Goal: Task Accomplishment & Management: Use online tool/utility

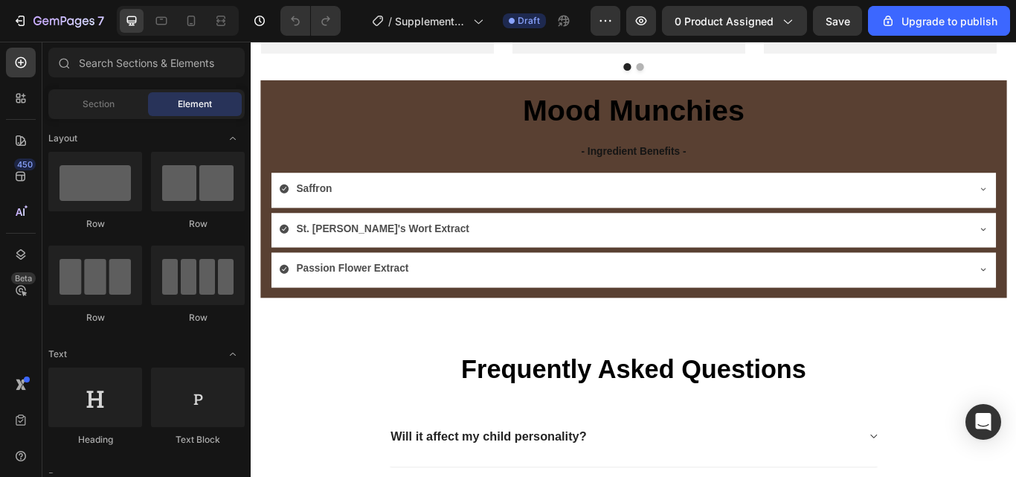
scroll to position [3029, 0]
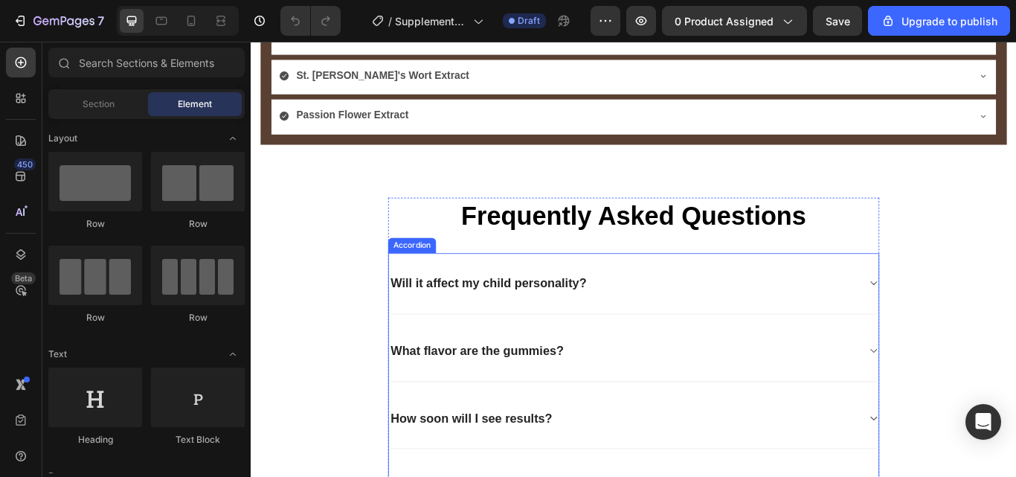
click at [759, 321] on div "Will it affect my child personality?" at bounding box center [684, 323] width 547 height 23
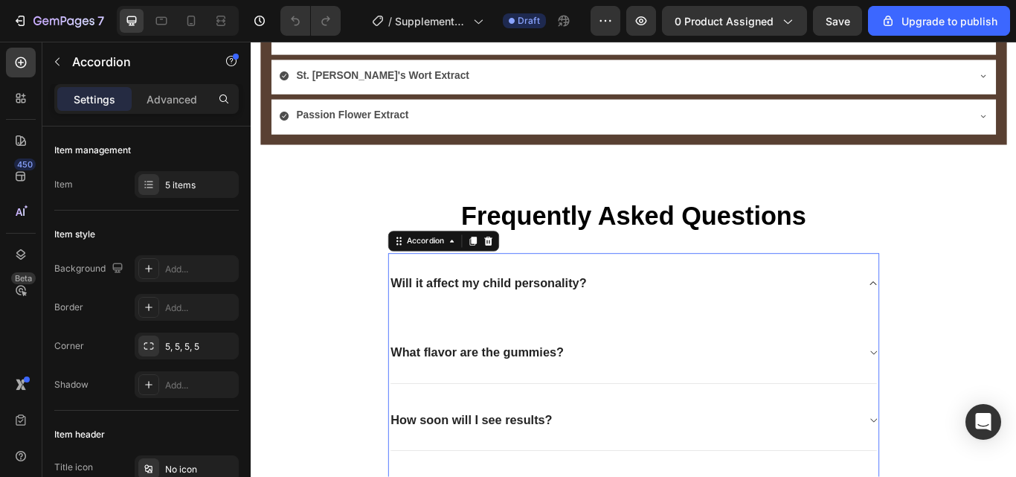
click at [618, 321] on p "Will it affect my child personality?" at bounding box center [528, 324] width 228 height 19
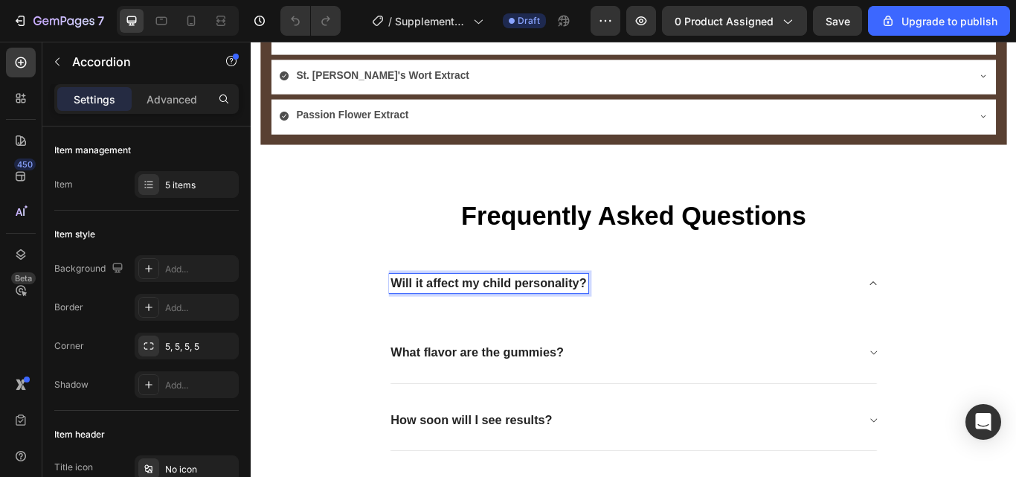
click at [636, 320] on div "Will it affect my child personality?" at bounding box center [527, 323] width 233 height 23
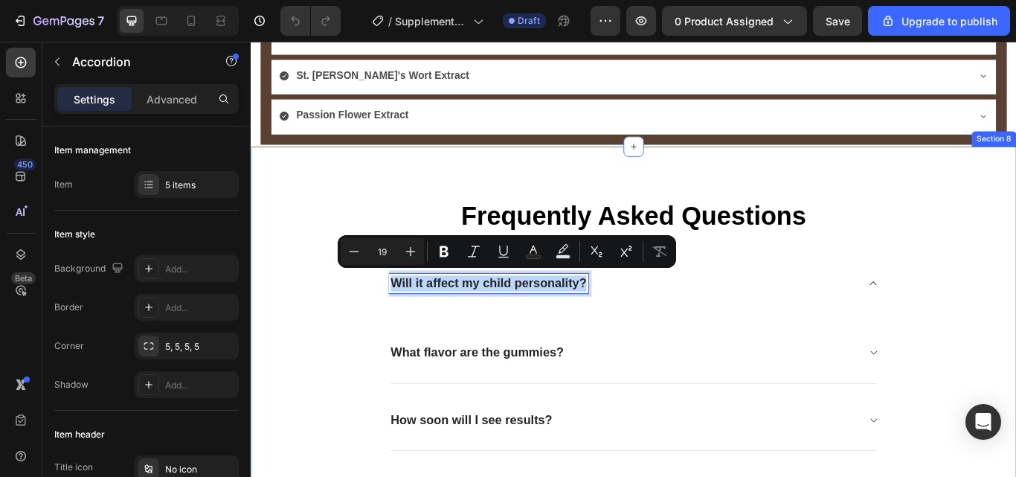
drag, startPoint x: 634, startPoint y: 320, endPoint x: 393, endPoint y: 312, distance: 241.9
click at [393, 312] on div "Frequently Asked Questions Heading Will it affect my child personality? Text Bl…" at bounding box center [697, 450] width 870 height 453
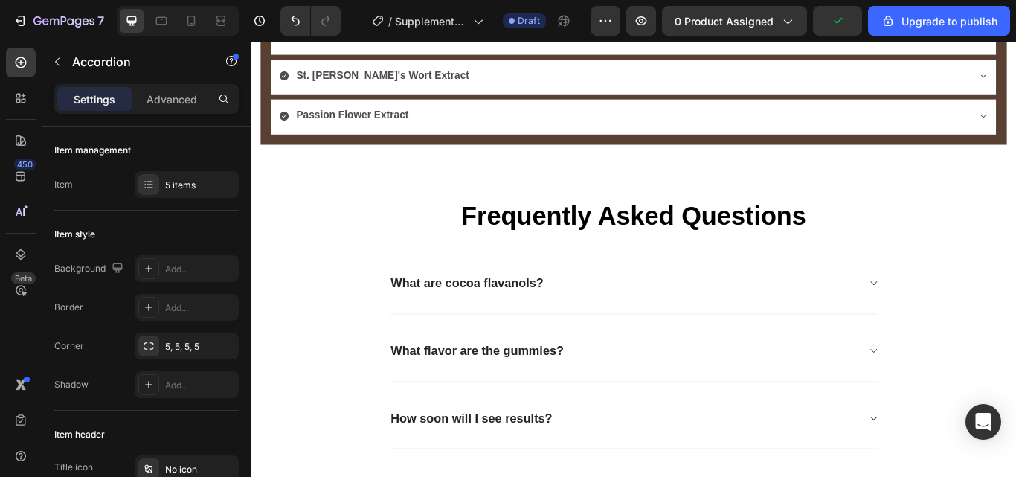
click at [635, 394] on div "What flavor are the gummies?" at bounding box center [684, 402] width 547 height 23
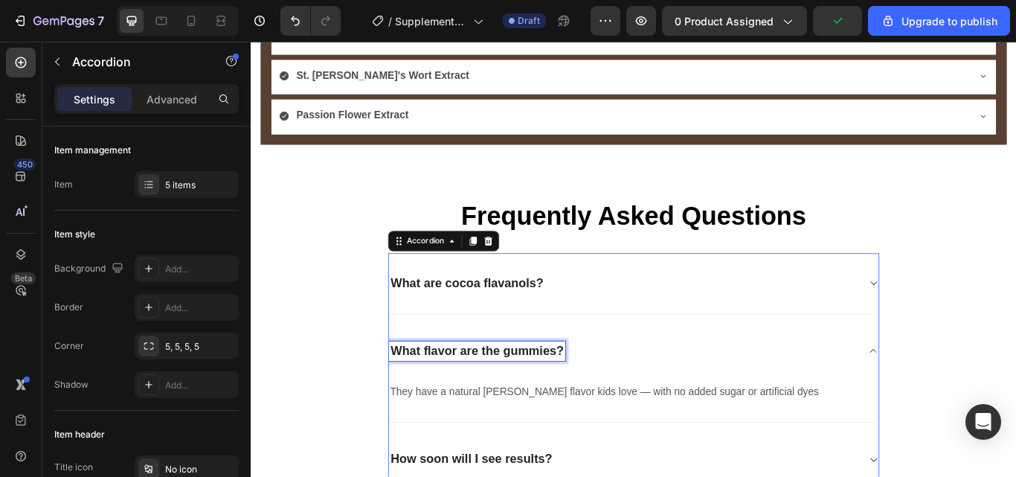
click at [598, 400] on p "What flavor are the gummies?" at bounding box center [515, 402] width 202 height 19
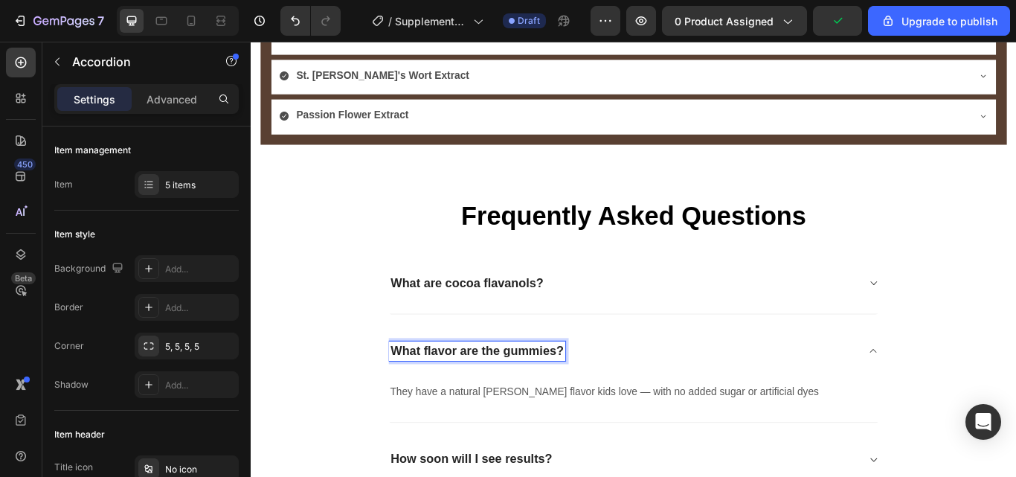
click at [606, 400] on p "What flavor are the gummies?" at bounding box center [515, 402] width 202 height 19
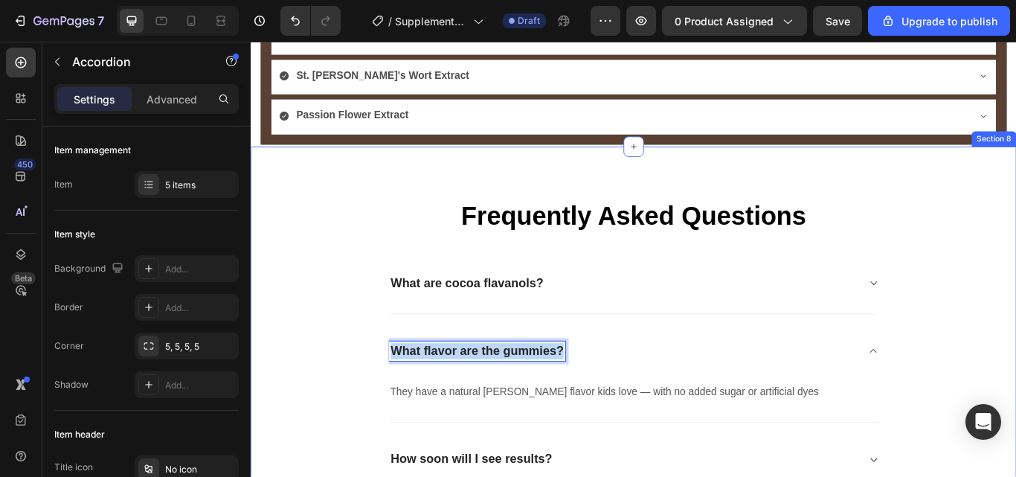
drag, startPoint x: 606, startPoint y: 400, endPoint x: 389, endPoint y: 390, distance: 217.4
click at [389, 390] on div "Frequently Asked Questions Heading What are cocoa flavanols? What flavor are th…" at bounding box center [697, 473] width 870 height 498
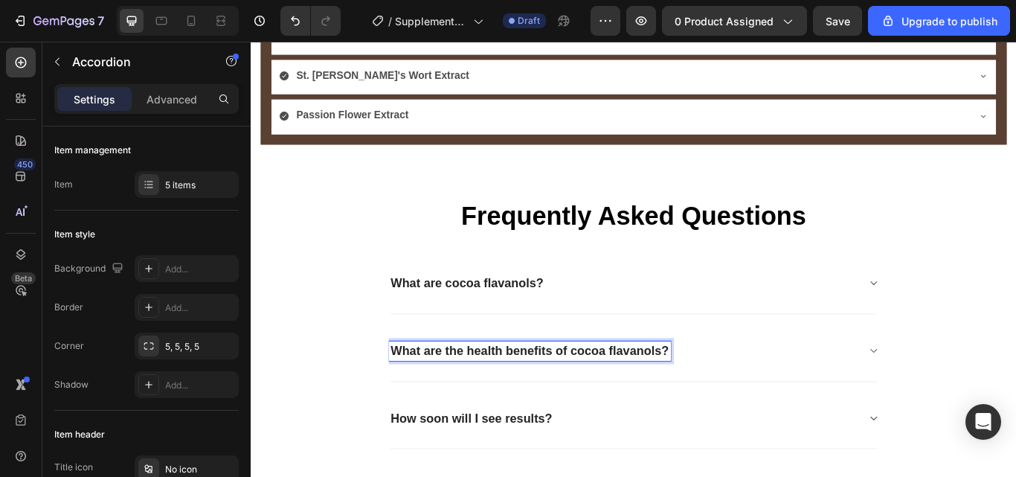
click at [623, 472] on div "How soon will I see results?" at bounding box center [684, 481] width 547 height 23
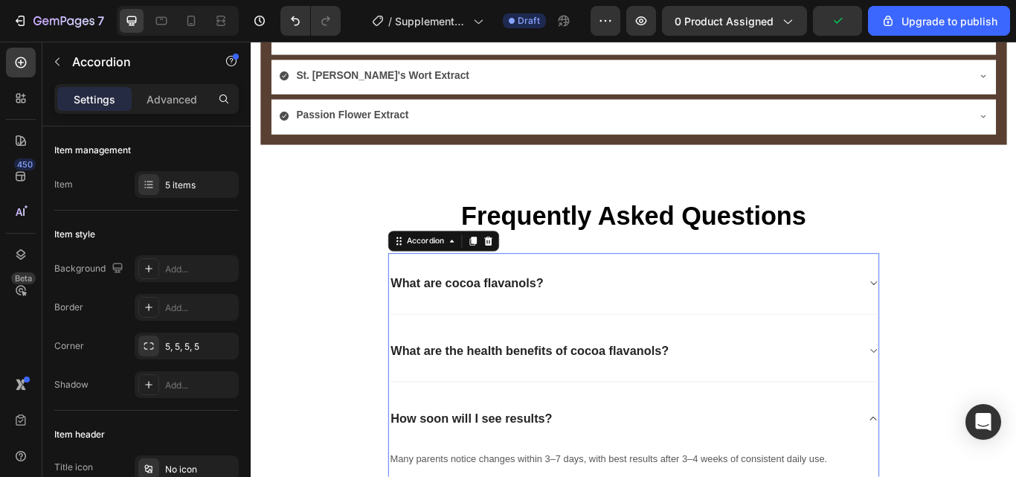
click at [594, 476] on p "How soon will I see results?" at bounding box center [508, 481] width 188 height 19
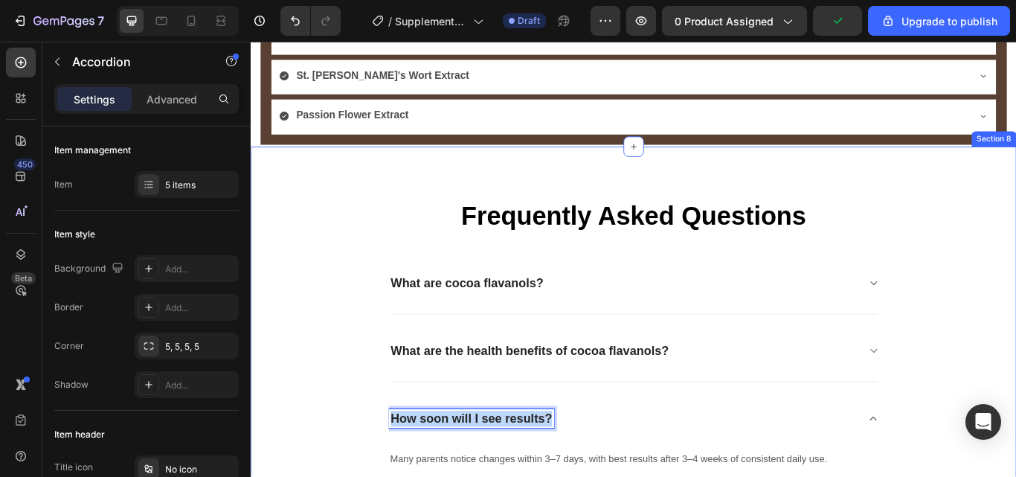
drag, startPoint x: 594, startPoint y: 476, endPoint x: 398, endPoint y: 483, distance: 195.7
click at [398, 476] on div "Frequently Asked Questions Heading What are cocoa flavanols? What are the healt…" at bounding box center [697, 473] width 870 height 498
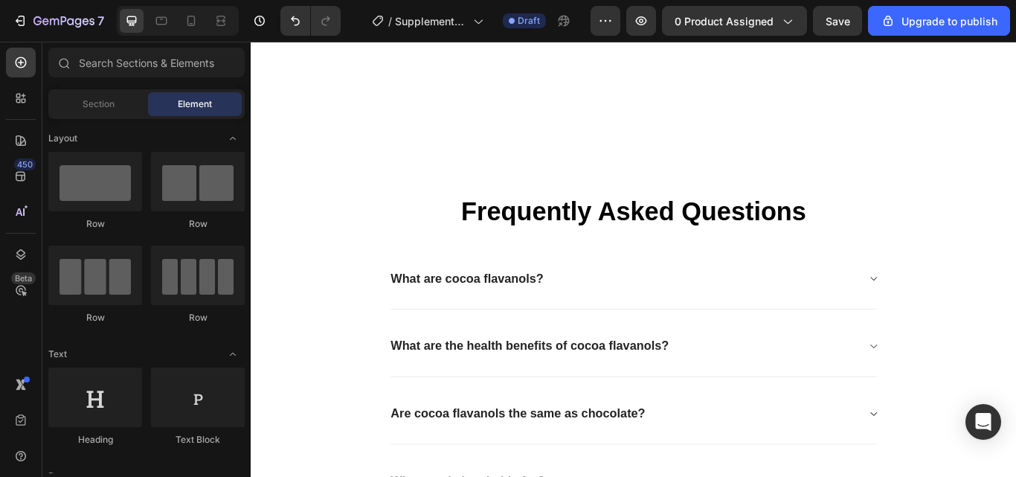
scroll to position [3352, 0]
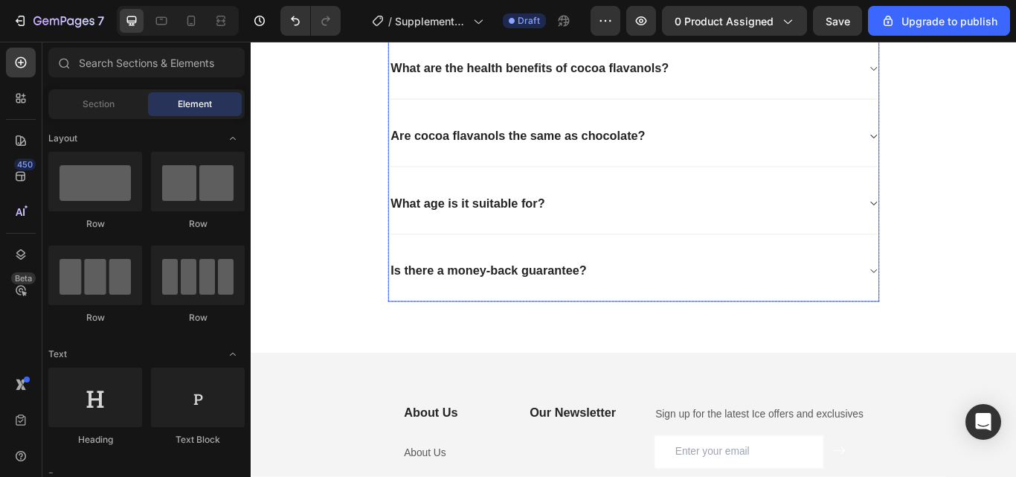
click at [587, 231] on div "What age is it suitable for?" at bounding box center [503, 230] width 184 height 23
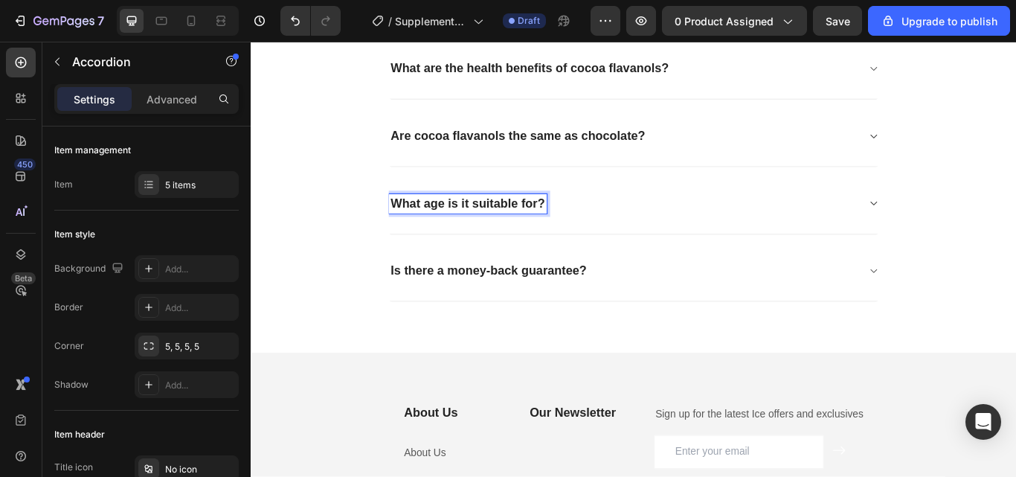
click at [585, 231] on p "What age is it suitable for?" at bounding box center [504, 231] width 180 height 19
drag, startPoint x: 585, startPoint y: 231, endPoint x: 404, endPoint y: 231, distance: 181.5
click at [411, 231] on div "What are cocoa flavanols? What are the health benefits of cocoa flavanols? Are …" at bounding box center [697, 153] width 573 height 386
click at [707, 245] on div "How fast does it work?" at bounding box center [696, 231] width 571 height 71
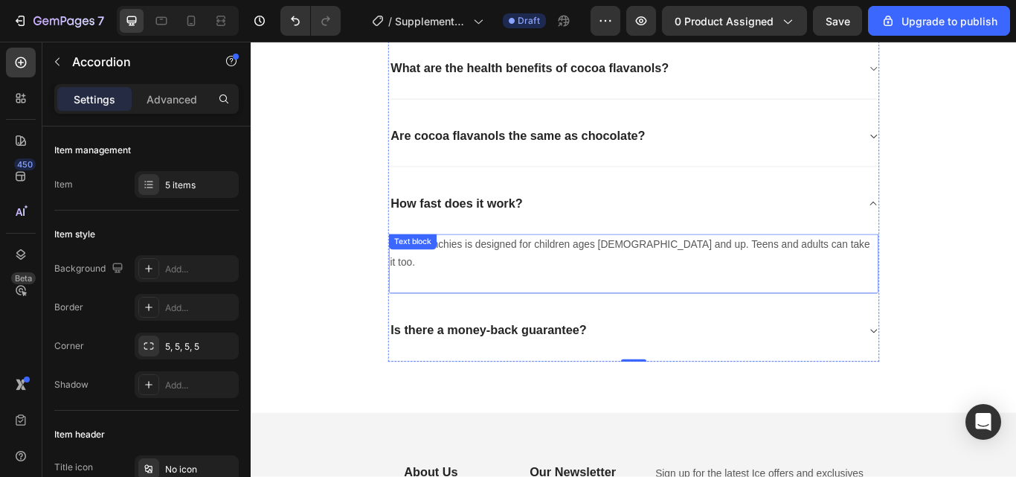
click at [753, 285] on p "Mood Munchies is designed for children ages 4 and up. Teens and adults can take…" at bounding box center [697, 289] width 568 height 43
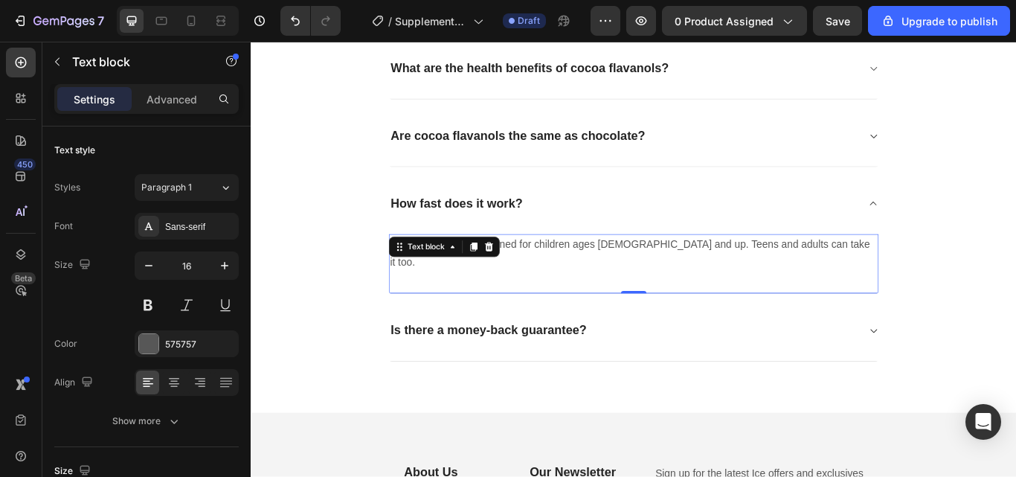
click at [863, 277] on p "Mood Munchies is designed for children ages 4 and up. Teens and adults can take…" at bounding box center [697, 289] width 568 height 43
click at [871, 277] on p "Mood Munchies is designed for children ages 4 and up. Teens and adults can take…" at bounding box center [697, 289] width 568 height 43
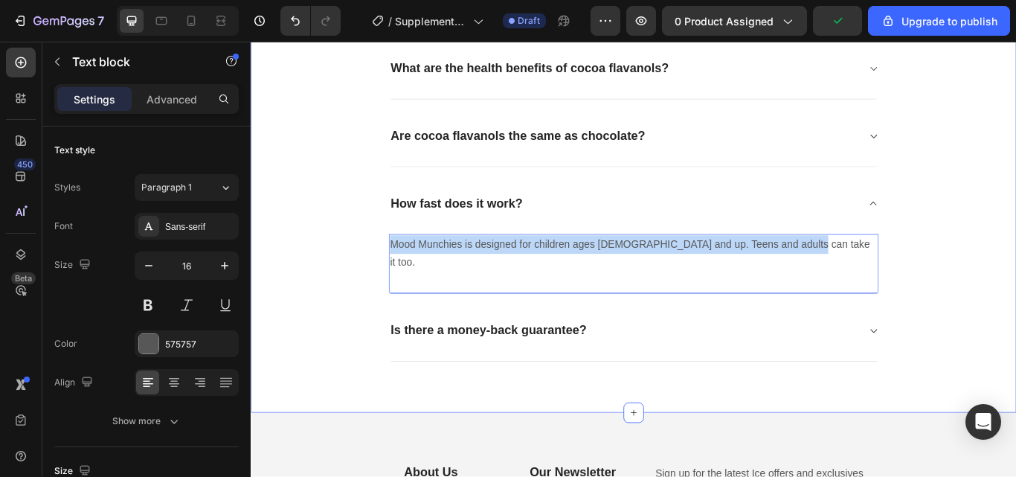
drag, startPoint x: 874, startPoint y: 277, endPoint x: 324, endPoint y: 296, distance: 550.0
click at [324, 296] on div "Frequently Asked Questions Heading What are cocoa flavanols? What are the healt…" at bounding box center [697, 155] width 870 height 520
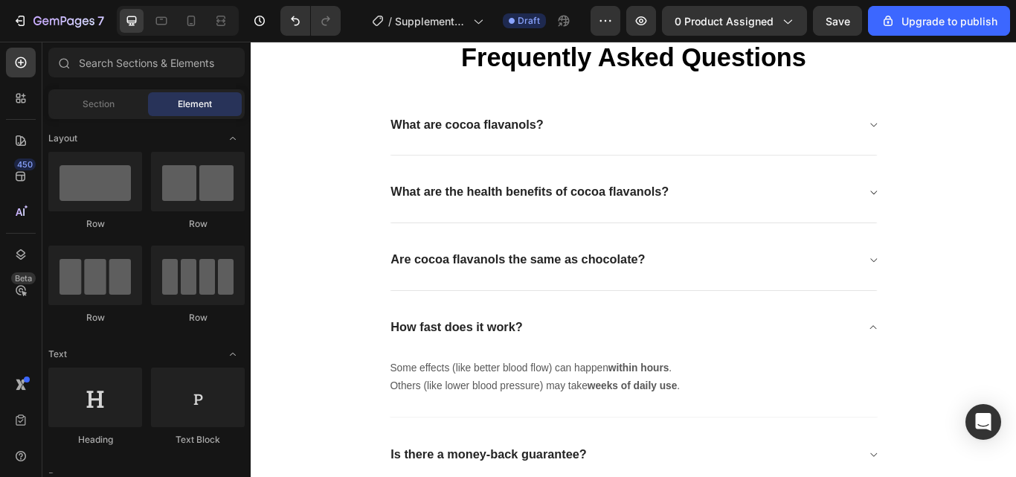
scroll to position [3162, 0]
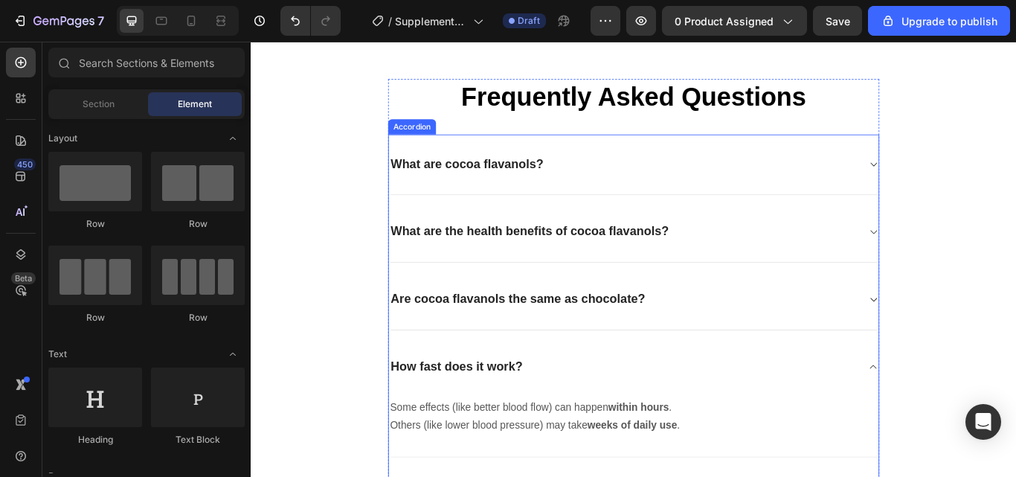
click at [840, 191] on div "What are cocoa flavanols?" at bounding box center [684, 185] width 547 height 23
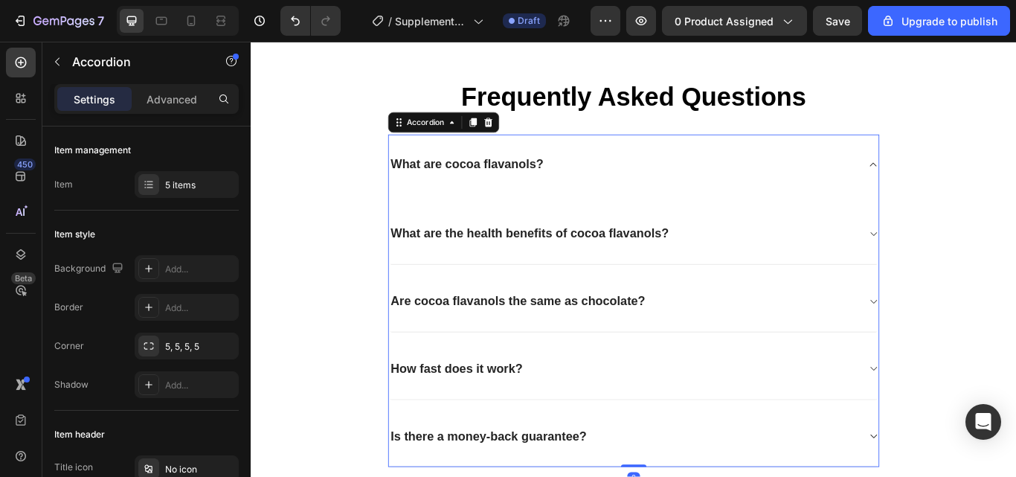
click at [555, 213] on div "What are cocoa flavanols?" at bounding box center [696, 185] width 571 height 71
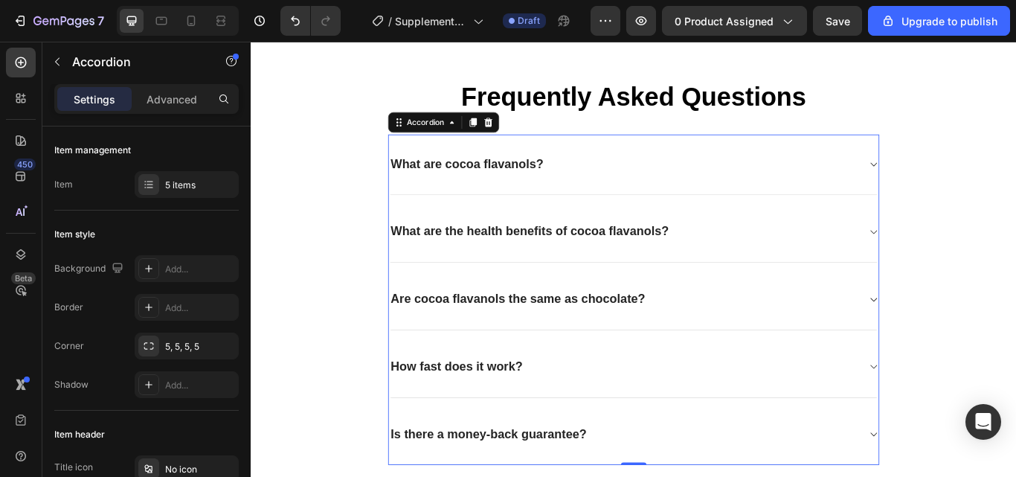
click at [843, 174] on div "What are cocoa flavanols?" at bounding box center [684, 185] width 547 height 23
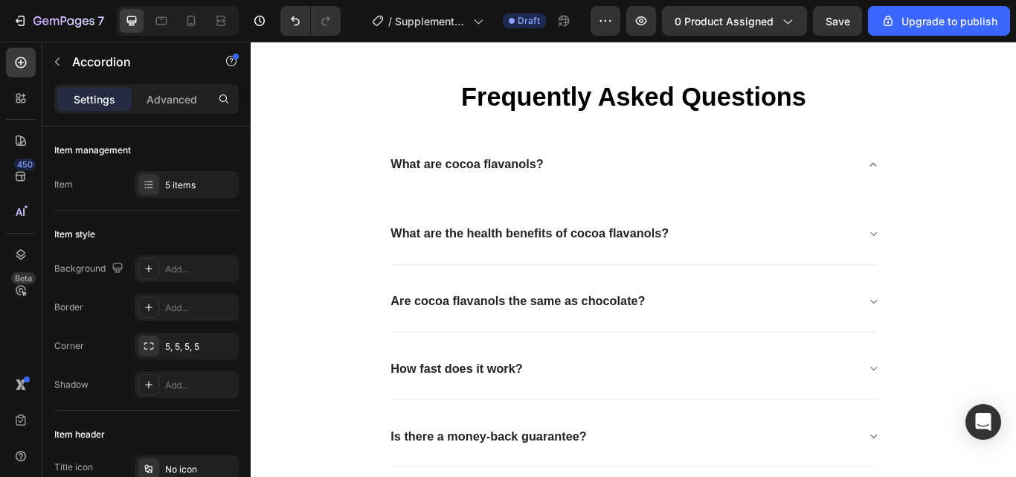
click at [794, 184] on div "What are cocoa flavanols?" at bounding box center [684, 185] width 547 height 23
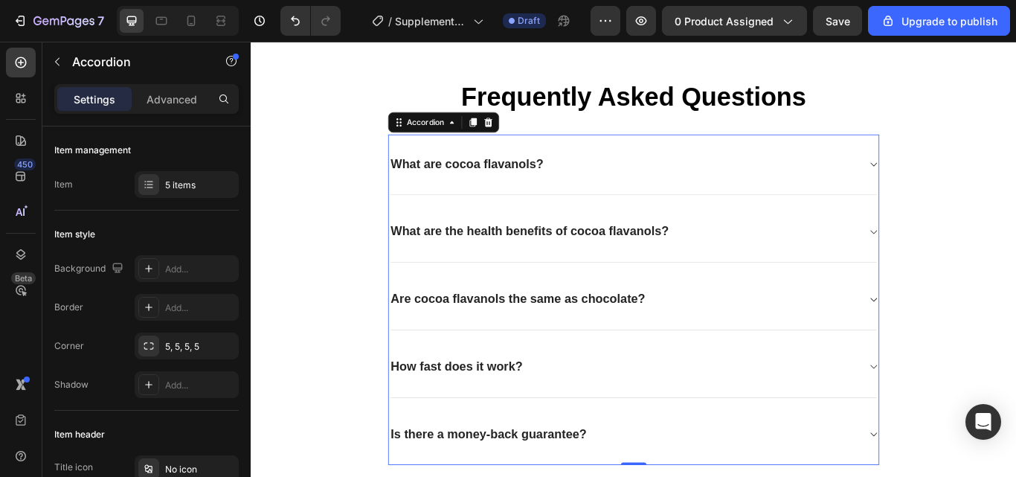
click at [628, 199] on div "What are cocoa flavanols?" at bounding box center [696, 185] width 571 height 71
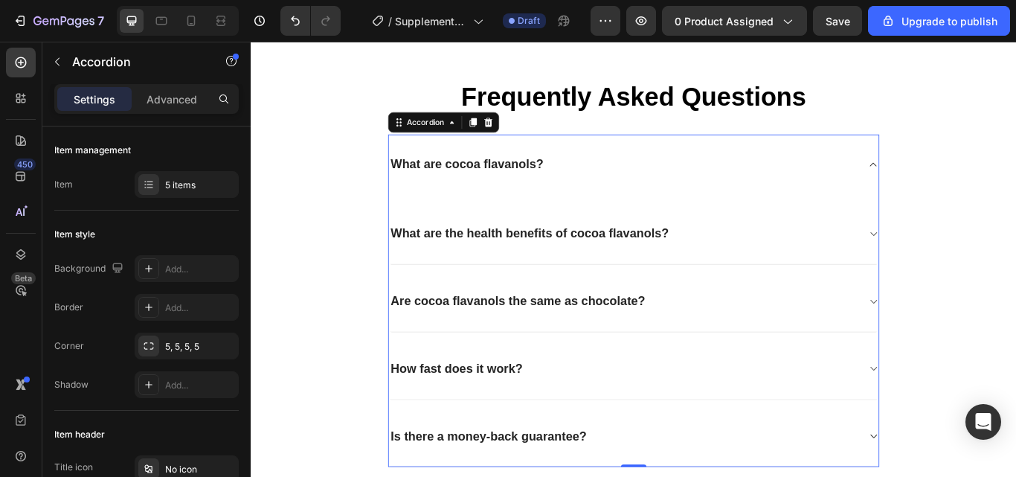
click at [514, 213] on div "What are cocoa flavanols?" at bounding box center [696, 185] width 571 height 71
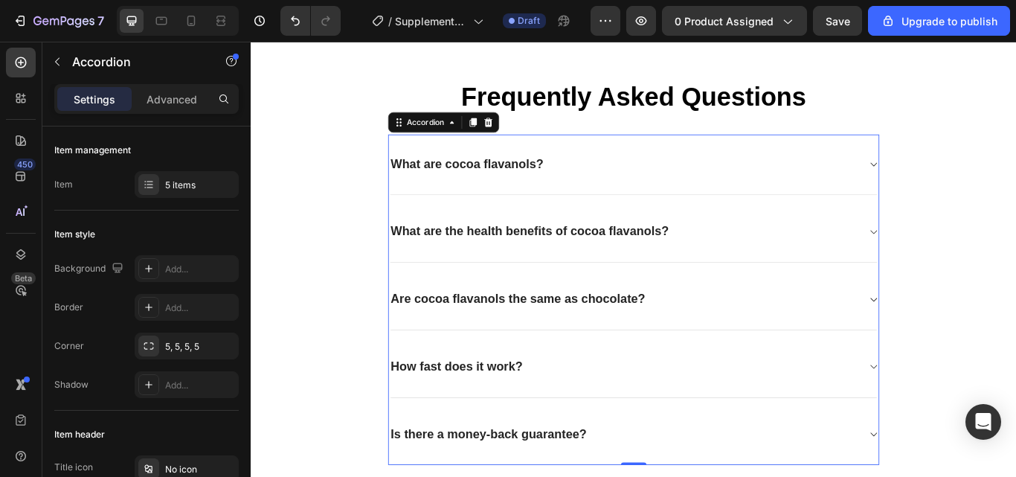
click at [706, 193] on div "What are cocoa flavanols?" at bounding box center [684, 185] width 547 height 23
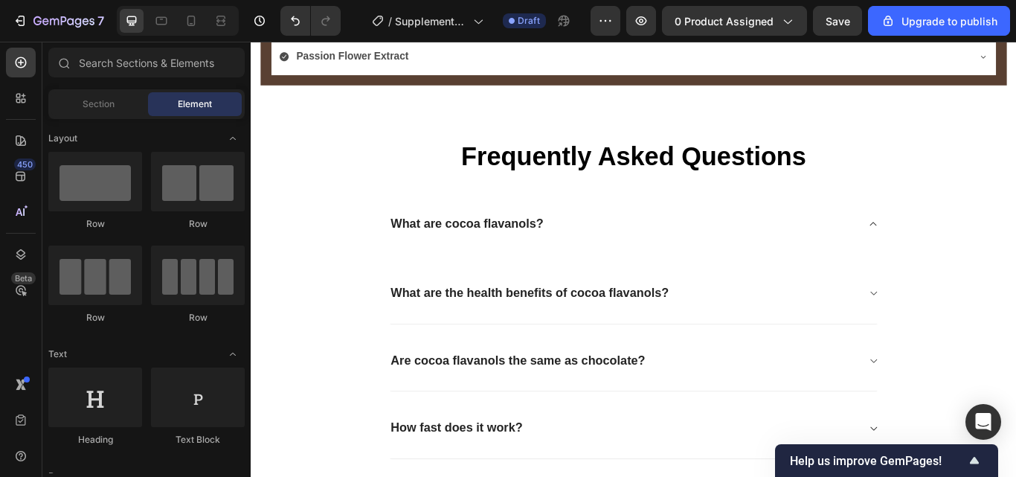
scroll to position [3085, 0]
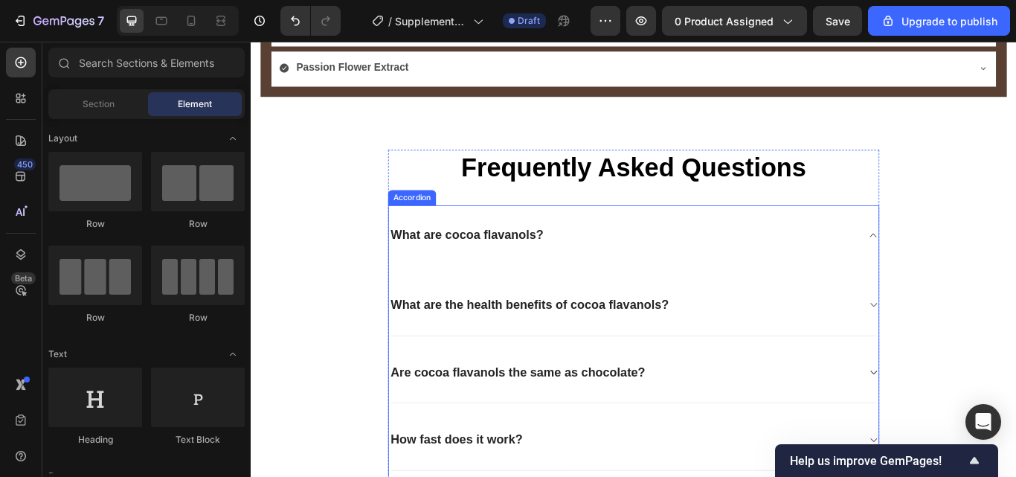
click at [973, 347] on icon at bounding box center [976, 349] width 7 height 4
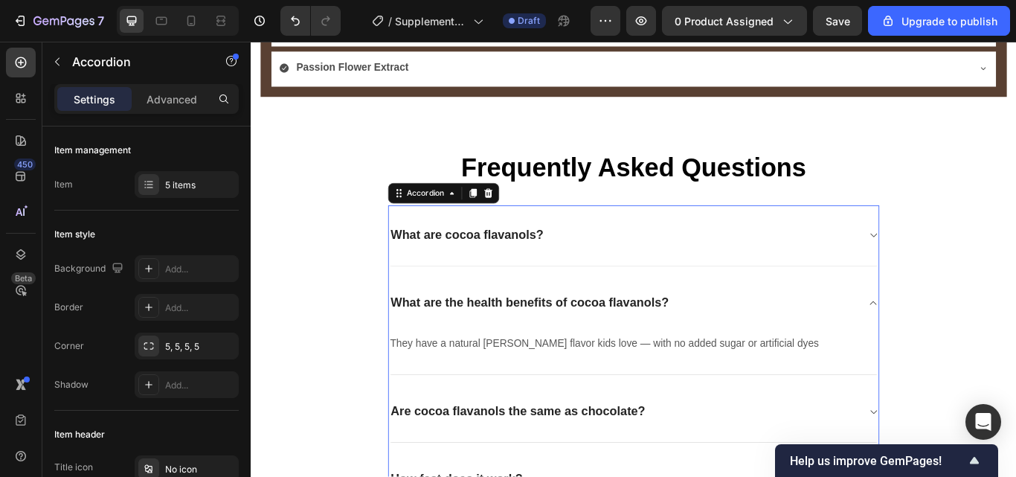
click at [750, 272] on div "What are cocoa flavanols?" at bounding box center [684, 268] width 547 height 23
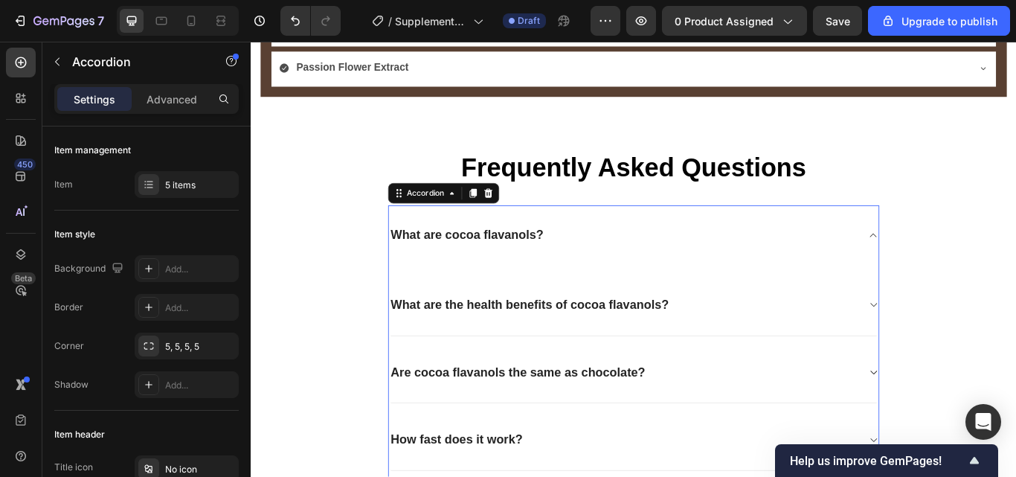
click at [458, 283] on div "What are cocoa flavanols?" at bounding box center [696, 268] width 571 height 71
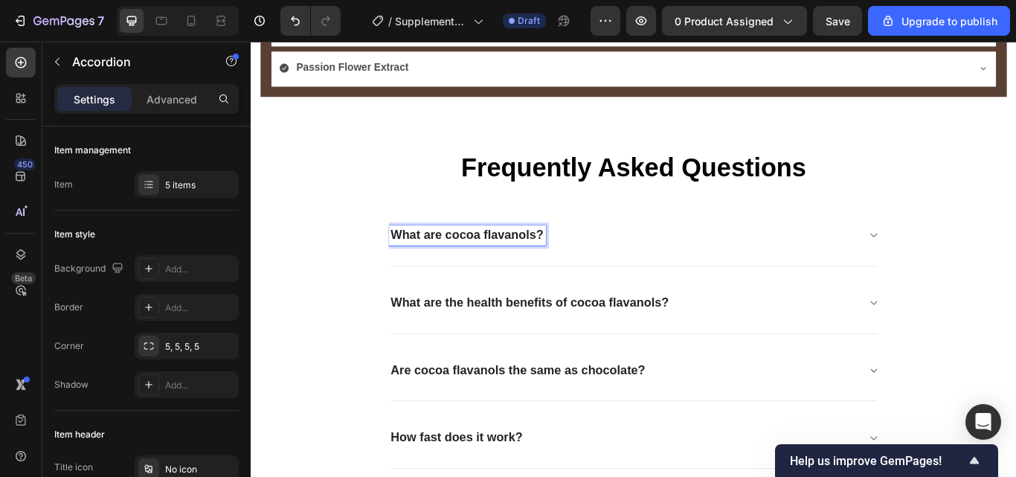
click at [524, 282] on div "What are cocoa flavanols?" at bounding box center [696, 268] width 571 height 71
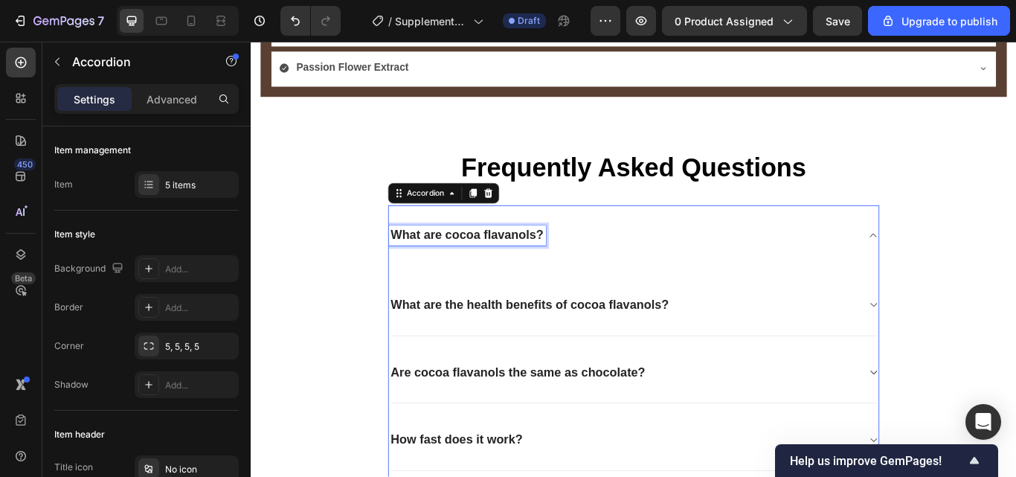
click at [466, 259] on p "What are cocoa flavanols?" at bounding box center [503, 268] width 179 height 19
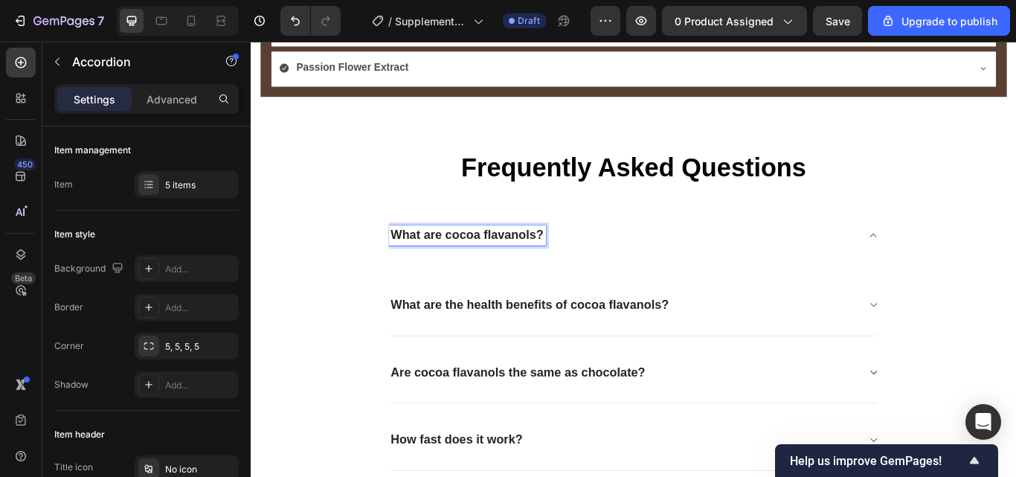
click at [463, 264] on p "What are cocoa flavanols?" at bounding box center [503, 268] width 179 height 19
click at [479, 343] on p "What are the health benefits of cocoa flavanols?" at bounding box center [576, 349] width 324 height 19
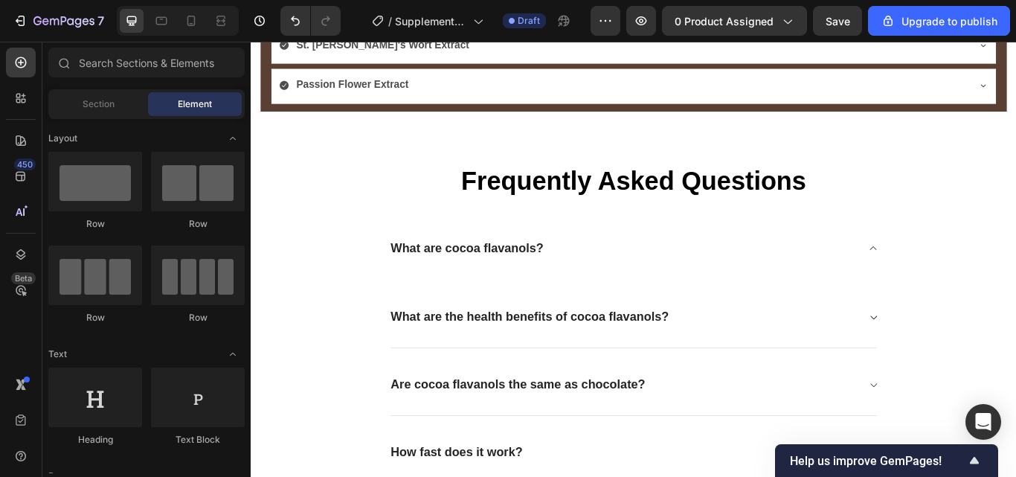
scroll to position [3026, 0]
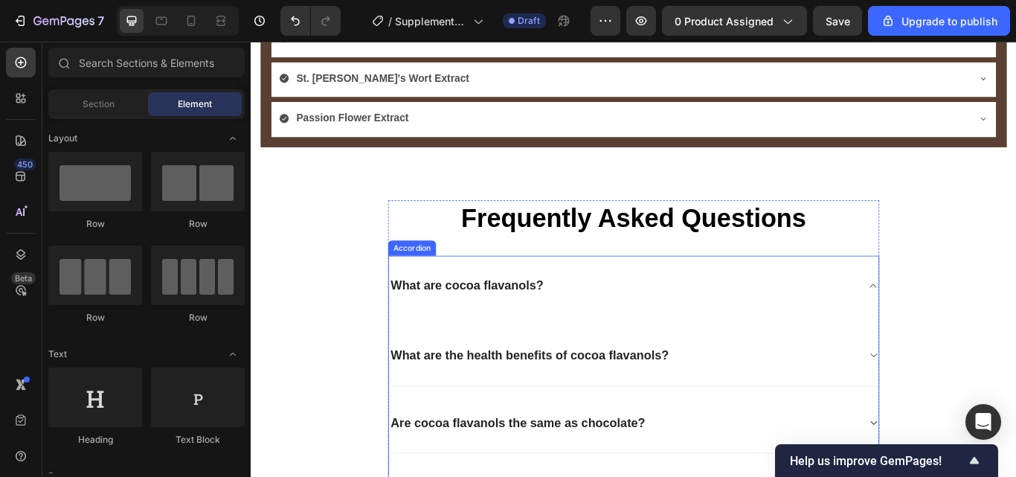
click at [562, 338] on div "What are cocoa flavanols?" at bounding box center [696, 327] width 571 height 71
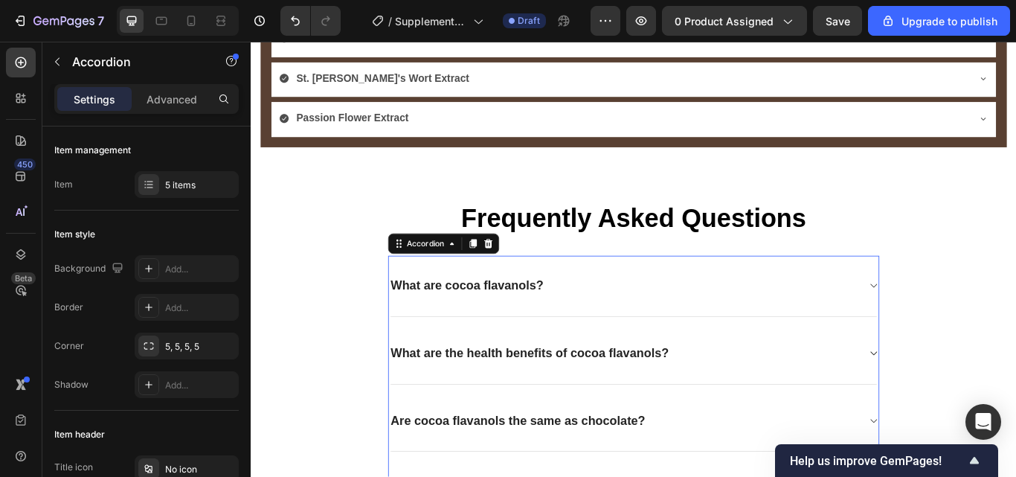
click at [442, 338] on div "What are cocoa flavanols?" at bounding box center [696, 327] width 571 height 71
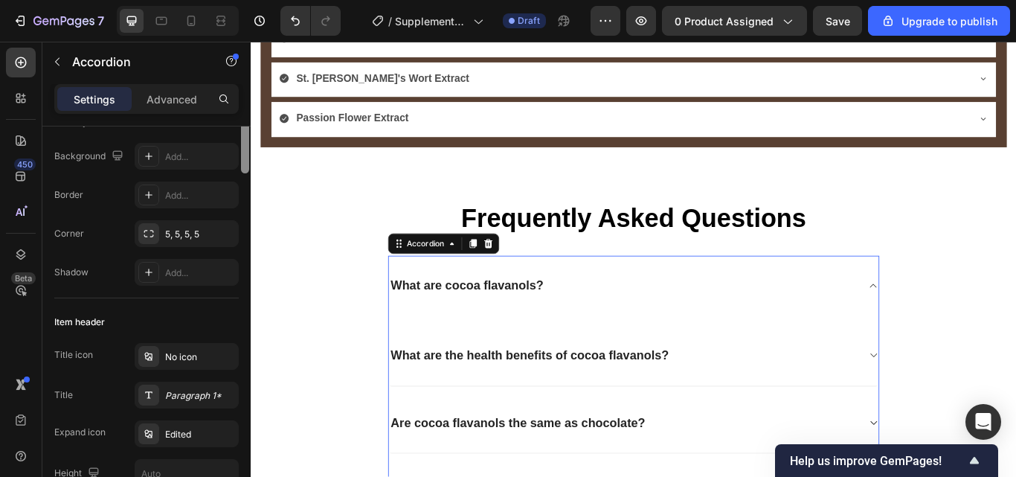
drag, startPoint x: 245, startPoint y: 185, endPoint x: 245, endPoint y: 216, distance: 31.2
click at [245, 173] on div at bounding box center [245, 119] width 8 height 109
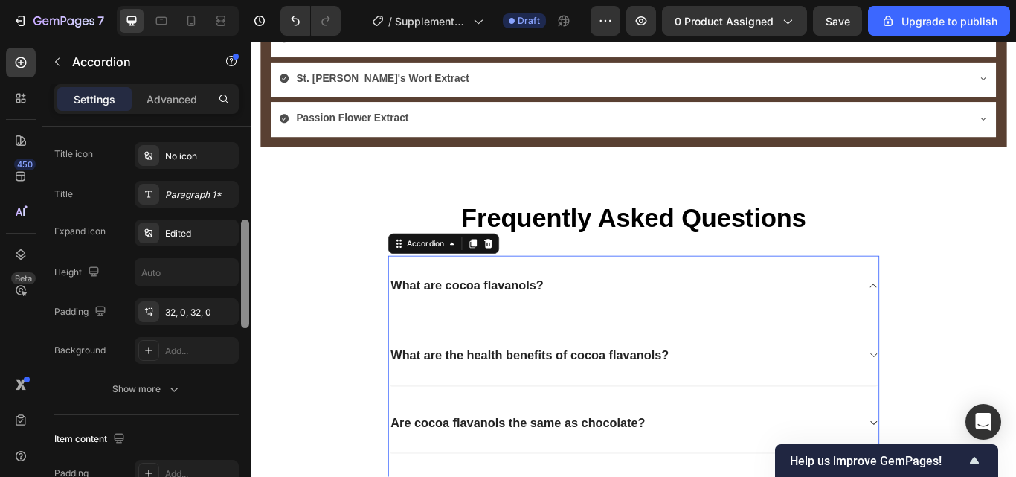
scroll to position [318, 0]
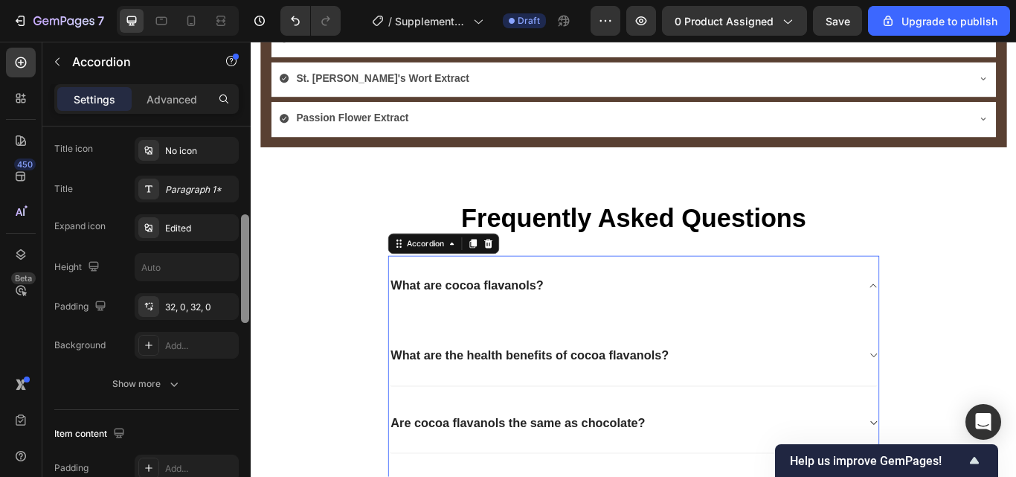
drag, startPoint x: 245, startPoint y: 222, endPoint x: 248, endPoint y: 279, distance: 57.3
click at [248, 279] on div at bounding box center [245, 268] width 8 height 109
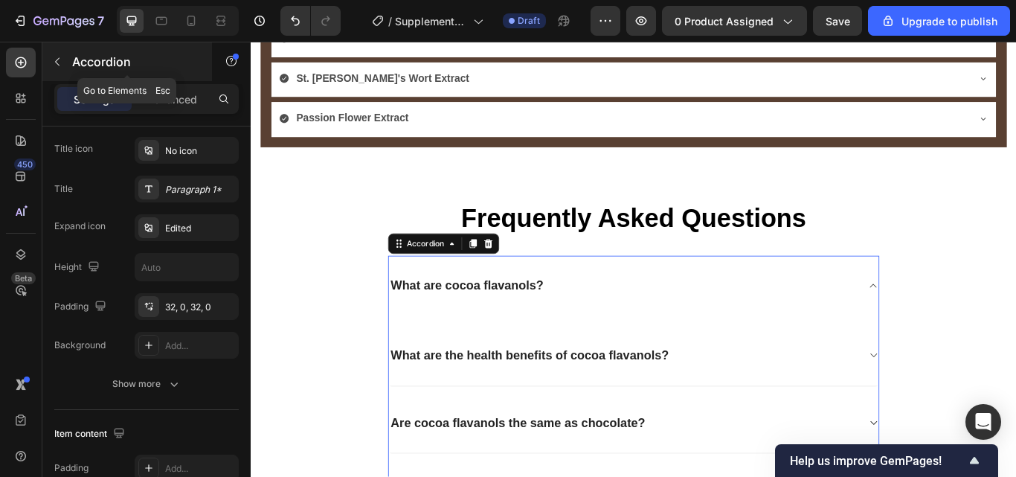
click at [54, 59] on icon "button" at bounding box center [57, 62] width 12 height 12
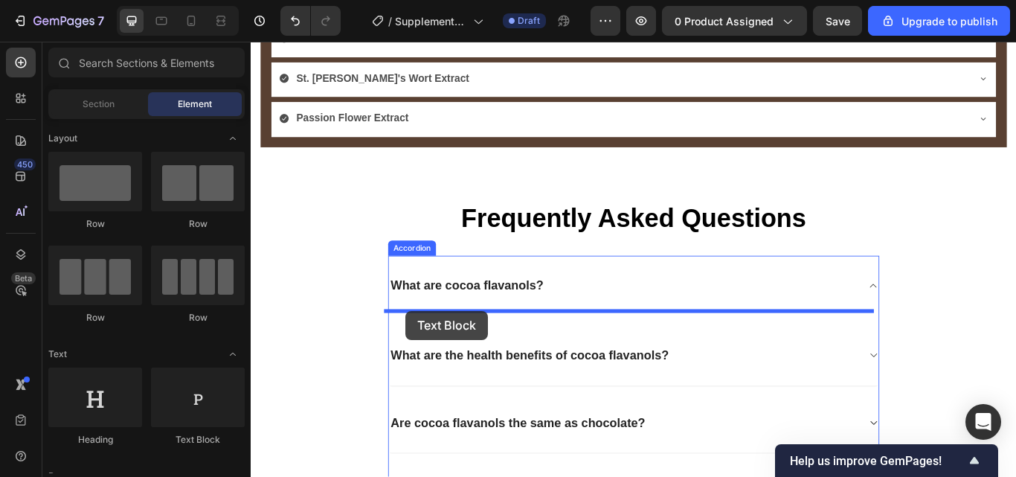
drag, startPoint x: 390, startPoint y: 385, endPoint x: 431, endPoint y: 356, distance: 50.8
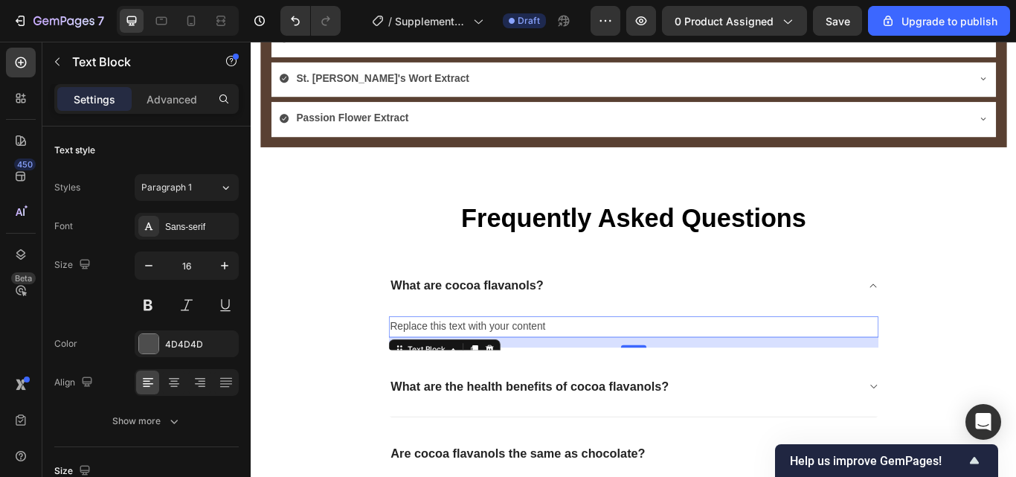
click at [594, 362] on div "Replace this text with your content" at bounding box center [696, 374] width 571 height 25
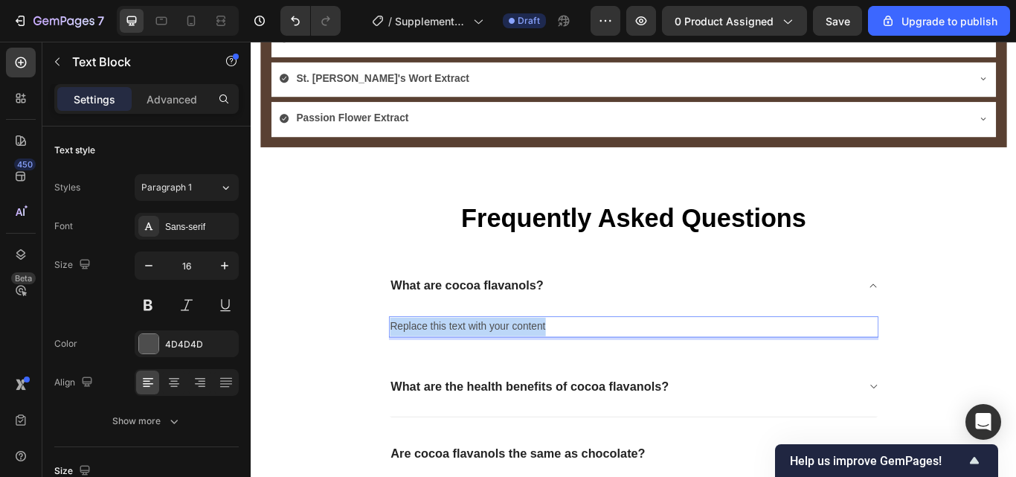
drag, startPoint x: 594, startPoint y: 363, endPoint x: 404, endPoint y: 359, distance: 189.7
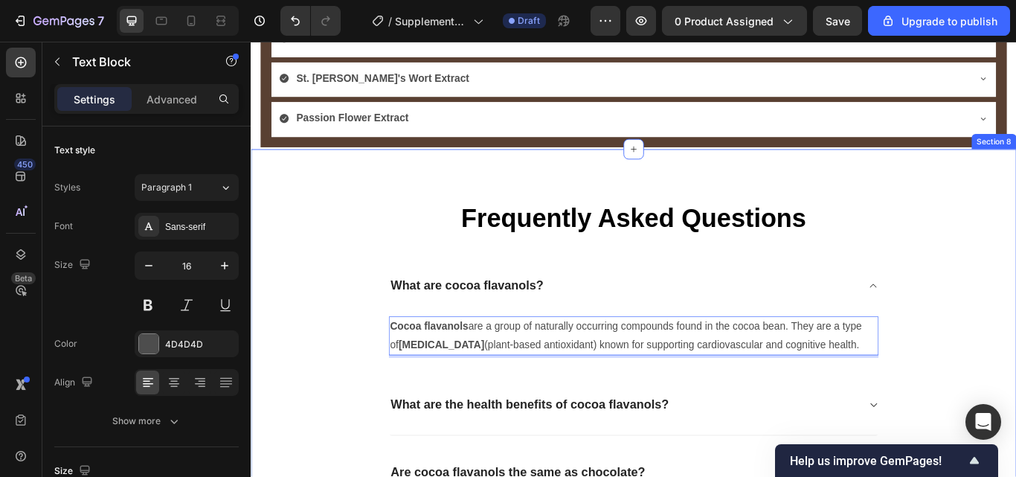
click at [1015, 332] on div "Frequently Asked Questions Heading What are cocoa flavanols? Cocoa flavanols ar…" at bounding box center [697, 482] width 870 height 510
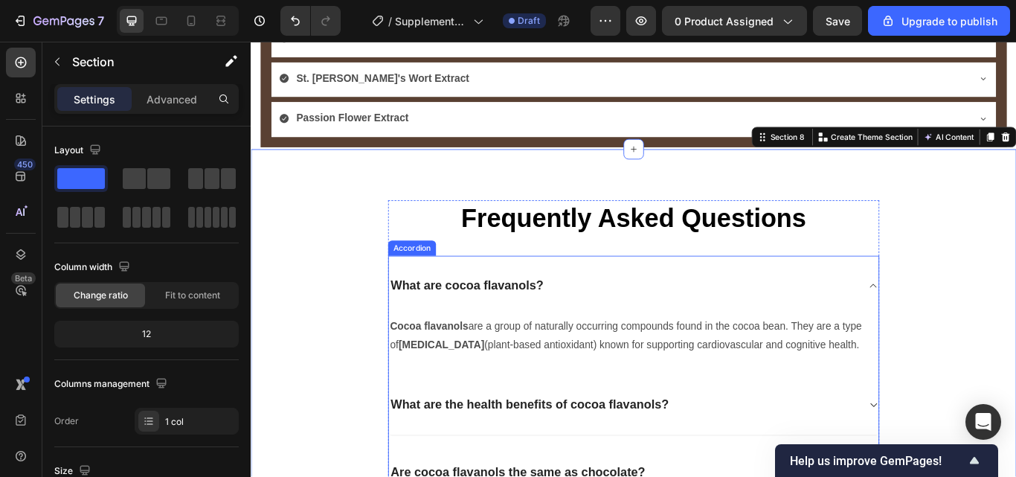
click at [972, 321] on icon at bounding box center [976, 327] width 11 height 12
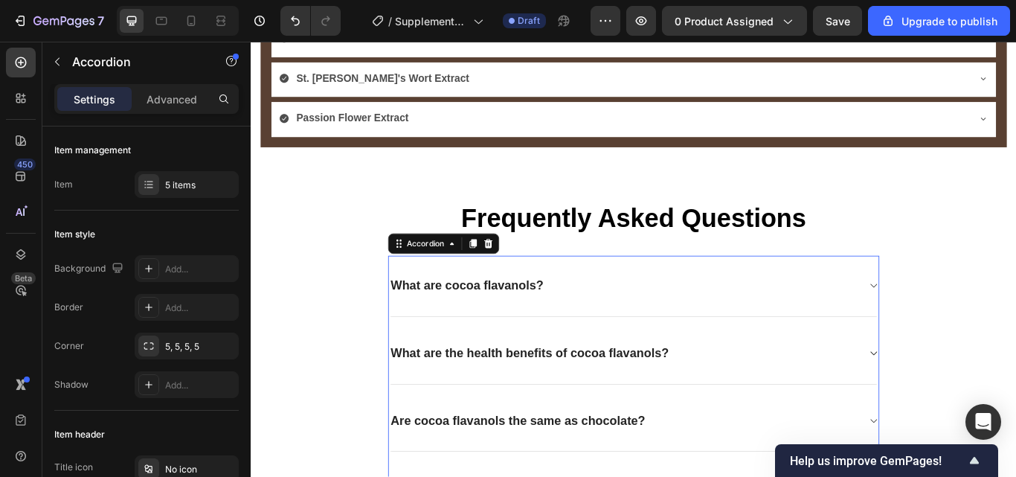
click at [973, 325] on icon at bounding box center [976, 327] width 7 height 4
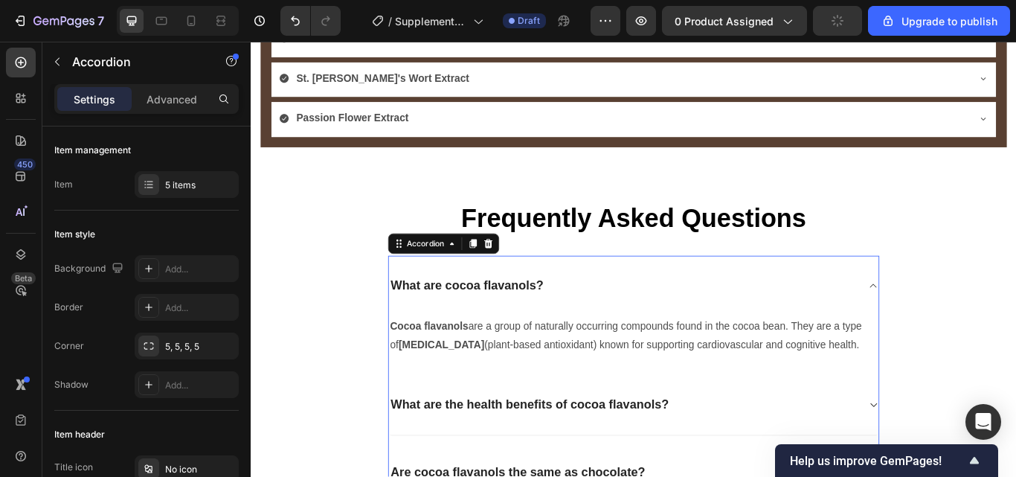
click at [570, 348] on div "What are cocoa flavanols?" at bounding box center [696, 327] width 571 height 71
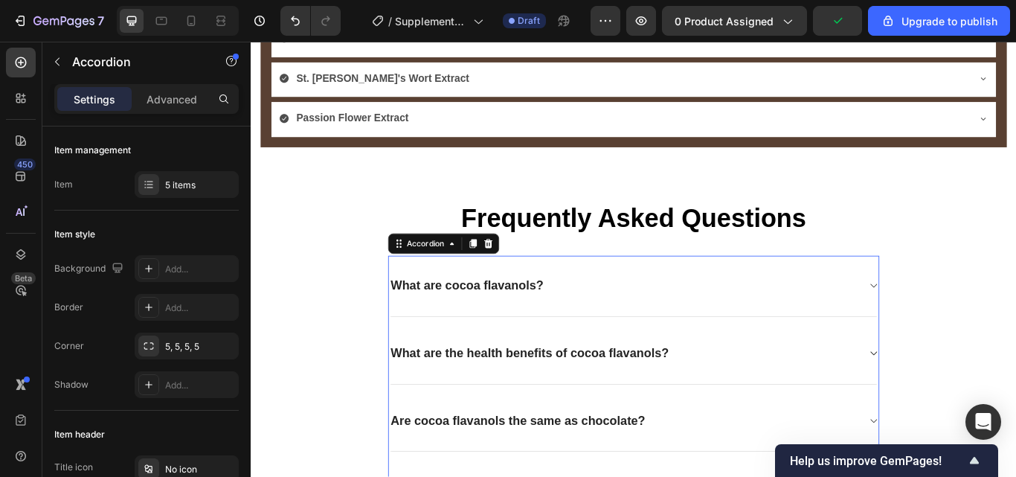
click at [562, 356] on div "What are cocoa flavanols?" at bounding box center [696, 327] width 571 height 71
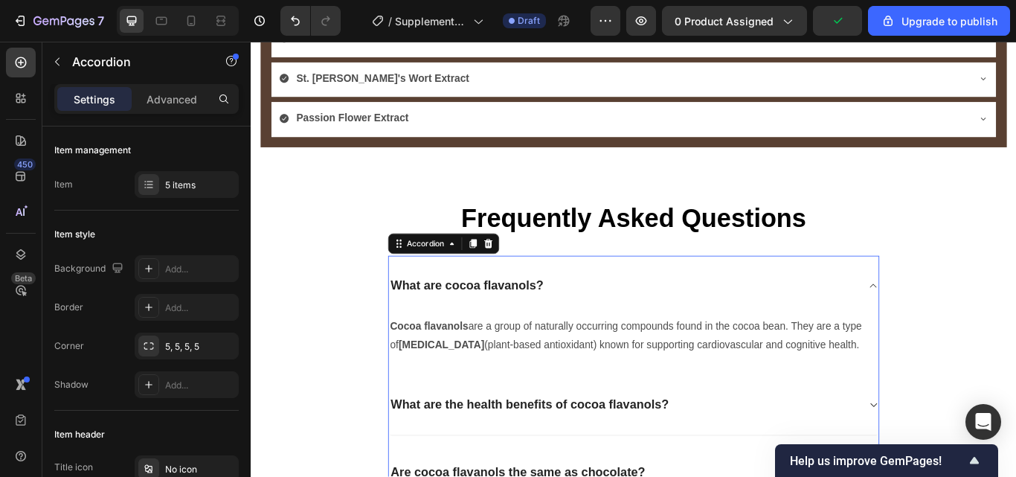
click at [541, 341] on div "What are cocoa flavanols?" at bounding box center [696, 327] width 571 height 71
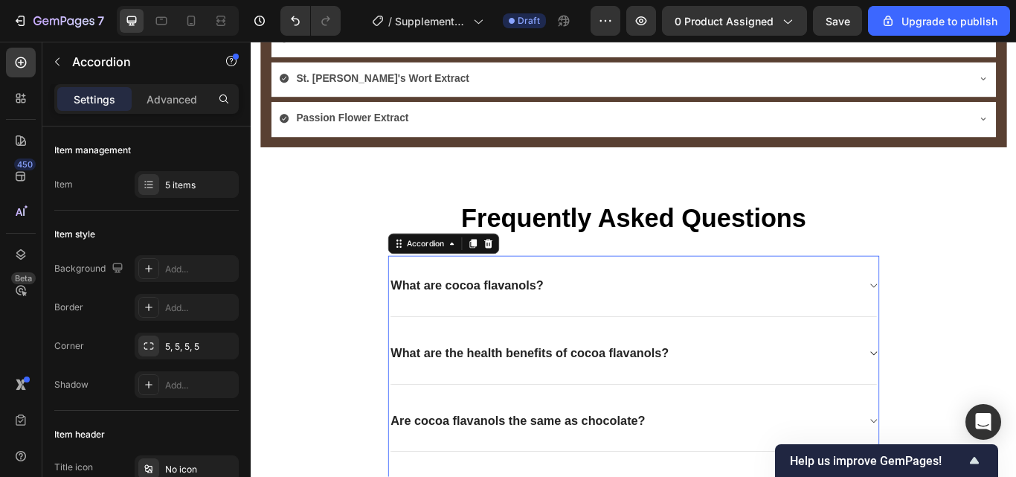
click at [525, 359] on div "What are cocoa flavanols? What are the health benefits of cocoa flavanols? Are …" at bounding box center [697, 485] width 573 height 386
click at [518, 357] on div "What are cocoa flavanols? What are the health benefits of cocoa flavanols? Are …" at bounding box center [697, 485] width 573 height 386
click at [942, 324] on div "What are cocoa flavanols?" at bounding box center [684, 326] width 547 height 23
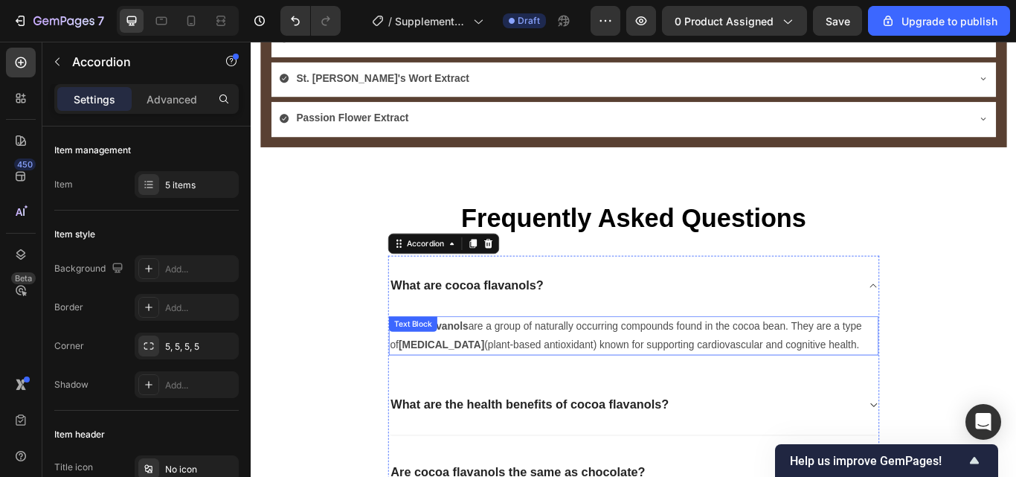
click at [554, 382] on p "Cocoa flavanols are a group of naturally occurring compounds found in the cocoa…" at bounding box center [697, 385] width 568 height 43
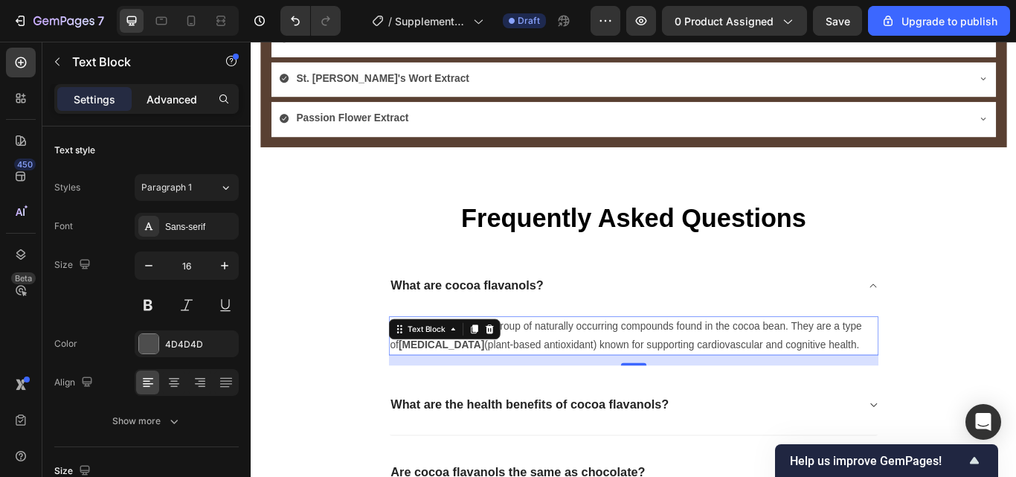
click at [191, 100] on p "Advanced" at bounding box center [172, 99] width 51 height 16
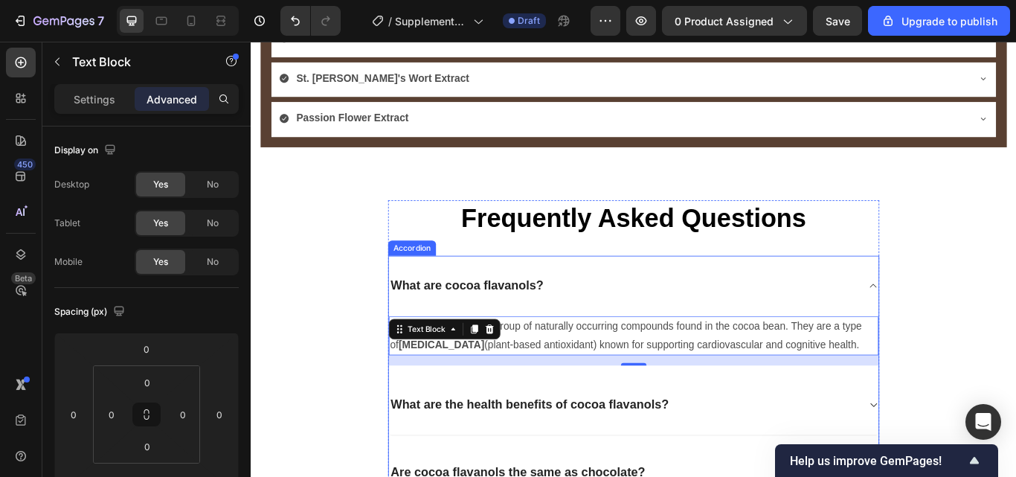
click at [829, 463] on div "What are the health benefits of cocoa flavanols?" at bounding box center [684, 465] width 547 height 23
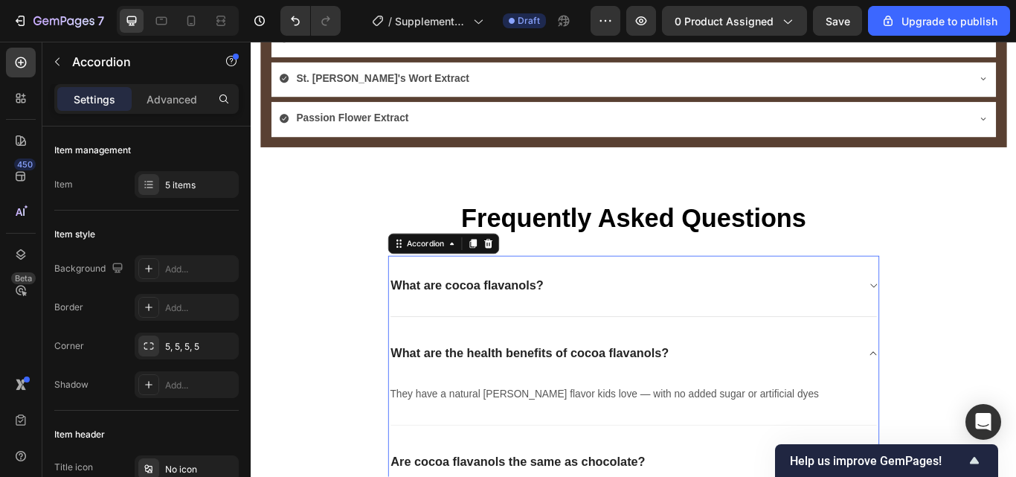
click at [786, 319] on div "What are cocoa flavanols?" at bounding box center [684, 326] width 547 height 23
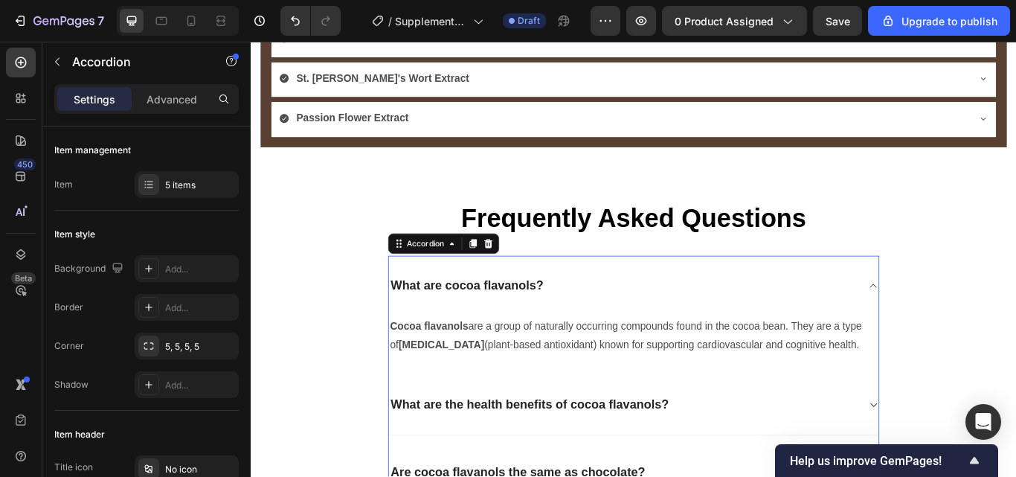
click at [785, 335] on div "What are cocoa flavanols?" at bounding box center [696, 327] width 571 height 71
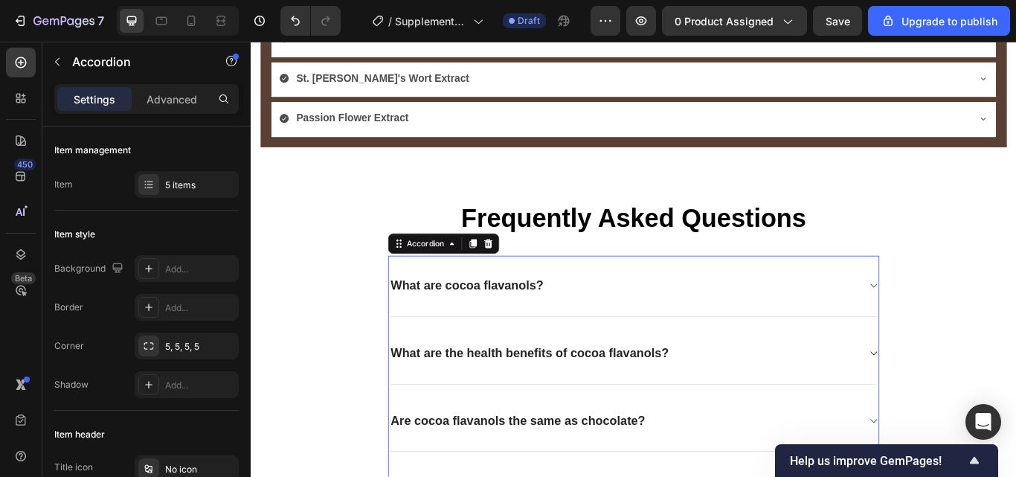
click at [837, 382] on div "What are the health benefits of cocoa flavanols?" at bounding box center [696, 405] width 571 height 71
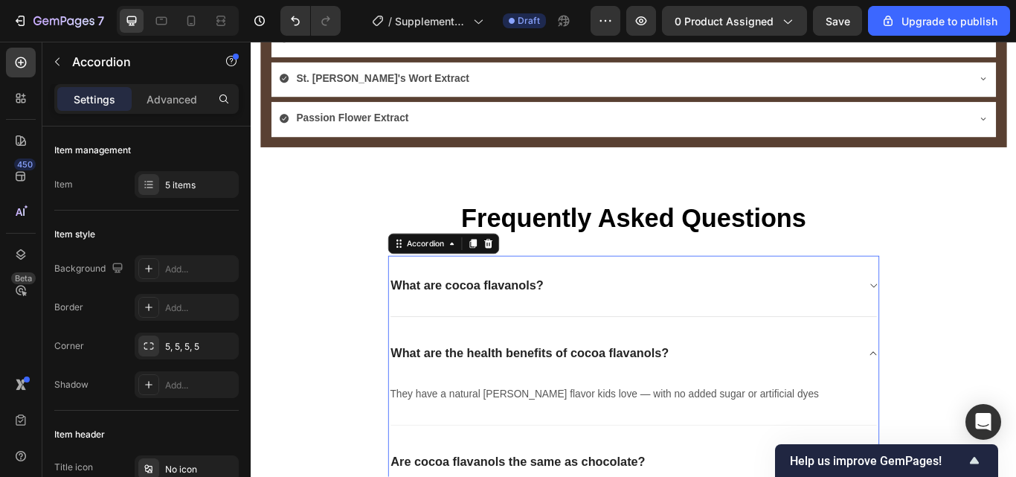
click at [843, 419] on div "What are the health benefits of cocoa flavanols?" at bounding box center [696, 405] width 571 height 71
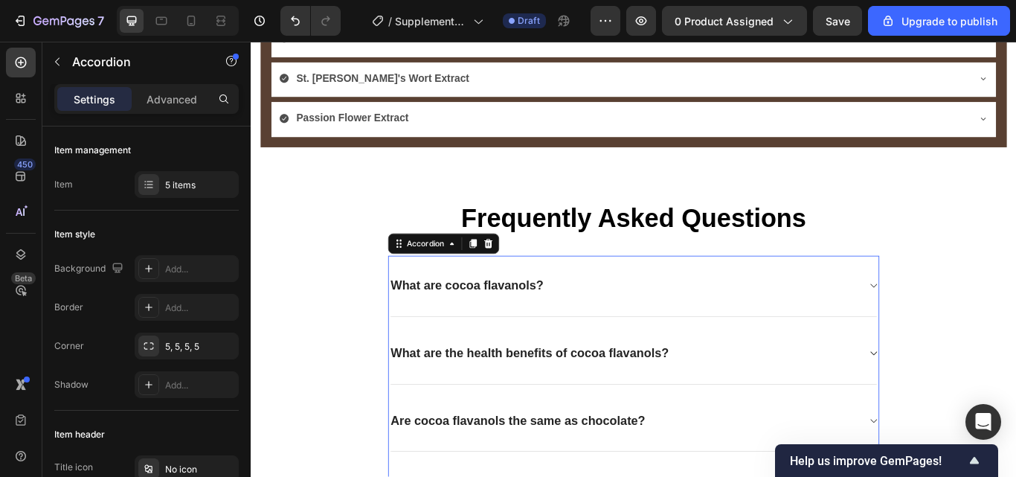
click at [843, 414] on div "What are the health benefits of cocoa flavanols?" at bounding box center [696, 405] width 571 height 71
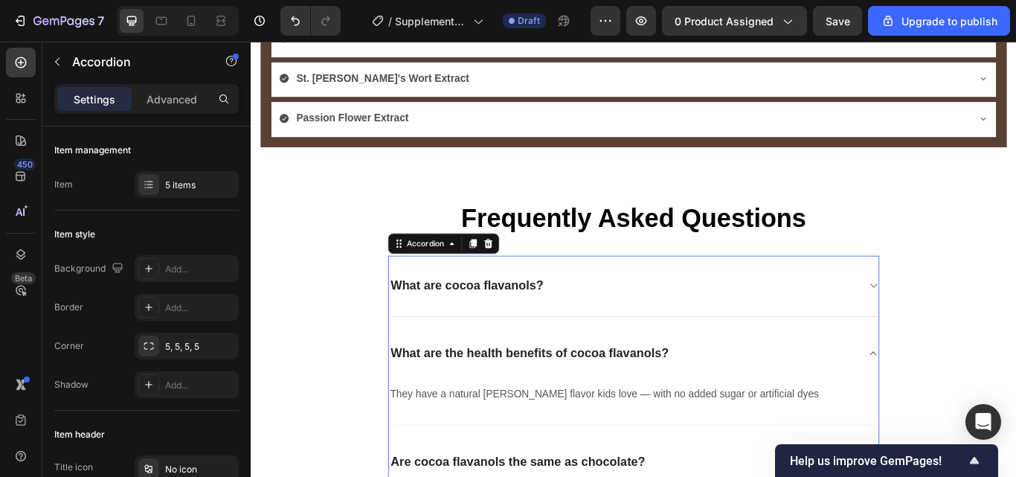
click at [843, 414] on div "What are the health benefits of cocoa flavanols?" at bounding box center [696, 405] width 571 height 71
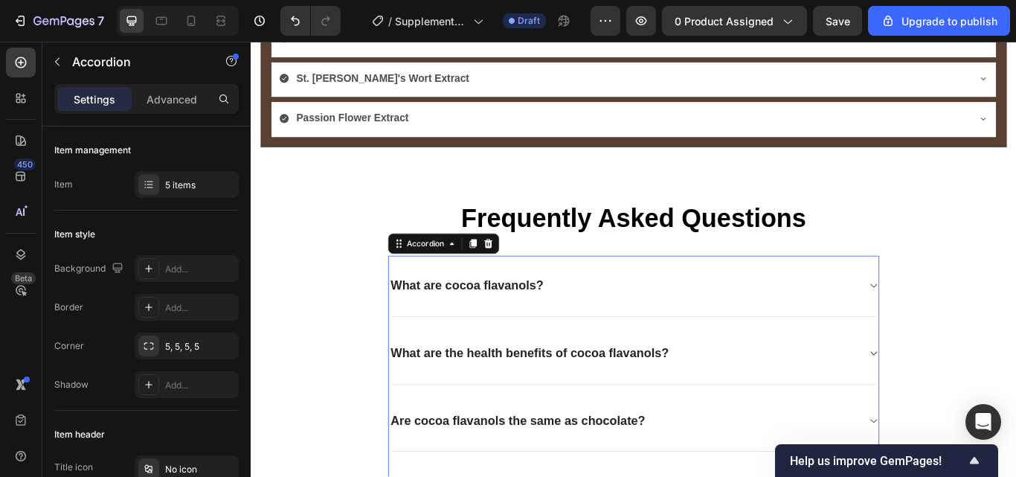
click at [887, 332] on div "What are cocoa flavanols?" at bounding box center [684, 326] width 547 height 23
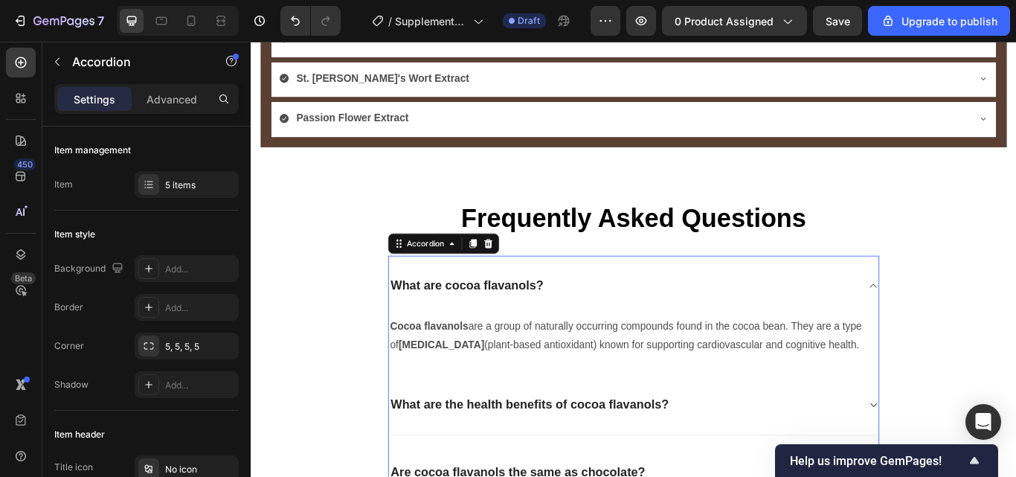
click at [887, 332] on div "What are cocoa flavanols?" at bounding box center [684, 326] width 547 height 23
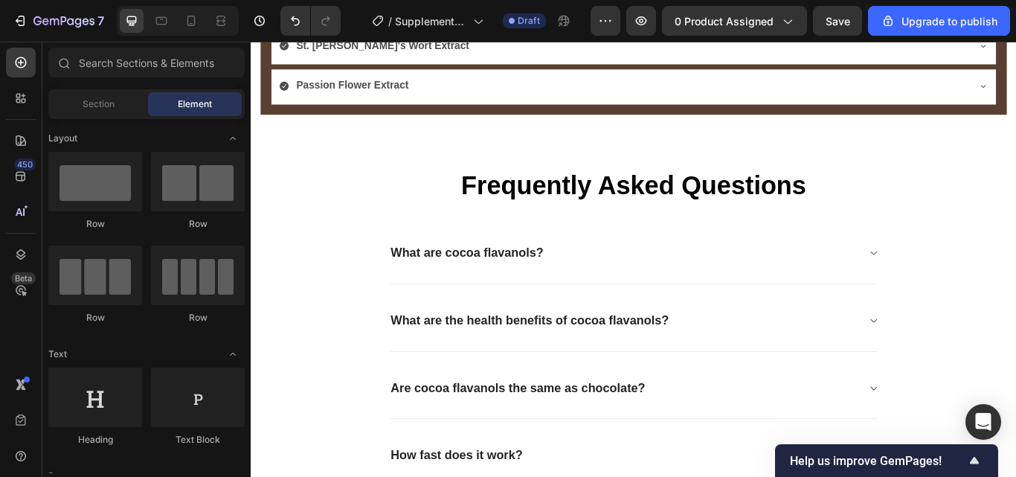
scroll to position [3117, 0]
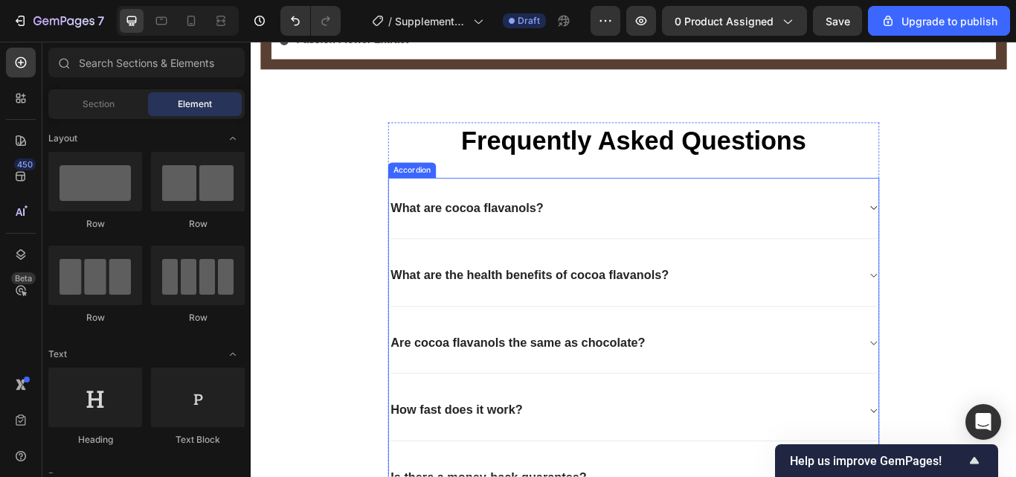
click at [771, 306] on div "What are the health benefits of cocoa flavanols?" at bounding box center [684, 314] width 547 height 23
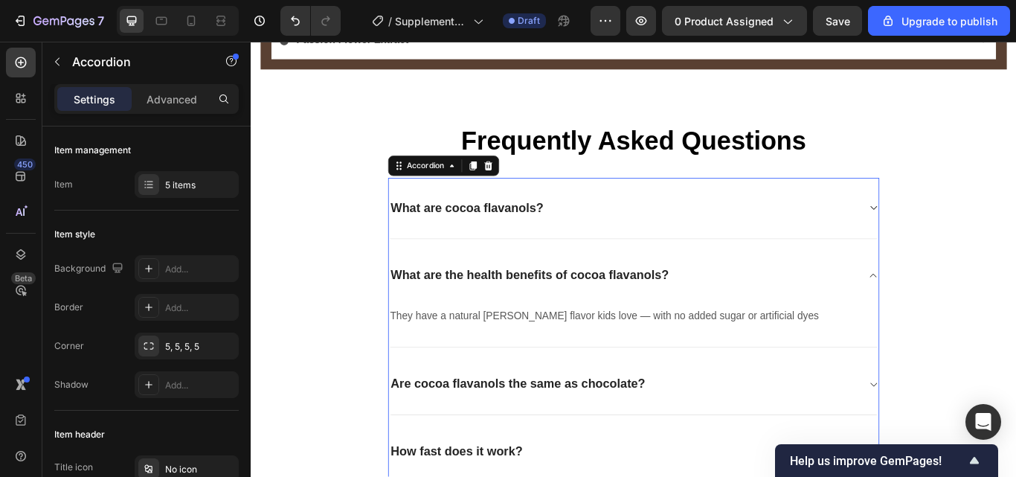
click at [738, 436] on div "Are cocoa flavanols the same as chocolate?" at bounding box center [684, 441] width 547 height 23
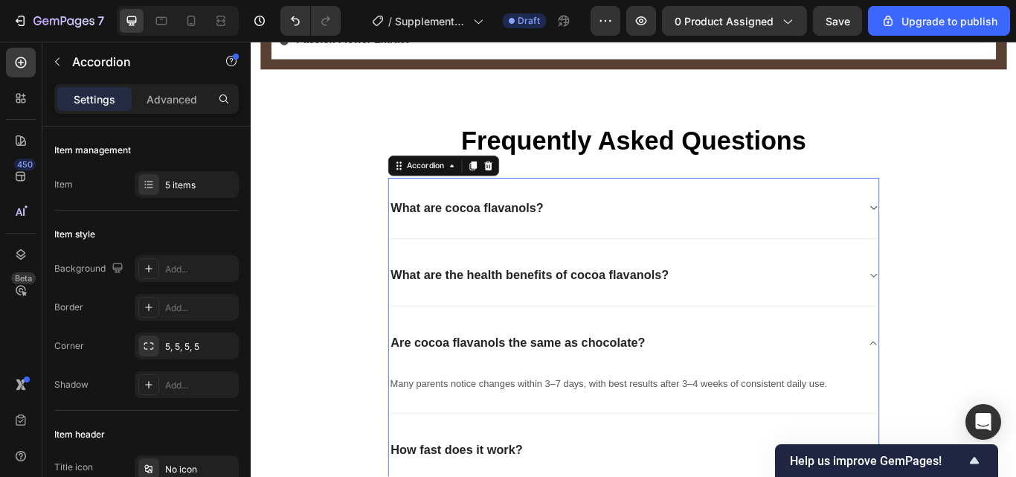
click at [748, 416] on div "Are cocoa flavanols the same as chocolate?" at bounding box center [696, 394] width 571 height 71
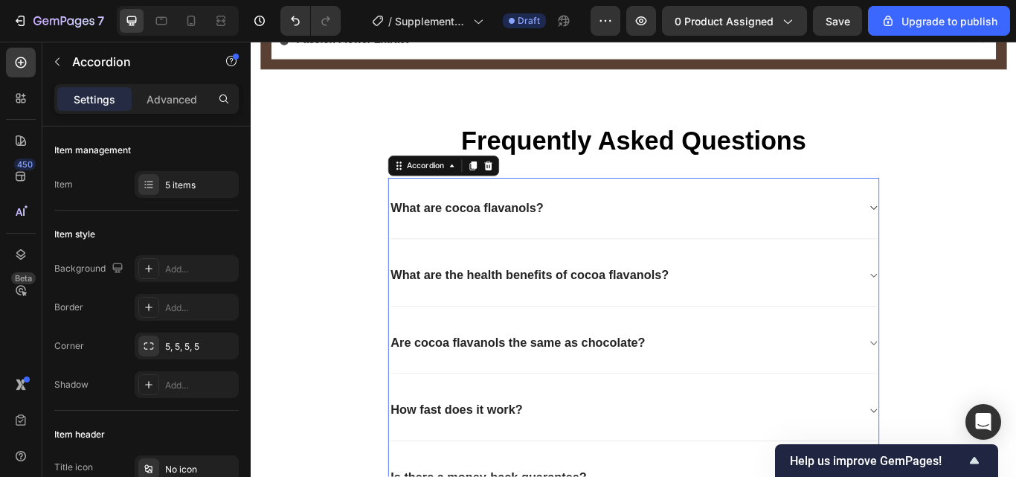
click at [759, 305] on div "What are the health benefits of cocoa flavanols?" at bounding box center [684, 314] width 547 height 23
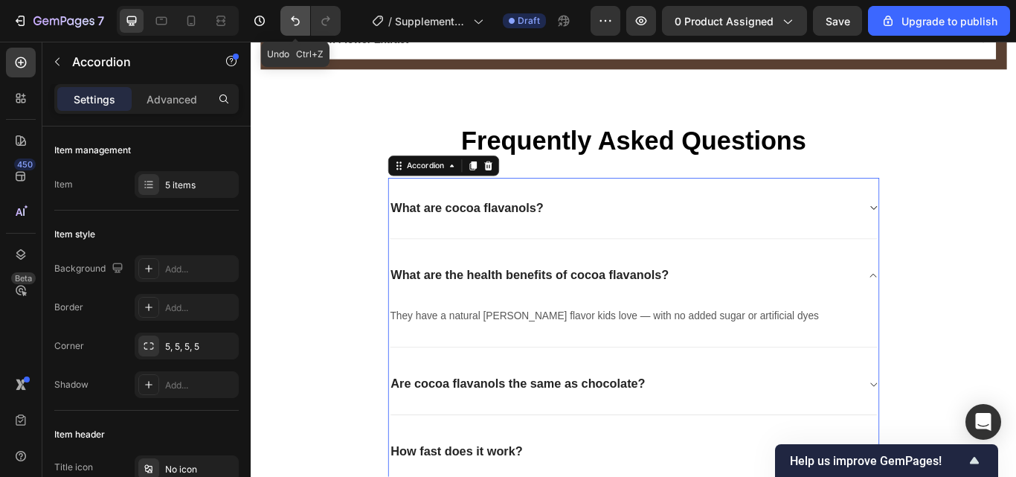
click at [295, 22] on icon "Undo/Redo" at bounding box center [295, 20] width 15 height 15
click at [669, 227] on div "What are cocoa flavanols?" at bounding box center [684, 236] width 547 height 23
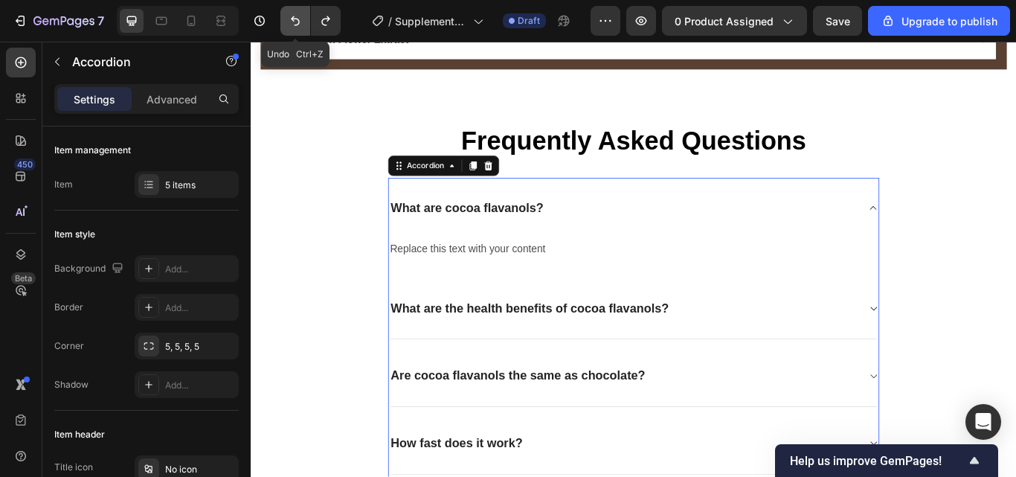
click at [299, 22] on icon "Undo/Redo" at bounding box center [295, 21] width 9 height 10
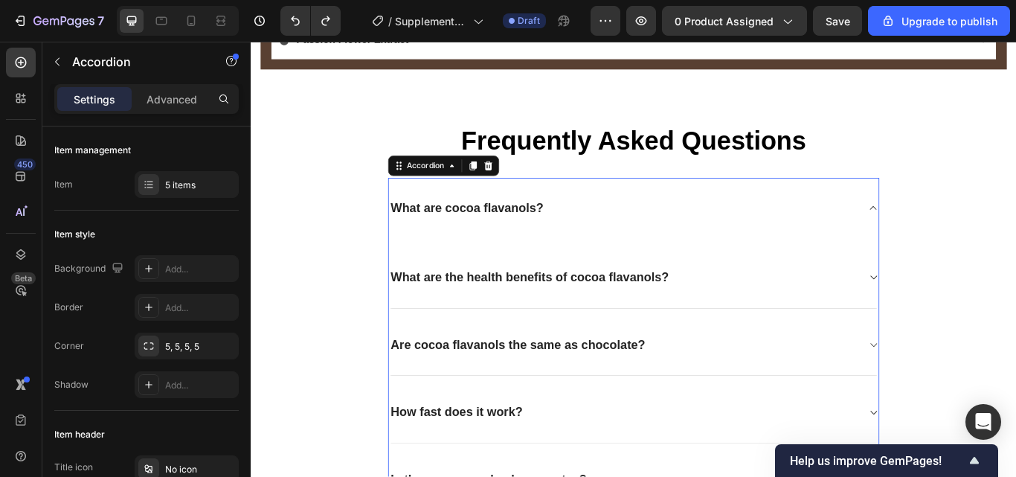
click at [795, 327] on div "What are the health benefits of cocoa flavanols?" at bounding box center [696, 317] width 571 height 71
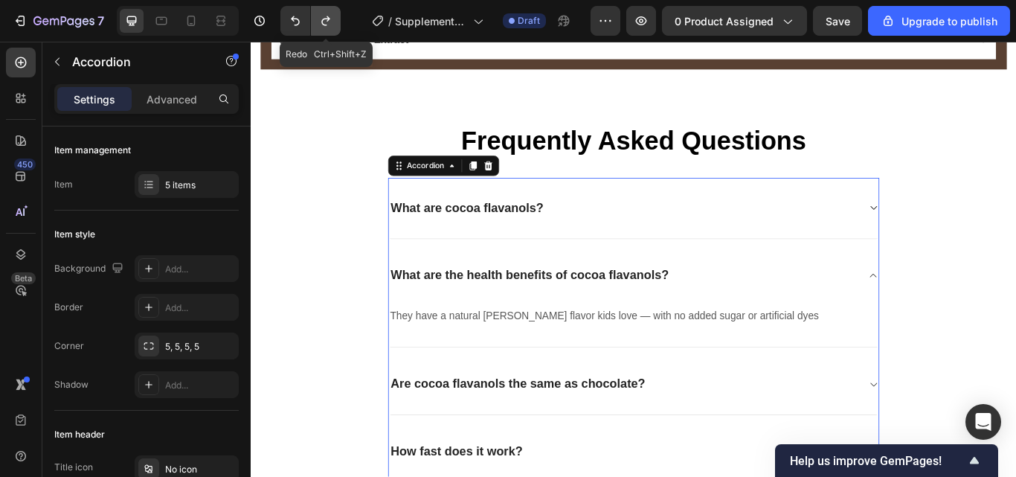
click at [321, 18] on icon "Undo/Redo" at bounding box center [325, 20] width 15 height 15
click at [623, 231] on div "What are cocoa flavanols?" at bounding box center [684, 236] width 547 height 23
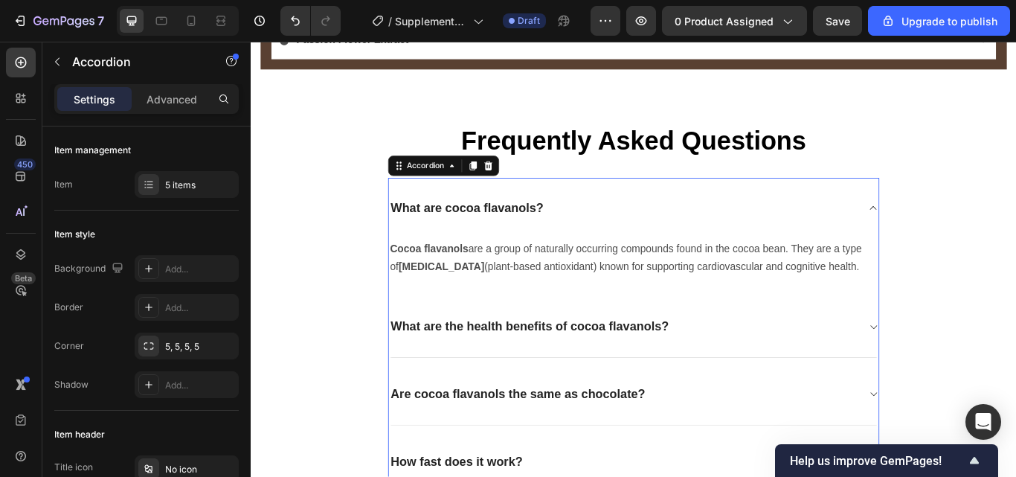
click at [765, 369] on div "What are the health benefits of cocoa flavanols?" at bounding box center [684, 374] width 547 height 23
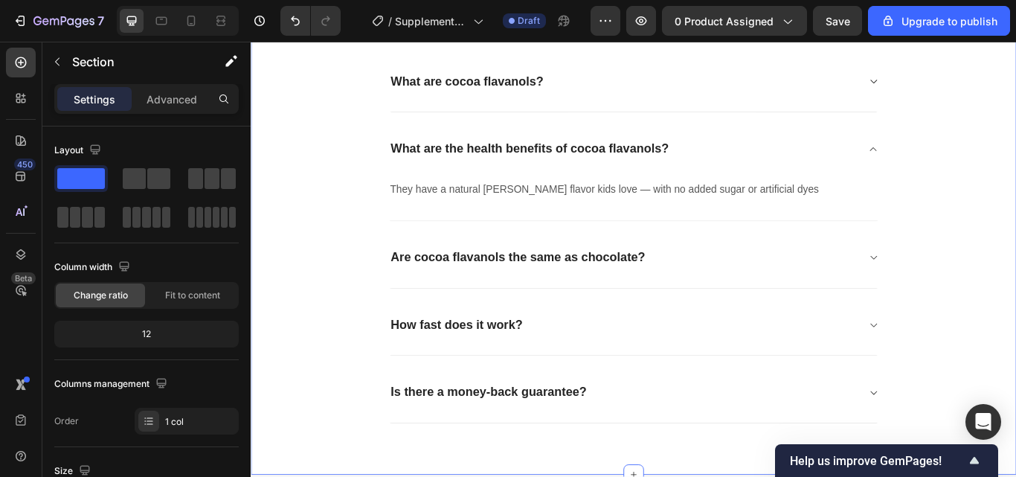
scroll to position [3268, 0]
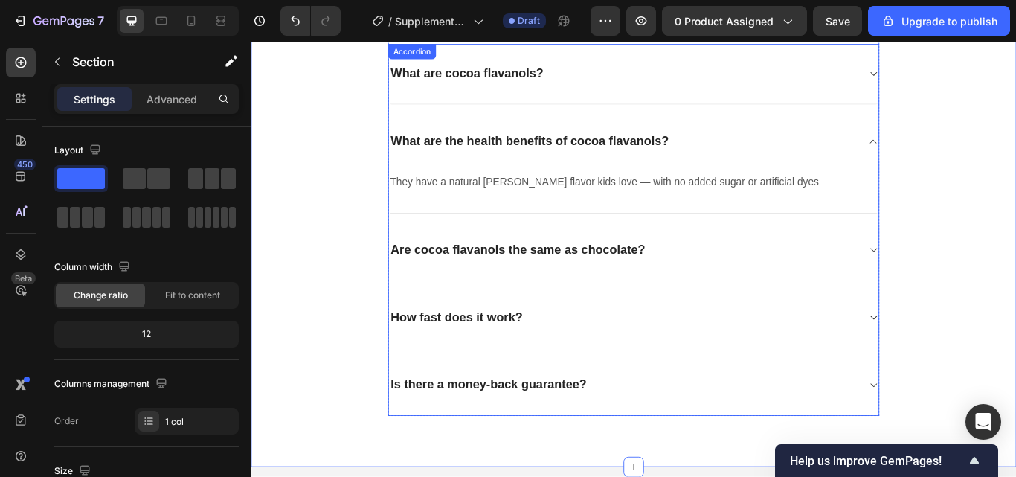
click at [773, 278] on div "Are cocoa flavanols the same as chocolate?" at bounding box center [684, 285] width 547 height 23
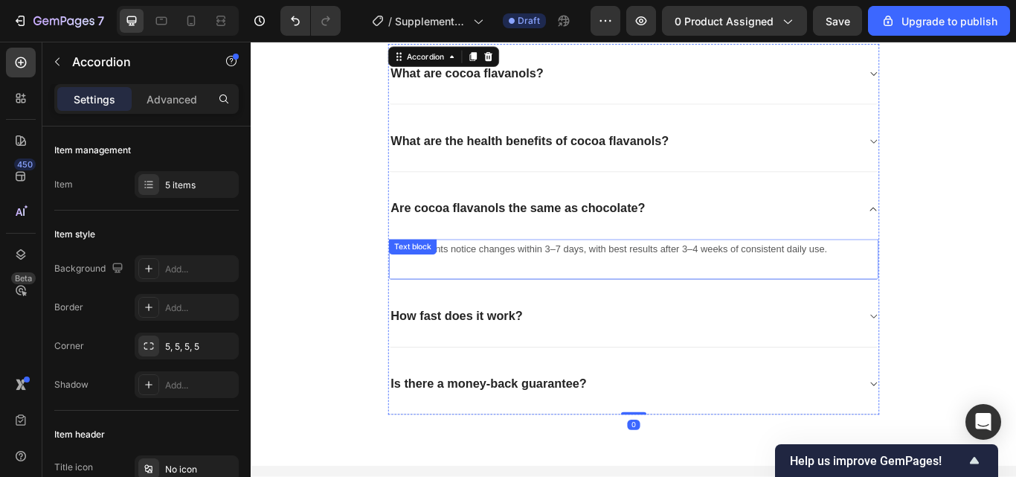
click at [757, 285] on p "Many parents notice changes within 3–7 days, with best results after 3–4 weeks …" at bounding box center [697, 284] width 568 height 20
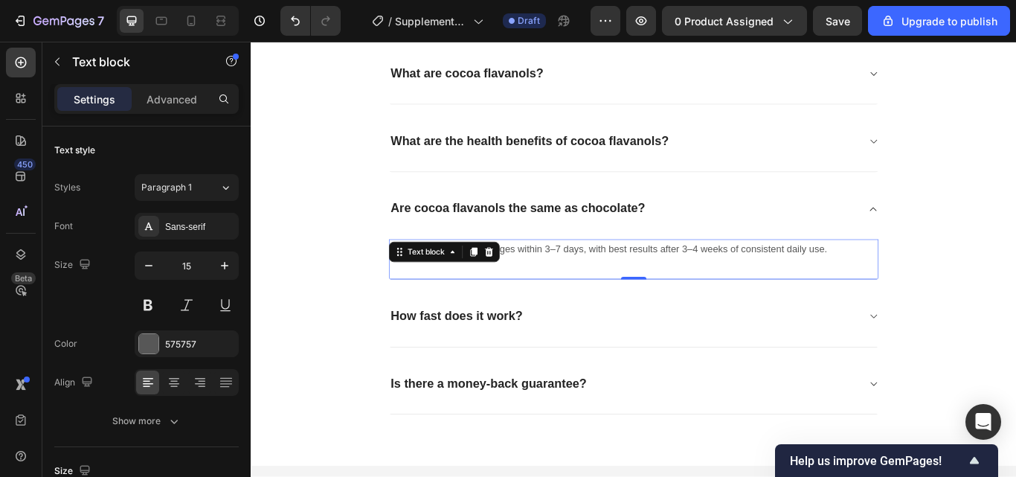
click at [916, 298] on div "Many parents notice changes within 3–7 days, with best results after 3–4 weeks …" at bounding box center [696, 296] width 571 height 48
click at [920, 289] on p "Many parents notice changes within 3–7 days, with best results after 3–4 weeks …" at bounding box center [697, 284] width 568 height 20
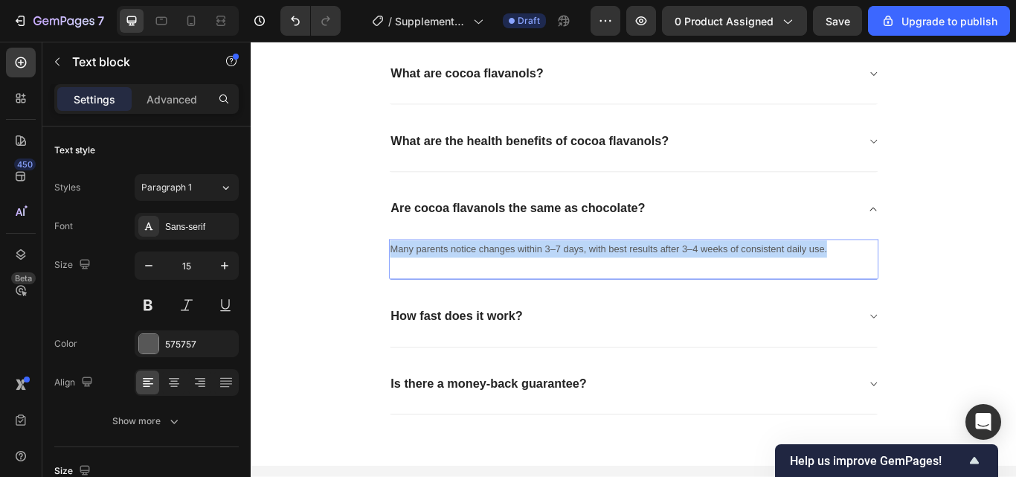
drag, startPoint x: 920, startPoint y: 289, endPoint x: 409, endPoint y: 284, distance: 511.0
click at [413, 284] on p "Many parents notice changes within 3–7 days, with best results after 3–4 weeks …" at bounding box center [697, 284] width 568 height 20
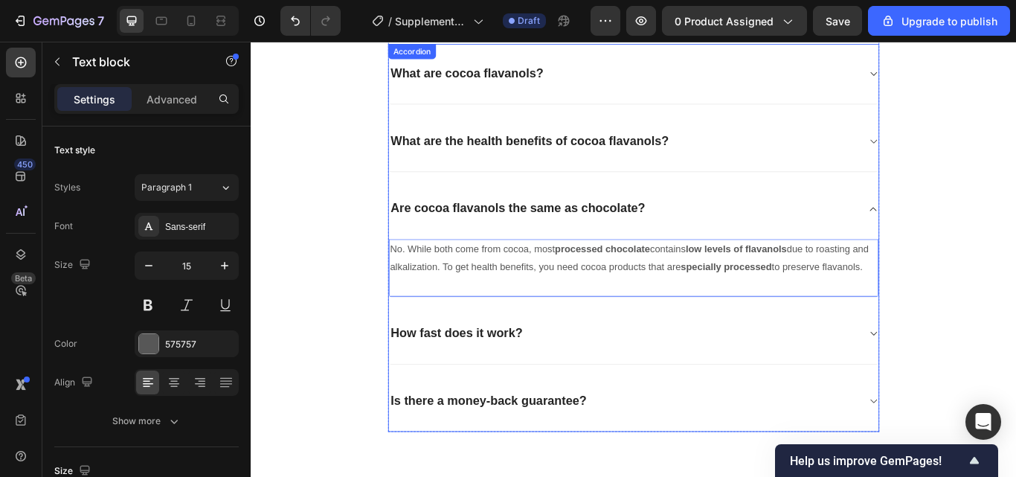
click at [804, 150] on div "What are the health benefits of cocoa flavanols?" at bounding box center [684, 158] width 547 height 23
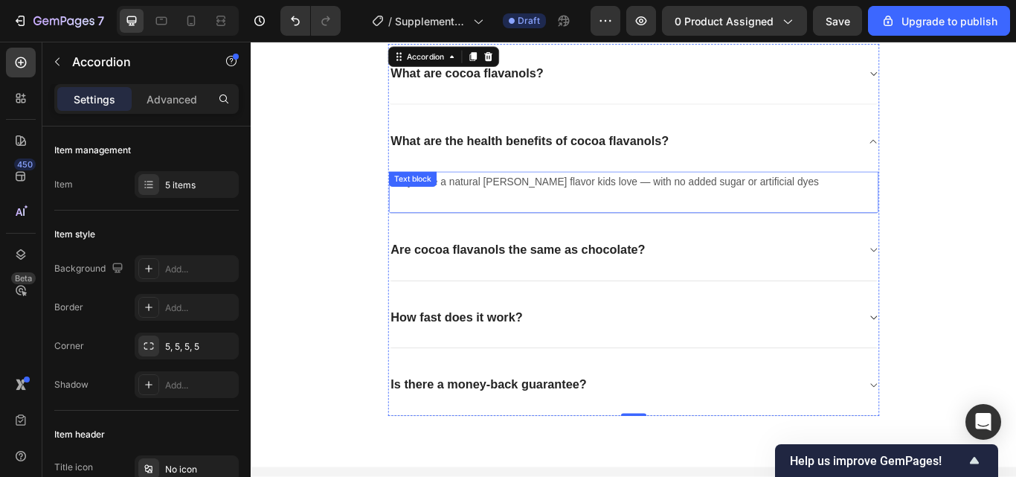
click at [837, 212] on p "They have a natural berry flavor kids love — with no added sugar or artificial …" at bounding box center [697, 206] width 568 height 22
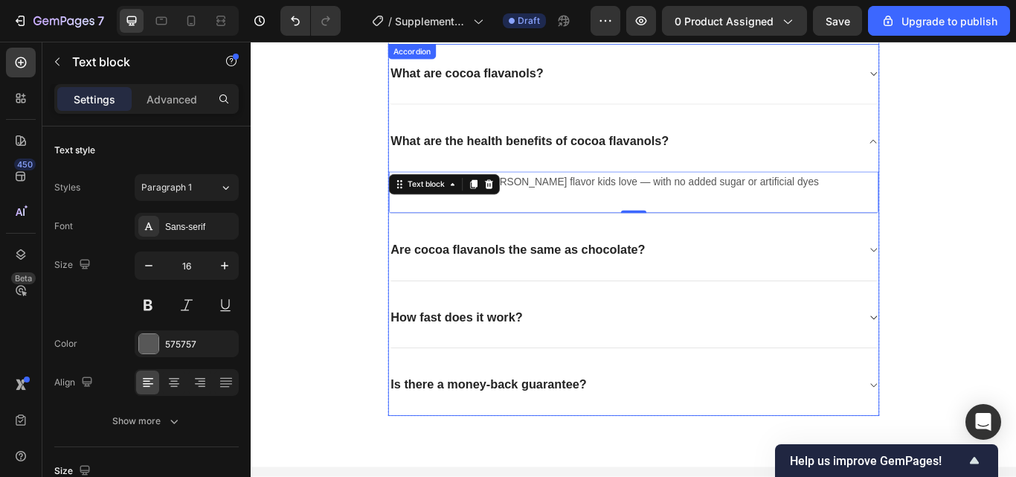
click at [740, 154] on div "What are the health benefits of cocoa flavanols?" at bounding box center [684, 158] width 547 height 23
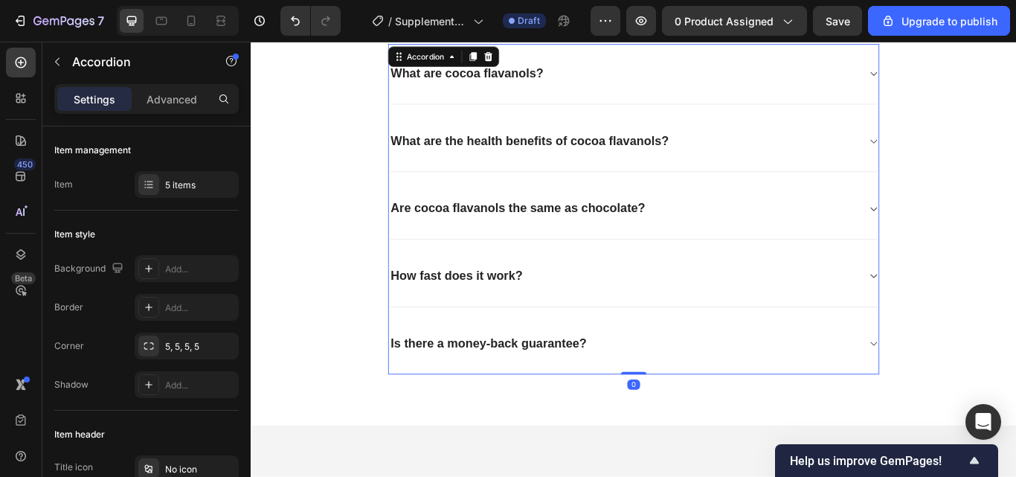
click at [739, 154] on div "What are the health benefits of cocoa flavanols?" at bounding box center [684, 158] width 547 height 23
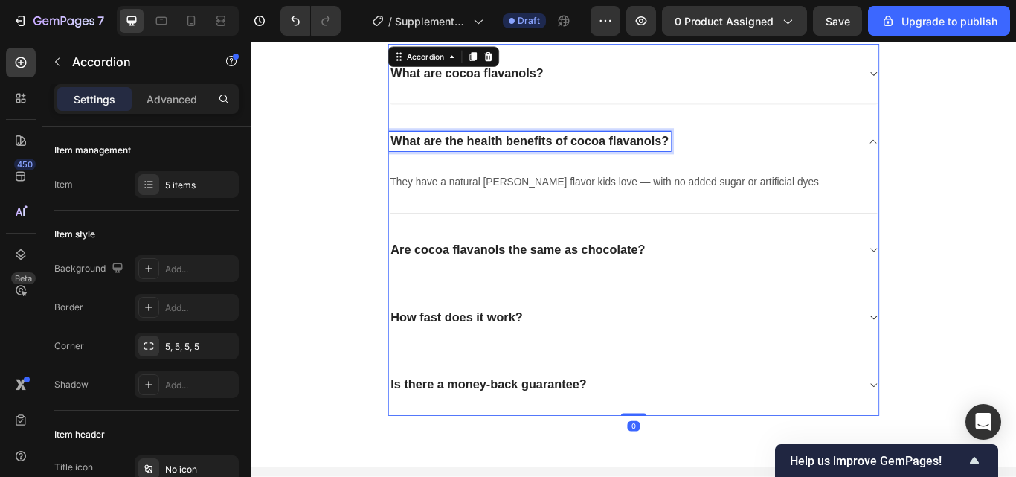
click at [722, 160] on p "What are the health benefits of cocoa flavanols?" at bounding box center [576, 158] width 324 height 19
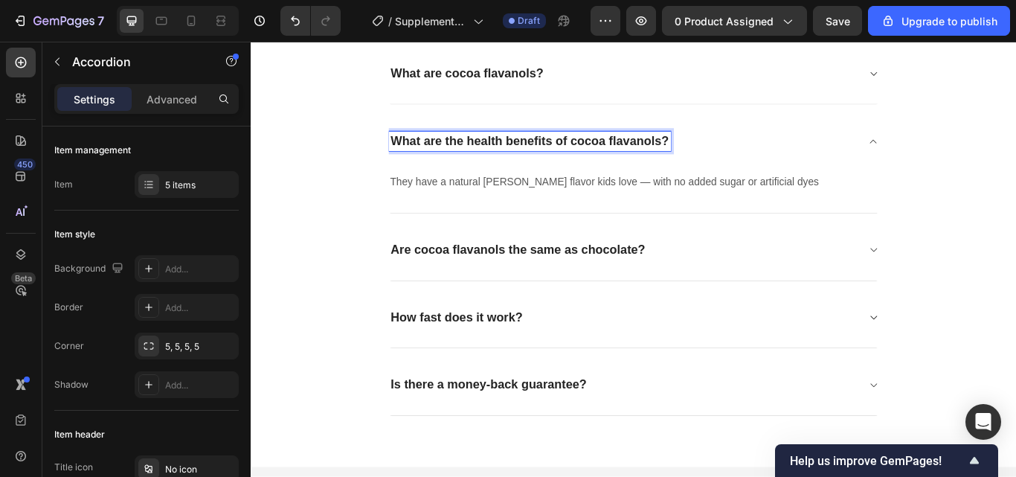
click at [727, 160] on p "What are the health benefits of cocoa flavanols?" at bounding box center [576, 158] width 324 height 19
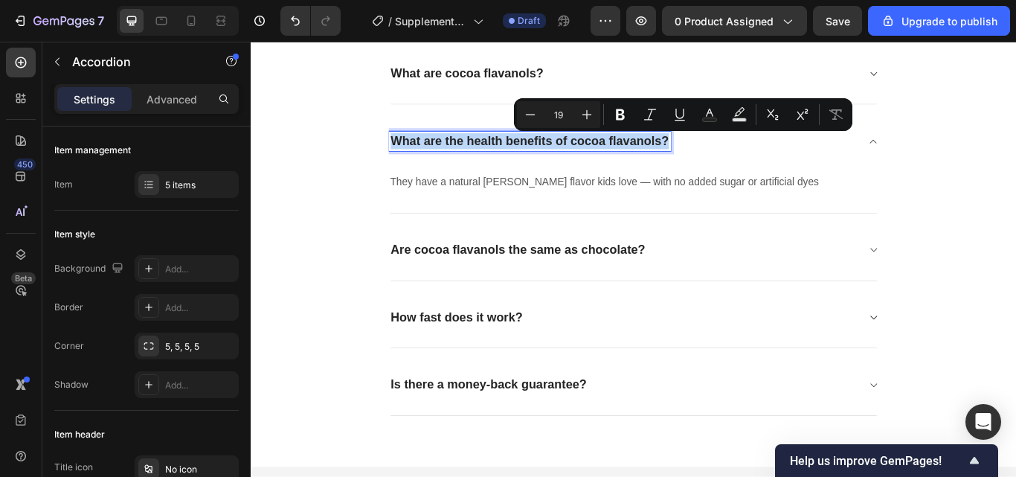
click at [727, 160] on p "What are the health benefits of cocoa flavanols?" at bounding box center [576, 158] width 324 height 19
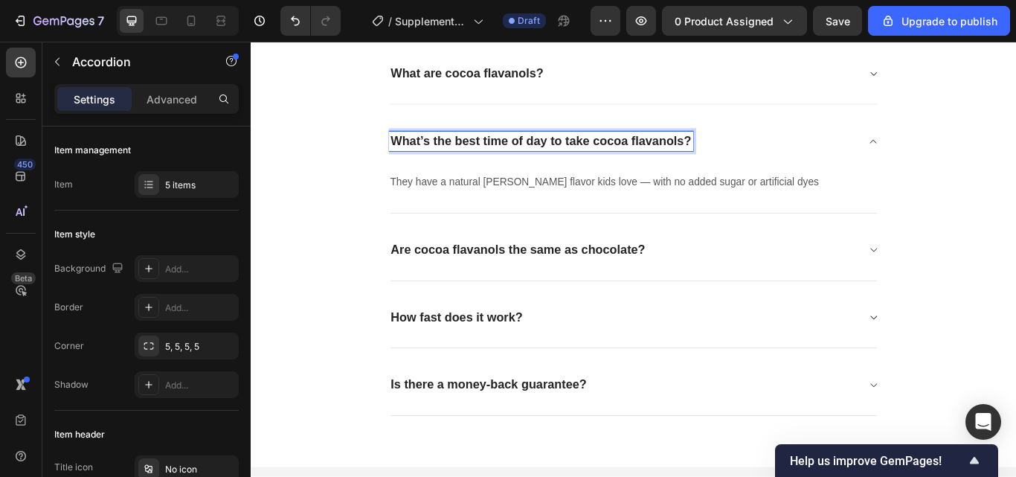
click at [764, 216] on p "They have a natural berry flavor kids love — with no added sugar or artificial …" at bounding box center [697, 206] width 568 height 22
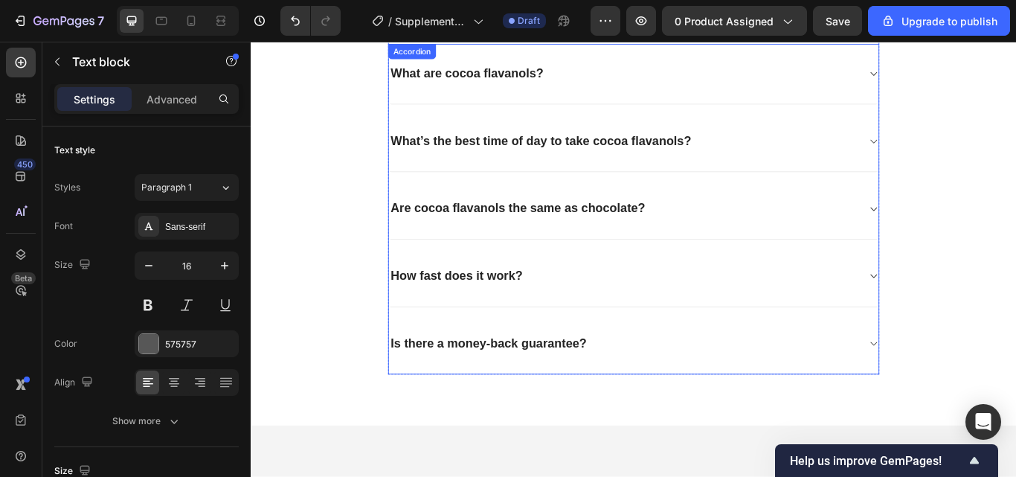
click at [811, 158] on div "What’s the best time of day to take cocoa flavanols?" at bounding box center [684, 158] width 547 height 23
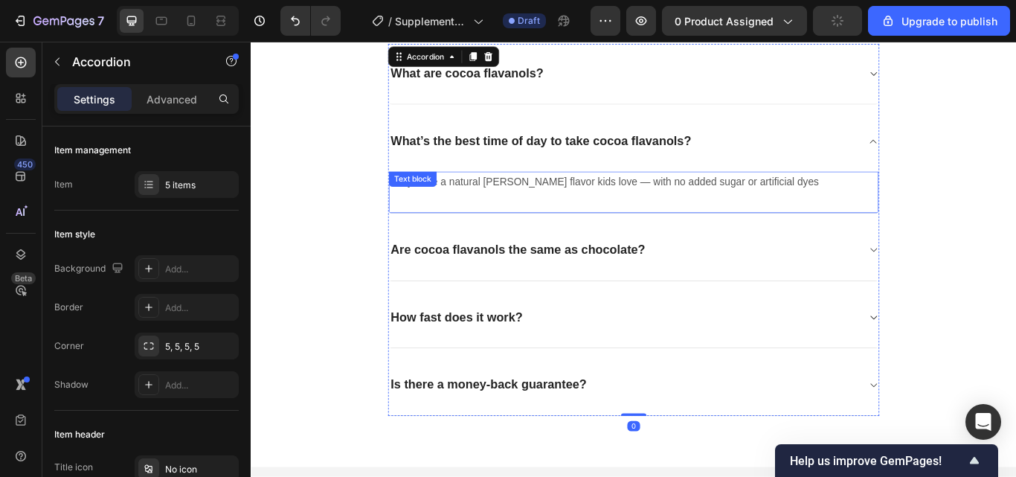
click at [855, 213] on p "They have a natural berry flavor kids love — with no added sugar or artificial …" at bounding box center [697, 206] width 568 height 22
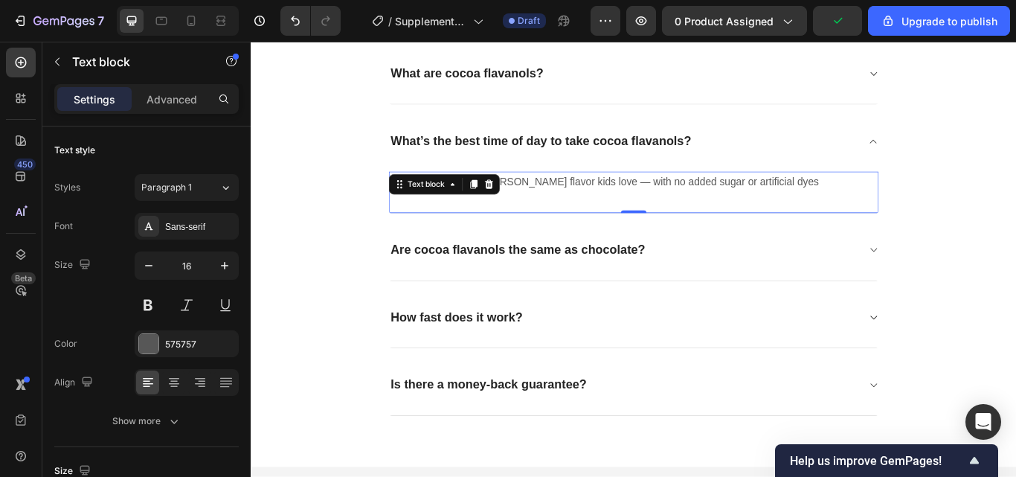
click at [847, 213] on p "They have a natural berry flavor kids love — with no added sugar or artificial …" at bounding box center [697, 206] width 568 height 22
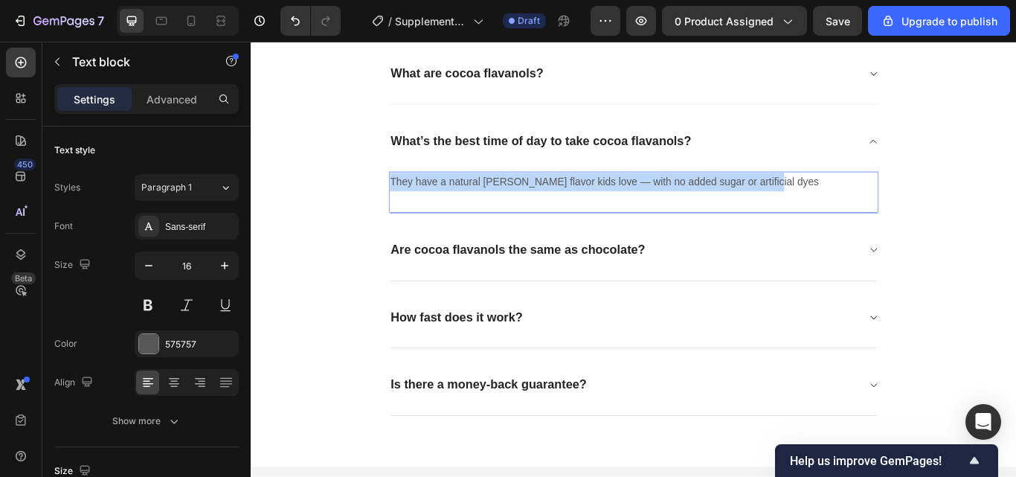
drag, startPoint x: 843, startPoint y: 209, endPoint x: 409, endPoint y: 205, distance: 434.4
click at [413, 205] on p "They have a natural berry flavor kids love — with no added sugar or artificial …" at bounding box center [697, 206] width 568 height 22
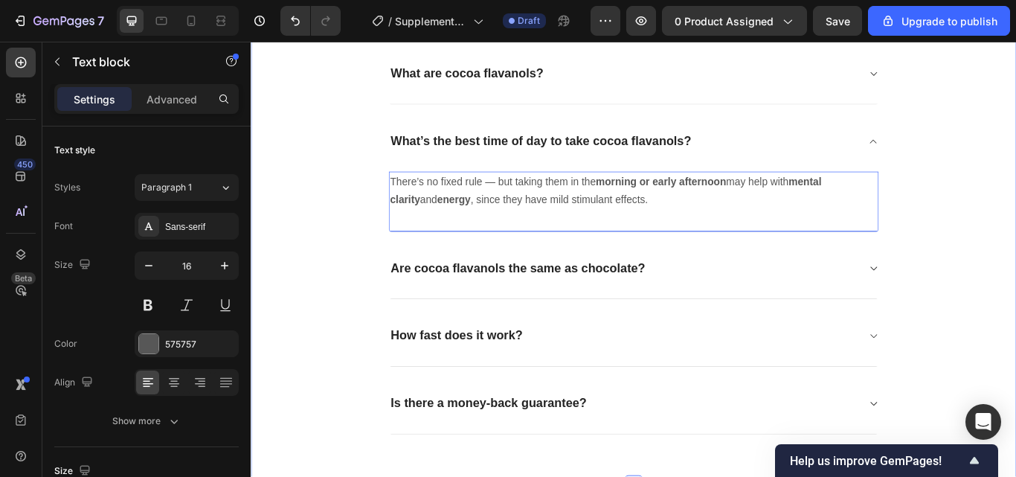
click at [325, 238] on div "Frequently Asked Questions Heading What are cocoa flavanols? What’s the best ti…" at bounding box center [697, 240] width 870 height 520
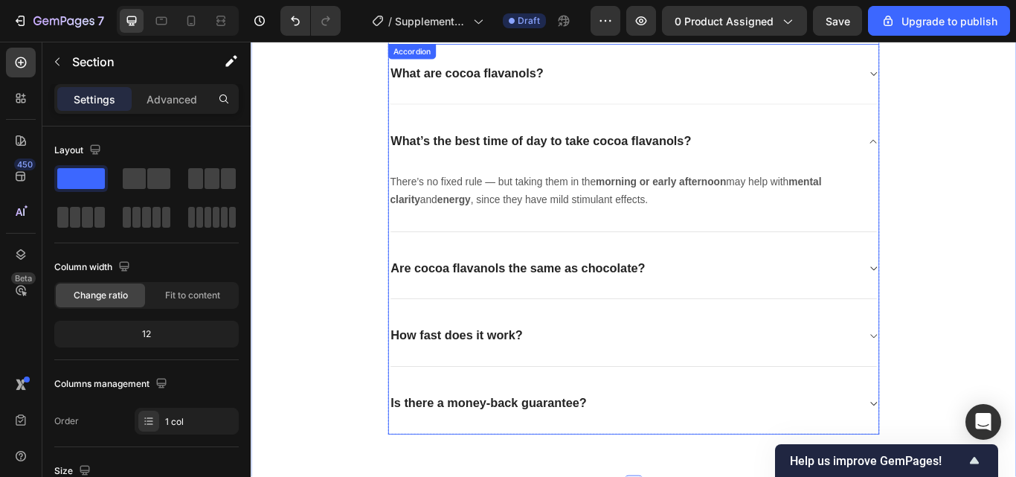
click at [943, 153] on div "What’s the best time of day to take cocoa flavanols?" at bounding box center [684, 158] width 547 height 23
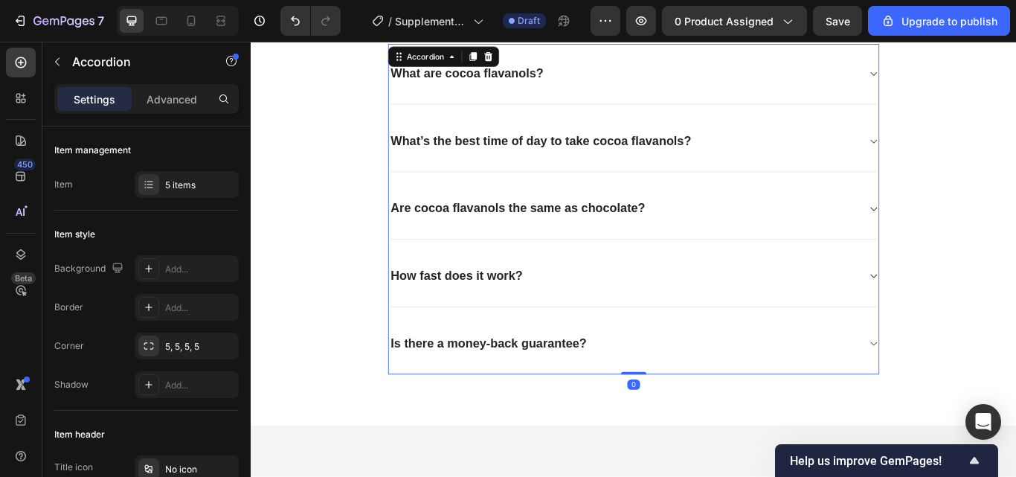
click at [887, 308] on div "How fast does it work?" at bounding box center [684, 315] width 547 height 23
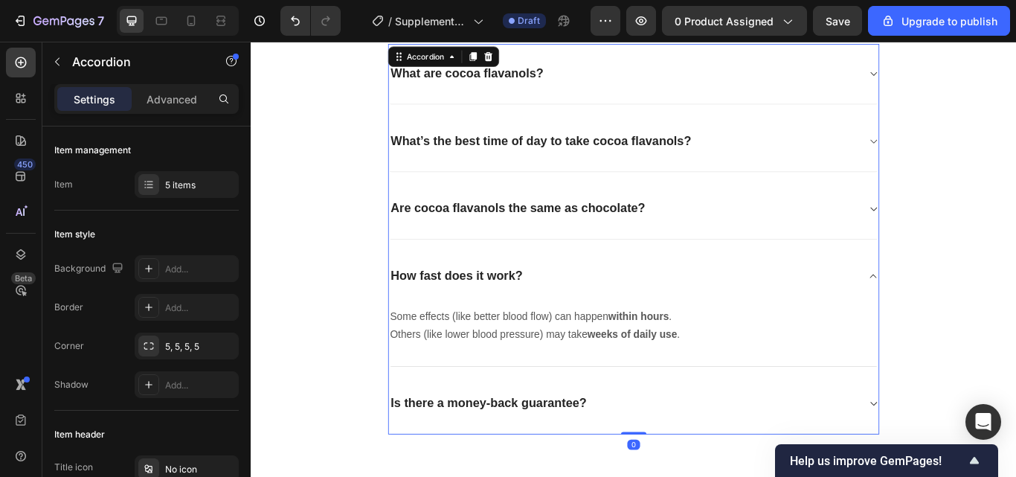
click at [887, 310] on div "How fast does it work?" at bounding box center [684, 315] width 547 height 23
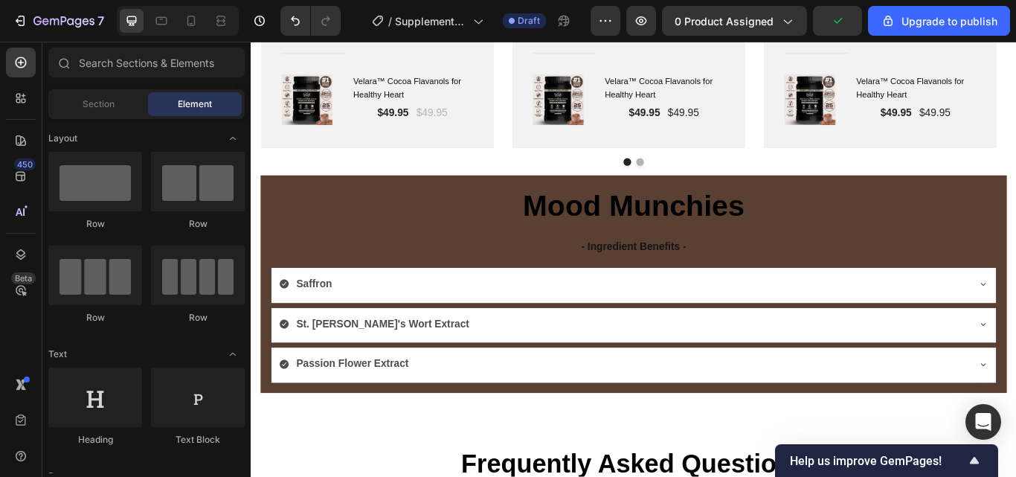
scroll to position [2654, 0]
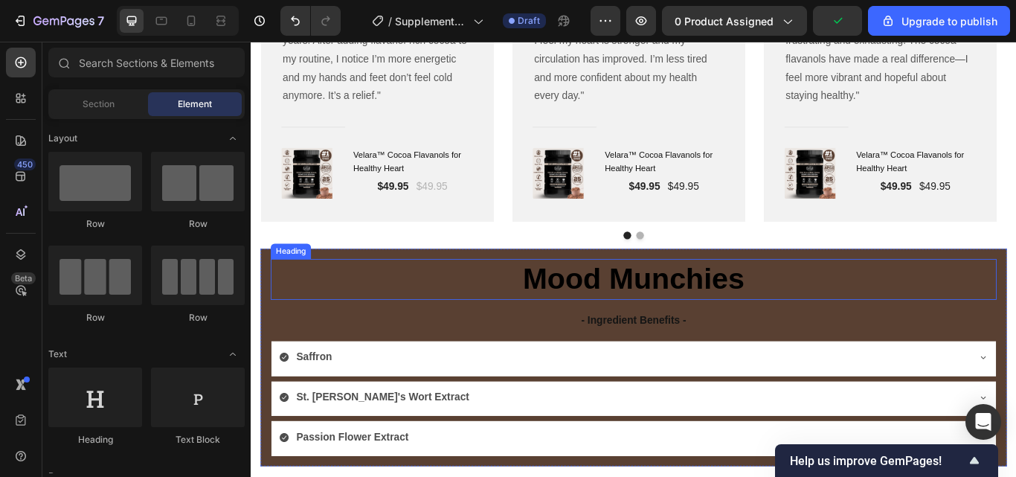
click at [789, 320] on strong "Mood Munchies" at bounding box center [697, 318] width 259 height 39
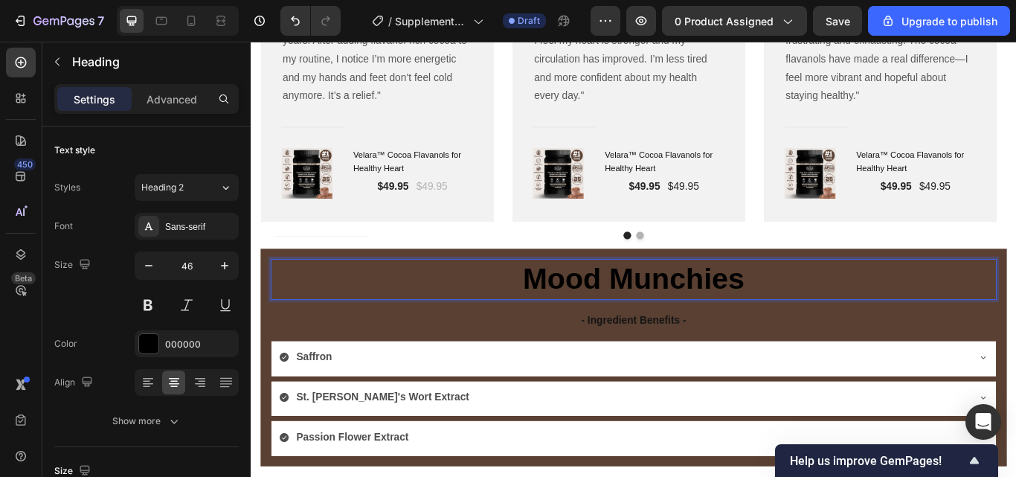
click at [838, 321] on h2 "Mood Munchies" at bounding box center [697, 319] width 846 height 48
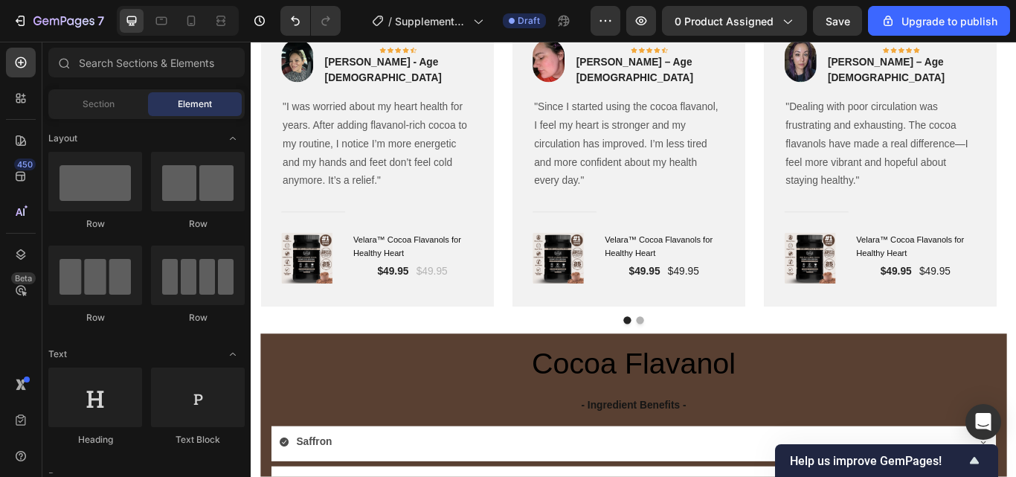
scroll to position [2575, 0]
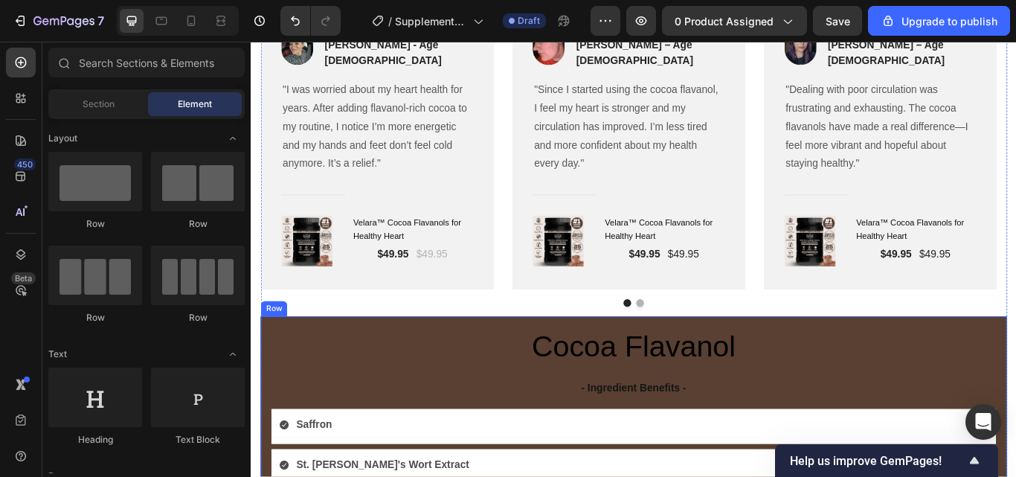
drag, startPoint x: 805, startPoint y: 419, endPoint x: 810, endPoint y: 408, distance: 11.6
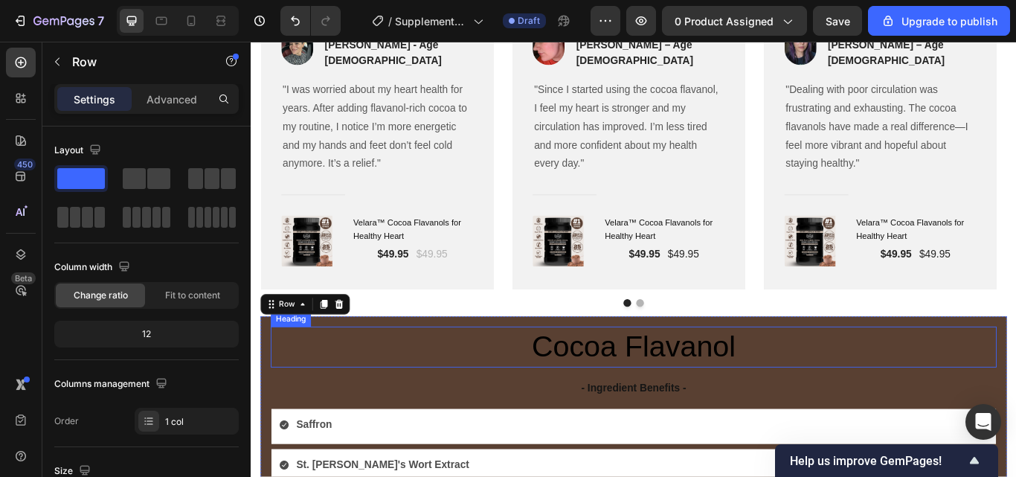
click at [794, 435] on p "- Ingredient Benefits -" at bounding box center [696, 446] width 843 height 22
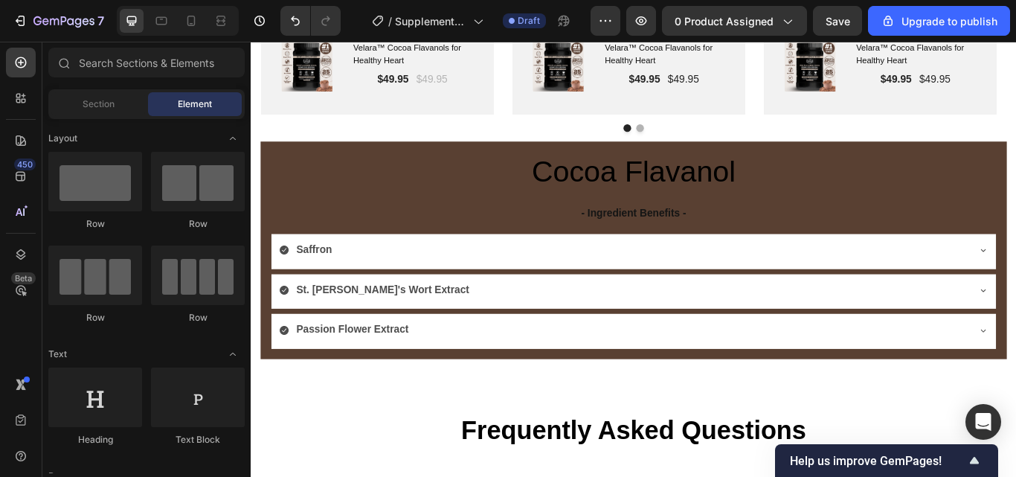
scroll to position [2740, 0]
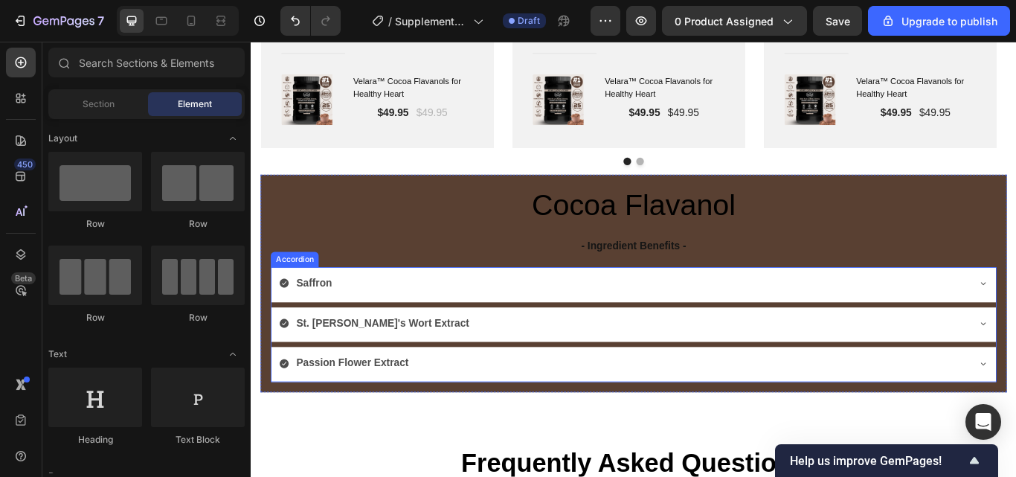
click at [1015, 321] on div "Saffron" at bounding box center [684, 324] width 803 height 26
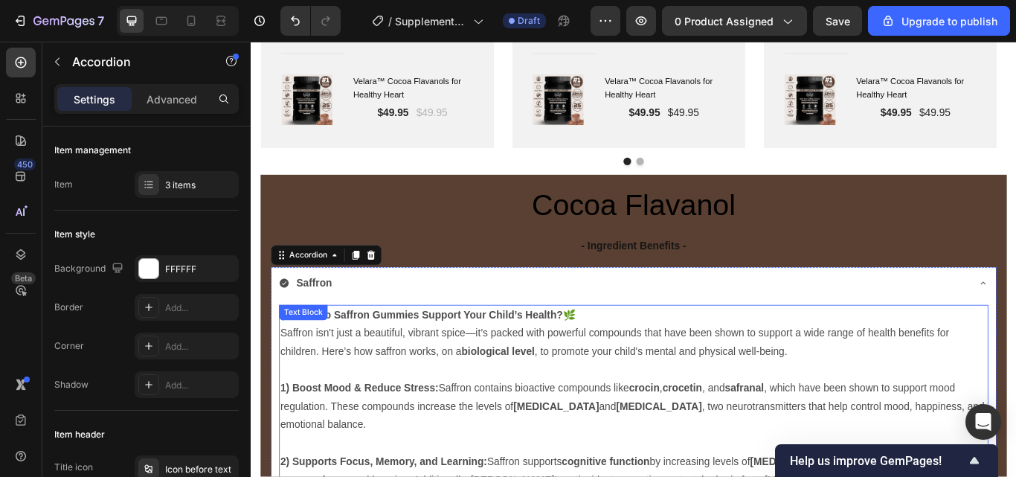
click at [332, 397] on p "Saffron isn't just a beautiful, vibrant spice—it’s packed with powerful compoun…" at bounding box center [697, 392] width 824 height 43
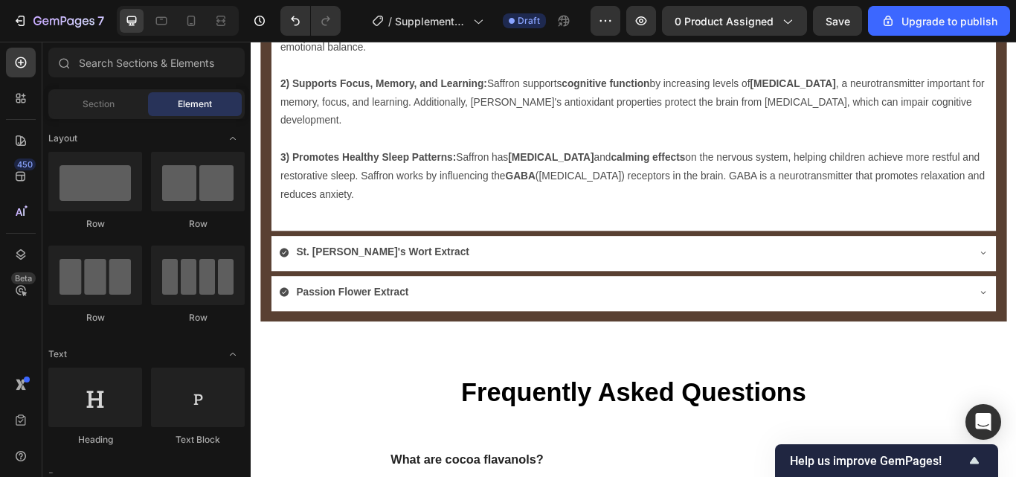
scroll to position [3088, 0]
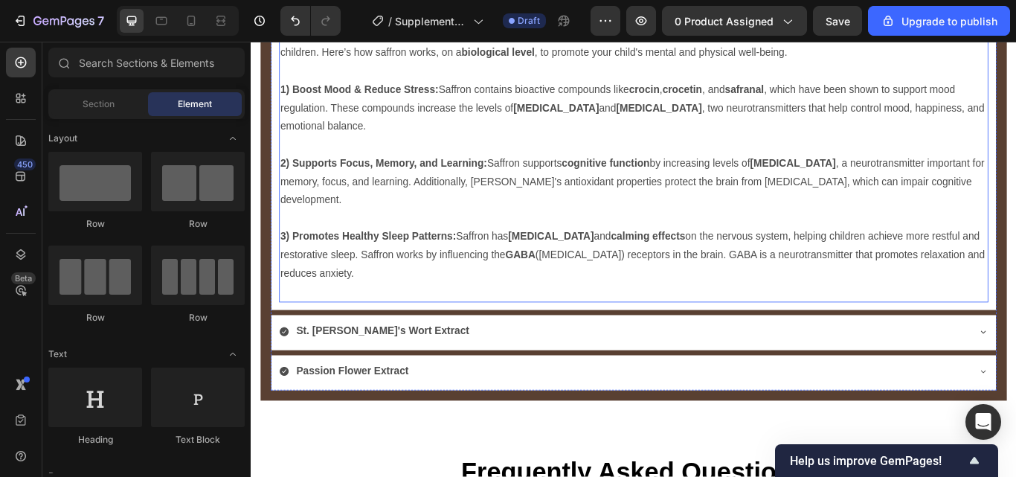
click at [463, 295] on p "3) Promotes Healthy Sleep Patterns: Saffron has sedative and calming effects on…" at bounding box center [697, 291] width 824 height 64
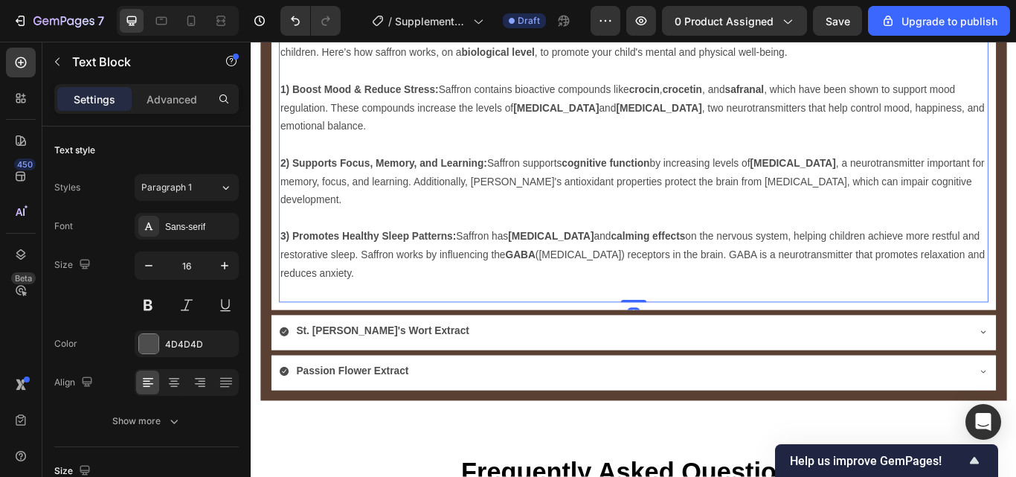
click at [457, 285] on p "3) Promotes Healthy Sleep Patterns: Saffron has sedative and calming effects on…" at bounding box center [697, 291] width 824 height 64
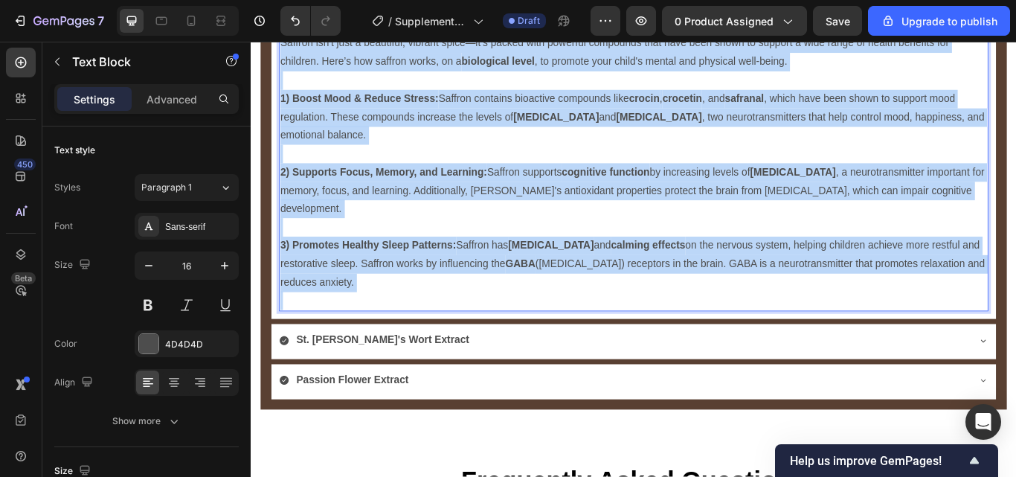
scroll to position [2971, 0]
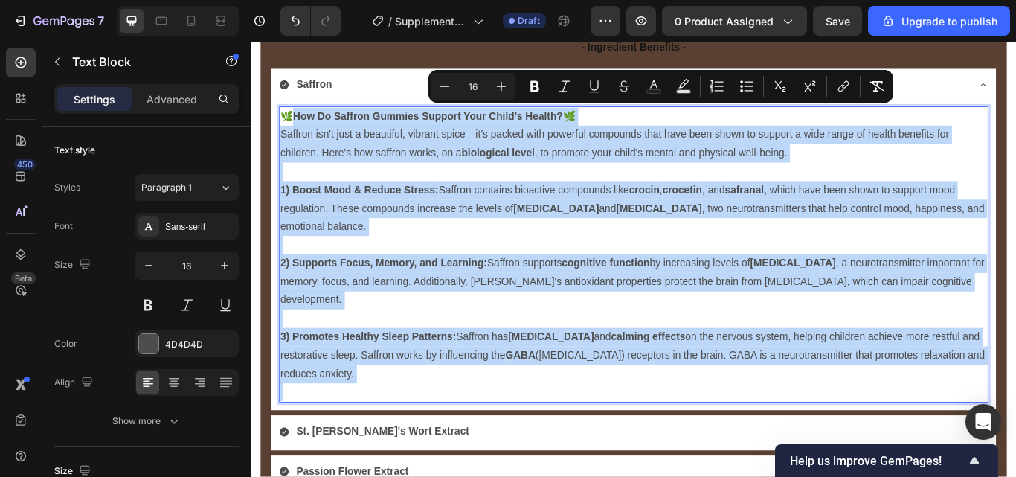
drag, startPoint x: 457, startPoint y: 285, endPoint x: 293, endPoint y: 119, distance: 233.0
click at [293, 119] on div "🌿 How Do Saffron Gummies Support Your Child’s Health? 🌿 Saffron isn't just a be…" at bounding box center [696, 291] width 827 height 346
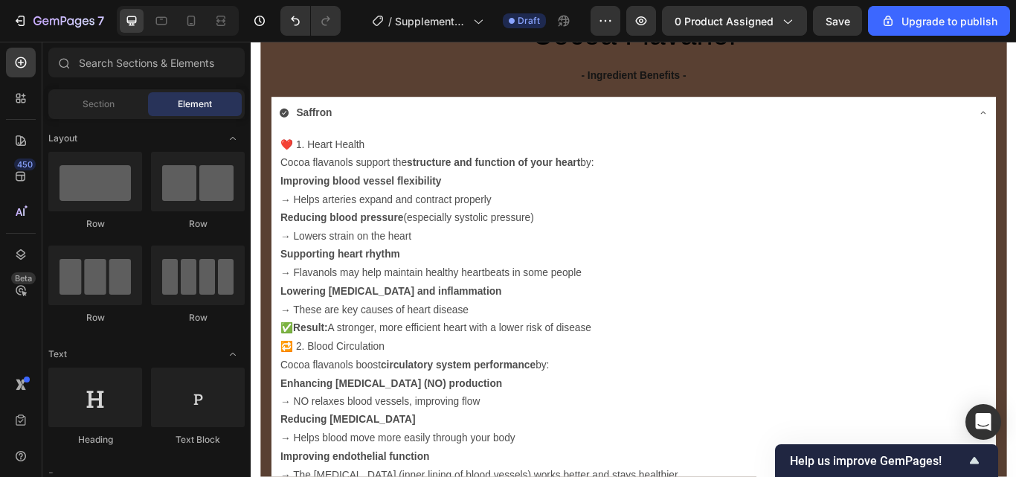
scroll to position [2923, 0]
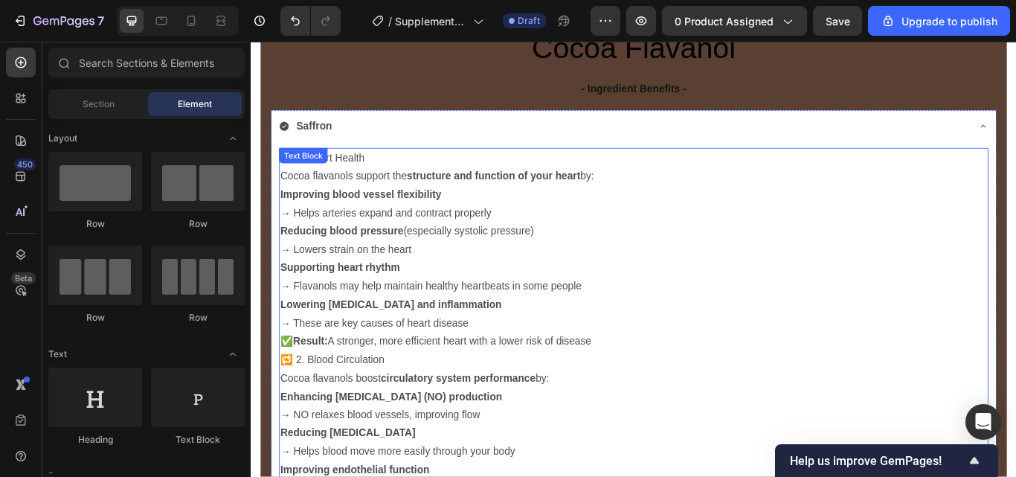
click at [440, 192] on strong "structure and function of your heart" at bounding box center [533, 198] width 202 height 13
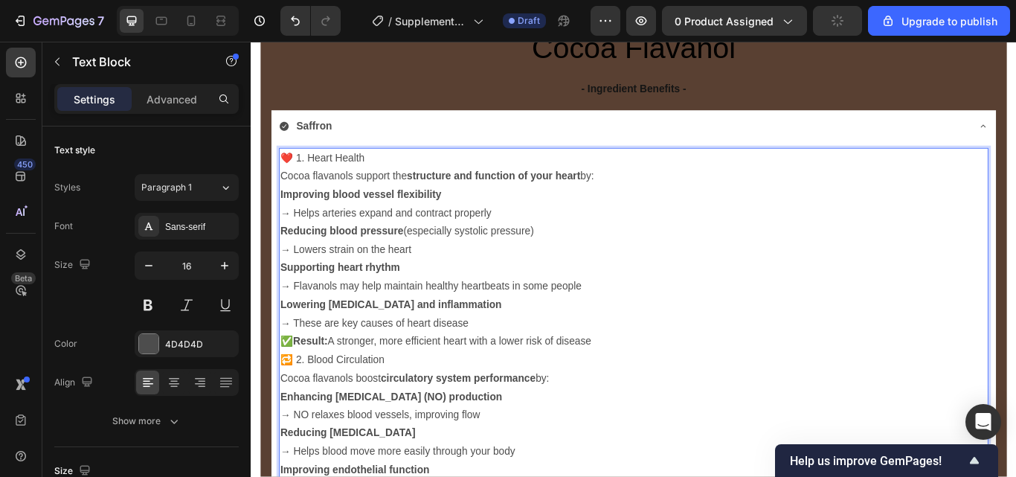
click at [303, 169] on p "❤️ 1. Heart Health" at bounding box center [697, 178] width 824 height 22
click at [380, 168] on p "1. Heart Health" at bounding box center [697, 178] width 824 height 22
click at [675, 190] on p "Cocoa flavanols support the structure and function of your heart by:" at bounding box center [697, 199] width 824 height 22
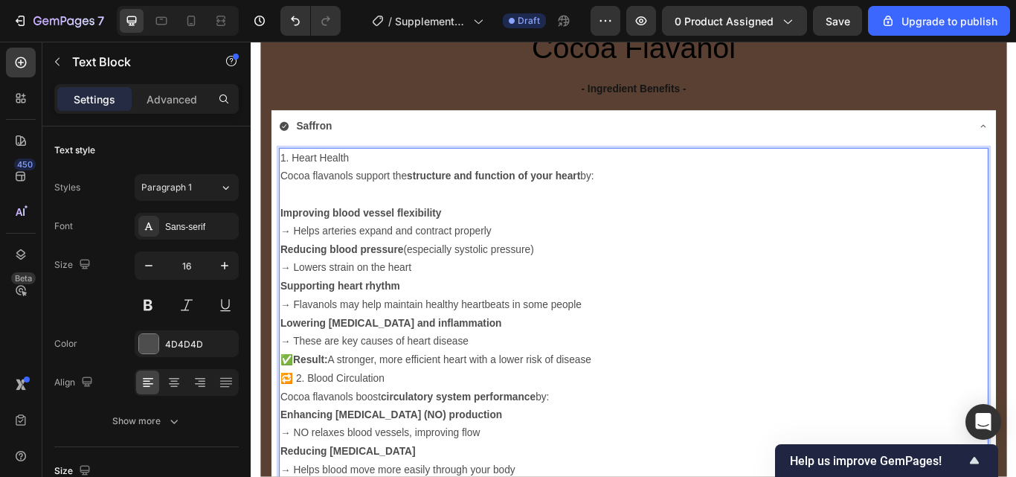
click at [288, 240] on strong "Improving blood vessel flexibility" at bounding box center [379, 241] width 188 height 13
click at [296, 327] on strong "3)Supporting heart rhythm" at bounding box center [360, 327] width 150 height 13
click at [296, 280] on strong "2)Reducing blood pressure" at bounding box center [362, 284] width 154 height 13
click at [296, 235] on strong "1)Improving blood vessel flexibility" at bounding box center [384, 241] width 199 height 13
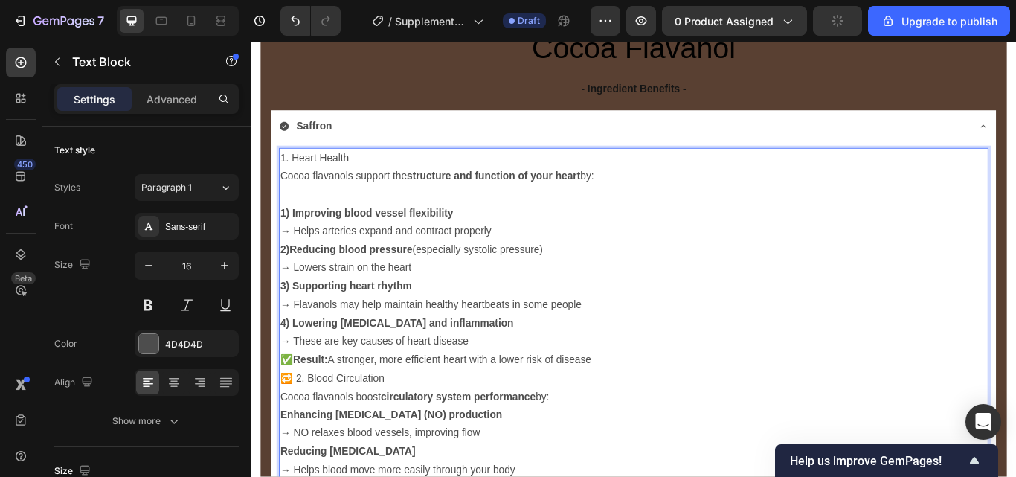
click at [504, 234] on p "1) Improving blood vessel flexibility → Helps arteries expand and contract prop…" at bounding box center [697, 252] width 824 height 43
click at [548, 261] on p "1) Improving blood vessel flexibility → Helps arteries expand and contract prop…" at bounding box center [697, 252] width 824 height 43
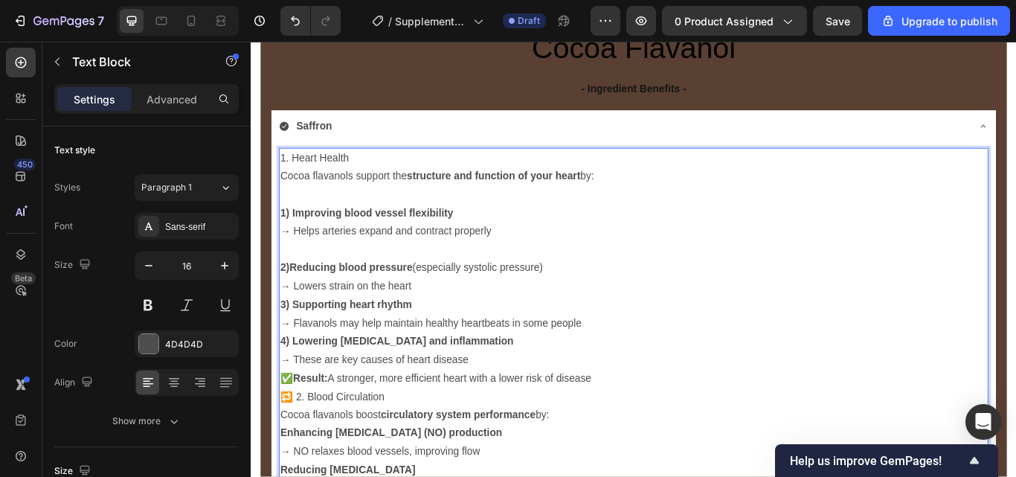
click at [501, 317] on p "2)Reducing blood pressure (especially systolic pressure) → Lowers strain on the…" at bounding box center [697, 316] width 824 height 43
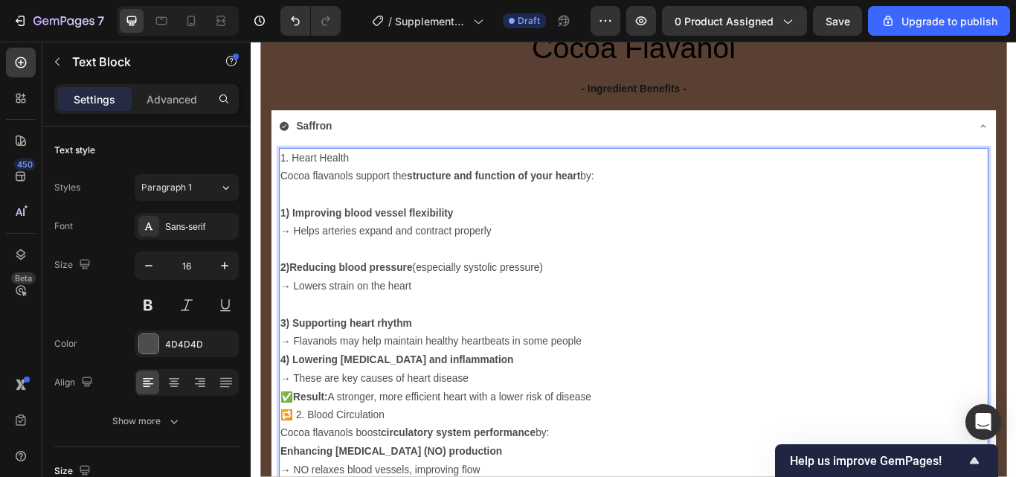
click at [640, 387] on p "3) Supporting heart rhythm → Flavanols may help maintain healthy heartbeats in …" at bounding box center [697, 381] width 824 height 43
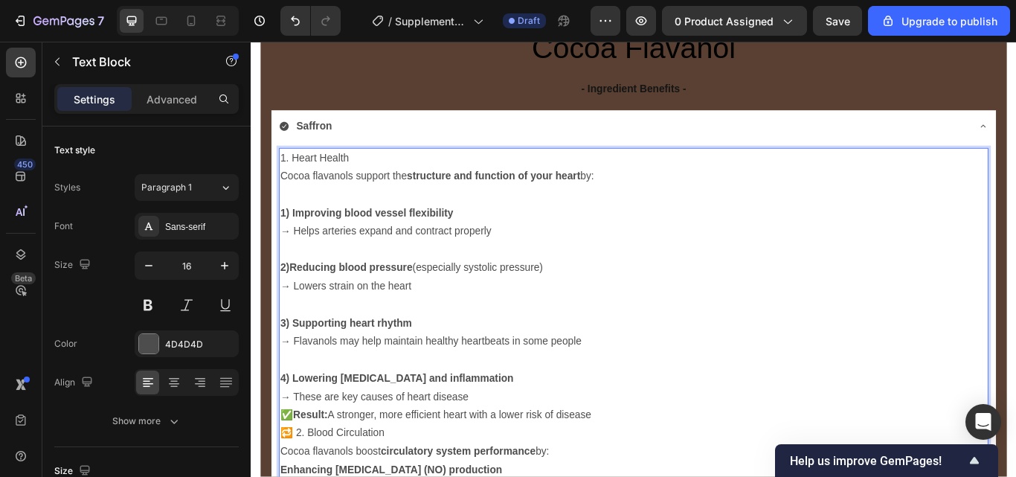
click at [538, 458] on p "4) Lowering oxidative stress and inflammation → These are key causes of heart d…" at bounding box center [697, 445] width 824 height 43
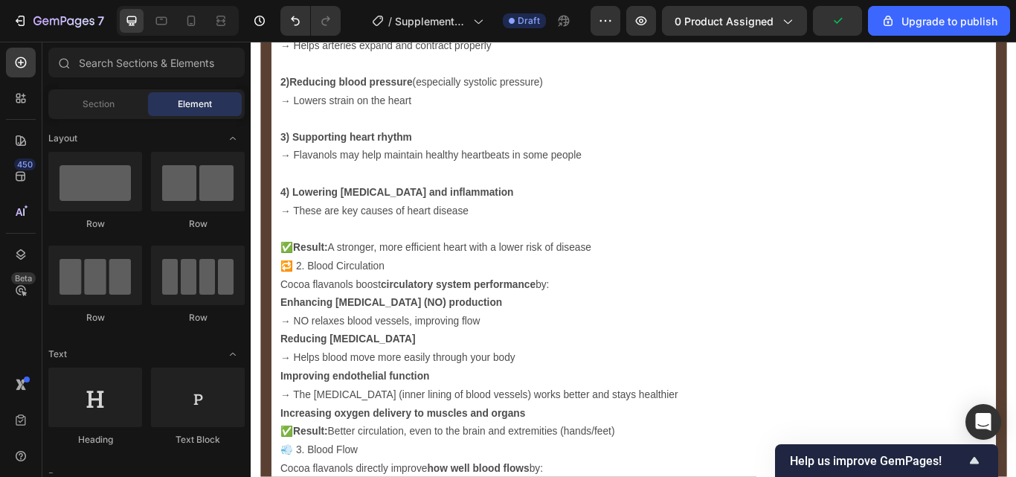
scroll to position [3131, 0]
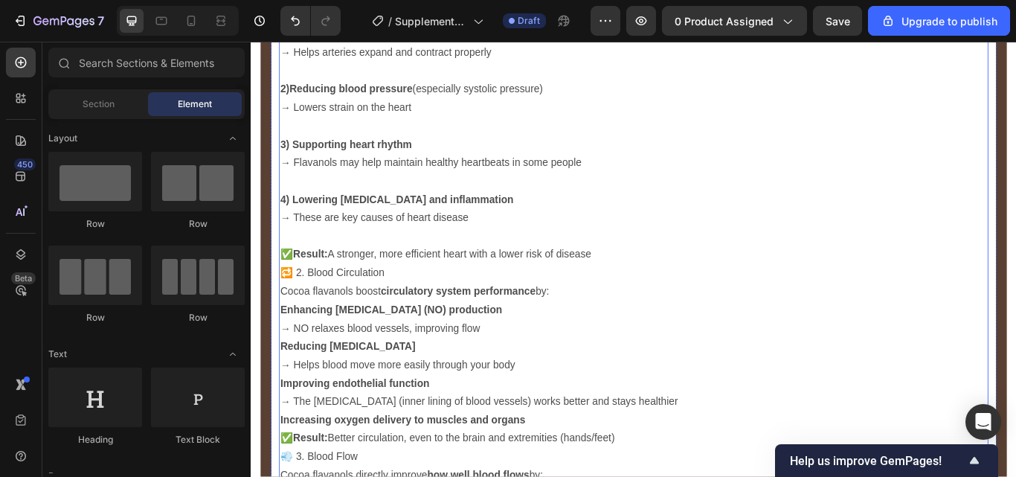
click at [306, 284] on strong "Result:" at bounding box center [320, 289] width 40 height 13
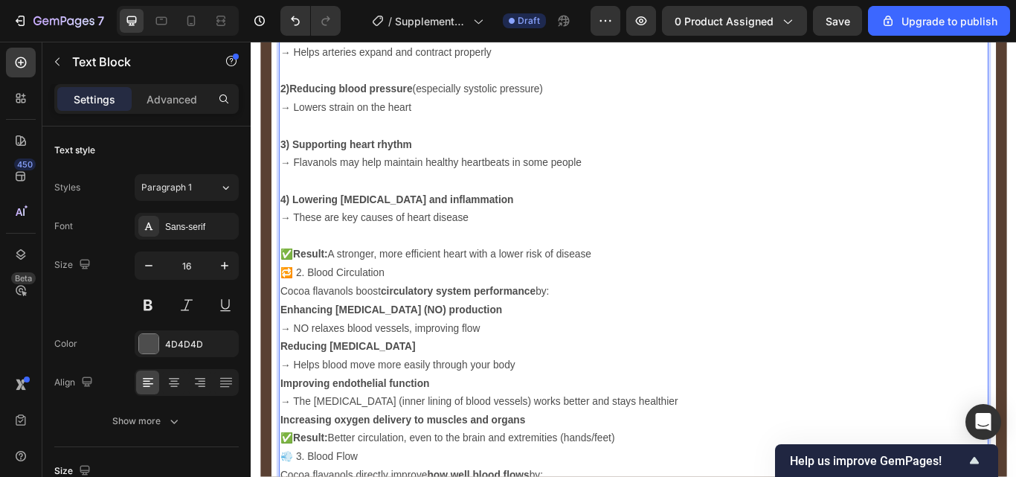
click at [296, 284] on p "✅ Result: A stronger, more efficient heart with a lower risk of disease" at bounding box center [697, 291] width 824 height 22
click at [667, 289] on p "Result: A stronger, more efficient heart with a lower risk of disease" at bounding box center [697, 291] width 824 height 22
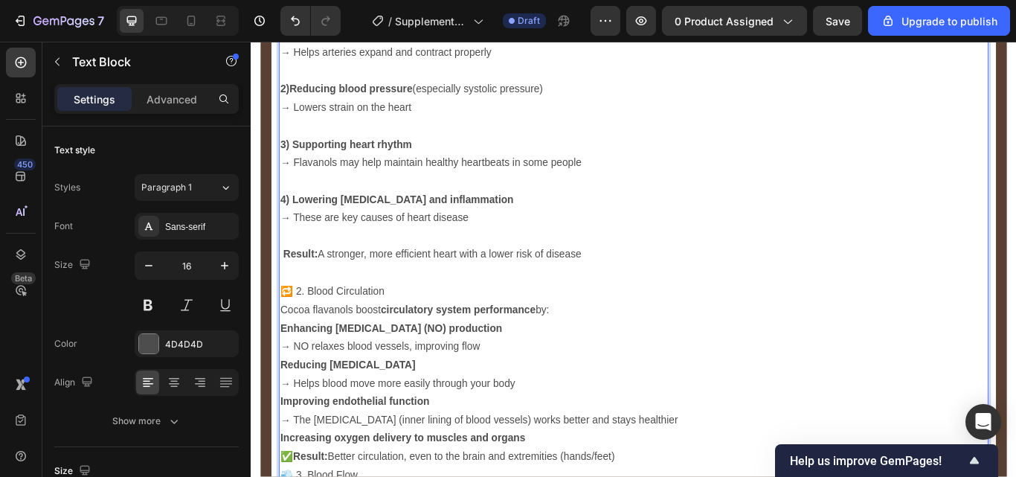
click at [306, 330] on p "🔁 2. Blood Circulation" at bounding box center [697, 334] width 824 height 22
click at [536, 367] on p "1) Enhancing nitric oxide (NO) production → NO relaxes blood vessels, improving…" at bounding box center [697, 387] width 824 height 43
click at [536, 383] on p "1) Enhancing nitric oxide (NO) production → NO relaxes blood vessels, improving…" at bounding box center [697, 387] width 824 height 43
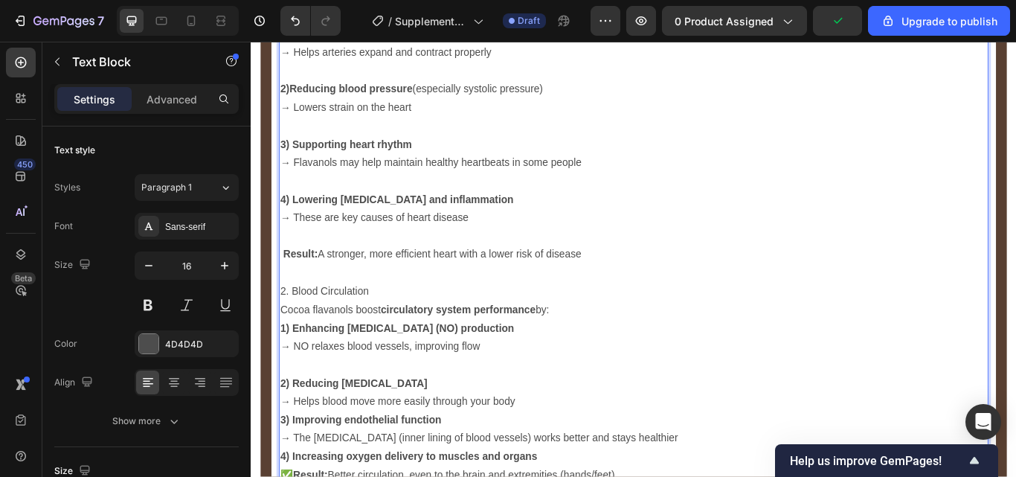
click at [614, 351] on p "Cocoa flavanols boost circulatory system performance by:" at bounding box center [697, 355] width 824 height 22
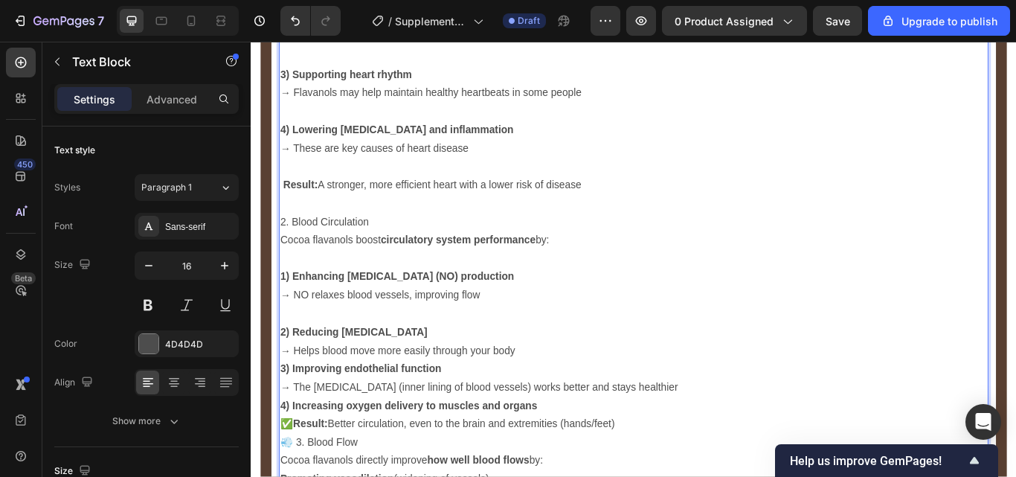
scroll to position [3214, 0]
click at [586, 392] on p "2) Reducing arterial stiffness → Helps blood move more easily through your body" at bounding box center [697, 390] width 824 height 43
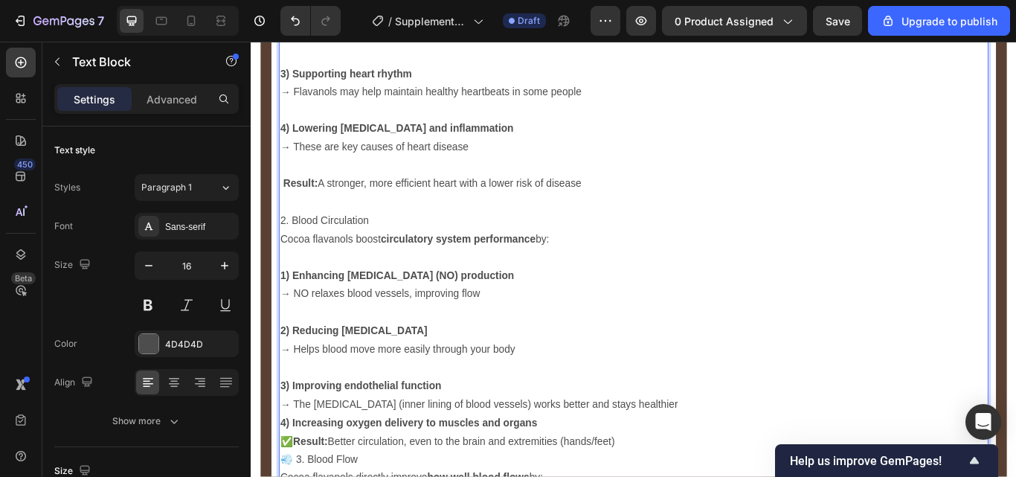
click at [325, 327] on p "1) Enhancing nitric oxide (NO) production → NO relaxes blood vessels, improving…" at bounding box center [697, 325] width 824 height 43
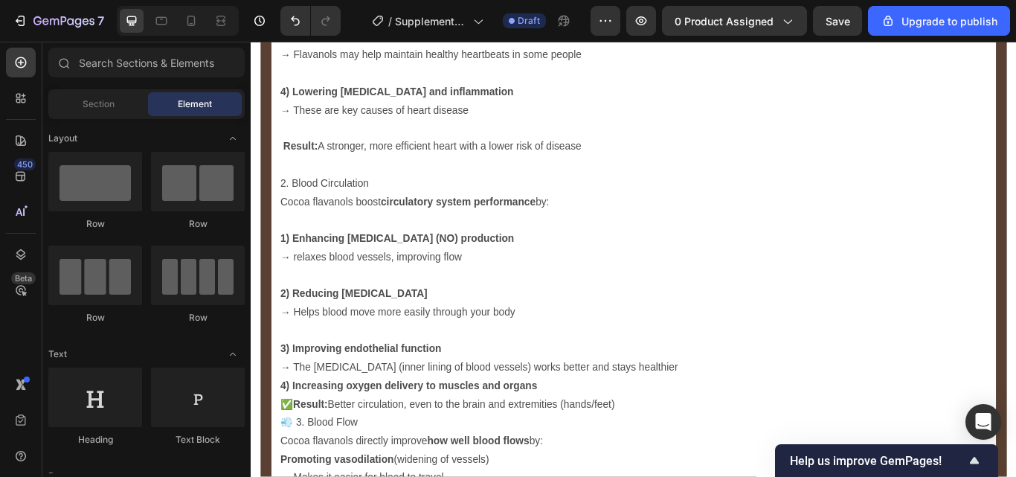
scroll to position [3249, 0]
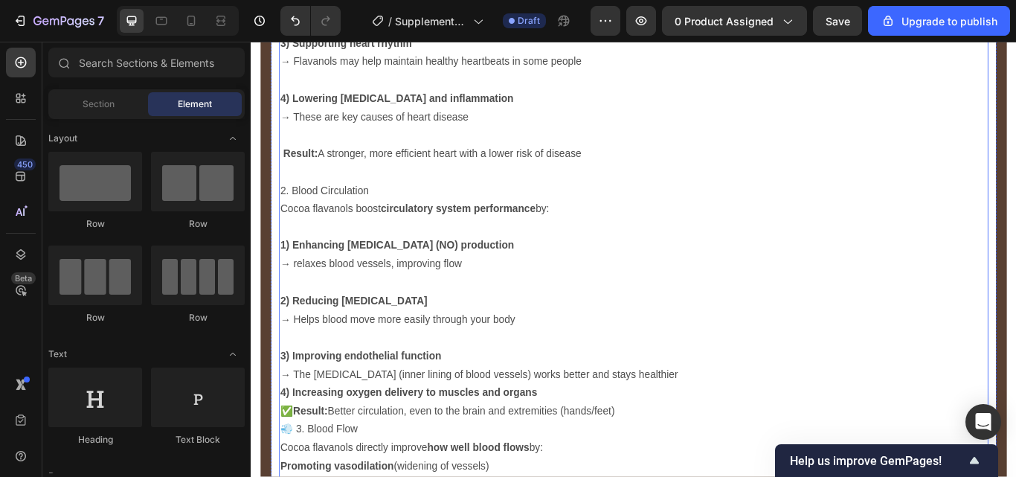
click at [748, 421] on p "3) Improving endothelial function → The endothelium (inner lining of blood vess…" at bounding box center [697, 419] width 824 height 43
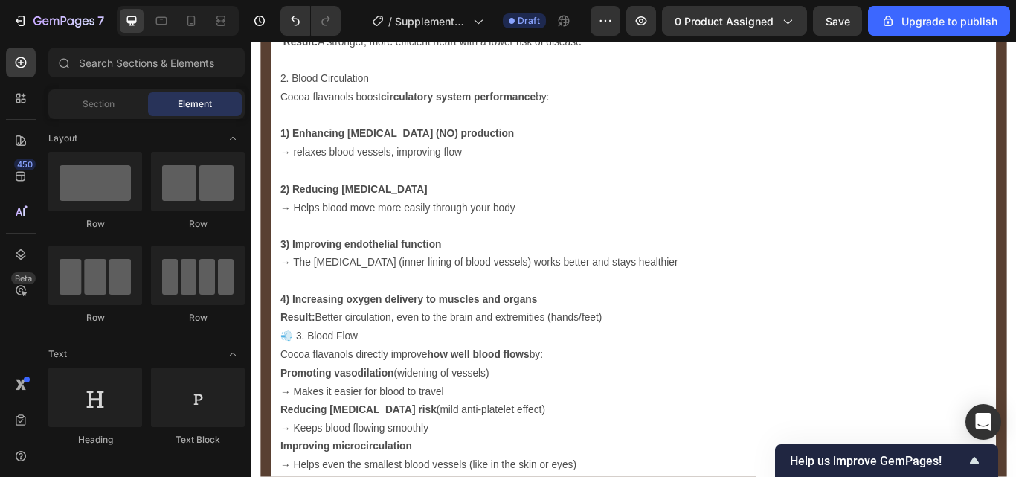
scroll to position [3388, 0]
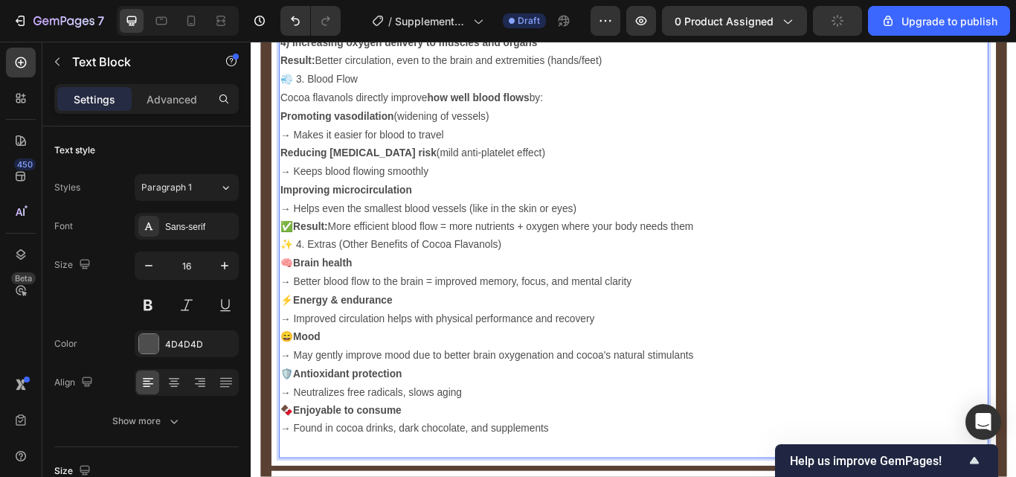
click at [341, 474] on p "🍫 Enjoyable to consume → Found in cocoa drinks, dark chocolate, and supplements" at bounding box center [697, 483] width 824 height 43
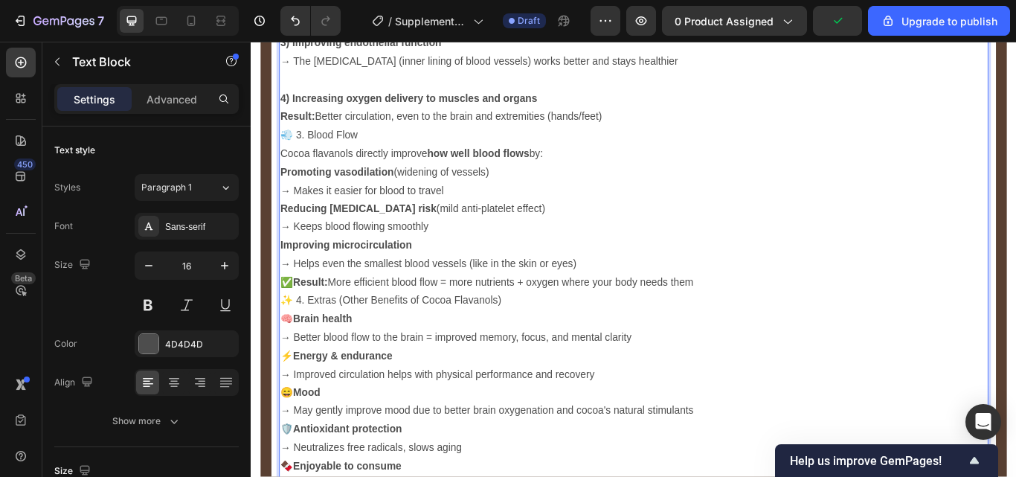
scroll to position [3586, 0]
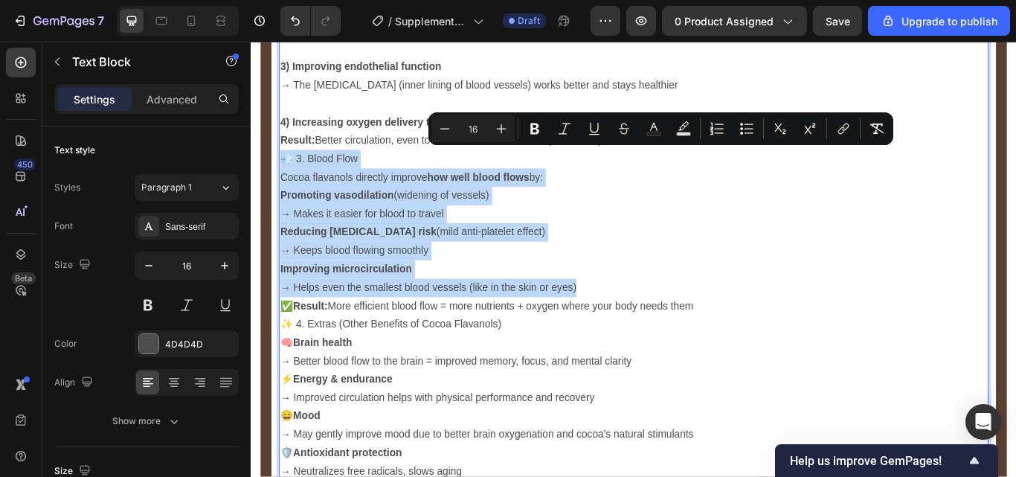
drag, startPoint x: 643, startPoint y: 321, endPoint x: 288, endPoint y: 164, distance: 388.0
click at [288, 164] on div "1. Heart Health Cocoa flavanols support the structure and function of your hear…" at bounding box center [696, 61] width 827 height 1116
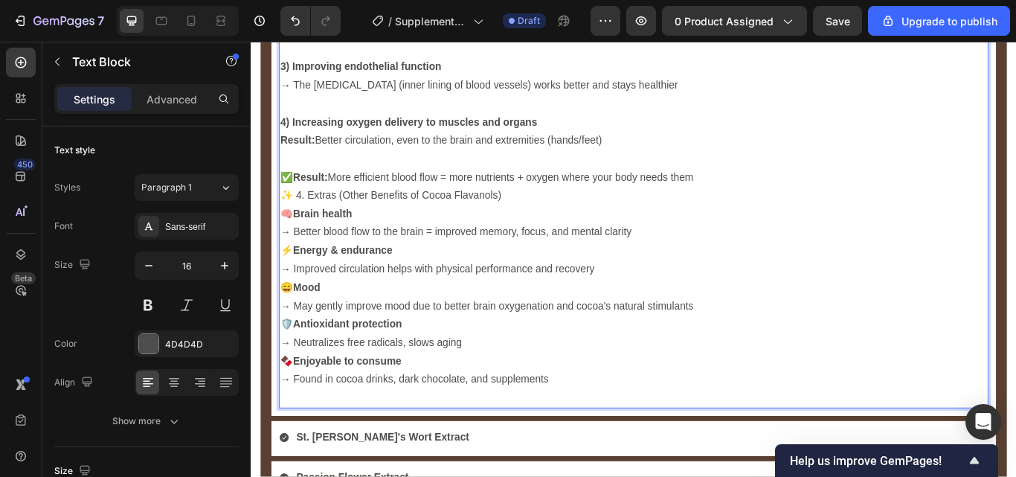
click at [299, 193] on p "✅ Result: More efficient blood flow = more nutrients + oxygen where your body n…" at bounding box center [697, 201] width 824 height 22
click at [305, 195] on strong "Result:" at bounding box center [320, 199] width 40 height 13
click at [300, 215] on p "✨ 4. Extras (Other Benefits of Cocoa Flavanols)" at bounding box center [697, 222] width 824 height 22
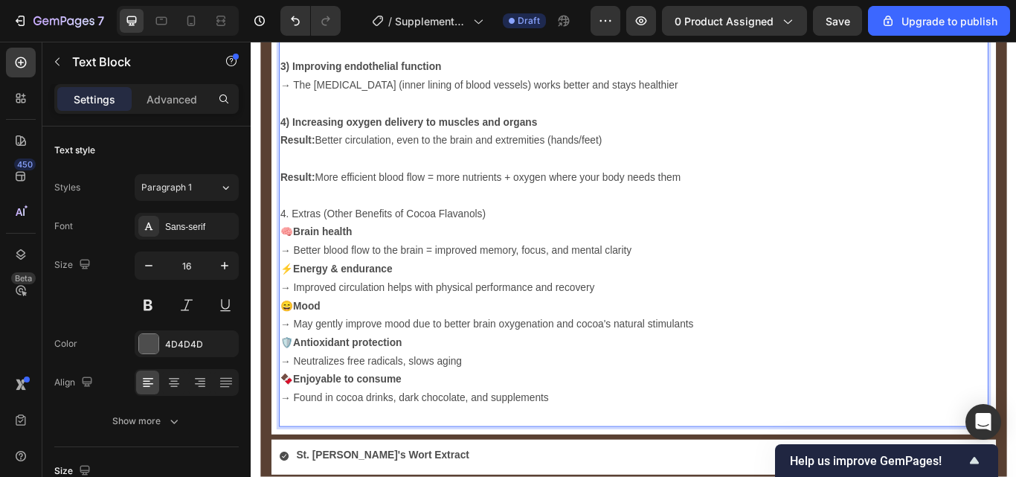
click at [297, 237] on p "4. Extras (Other Benefits of Cocoa Flavanols)" at bounding box center [697, 244] width 824 height 22
click at [301, 264] on p "🧠 Brain health → Better blood flow to the brain = improved memory, focus, and m…" at bounding box center [697, 275] width 824 height 43
click at [309, 301] on strong "Energy & endurance" at bounding box center [358, 306] width 116 height 13
click at [305, 301] on strong "Energy & endurance" at bounding box center [358, 306] width 116 height 13
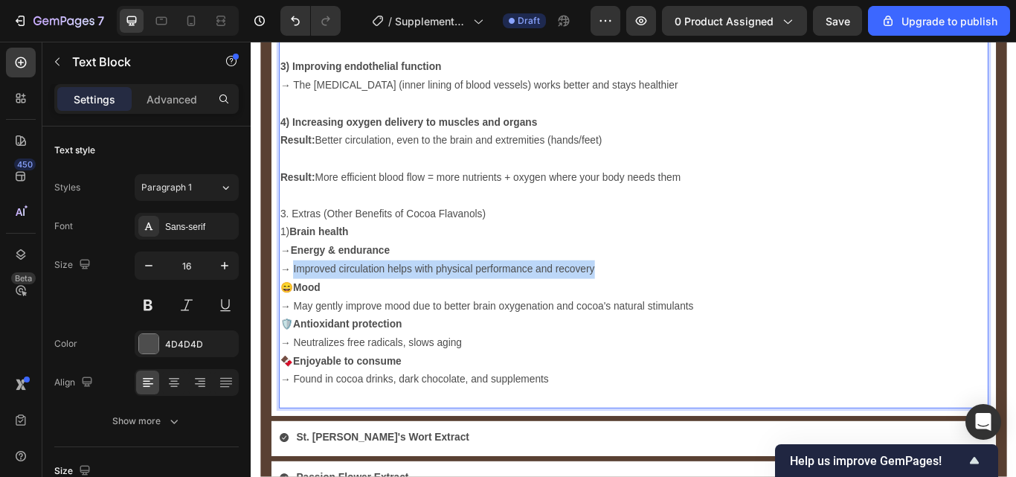
drag, startPoint x: 676, startPoint y: 305, endPoint x: 300, endPoint y: 305, distance: 376.4
click at [300, 305] on p "1) Brain health → Energy & endurance → Improved circulation helps with physical…" at bounding box center [697, 286] width 824 height 64
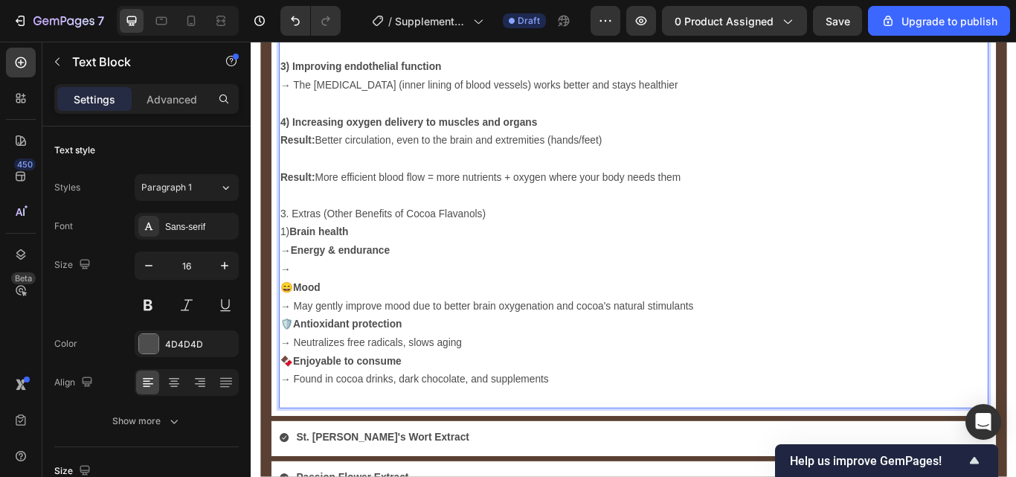
click at [300, 321] on p "😄 Mood → May gently improve mood due to better brain oxygenation and cocoa's na…" at bounding box center [697, 339] width 824 height 43
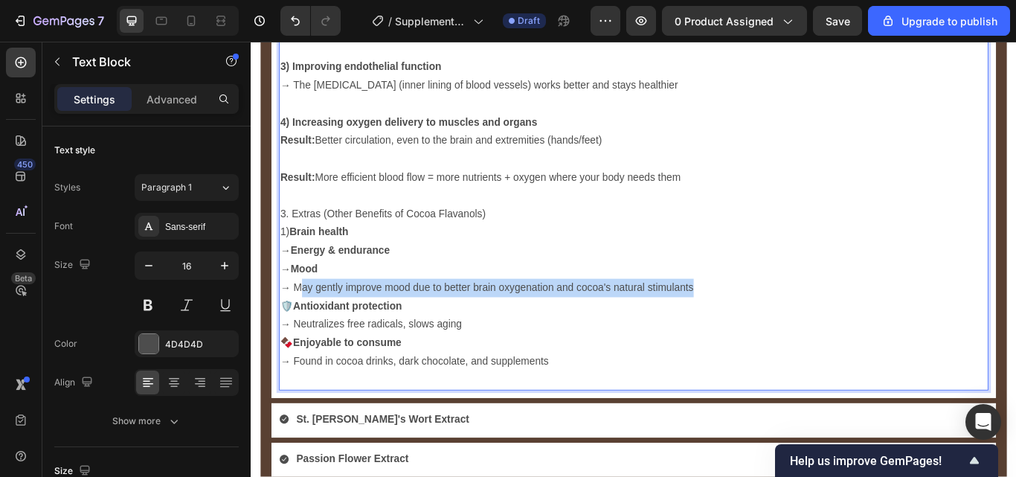
drag, startPoint x: 788, startPoint y: 330, endPoint x: 306, endPoint y: 325, distance: 482.0
click at [306, 325] on p "1) Brain health → Energy & endurance → Mood → May gently improve mood due to be…" at bounding box center [697, 297] width 824 height 86
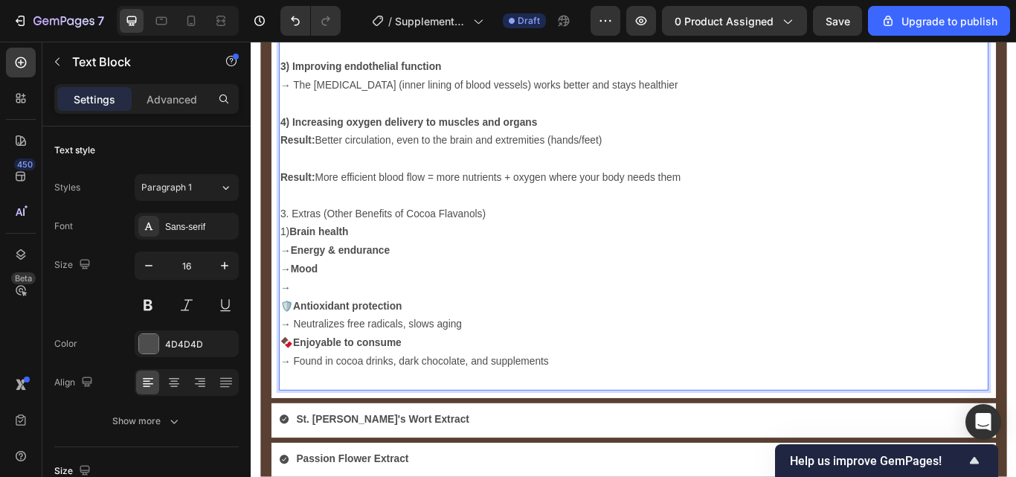
click at [297, 349] on p "🛡️ Antioxidant protection → Neutralizes free radicals, slows aging" at bounding box center [697, 361] width 824 height 43
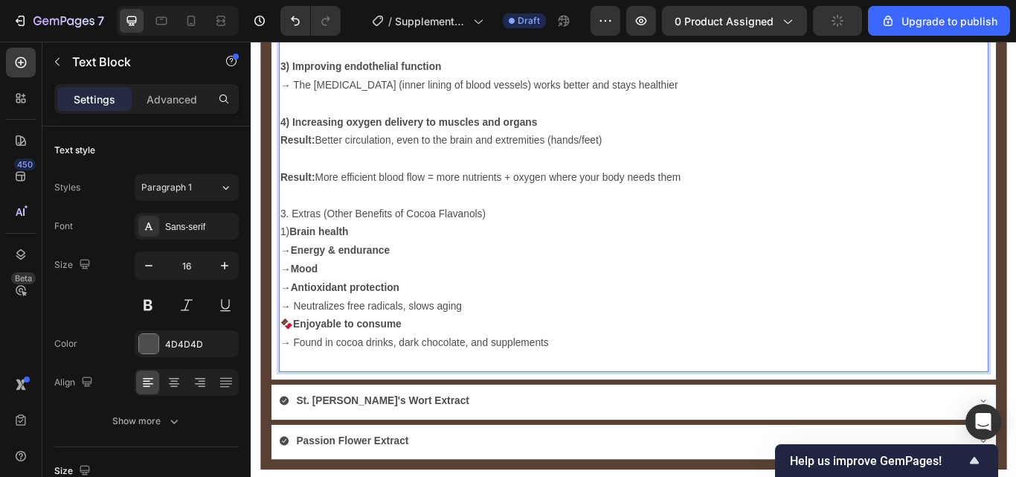
click at [307, 305] on strong "Mood" at bounding box center [313, 306] width 32 height 13
click at [300, 283] on strong "Energy & endurance" at bounding box center [355, 285] width 116 height 13
click at [299, 283] on strong "Energy & endurance" at bounding box center [355, 285] width 116 height 13
click at [299, 262] on strong "Brain health" at bounding box center [329, 263] width 68 height 13
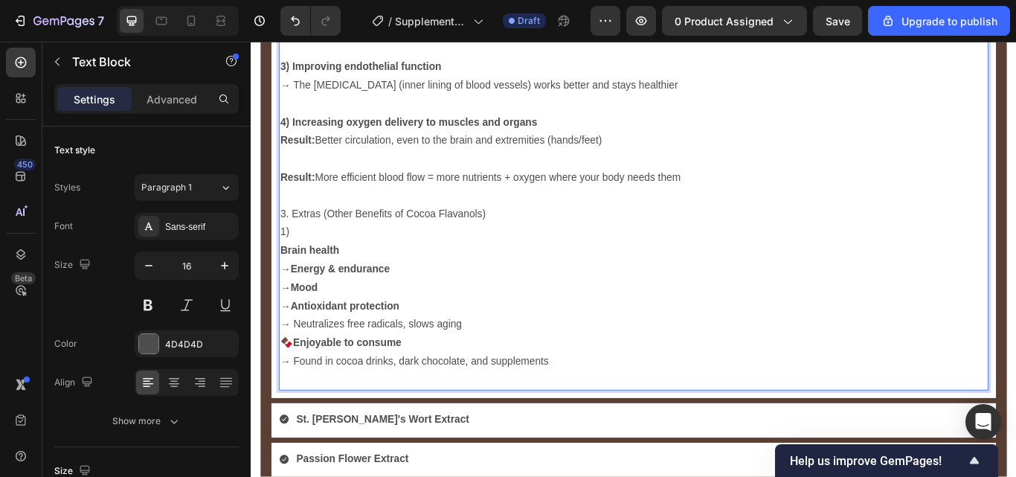
click at [300, 388] on strong "Enjoyable to consume" at bounding box center [363, 392] width 126 height 13
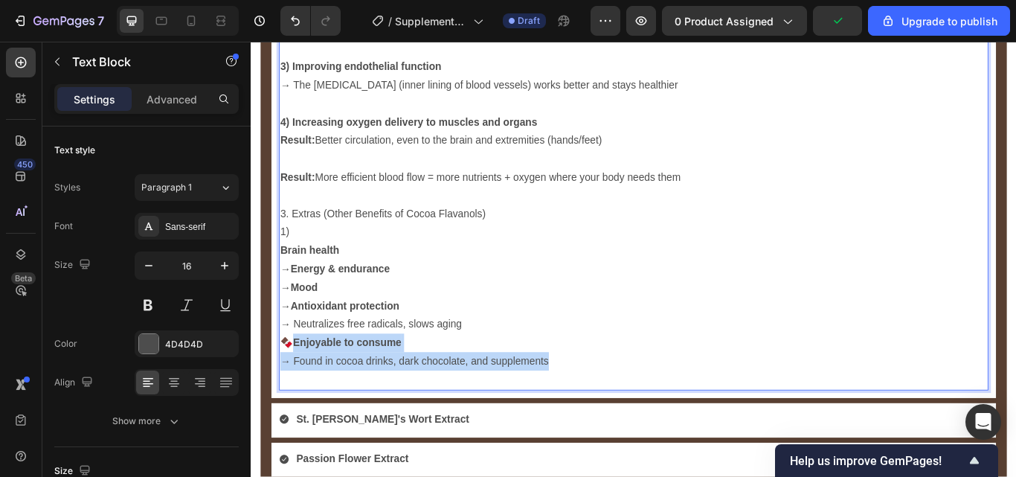
drag, startPoint x: 604, startPoint y: 404, endPoint x: 293, endPoint y: 388, distance: 311.3
click at [293, 388] on p "🍫 Enjoyable to consume → Found in cocoa drinks, dark chocolate, and supplements" at bounding box center [697, 403] width 824 height 43
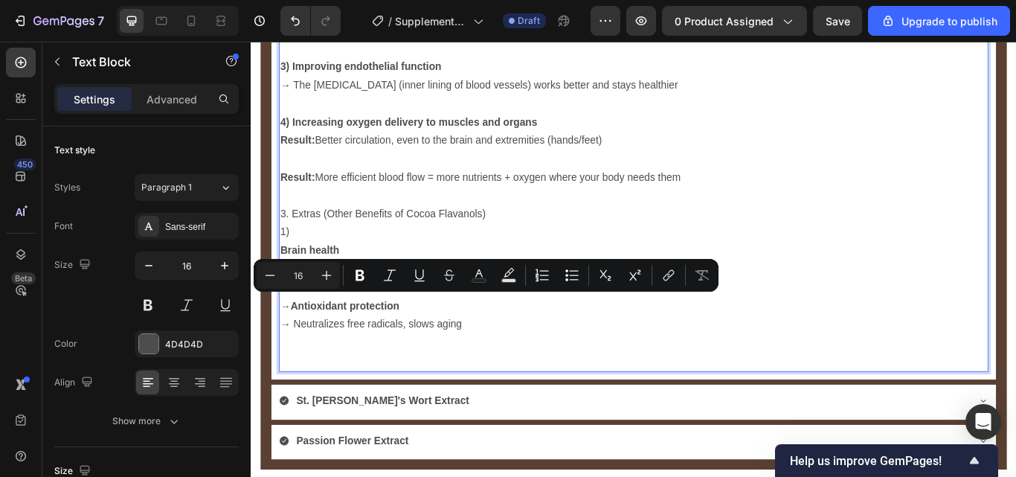
drag, startPoint x: 301, startPoint y: 338, endPoint x: 286, endPoint y: 340, distance: 15.0
click at [286, 340] on p "Brain health → Energy & endurance → Mood → Antioxidant protection → Neutralizes…" at bounding box center [697, 328] width 824 height 107
copy p "→"
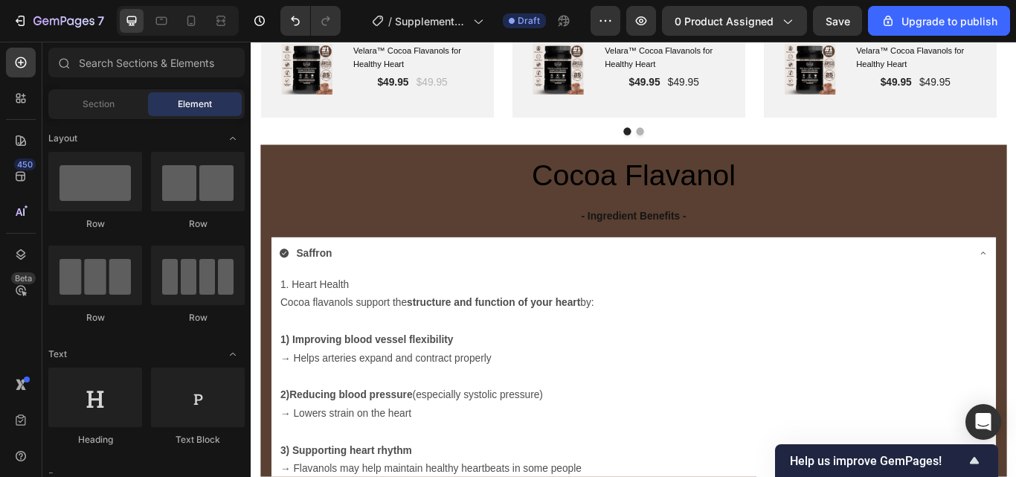
scroll to position [2767, 0]
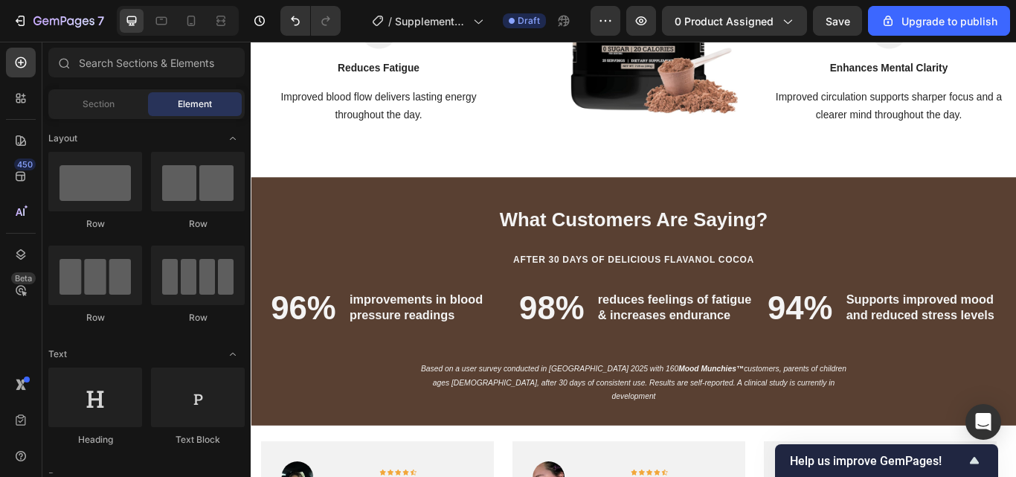
scroll to position [2211, 0]
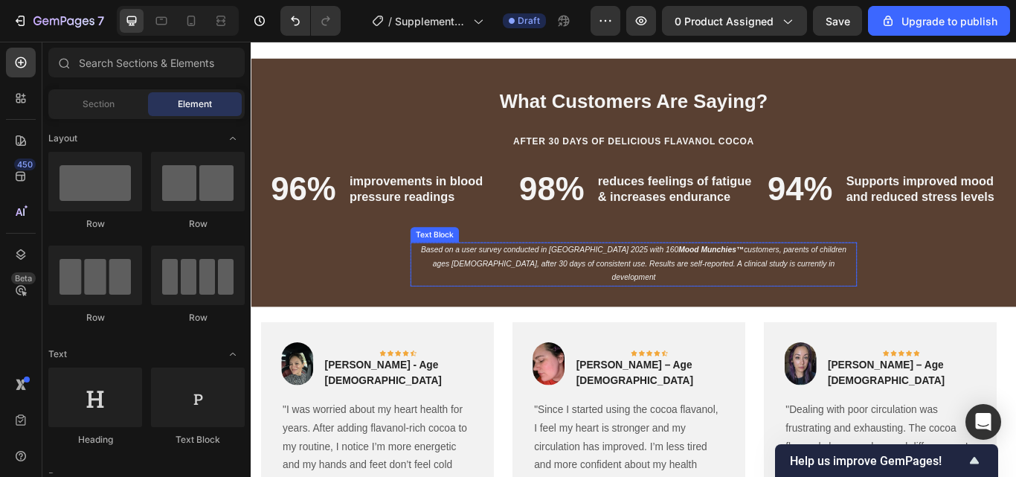
click at [795, 303] on p "Based on a user survey conducted in Q2 2025 with 160 Mood Munchies™ customers, …" at bounding box center [697, 301] width 518 height 48
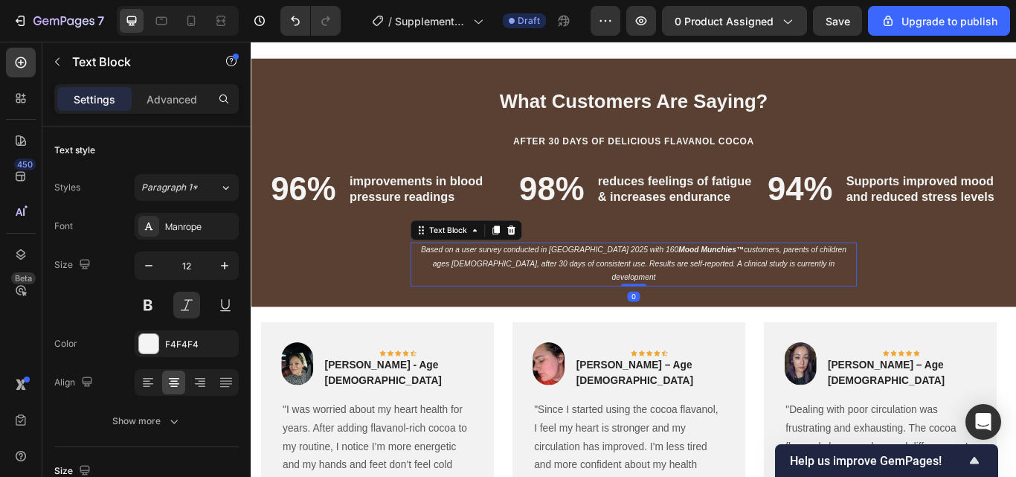
click at [887, 305] on p "Based on a user survey conducted in Q2 2025 with 160 Mood Munchies™ customers, …" at bounding box center [697, 301] width 518 height 48
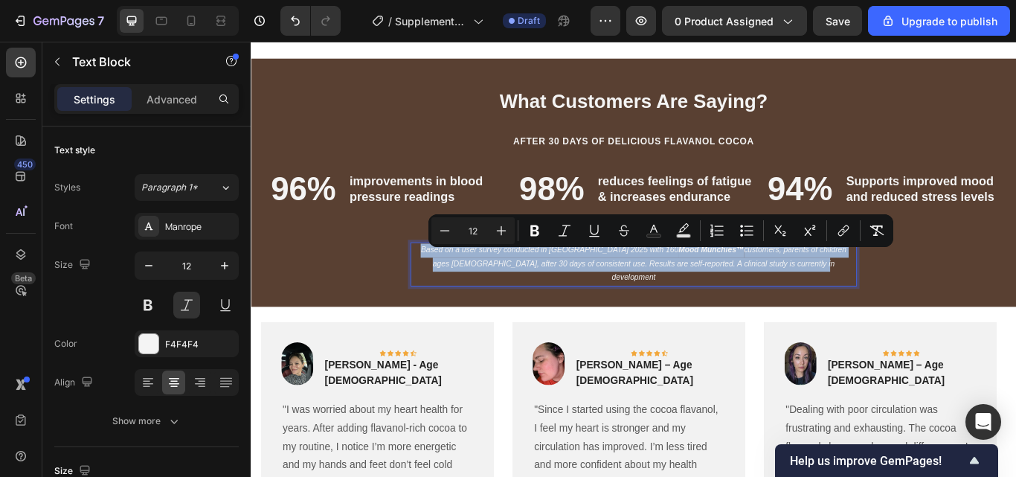
drag, startPoint x: 887, startPoint y: 305, endPoint x: 437, endPoint y: 289, distance: 450.3
click at [438, 289] on p "Based on a user survey conducted in Q2 2025 with 160 Mood Munchies™ customers, …" at bounding box center [697, 301] width 518 height 48
copy p "Based on a user survey conducted in Q2 2025 with 160 Mood Munchies™ customers, …"
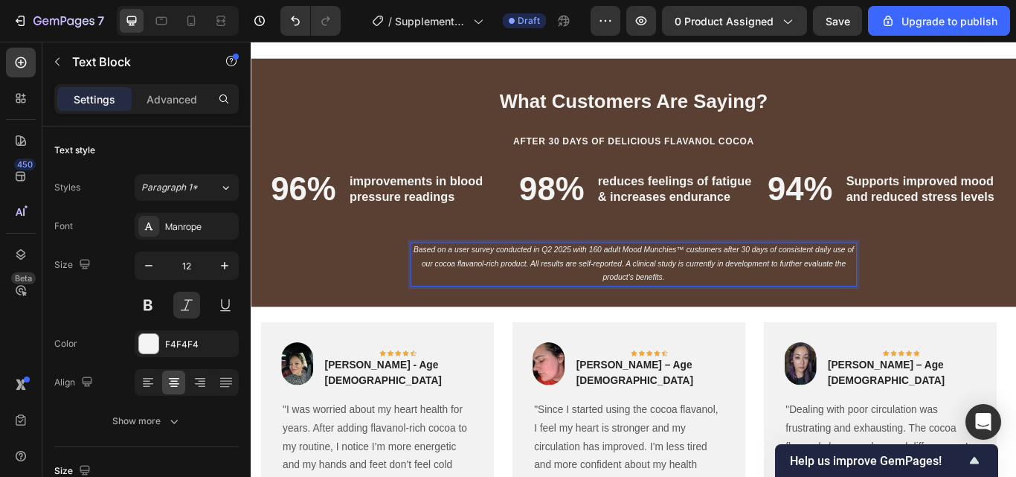
click at [748, 290] on p "Based on a user survey conducted in Q2 2025 with 160 adult Mood Munchies™ custo…" at bounding box center [697, 301] width 518 height 48
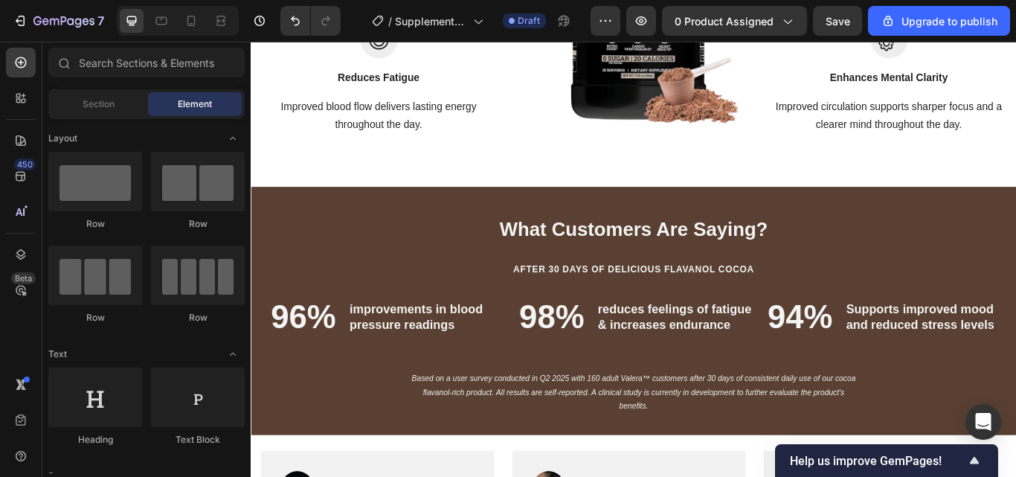
scroll to position [2127, 0]
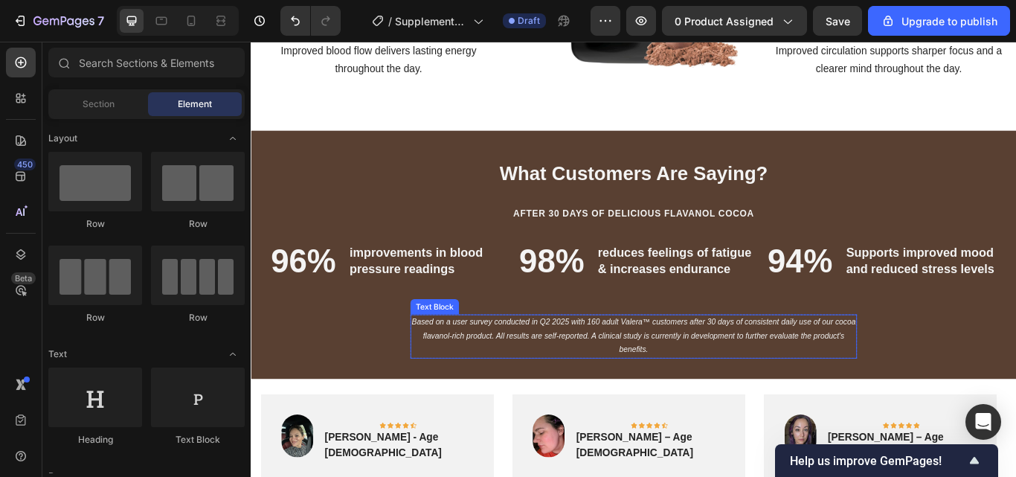
click at [791, 387] on p "Based on a user survey conducted in Q2 2025 with 160 adult Valera™ customers af…" at bounding box center [697, 385] width 518 height 48
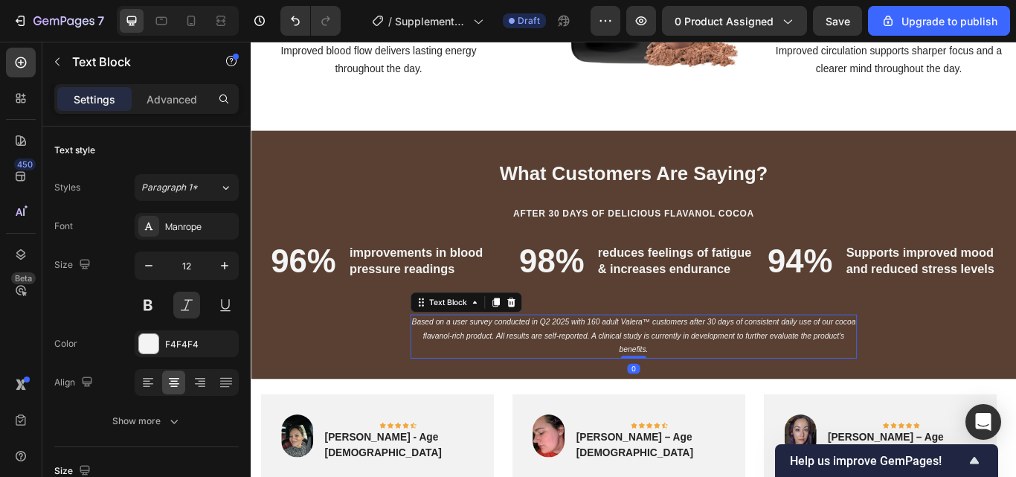
click at [702, 374] on p "Based on a user survey conducted in Q2 2025 with 160 adult Valera™ customers af…" at bounding box center [697, 385] width 518 height 48
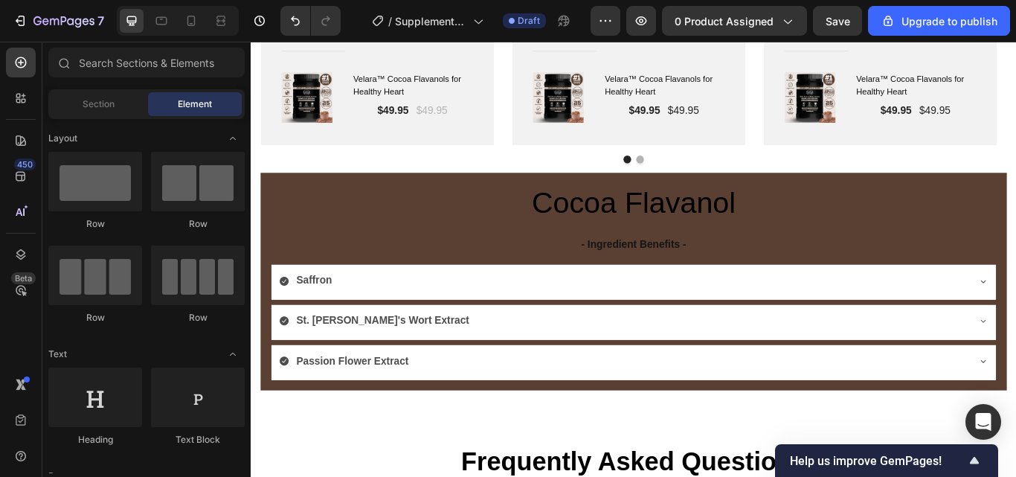
scroll to position [2798, 0]
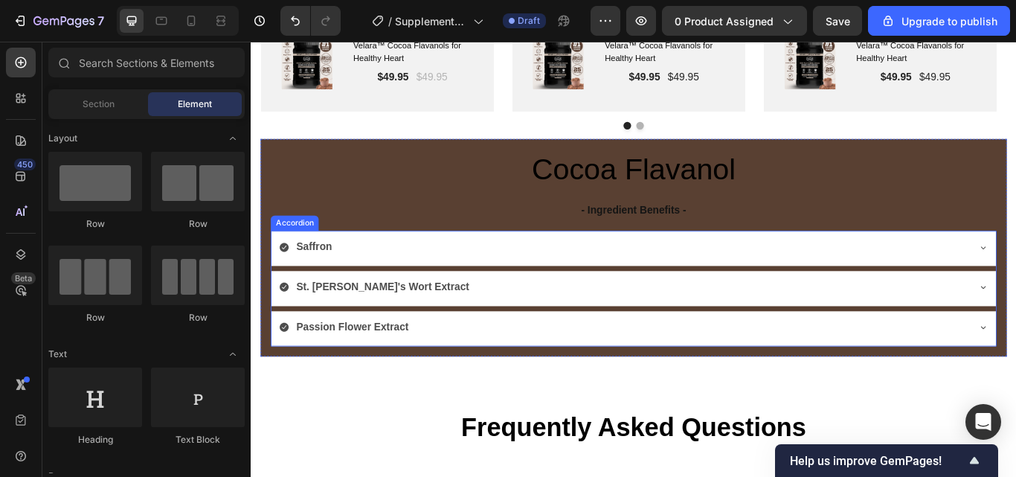
click at [809, 289] on div "Saffron" at bounding box center [684, 282] width 803 height 26
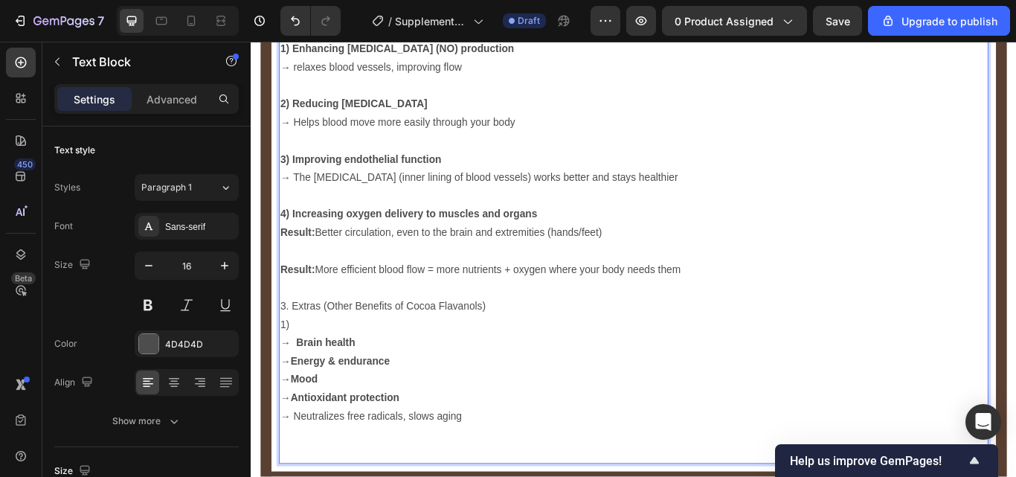
scroll to position [3549, 0]
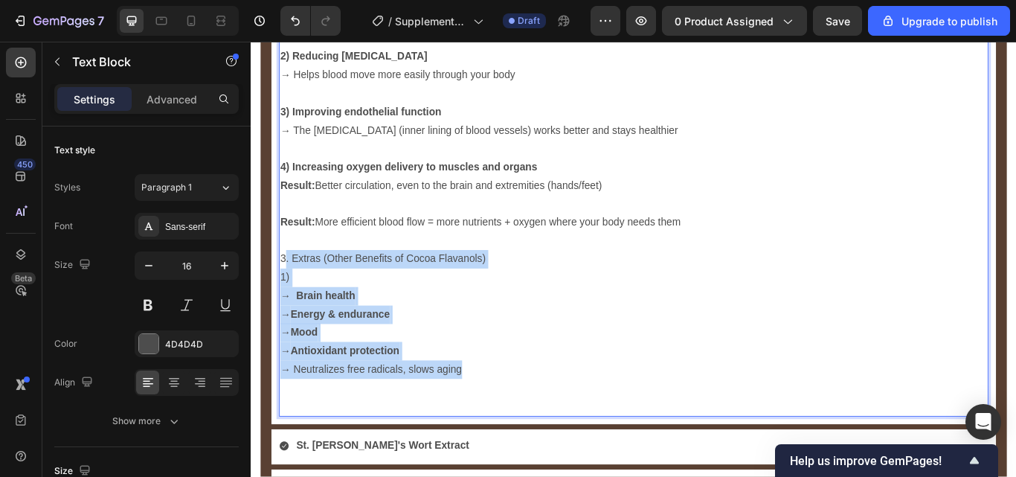
drag, startPoint x: 505, startPoint y: 415, endPoint x: 289, endPoint y: 294, distance: 247.4
click at [289, 294] on div "1. Heart Health Cocoa flavanols support the structure and function of your hear…" at bounding box center [696, 17] width 827 height 924
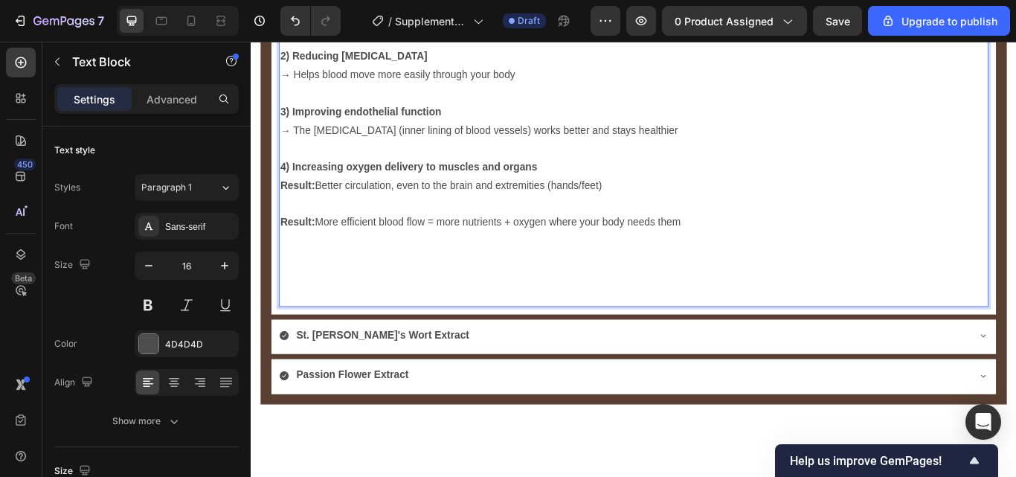
click at [296, 330] on p "Rich Text Editor. Editing area: main" at bounding box center [697, 339] width 824 height 22
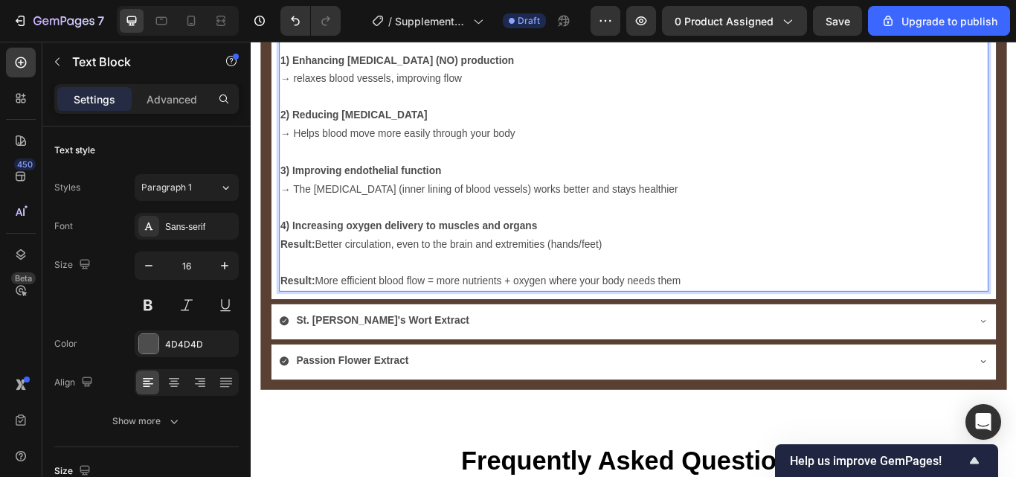
scroll to position [3474, 0]
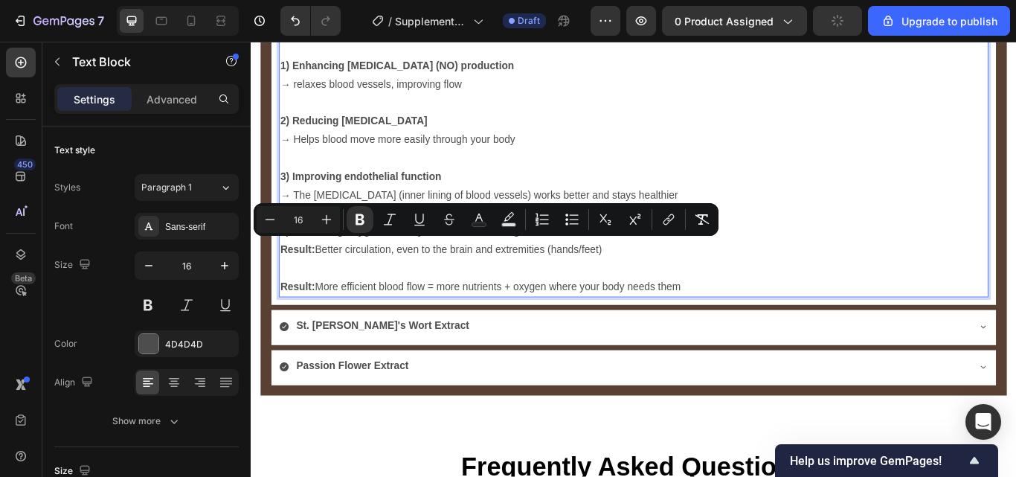
drag, startPoint x: 695, startPoint y: 278, endPoint x: 286, endPoint y: 273, distance: 409.1
click at [286, 274] on p "Result: Better circulation, even to the brain and extremities (hands/feet)" at bounding box center [697, 285] width 824 height 22
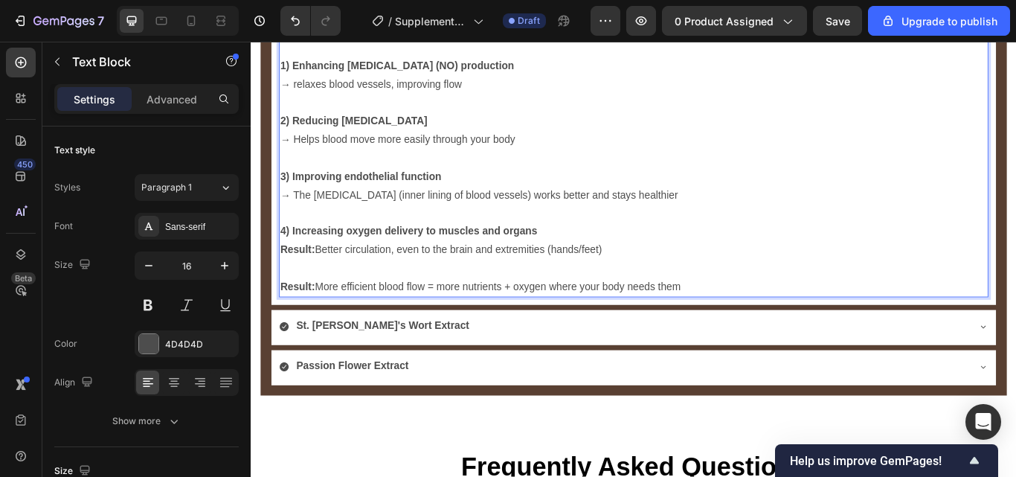
drag, startPoint x: 797, startPoint y: 323, endPoint x: 286, endPoint y: 323, distance: 511.7
click at [286, 323] on p "Result: More efficient blood flow = more nutrients + oxygen where your body nee…" at bounding box center [697, 329] width 824 height 22
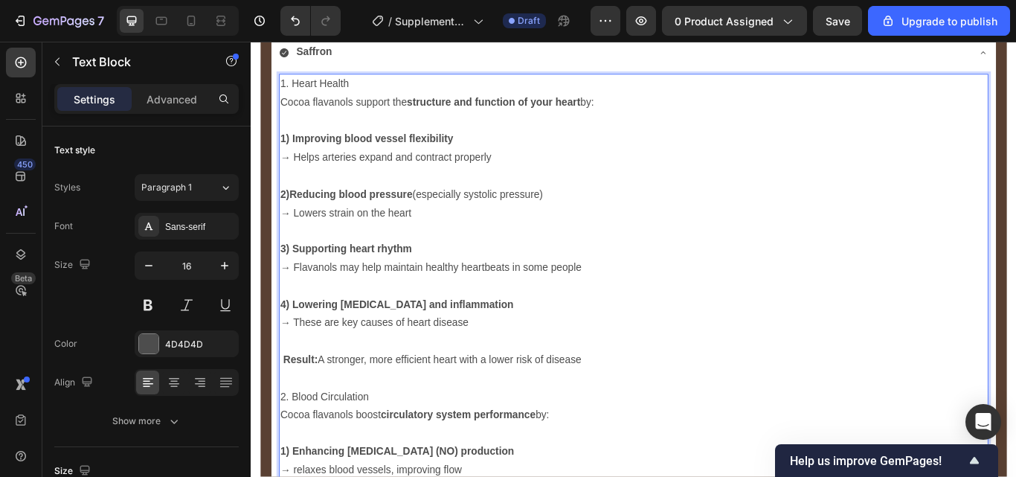
scroll to position [3053, 0]
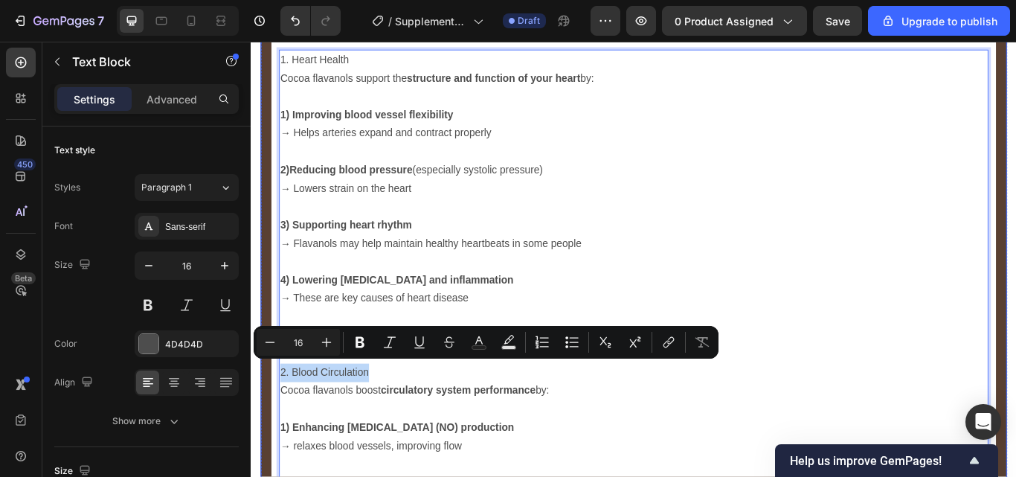
drag, startPoint x: 405, startPoint y: 418, endPoint x: 268, endPoint y: 419, distance: 136.9
click at [268, 419] on div "Cocoa Flavanol Heading - Ingredient Benefits - Text Block Saffron 1. Heart Heal…" at bounding box center [697, 366] width 870 height 933
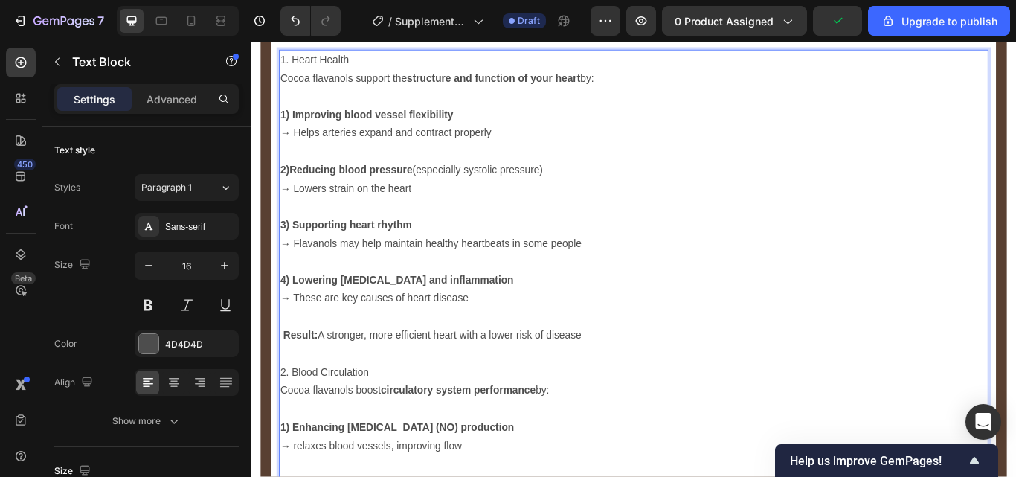
click at [620, 453] on p "Cocoa flavanols boost circulatory system performance by:" at bounding box center [697, 449] width 824 height 22
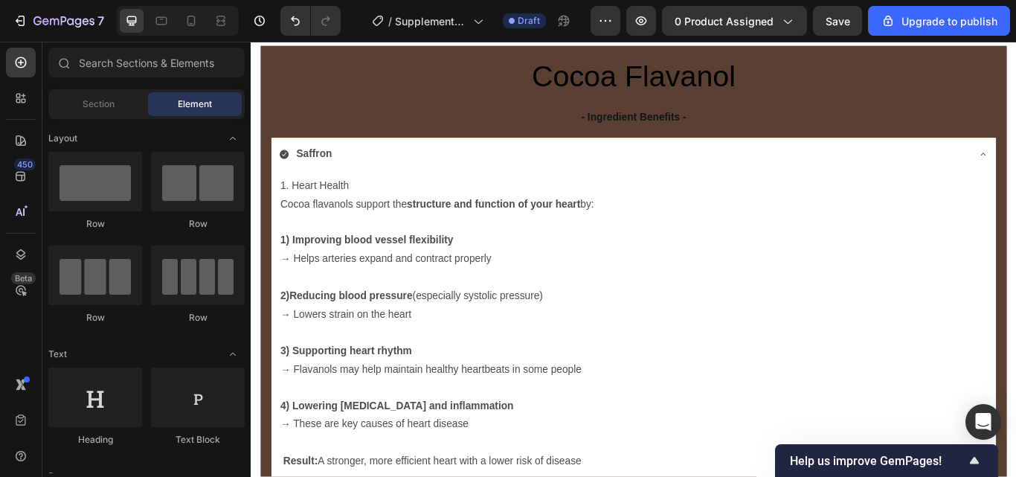
scroll to position [2892, 0]
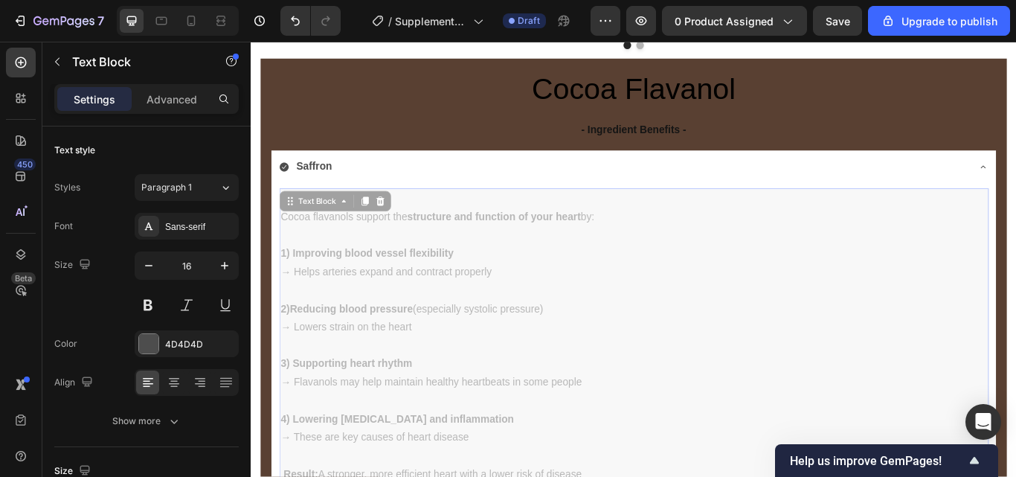
drag, startPoint x: 379, startPoint y: 210, endPoint x: 541, endPoint y: 274, distance: 174.3
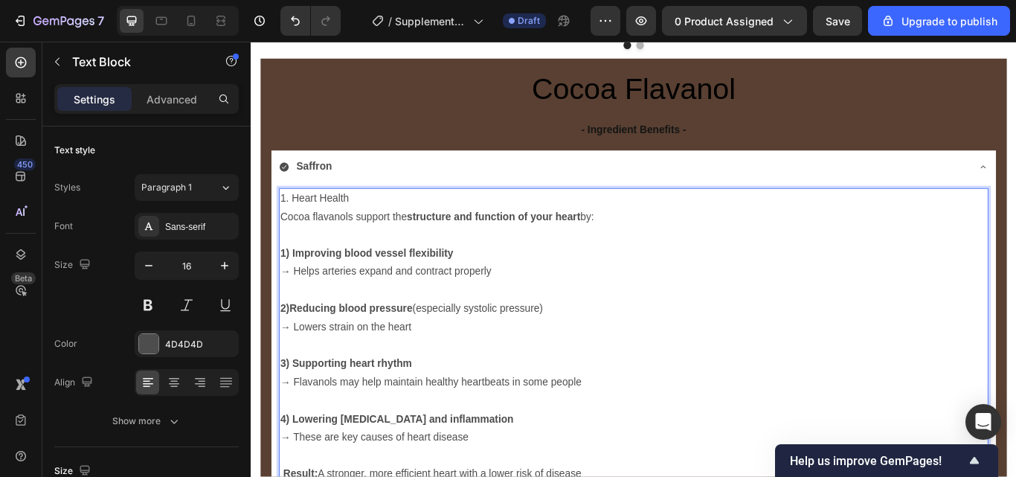
click at [374, 216] on p "1. Heart Health" at bounding box center [697, 225] width 824 height 22
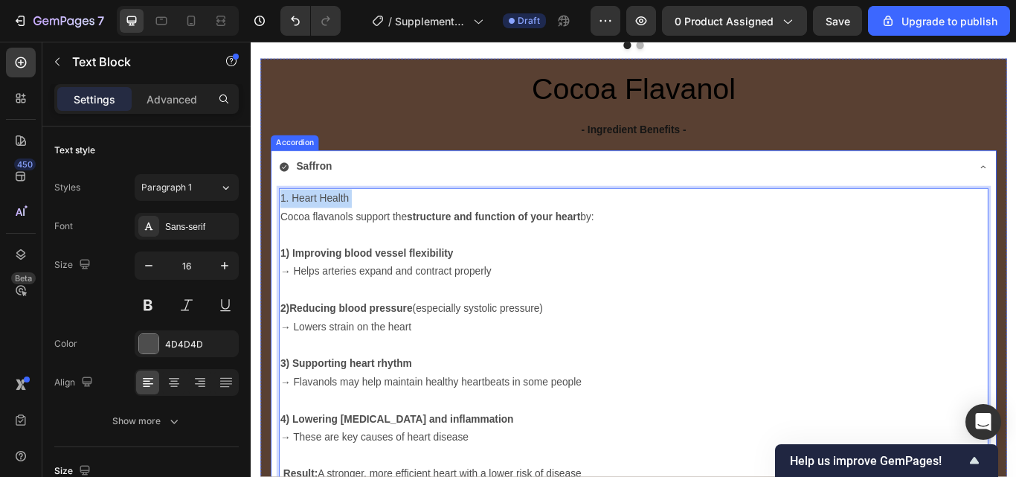
drag, startPoint x: 374, startPoint y: 216, endPoint x: 281, endPoint y: 213, distance: 93.0
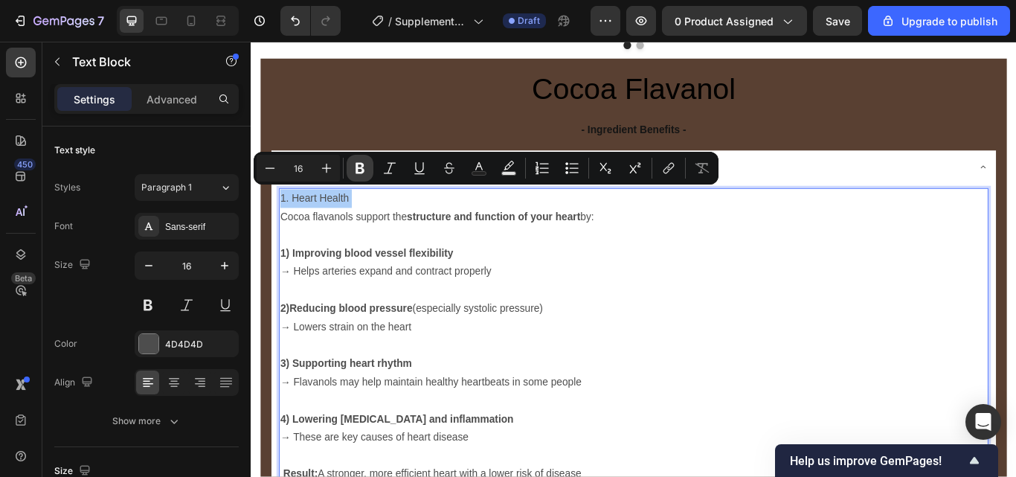
click at [359, 176] on button "Bold" at bounding box center [360, 168] width 27 height 27
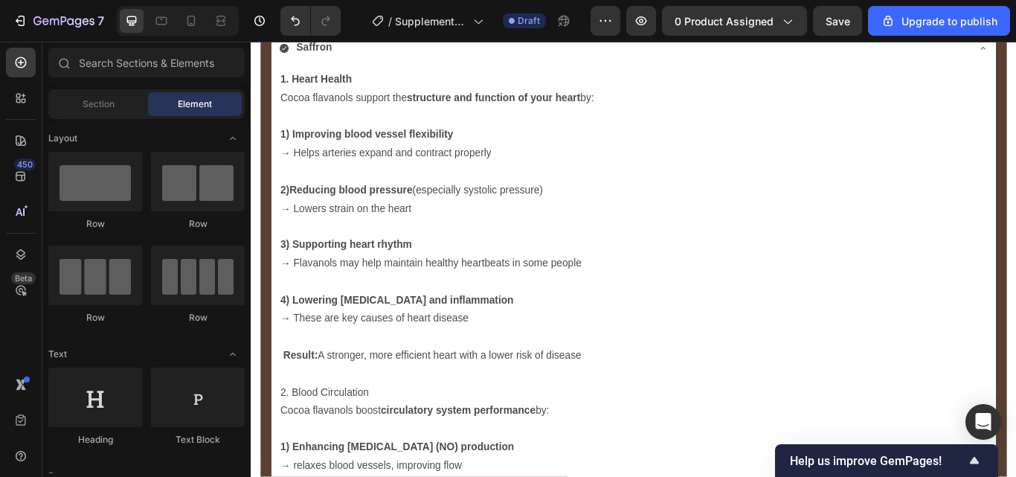
scroll to position [3022, 0]
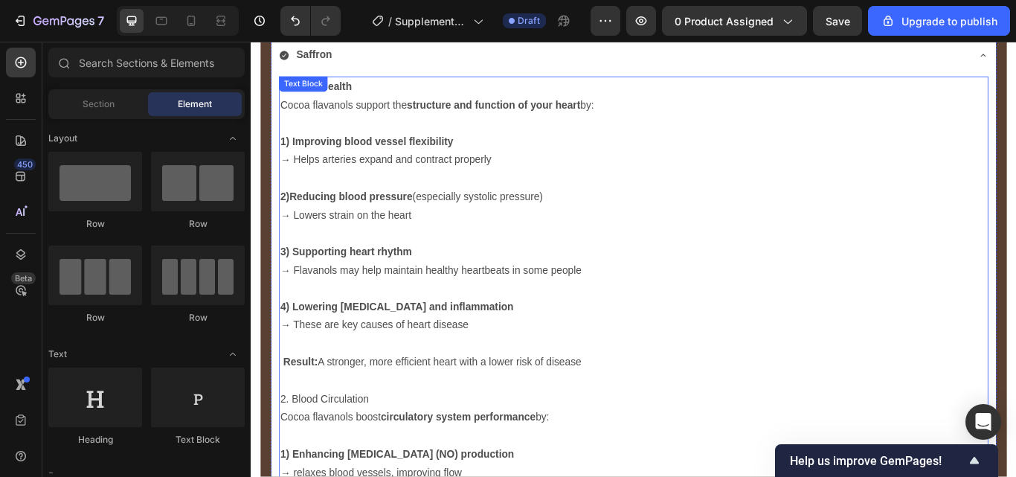
click at [410, 98] on div "1. Heart Health Cocoa flavanols support the structure and function of your hear…" at bounding box center [696, 416] width 827 height 667
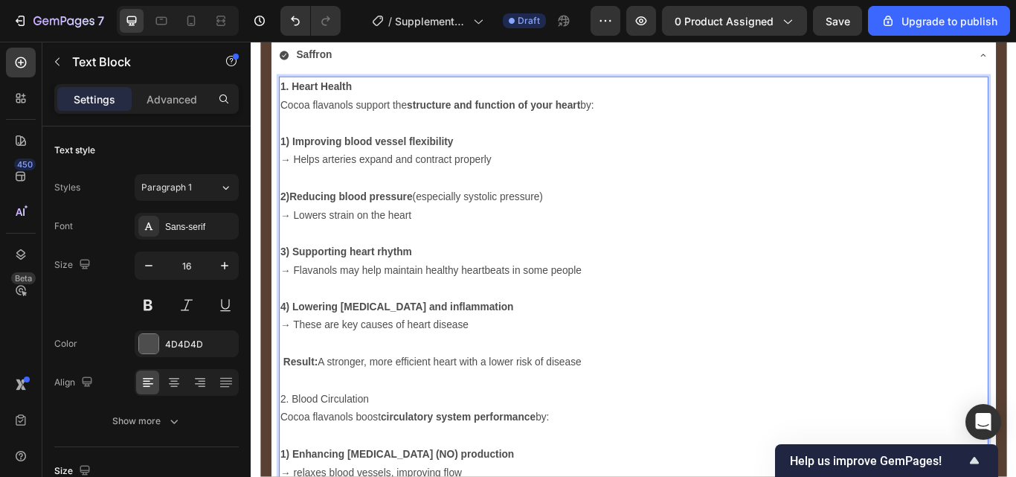
click at [299, 91] on strong "1. Heart Health" at bounding box center [326, 94] width 83 height 13
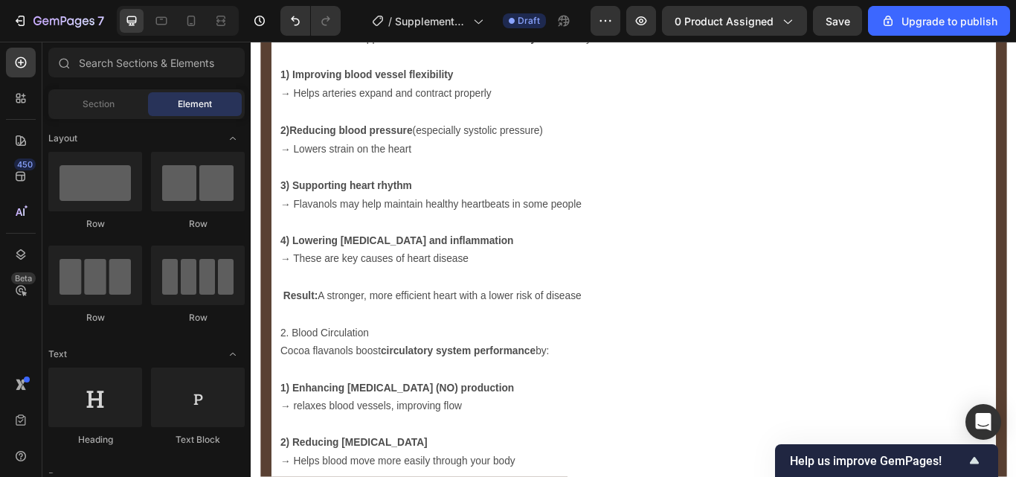
scroll to position [3129, 0]
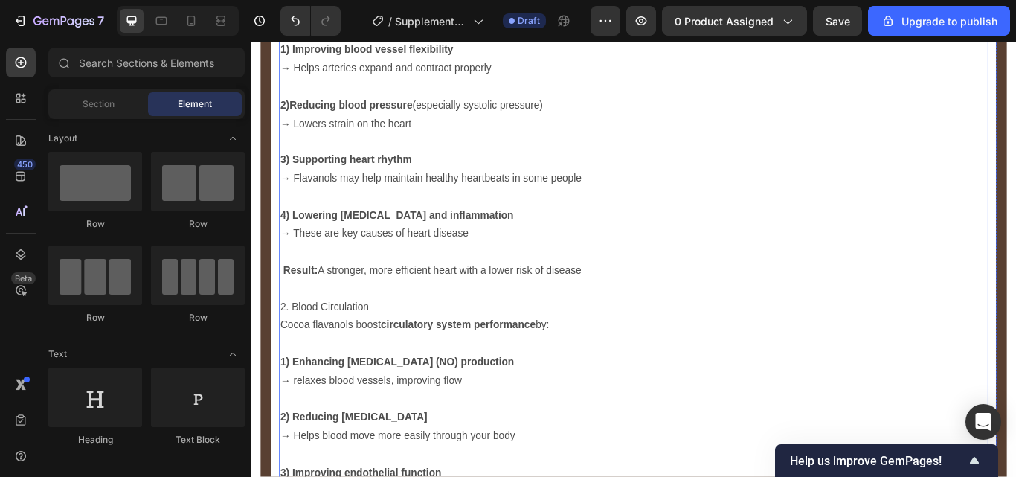
click at [300, 347] on p "2. Blood Circulation" at bounding box center [697, 352] width 824 height 22
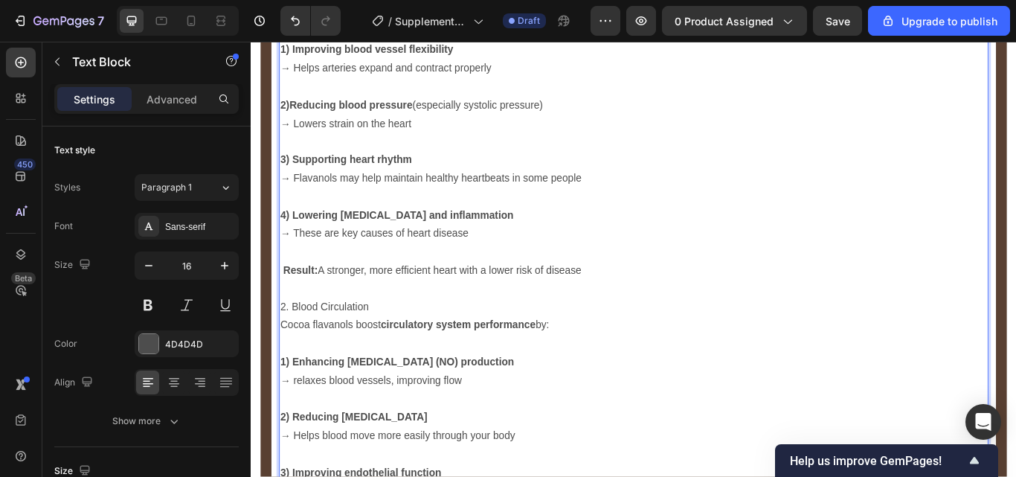
click at [300, 347] on p "2. Blood Circulation" at bounding box center [697, 352] width 824 height 22
drag, startPoint x: 385, startPoint y: 338, endPoint x: 285, endPoint y: 344, distance: 100.5
click at [285, 344] on p "Blood Circulation" at bounding box center [697, 352] width 824 height 22
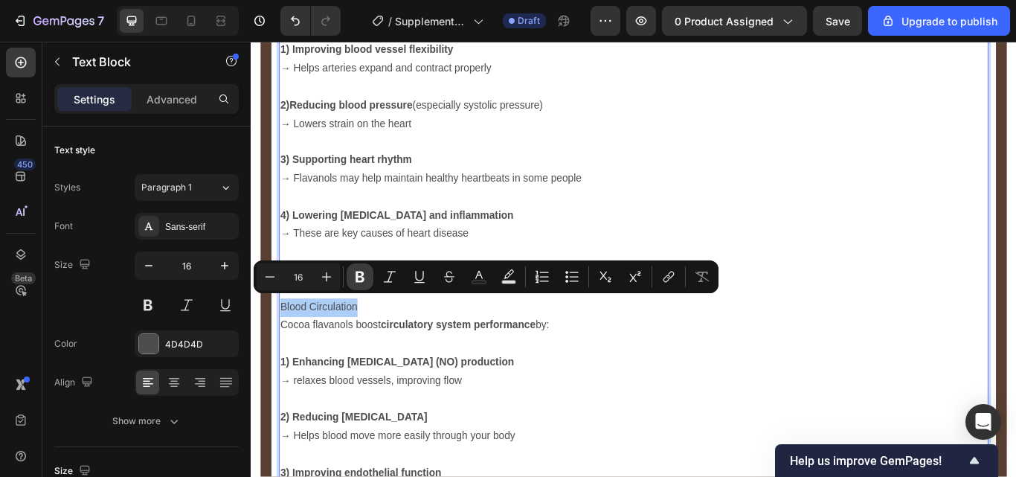
click at [349, 269] on button "Bold" at bounding box center [360, 276] width 27 height 27
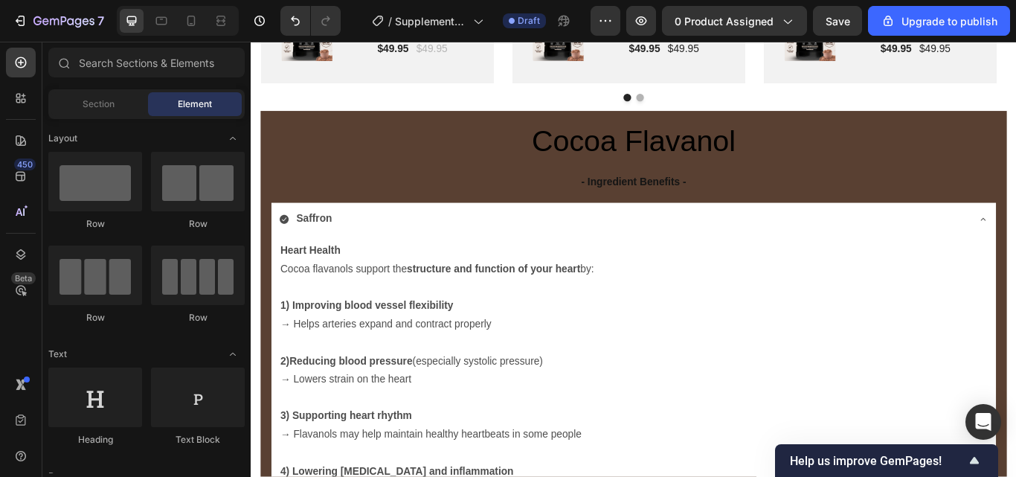
scroll to position [2654, 0]
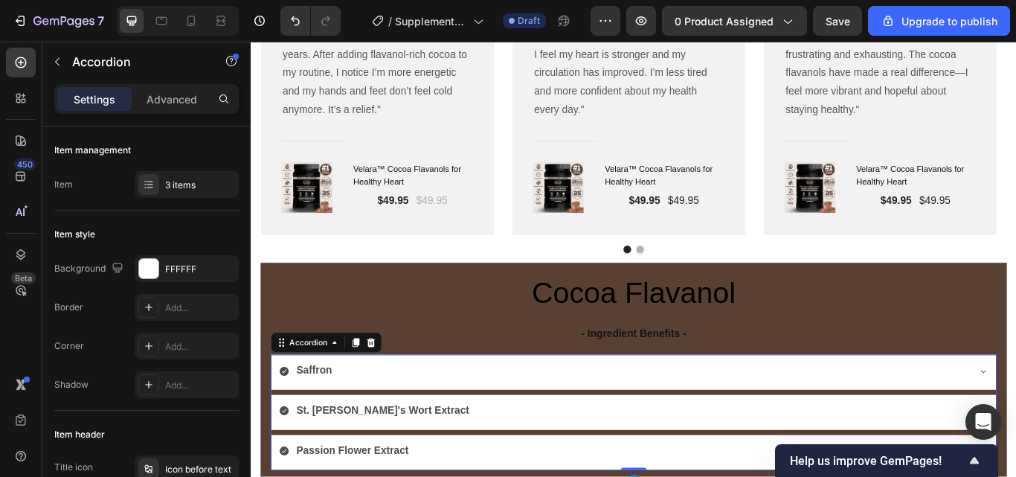
click at [352, 420] on div "Saffron" at bounding box center [684, 426] width 803 height 26
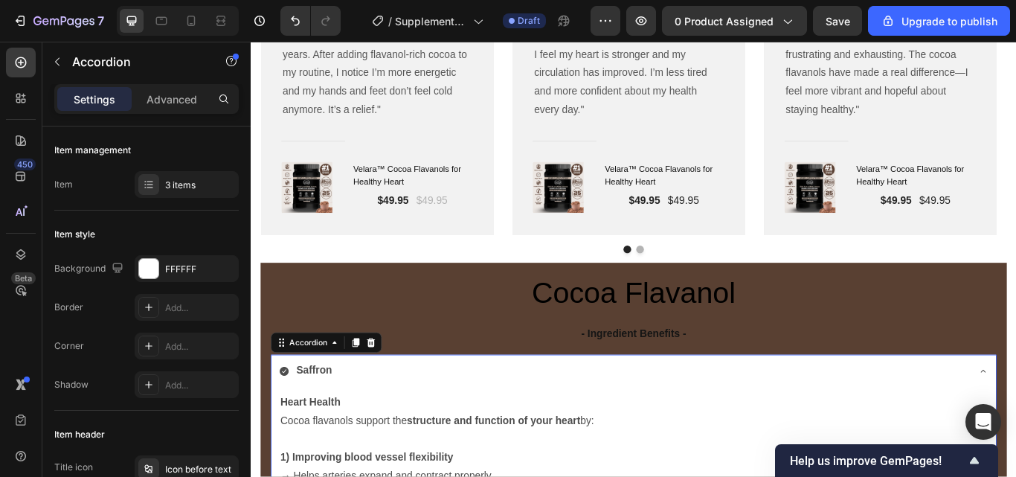
click at [338, 420] on strong "Saffron" at bounding box center [324, 425] width 42 height 13
click at [344, 421] on strong "Saffron" at bounding box center [324, 425] width 42 height 13
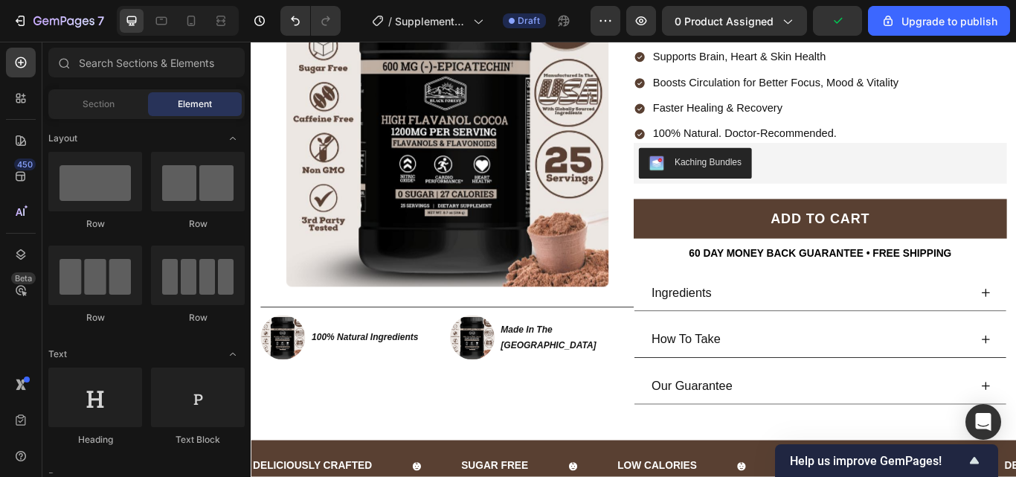
scroll to position [232, 0]
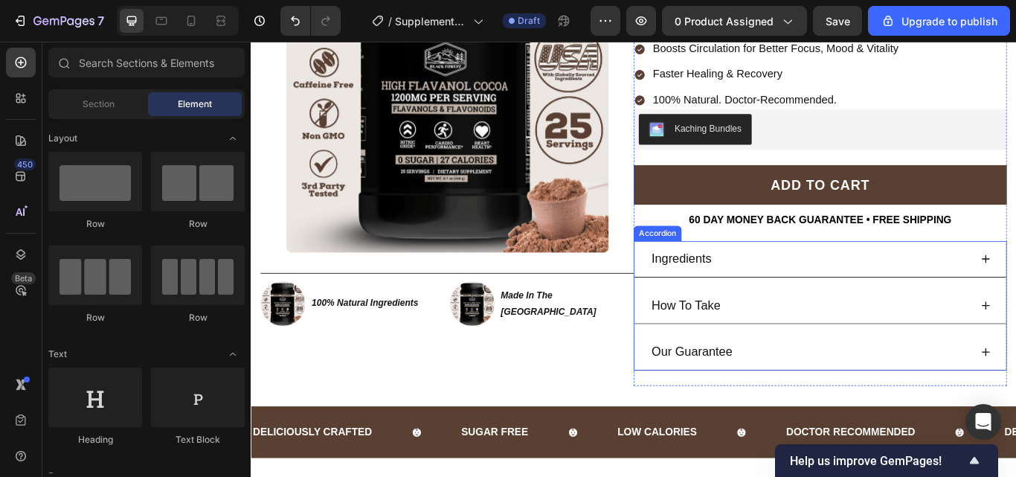
click at [1015, 280] on div "Ingredients" at bounding box center [903, 295] width 374 height 30
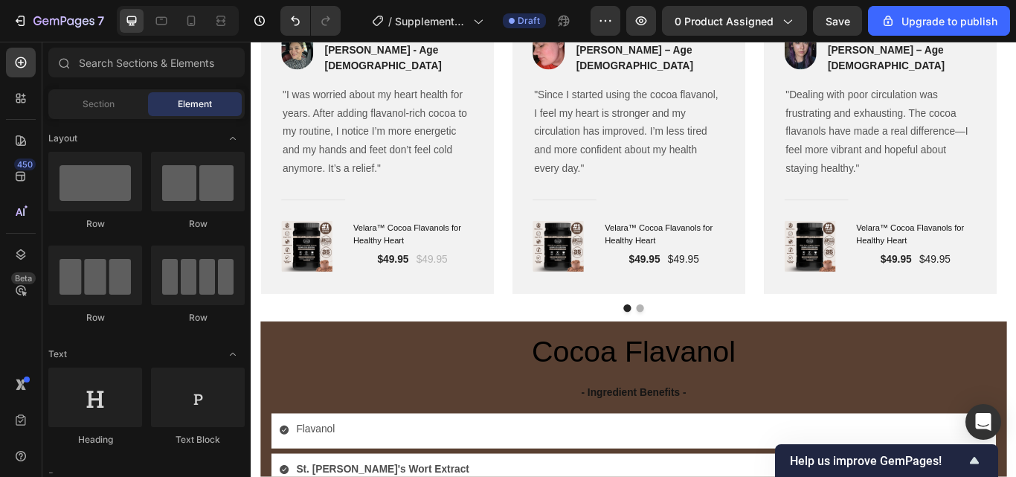
scroll to position [2864, 0]
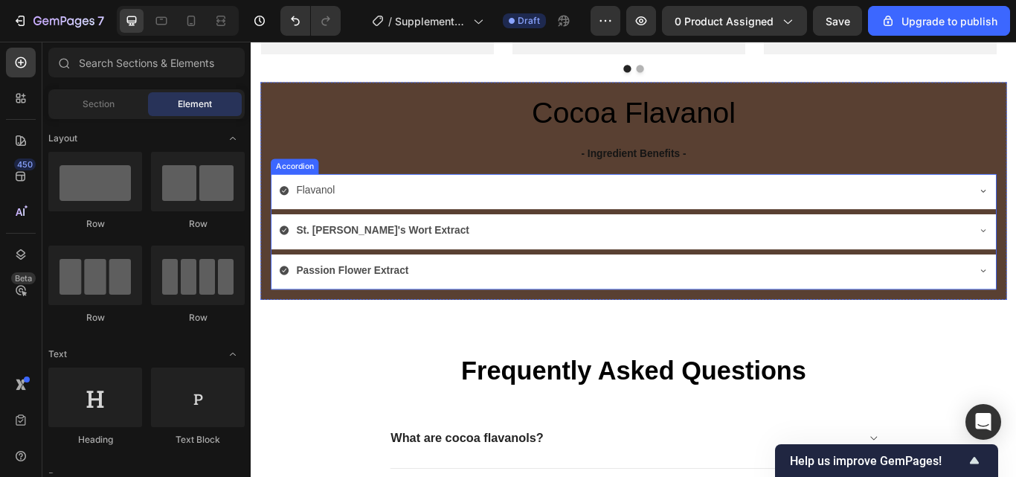
click at [759, 258] on div "St. John's Wort Extract" at bounding box center [684, 262] width 803 height 26
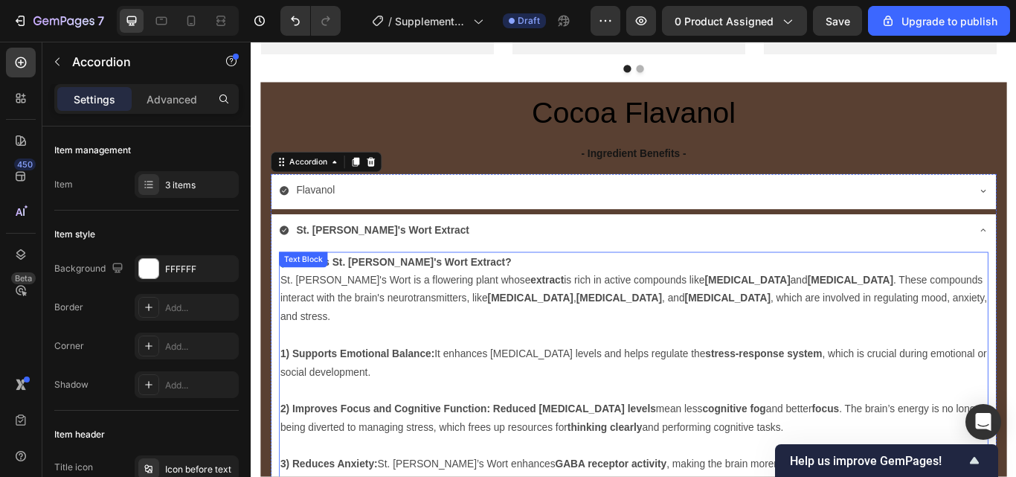
click at [315, 311] on p "St. John's Wort is a flowering plant whose extract is rich in active compounds …" at bounding box center [697, 342] width 824 height 64
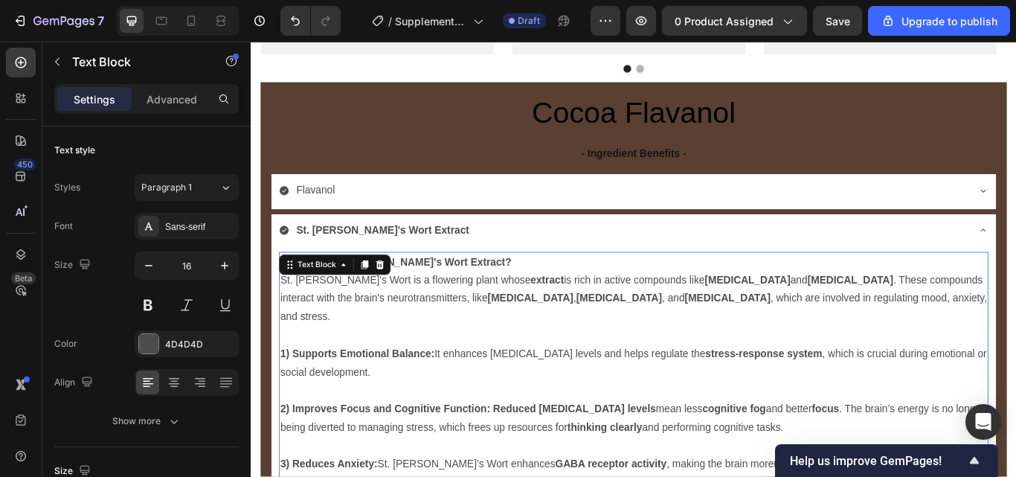
click at [461, 341] on p "St. John's Wort is a flowering plant whose extract is rich in active compounds …" at bounding box center [697, 342] width 824 height 64
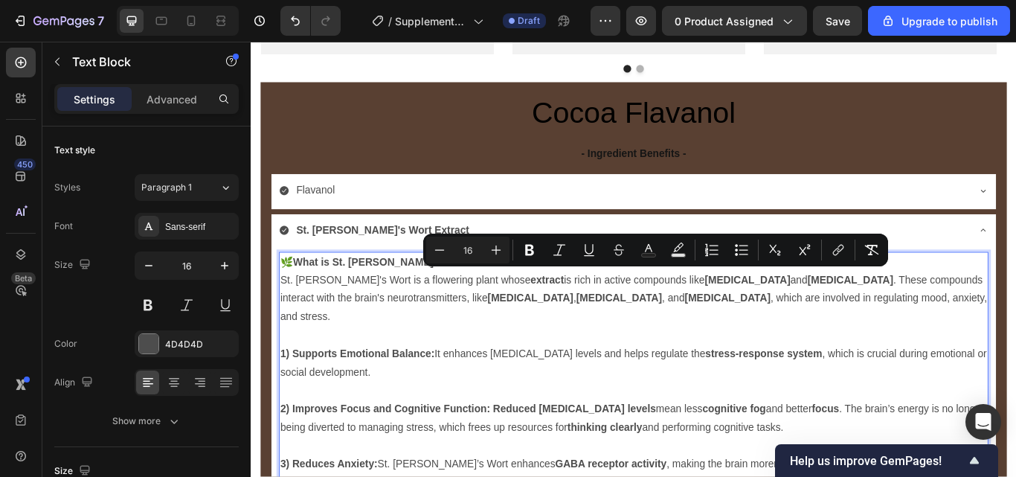
click at [478, 396] on p "1) Supports Emotional Balance: It enhances serotonin levels and helps regulate …" at bounding box center [697, 417] width 824 height 43
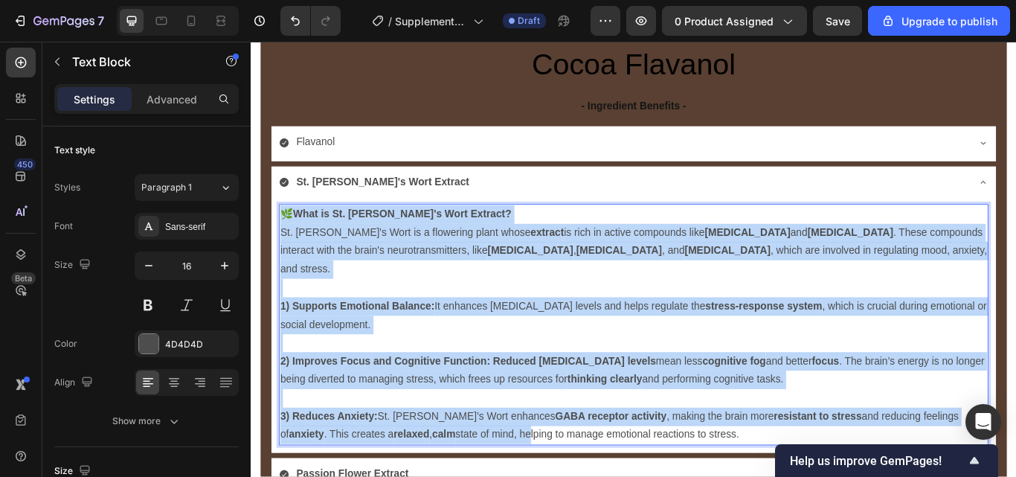
scroll to position [2969, 0]
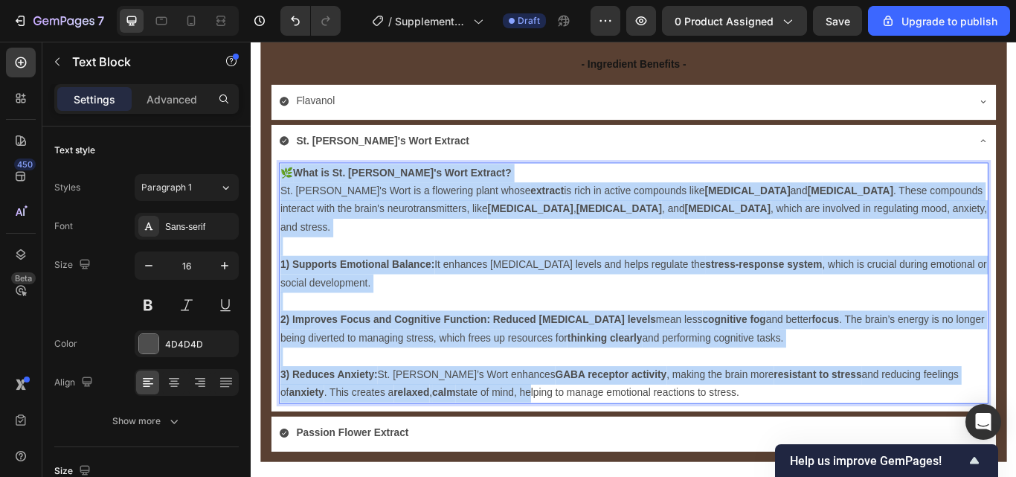
drag, startPoint x: 286, startPoint y: 294, endPoint x: 780, endPoint y: 425, distance: 511.1
click at [780, 425] on div "🌿 What is St. John's Wort Extract? St. John's Wort is a flowering plant whose e…" at bounding box center [696, 323] width 827 height 281
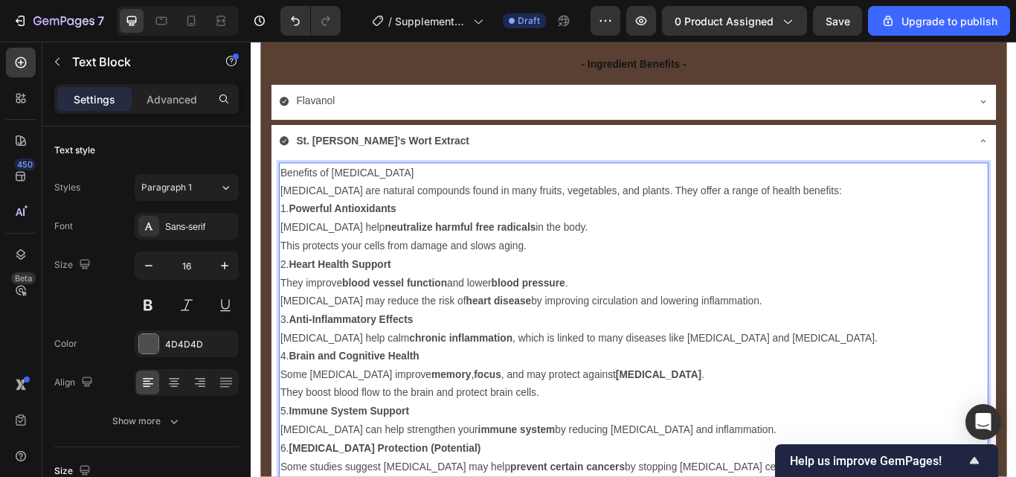
scroll to position [3079, 0]
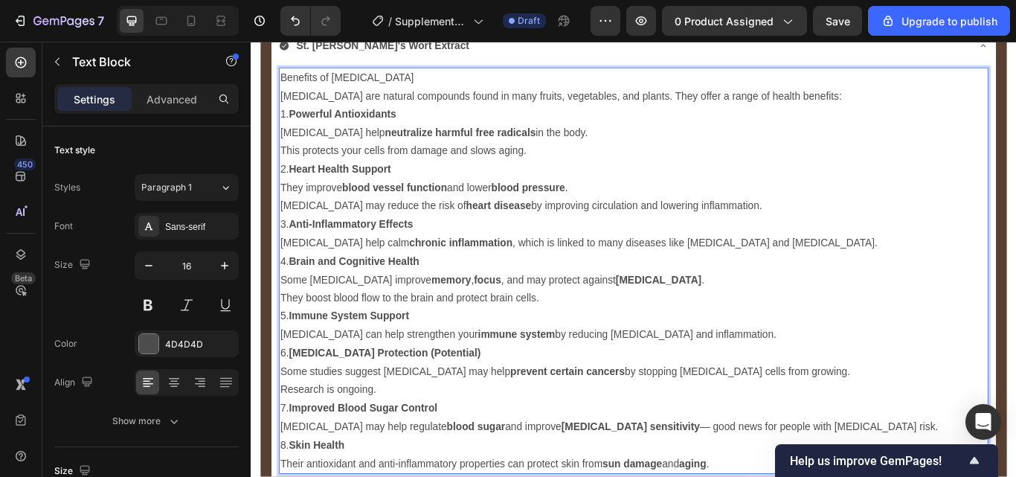
click at [421, 81] on p "Benefits of Flavonoids" at bounding box center [697, 85] width 824 height 22
click at [918, 103] on p "Flavonoids are natural compounds found in many fruits, vegetables, and plants. …" at bounding box center [697, 106] width 824 height 22
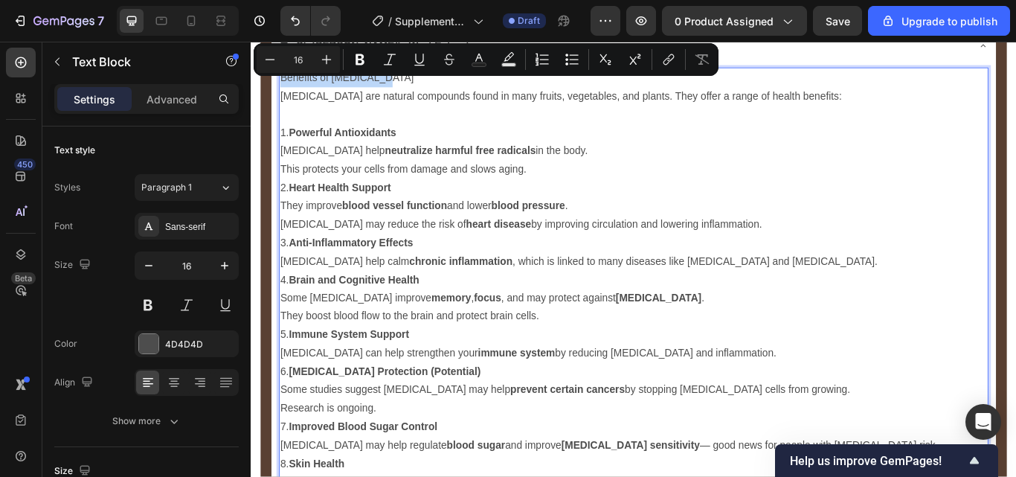
drag, startPoint x: 414, startPoint y: 79, endPoint x: 530, endPoint y: 115, distance: 122.1
click at [285, 77] on p "Benefits of Flavonoids" at bounding box center [697, 85] width 824 height 22
click at [353, 60] on icon "Editor contextual toolbar" at bounding box center [360, 59] width 15 height 15
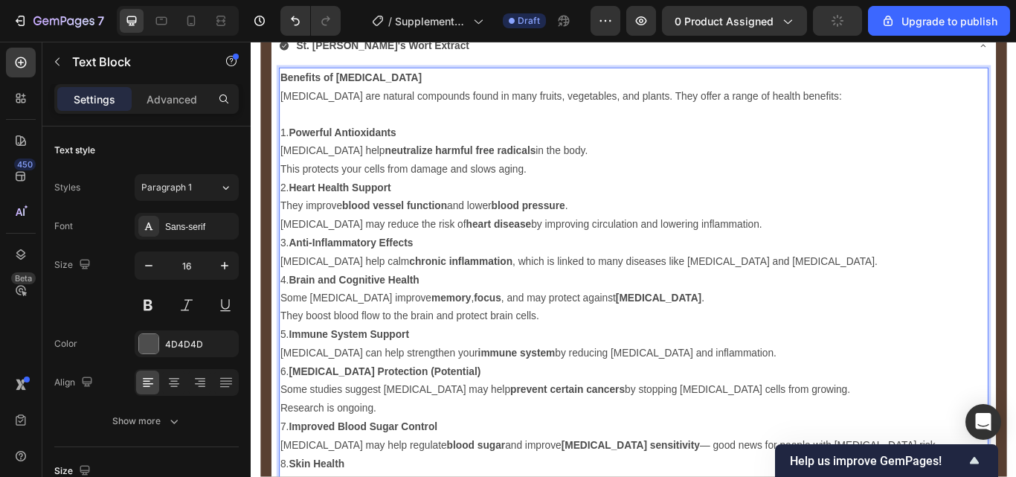
click at [599, 190] on p "This protects your cells from damage and slows aging." at bounding box center [697, 192] width 824 height 22
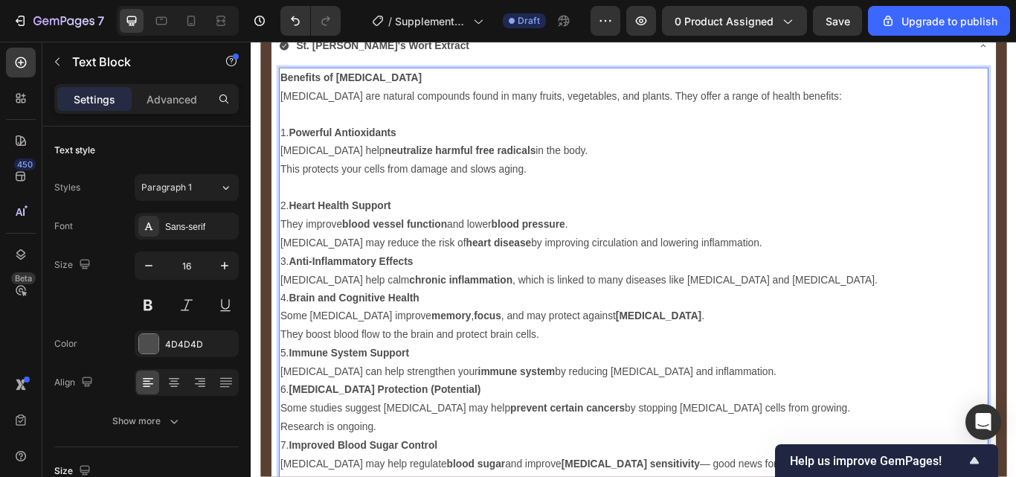
click at [820, 272] on p "Flavonoids may reduce the risk of heart disease by improving circulation and lo…" at bounding box center [697, 277] width 824 height 22
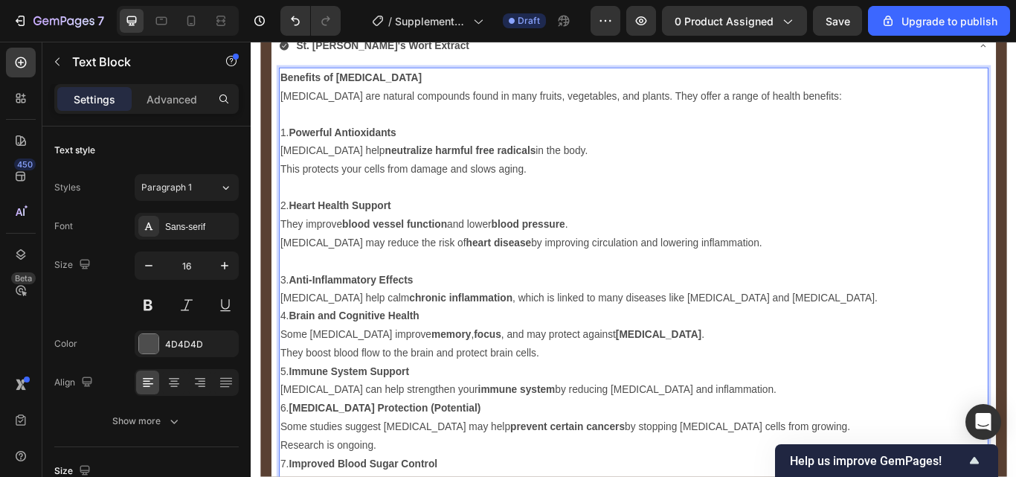
click at [839, 341] on p "Flavonoids help calm chronic inflammation , which is linked to many diseases li…" at bounding box center [697, 341] width 824 height 22
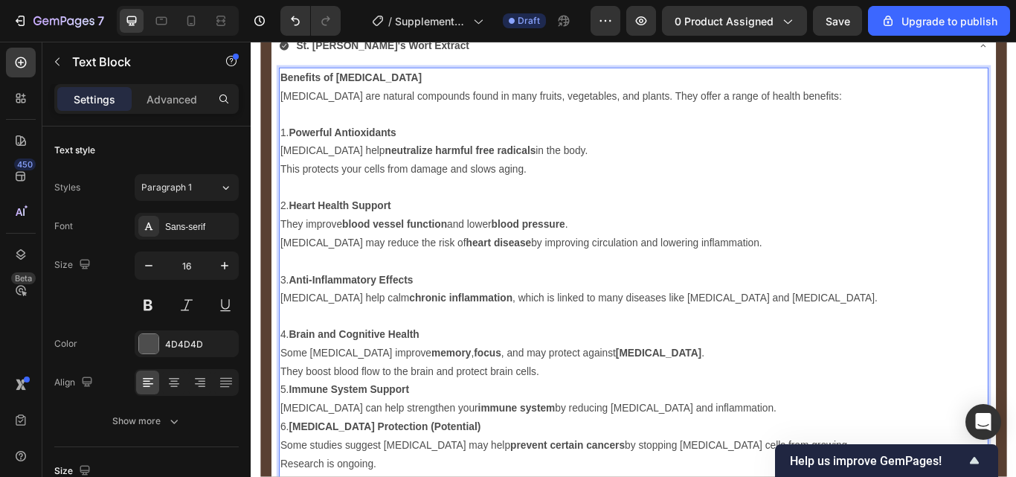
click at [622, 421] on p "They boost blood flow to the brain and protect brain cells." at bounding box center [697, 428] width 824 height 22
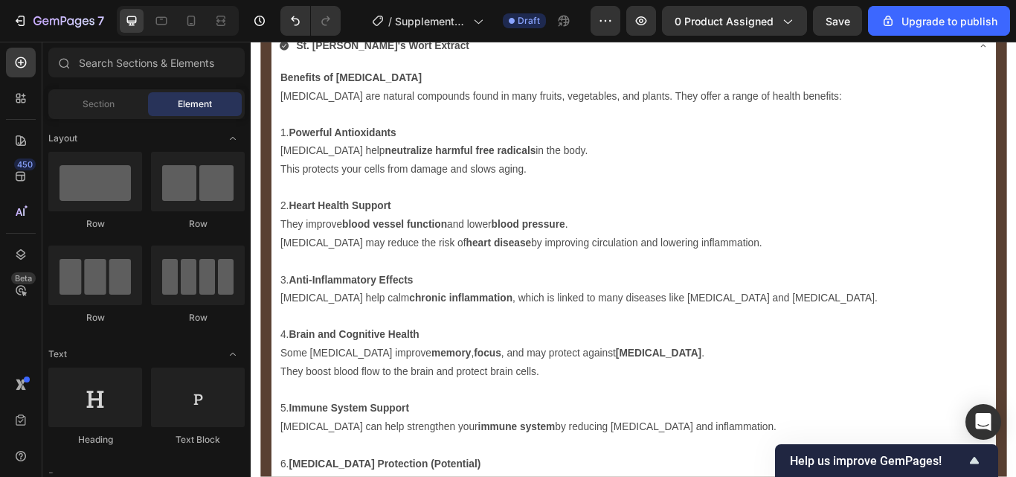
scroll to position [3279, 0]
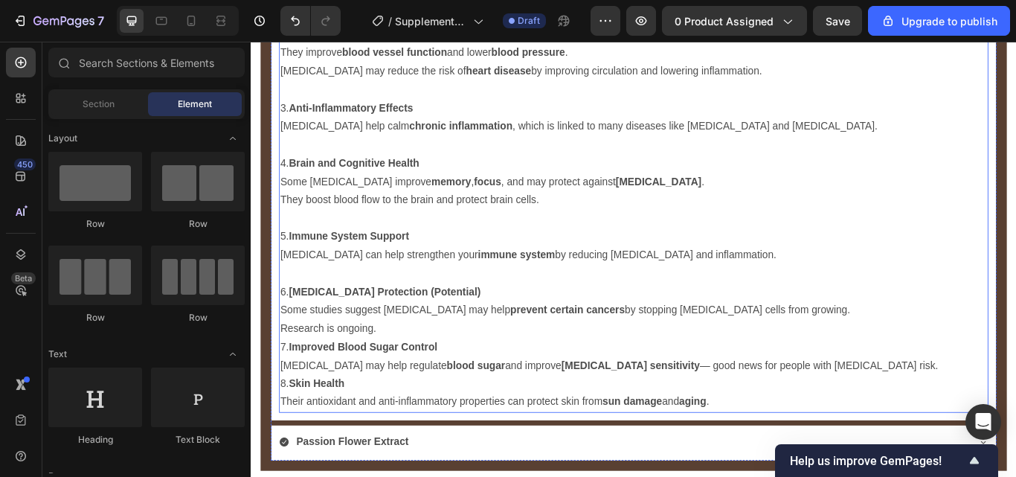
click at [446, 366] on p "Research is ongoing." at bounding box center [697, 377] width 824 height 22
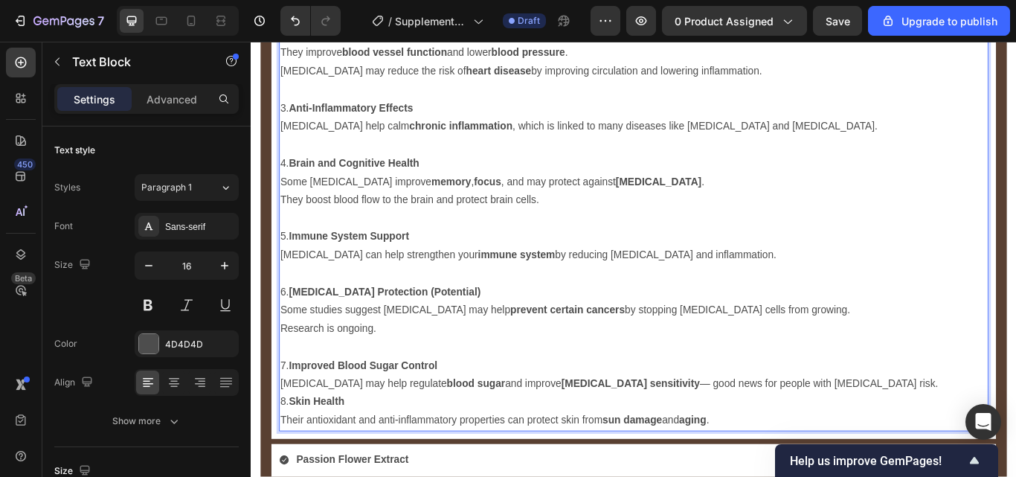
click at [927, 440] on p "Flavonoids may help regulate blood sugar and improve insulin sensitivity — good…" at bounding box center [697, 442] width 824 height 22
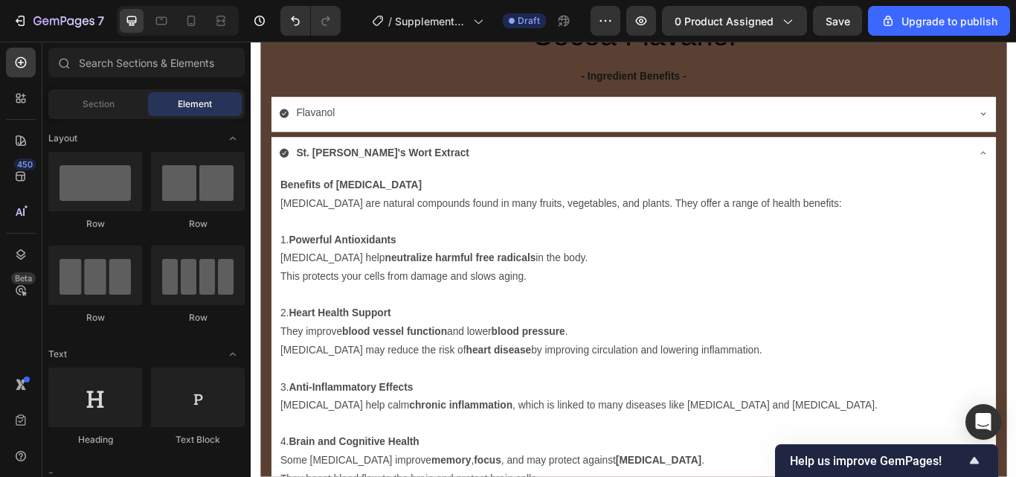
scroll to position [2924, 0]
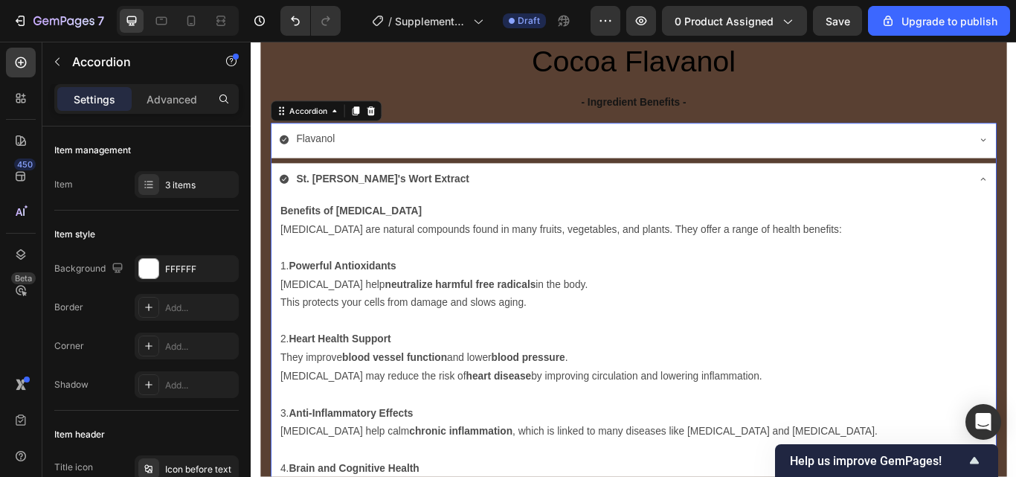
click at [424, 199] on strong "St. John's Wort Extract" at bounding box center [404, 202] width 202 height 13
click at [431, 199] on strong "St. John's Wort Extract" at bounding box center [404, 202] width 202 height 13
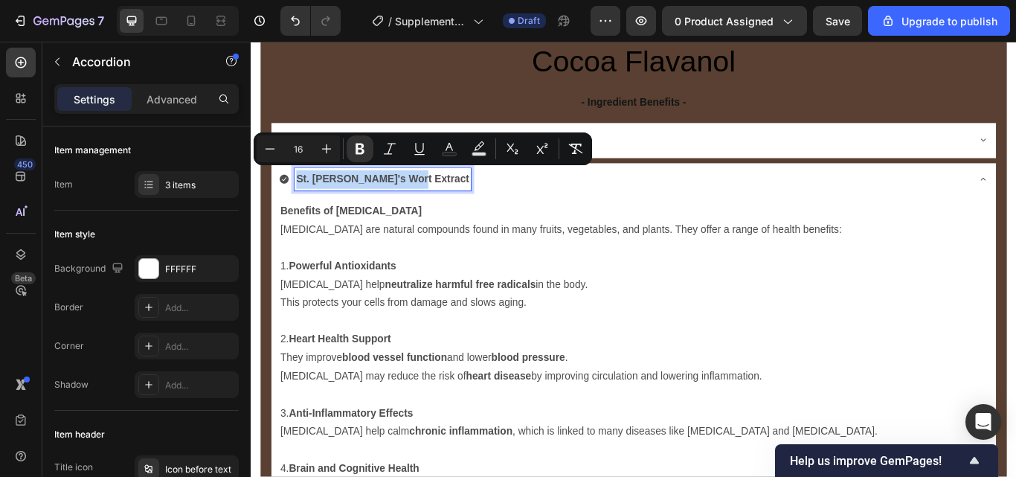
drag, startPoint x: 432, startPoint y: 199, endPoint x: 298, endPoint y: 206, distance: 134.1
click at [298, 206] on div "St. John's Wort Extract" at bounding box center [684, 203] width 803 height 26
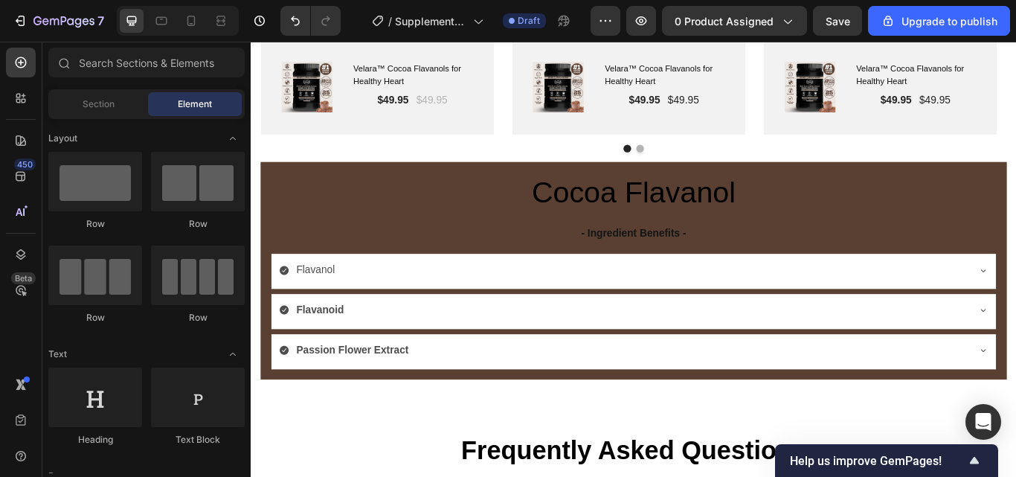
scroll to position [2824, 0]
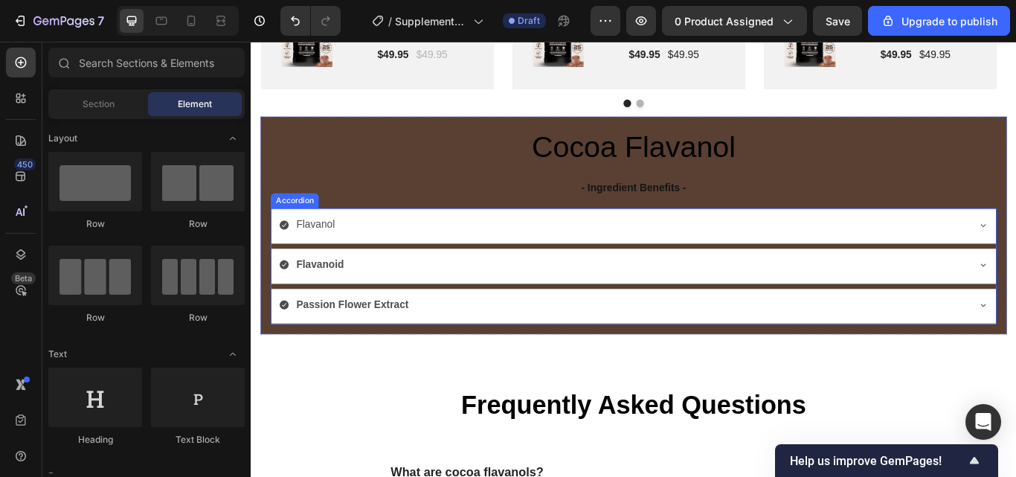
click at [985, 353] on div "Passion Flower Extract" at bounding box center [684, 349] width 803 height 26
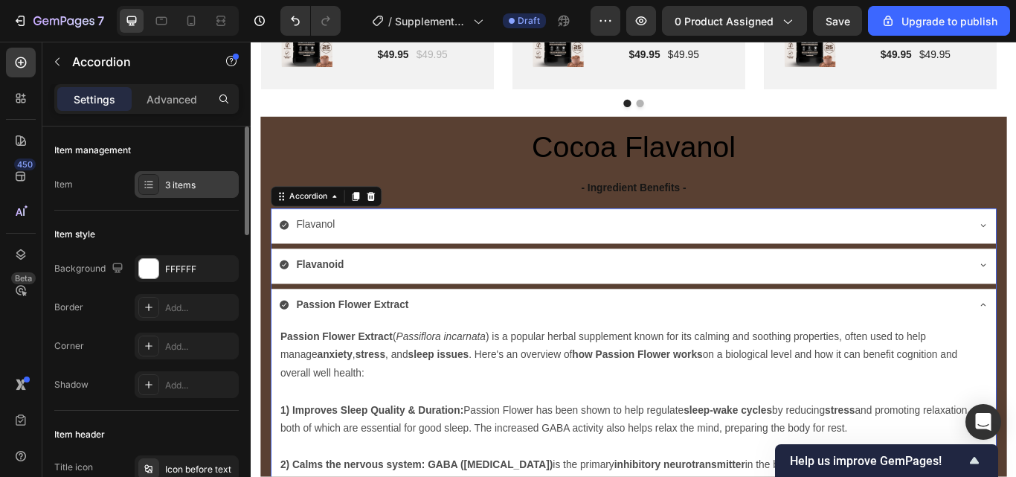
click at [186, 181] on div "3 items" at bounding box center [200, 185] width 70 height 13
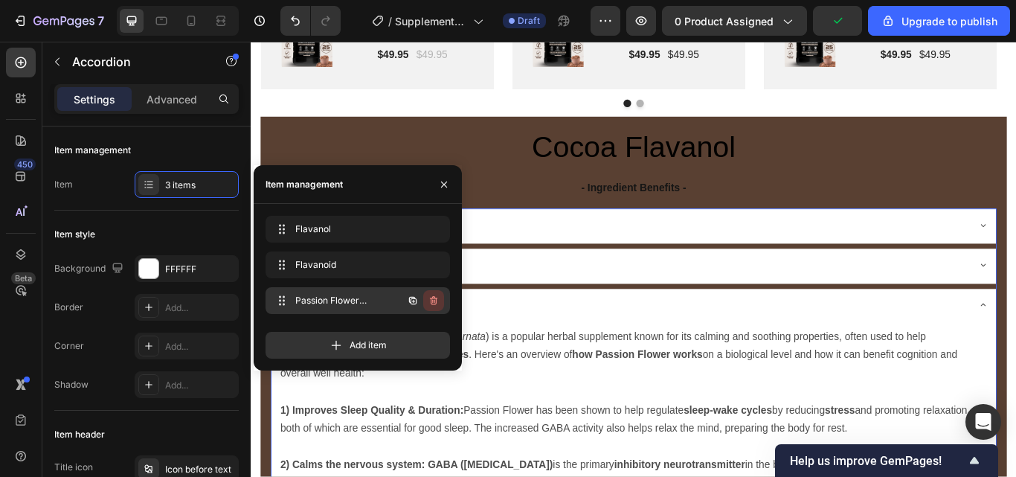
click at [431, 298] on icon "button" at bounding box center [433, 300] width 7 height 9
click at [432, 301] on div "Delete" at bounding box center [424, 300] width 28 height 13
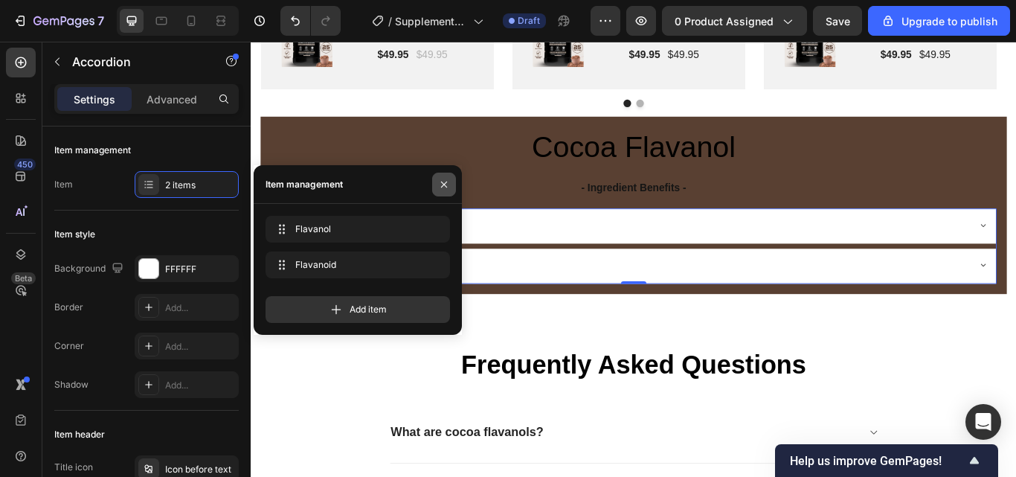
click at [443, 184] on icon "button" at bounding box center [444, 184] width 6 height 6
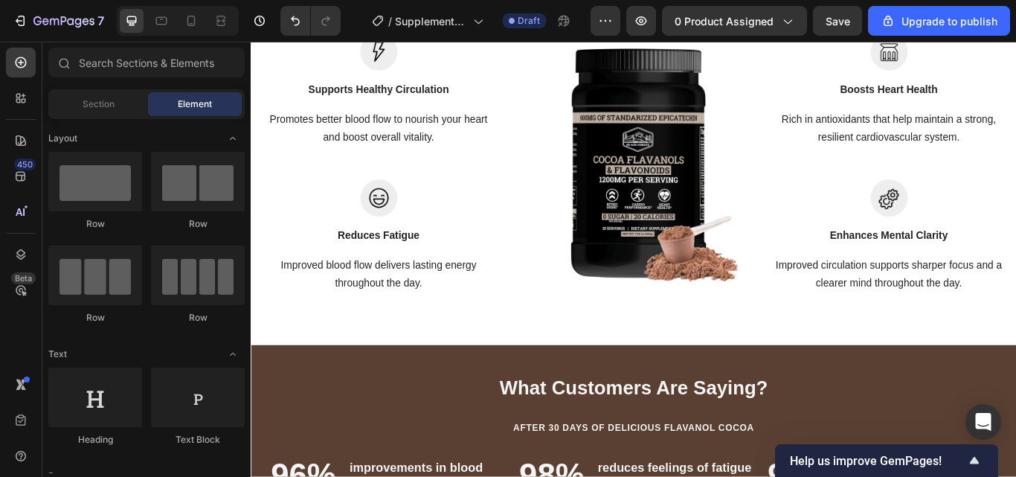
scroll to position [1997, 0]
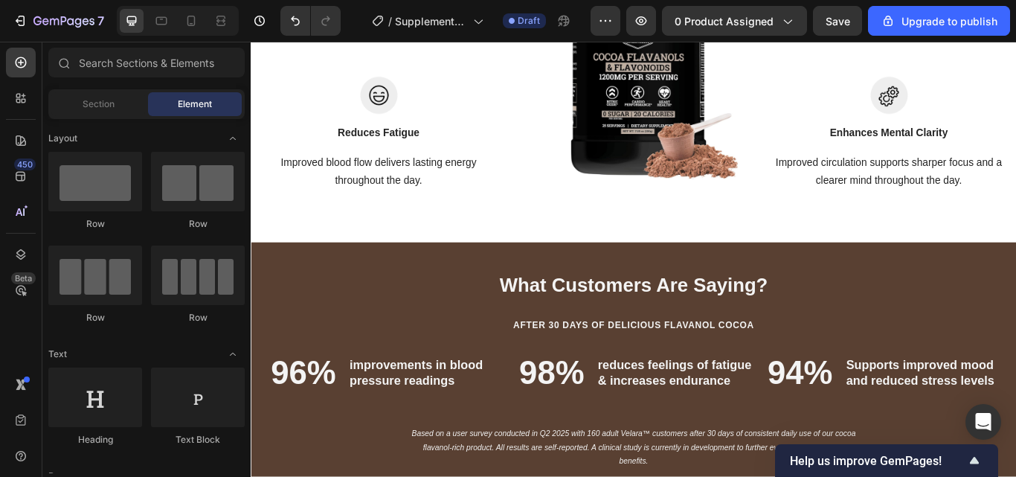
drag, startPoint x: 1142, startPoint y: 289, endPoint x: 721, endPoint y: 44, distance: 486.7
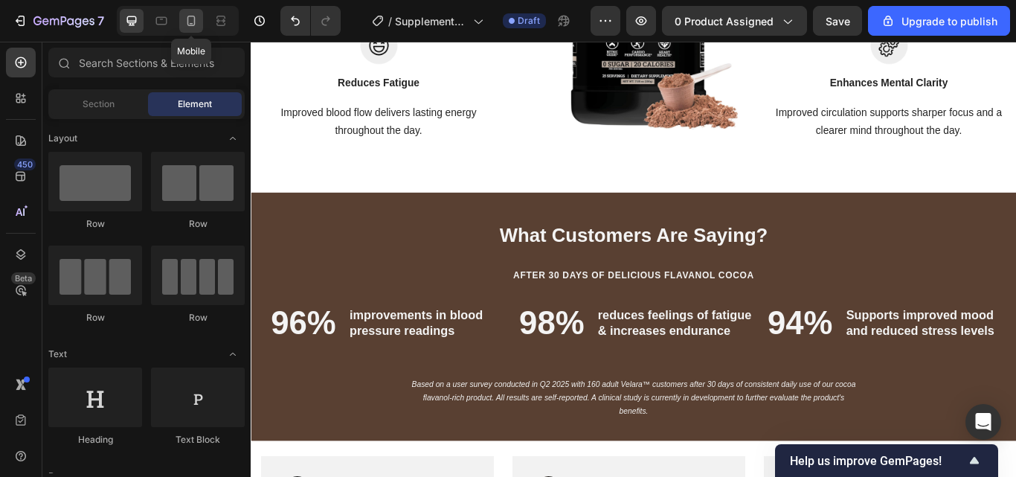
click at [193, 20] on icon at bounding box center [191, 20] width 15 height 15
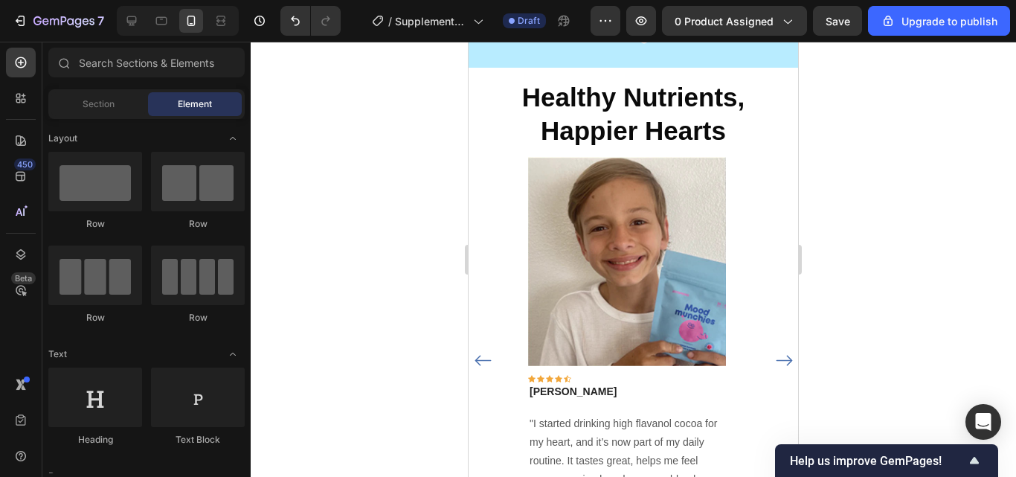
scroll to position [913, 0]
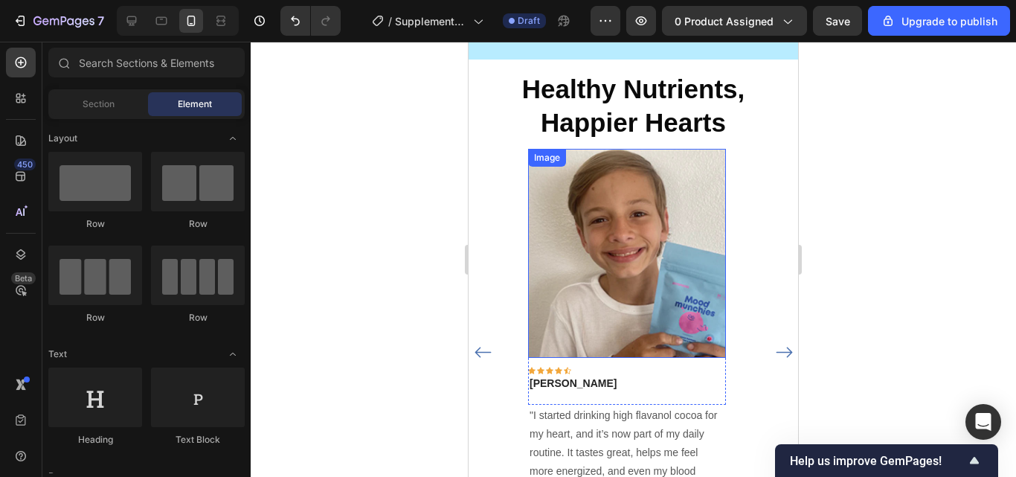
click at [613, 226] on img at bounding box center [627, 253] width 198 height 209
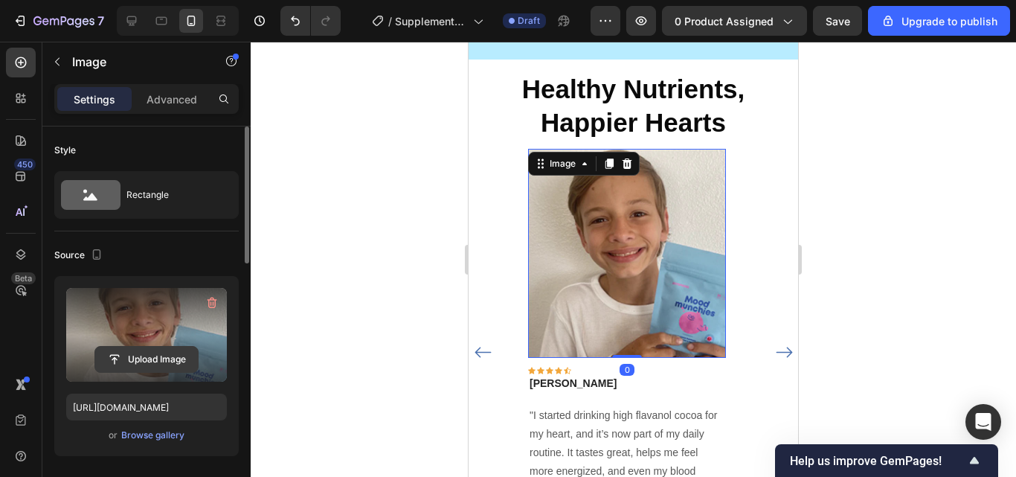
click at [152, 357] on input "file" at bounding box center [146, 359] width 103 height 25
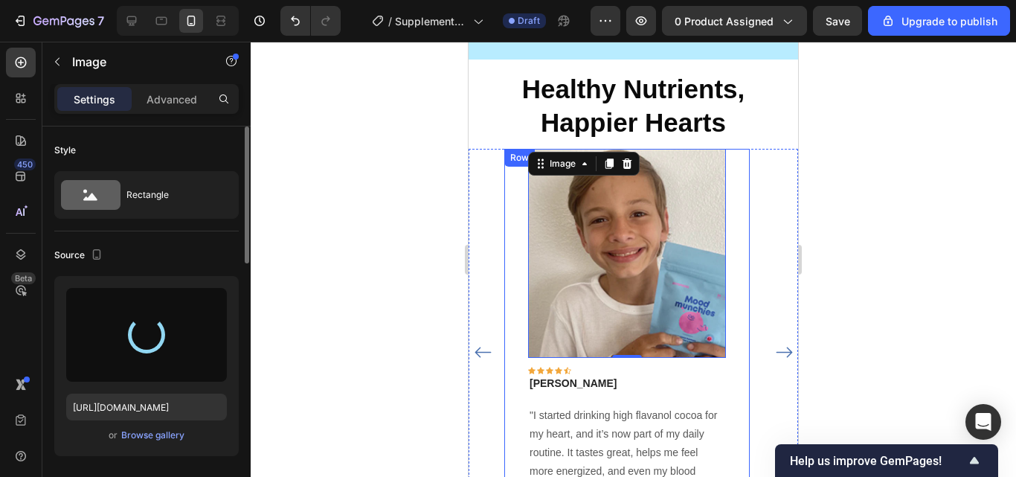
type input "https://cdn.shopify.com/s/files/1/0967/5446/7108/files/gempages_586040185100174…"
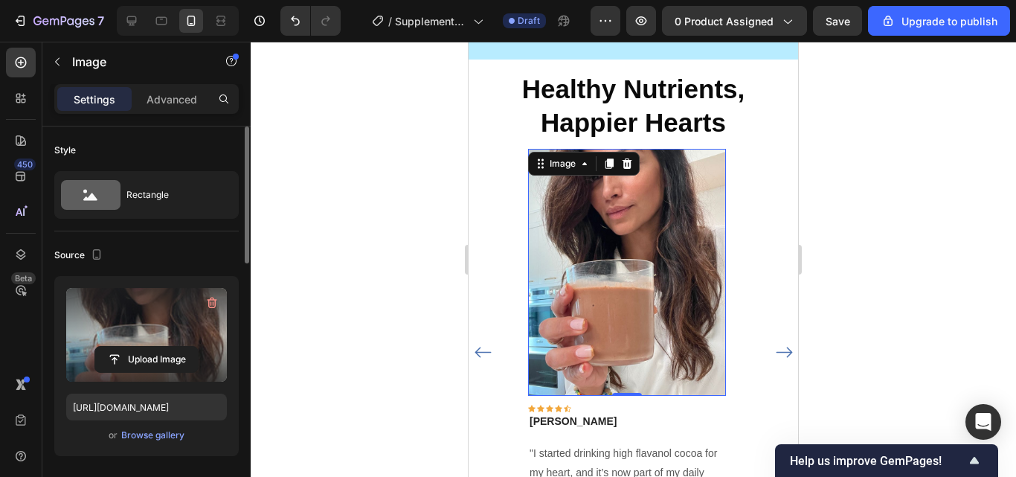
click at [629, 270] on img at bounding box center [627, 273] width 198 height 248
click at [835, 191] on div at bounding box center [633, 259] width 765 height 435
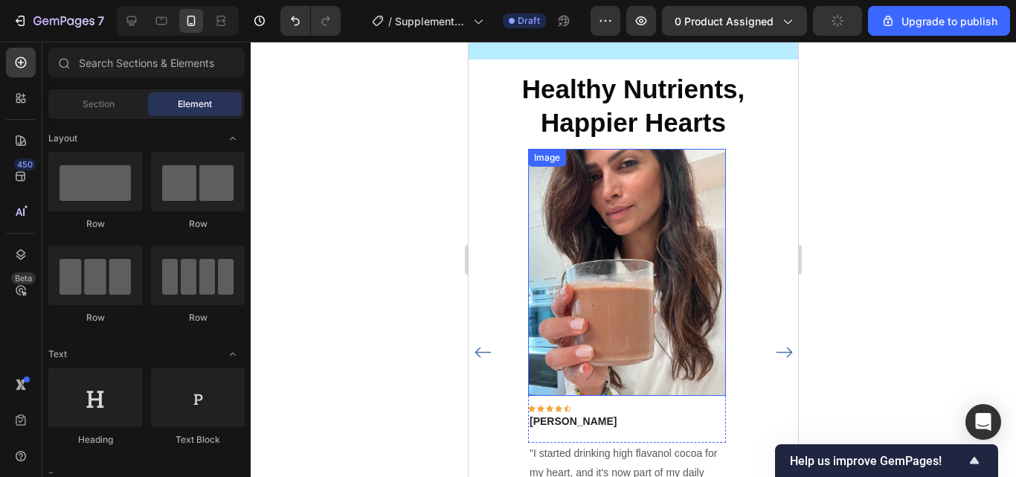
click at [660, 254] on img at bounding box center [627, 273] width 198 height 248
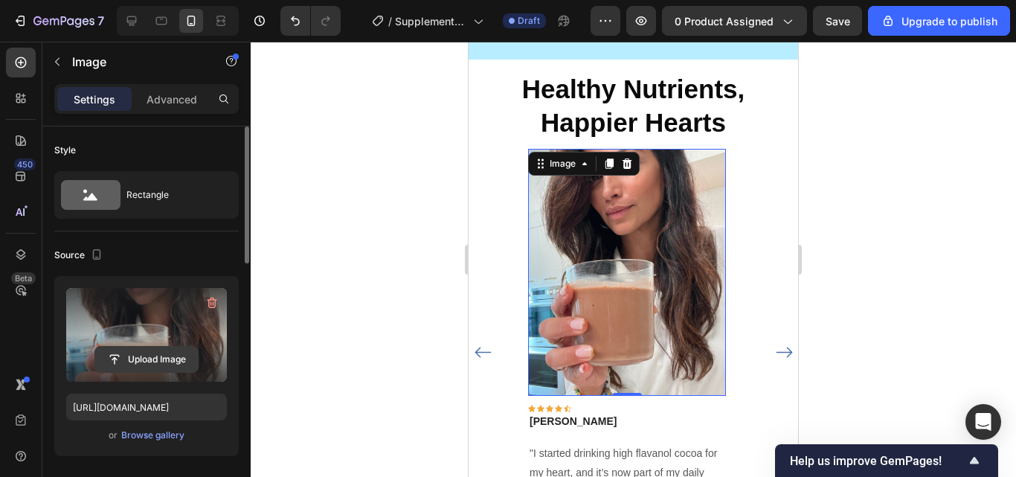
click at [161, 356] on input "file" at bounding box center [146, 359] width 103 height 25
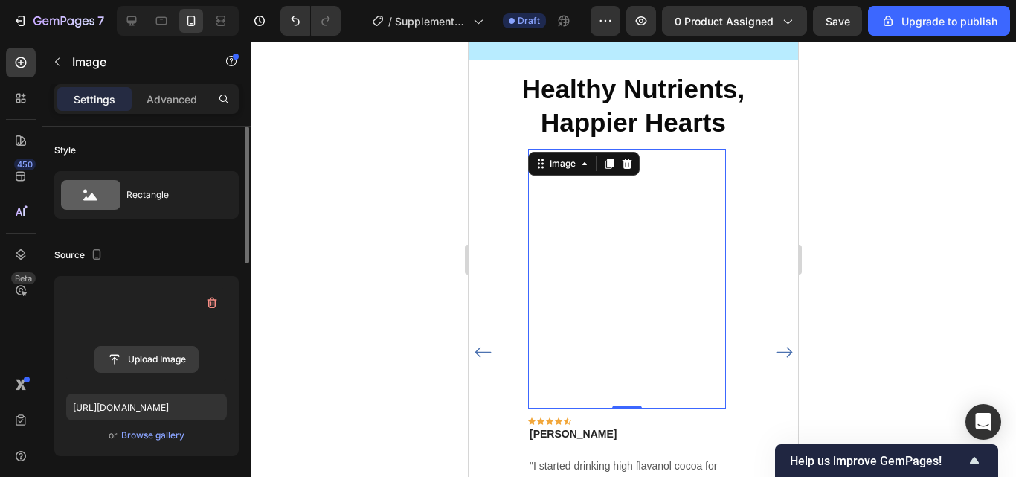
click at [150, 360] on input "file" at bounding box center [146, 359] width 103 height 25
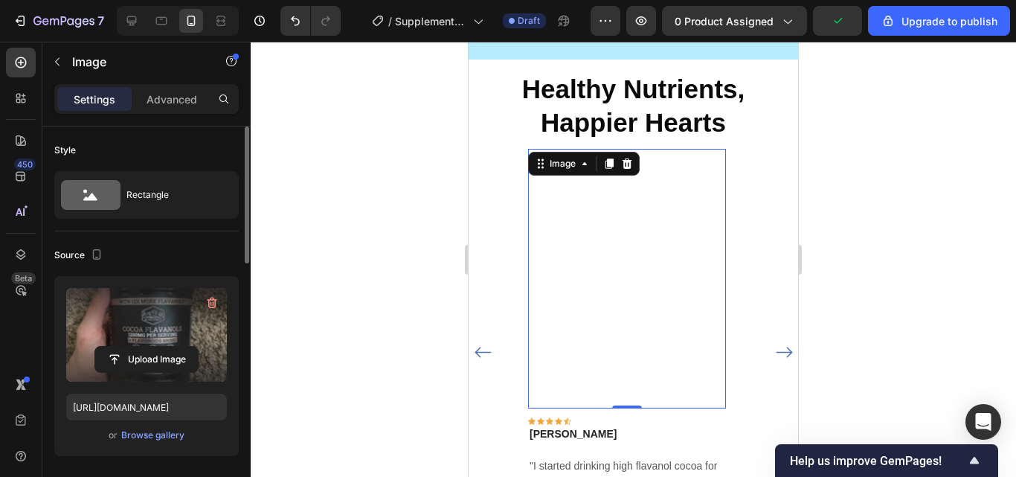
type input "https://cdn.shopify.com/s/files/1/0967/5446/7108/files/gempages_586040185100174…"
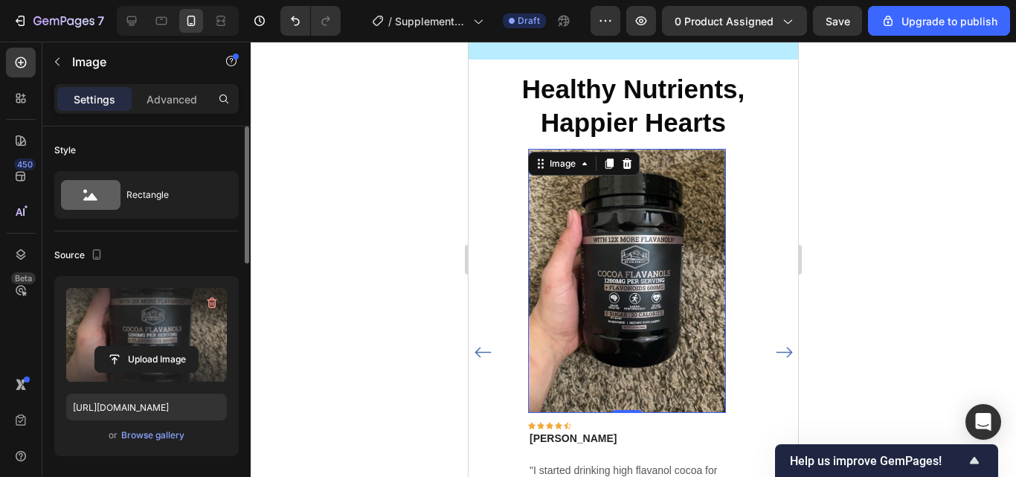
click at [877, 320] on div at bounding box center [633, 259] width 765 height 435
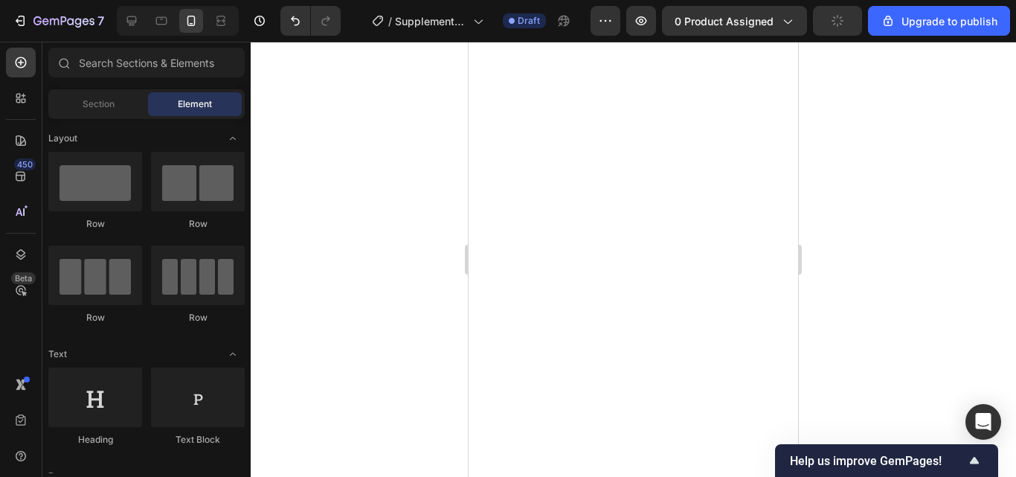
scroll to position [922, 0]
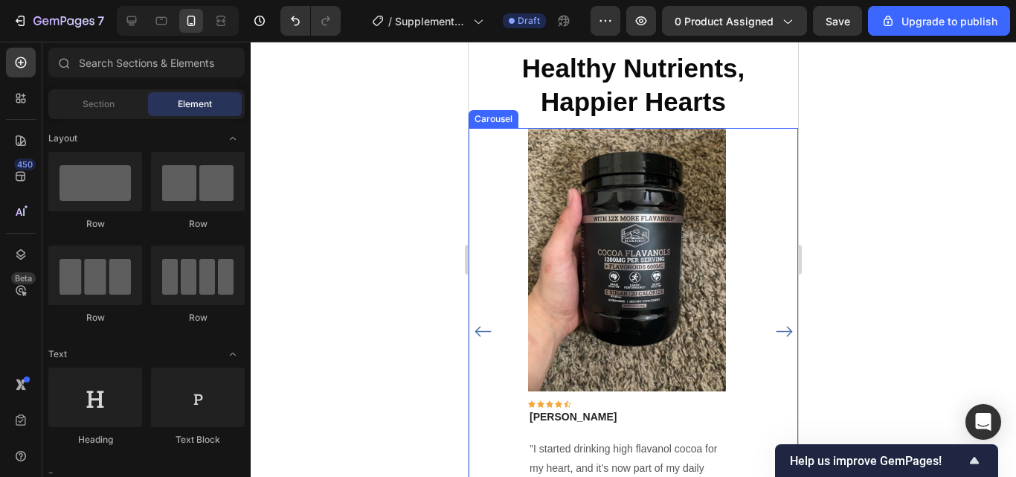
click at [757, 180] on div "Image Icon Icon Icon Icon Icon Row Rita Carroll Text block Row "I started drink…" at bounding box center [634, 332] width 330 height 408
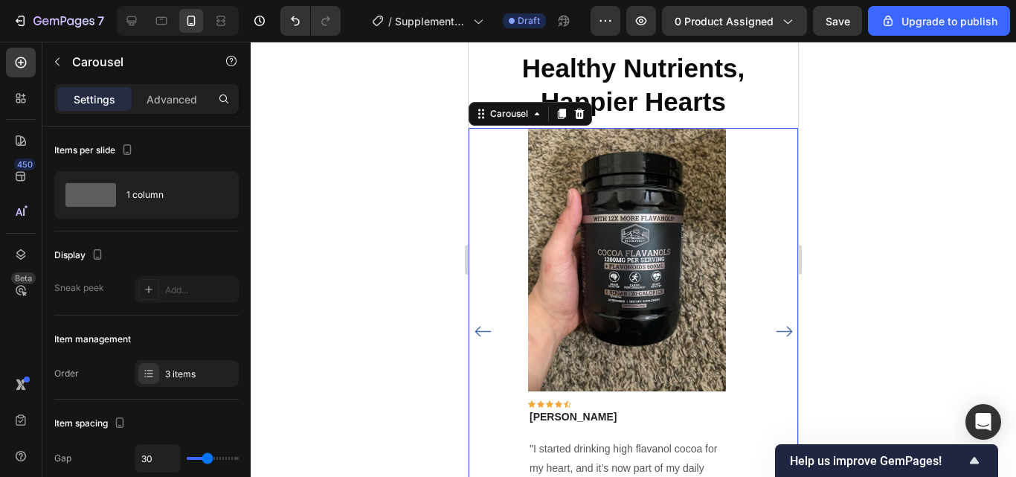
click at [775, 336] on icon "Carousel Next Arrow" at bounding box center [784, 331] width 19 height 19
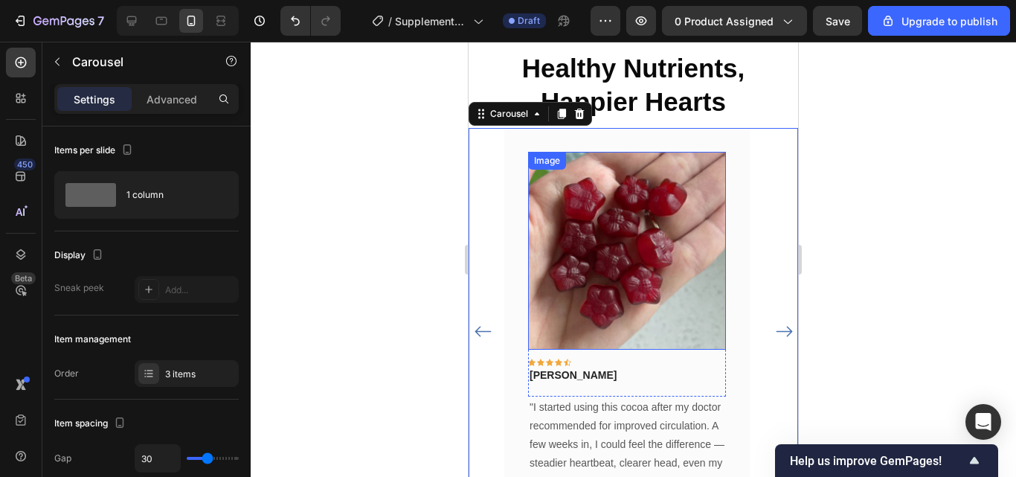
click at [672, 282] on img at bounding box center [627, 251] width 198 height 198
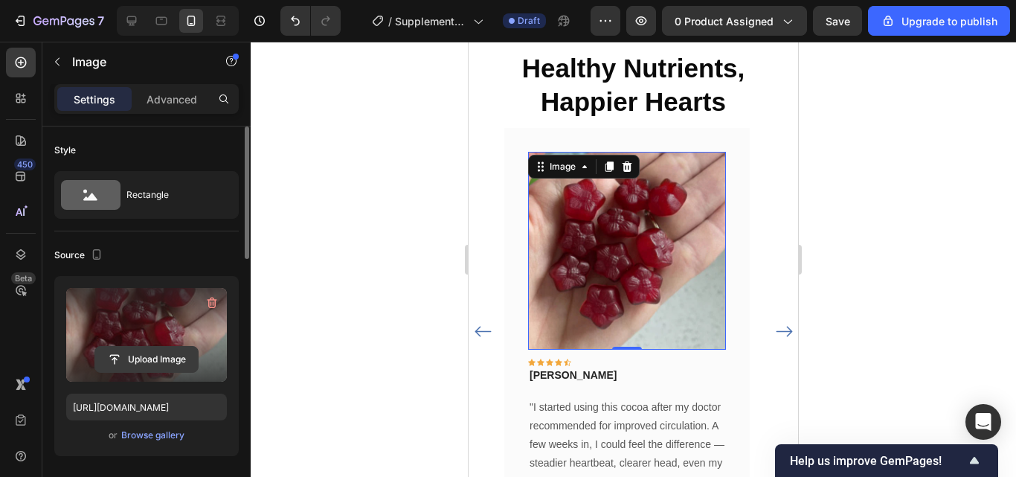
click at [133, 353] on input "file" at bounding box center [146, 359] width 103 height 25
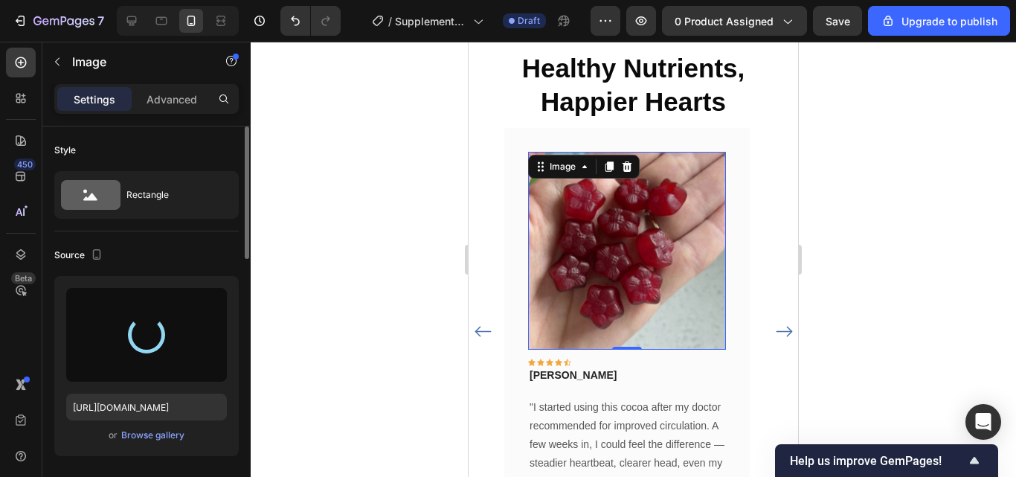
type input "https://cdn.shopify.com/s/files/1/0967/5446/7108/files/gempages_586040185100174…"
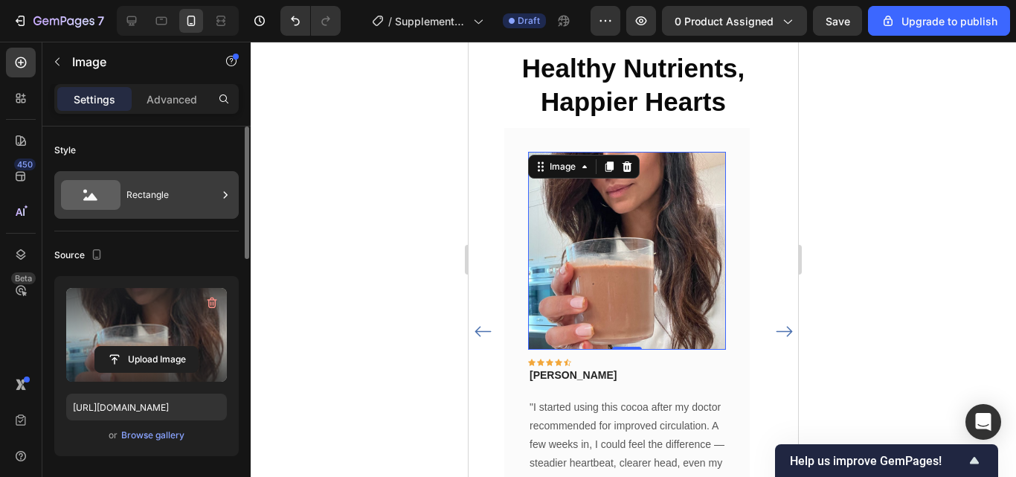
click at [184, 193] on div "Rectangle" at bounding box center [171, 195] width 91 height 34
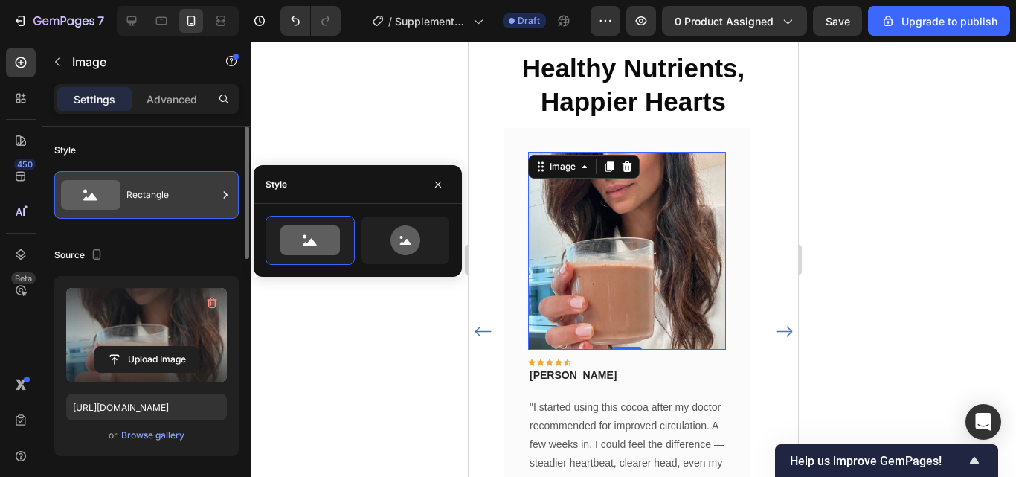
click at [184, 193] on div "Rectangle" at bounding box center [171, 195] width 91 height 34
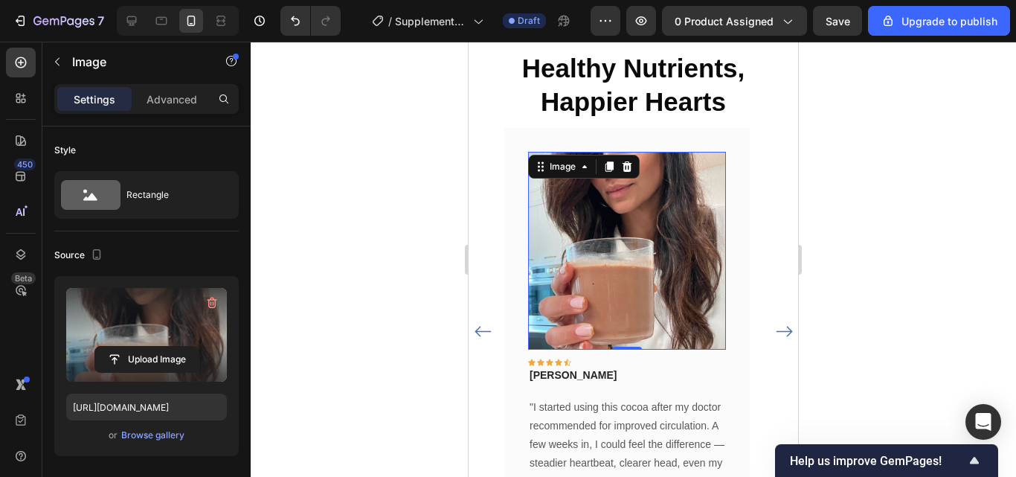
click at [562, 255] on img at bounding box center [627, 251] width 198 height 198
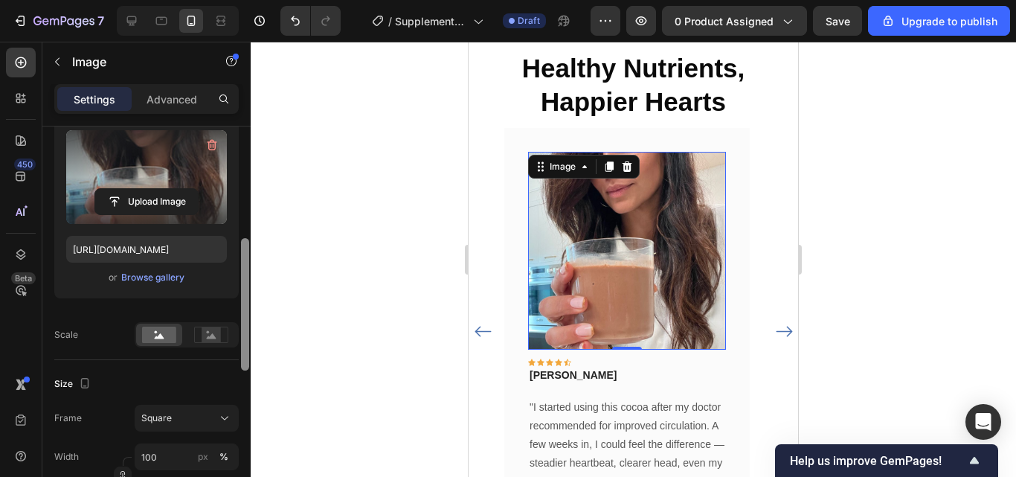
scroll to position [206, 0]
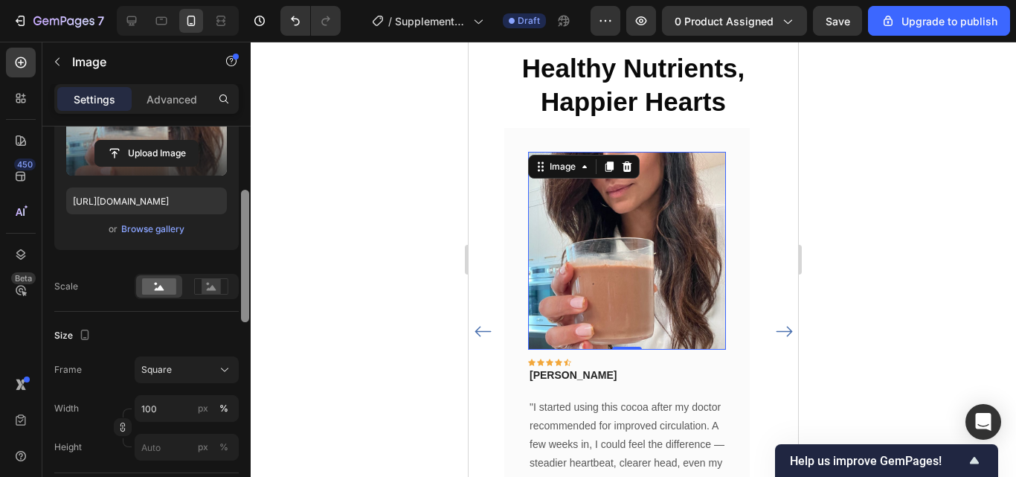
drag, startPoint x: 247, startPoint y: 251, endPoint x: 245, endPoint y: 310, distance: 58.8
click at [245, 310] on div at bounding box center [245, 256] width 8 height 132
click at [196, 367] on div "Square" at bounding box center [177, 369] width 73 height 13
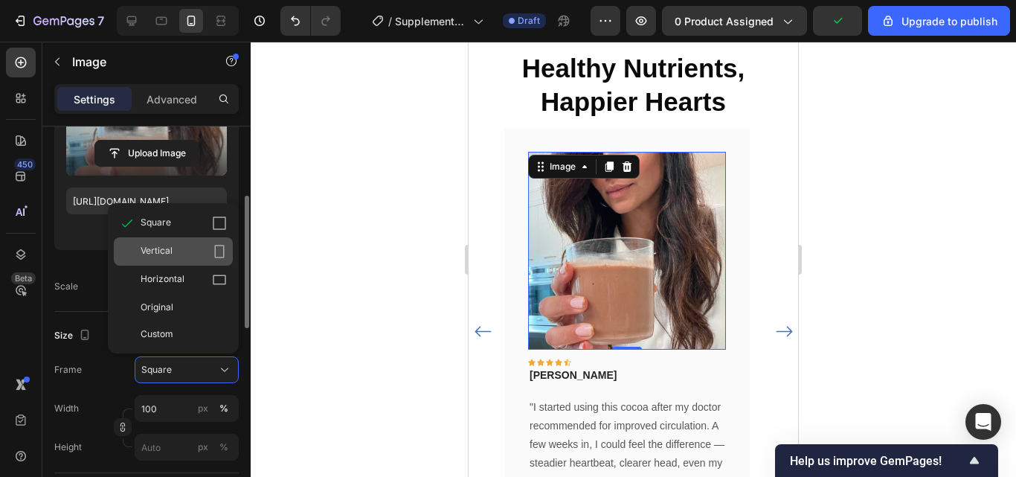
click at [198, 246] on div "Vertical" at bounding box center [184, 251] width 86 height 15
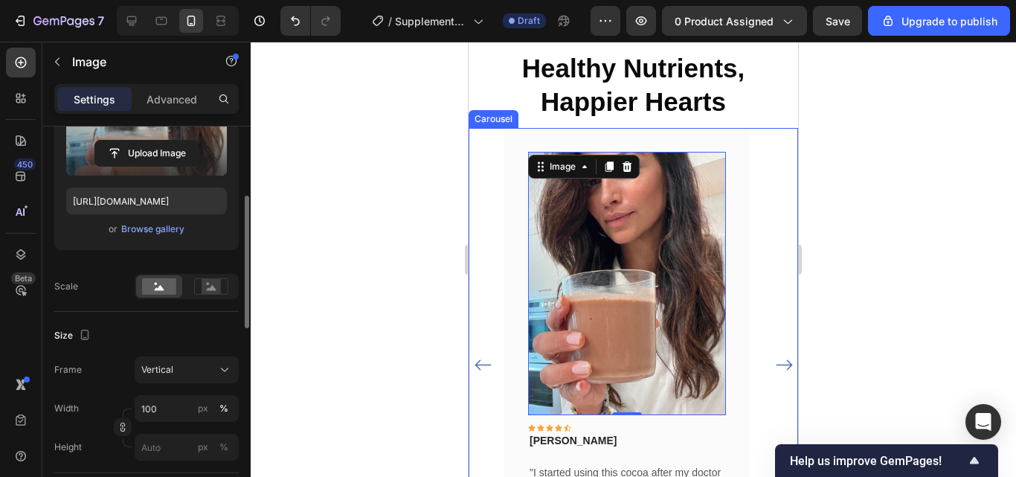
click at [775, 362] on icon "Carousel Next Arrow" at bounding box center [784, 365] width 19 height 19
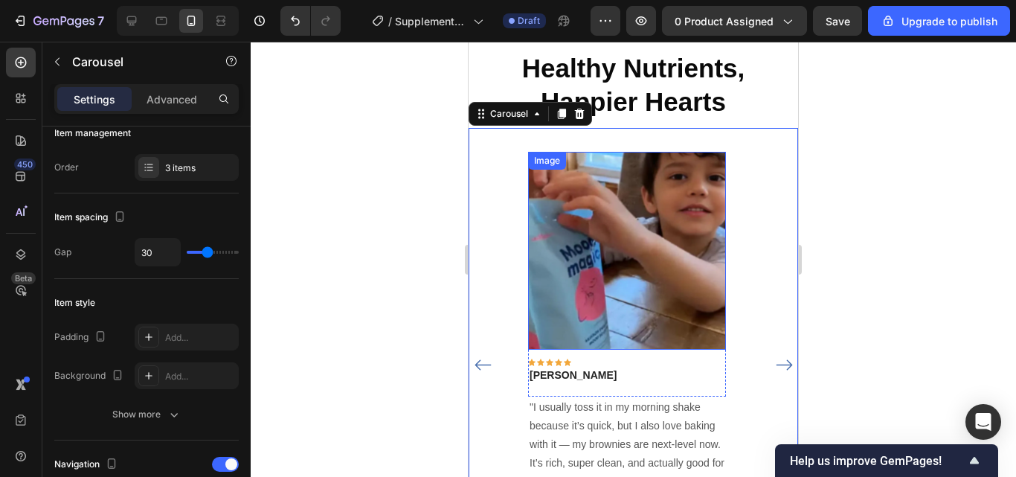
scroll to position [0, 0]
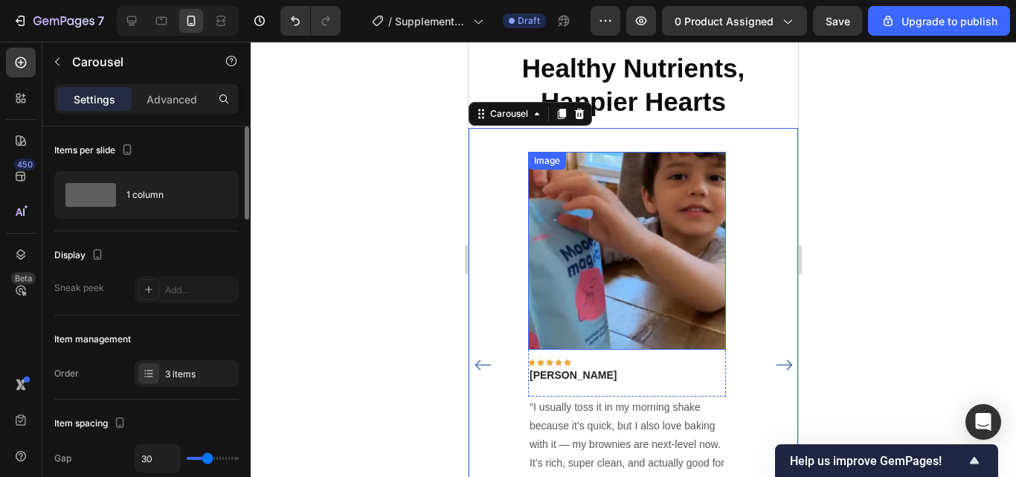
click at [637, 283] on img at bounding box center [627, 251] width 198 height 198
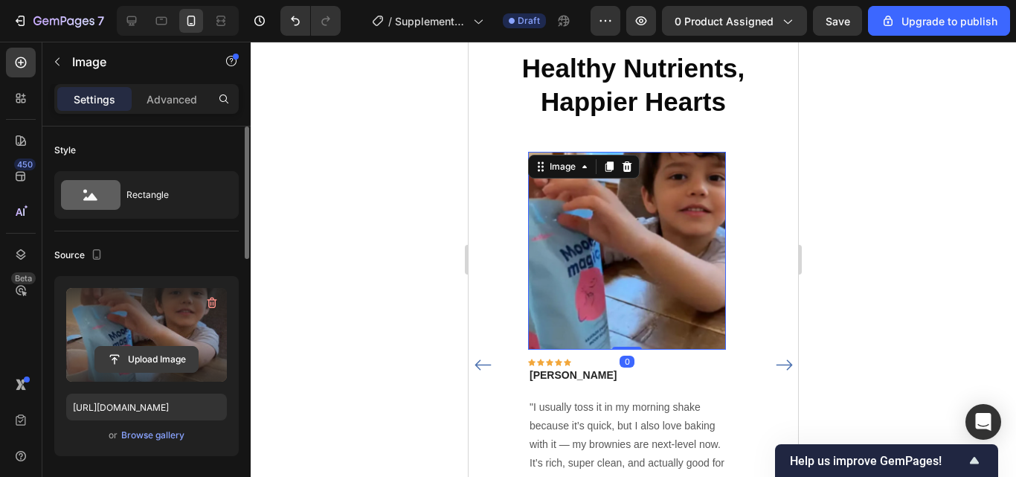
click at [155, 353] on input "file" at bounding box center [146, 359] width 103 height 25
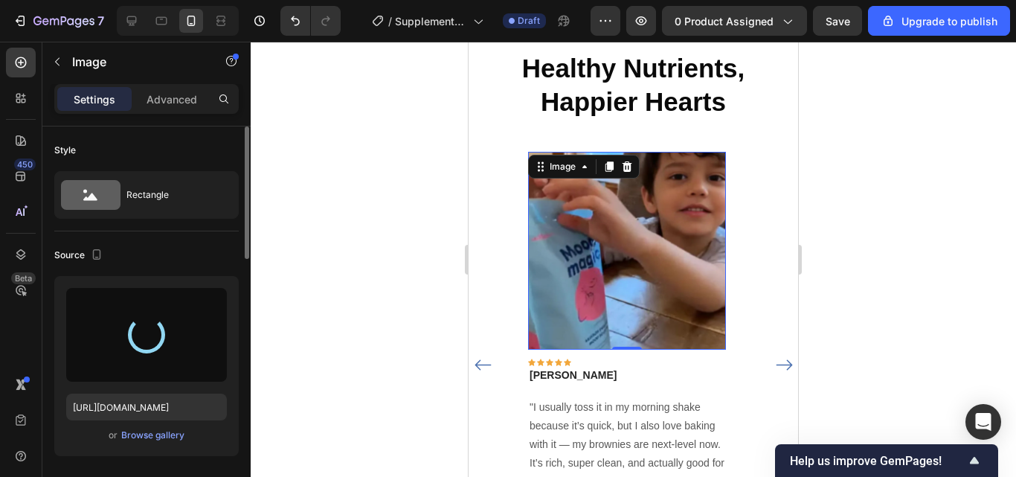
type input "https://cdn.shopify.com/s/files/1/0967/5446/7108/files/gempages_586040185100174…"
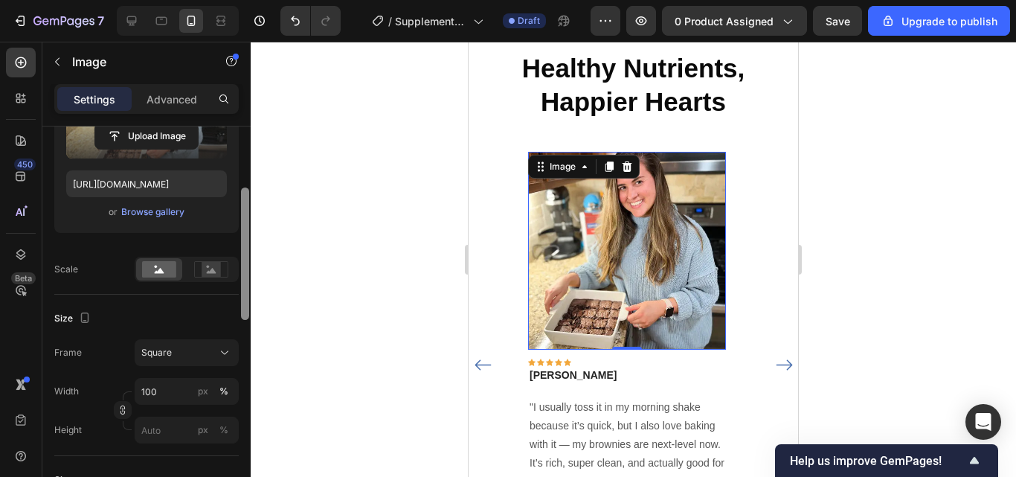
drag, startPoint x: 245, startPoint y: 227, endPoint x: 245, endPoint y: 310, distance: 83.3
click at [245, 309] on div at bounding box center [245, 253] width 8 height 132
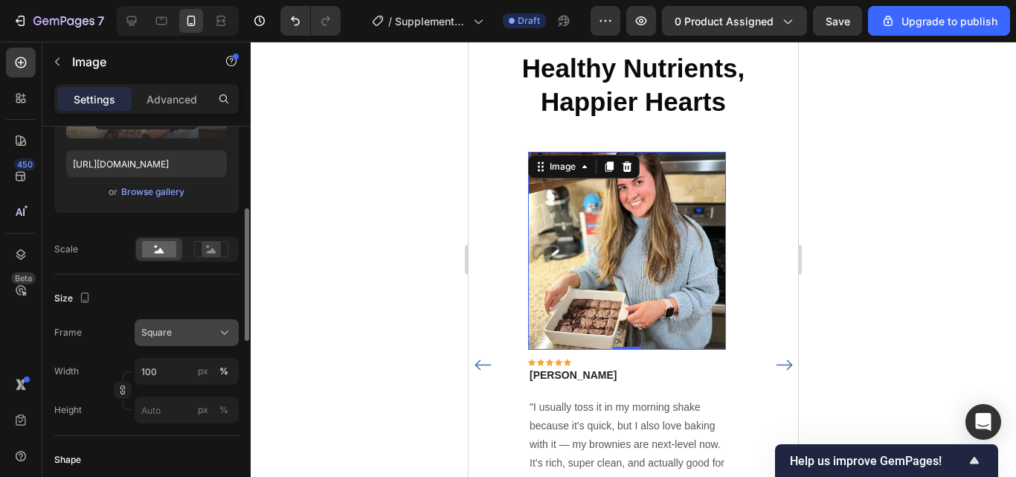
click at [228, 323] on button "Square" at bounding box center [187, 332] width 104 height 27
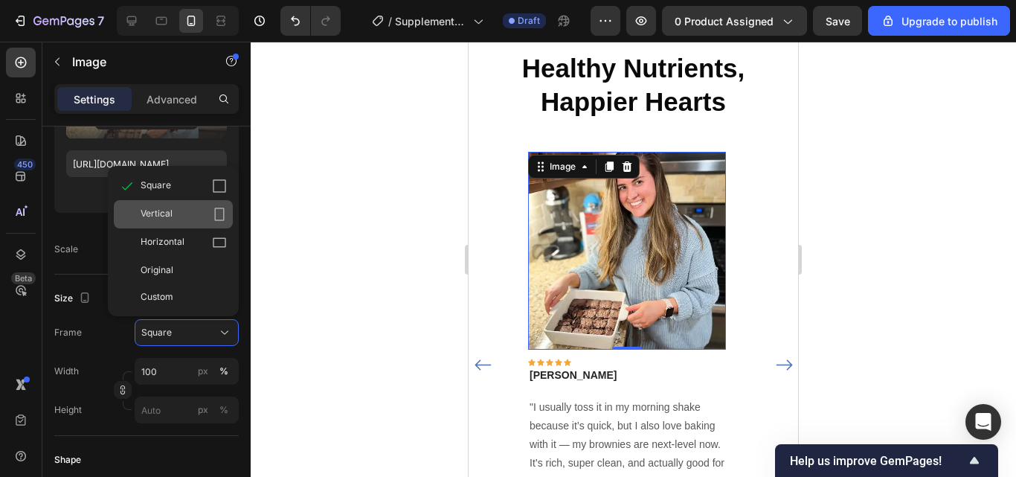
click at [199, 206] on div "Vertical" at bounding box center [173, 214] width 119 height 28
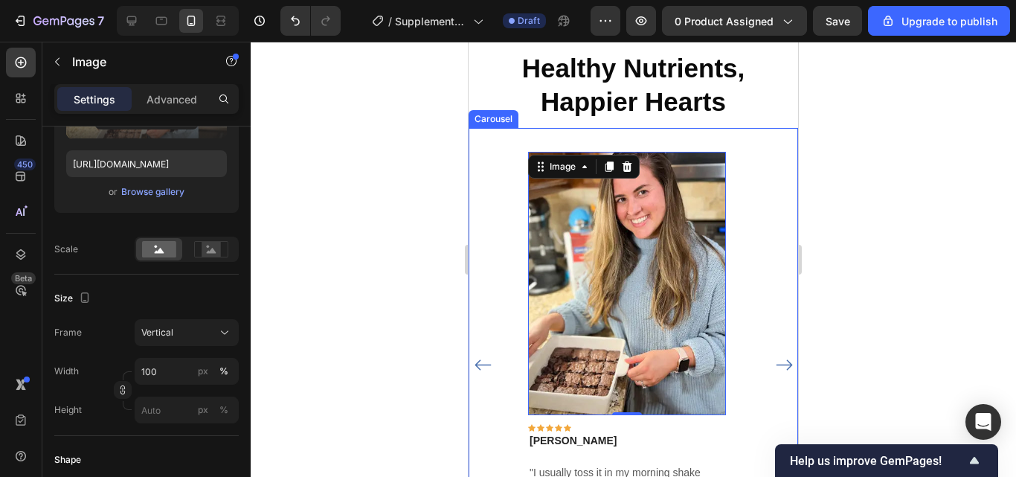
click at [481, 364] on icon "Carousel Back Arrow" at bounding box center [483, 364] width 16 height 10
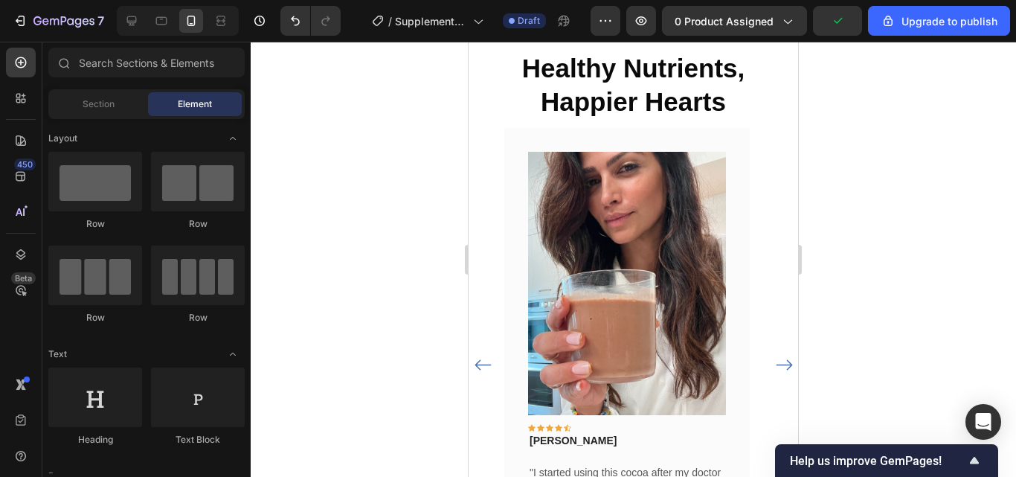
scroll to position [1151, 0]
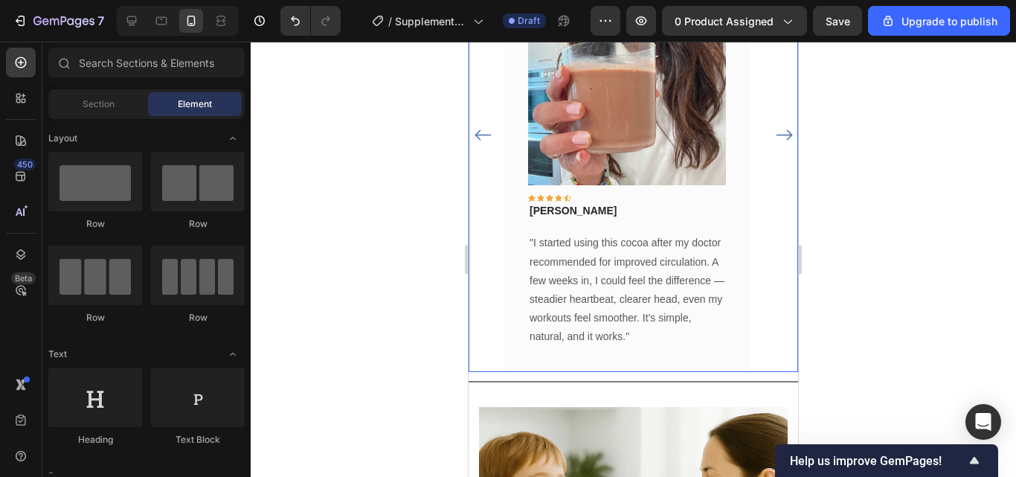
click at [486, 138] on icon "Carousel Back Arrow" at bounding box center [483, 135] width 19 height 19
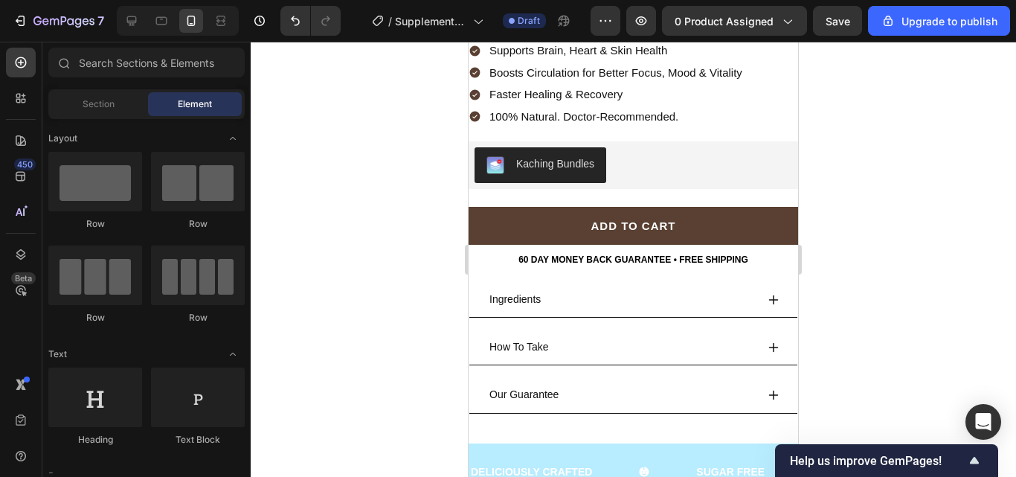
scroll to position [622, 0]
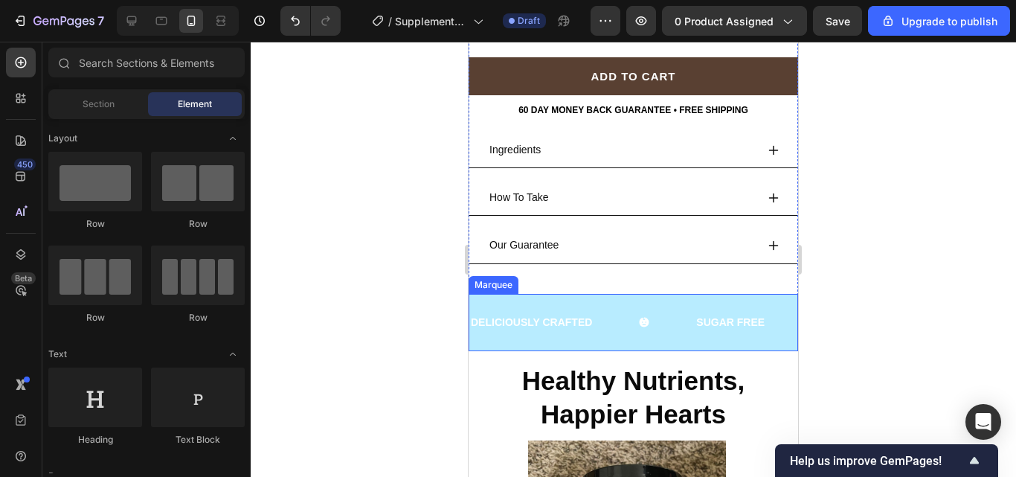
click at [678, 309] on div "DELICIOUSLY CRAFTED Text Block" at bounding box center [581, 322] width 225 height 33
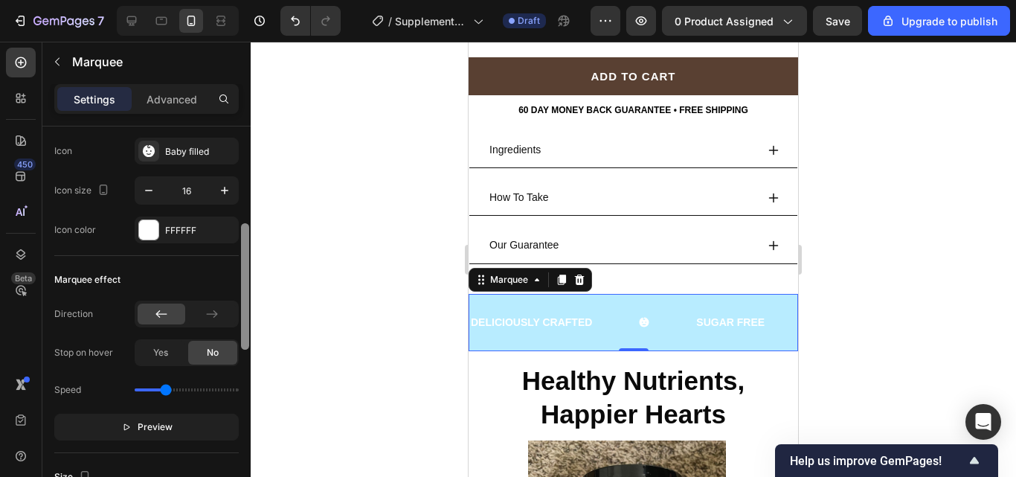
drag, startPoint x: 245, startPoint y: 216, endPoint x: 242, endPoint y: 316, distance: 99.7
click at [242, 316] on div at bounding box center [245, 286] width 8 height 126
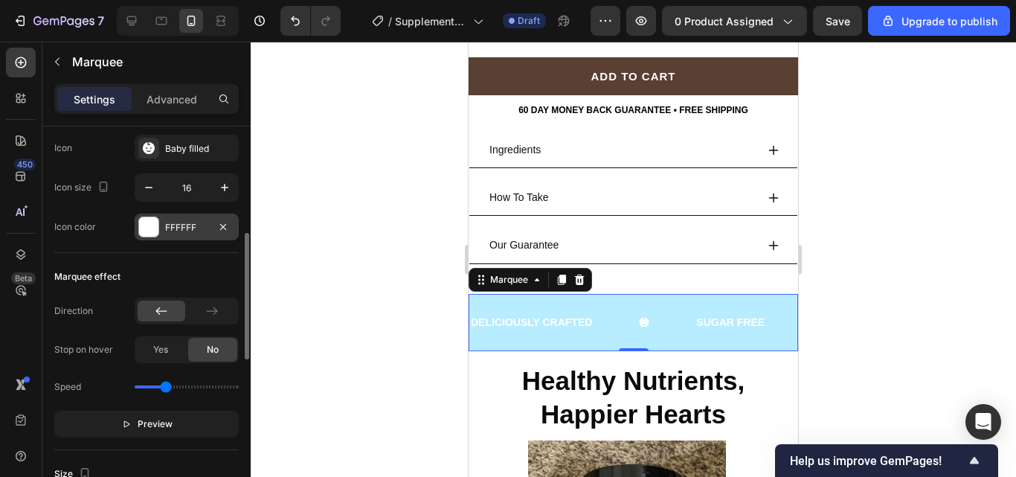
click at [204, 233] on div "FFFFFF" at bounding box center [186, 227] width 43 height 13
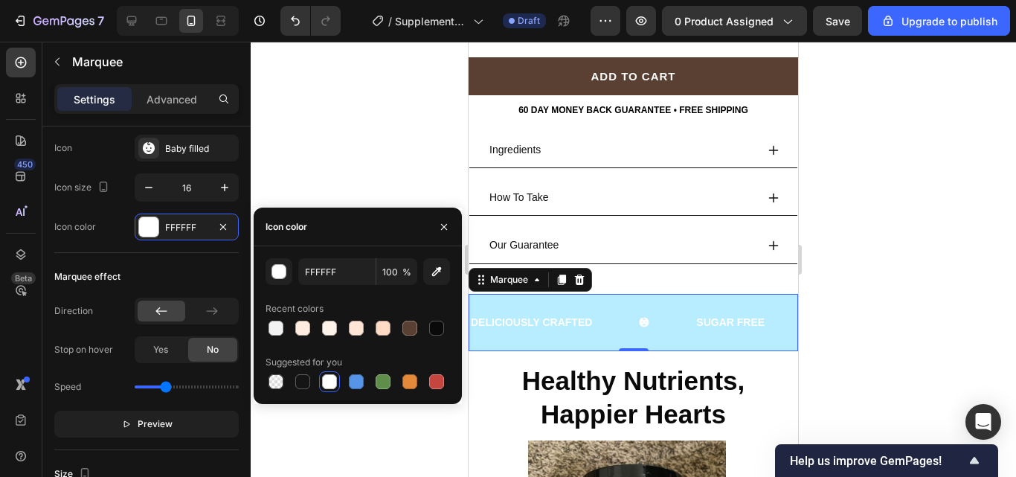
click at [286, 162] on div at bounding box center [633, 259] width 765 height 435
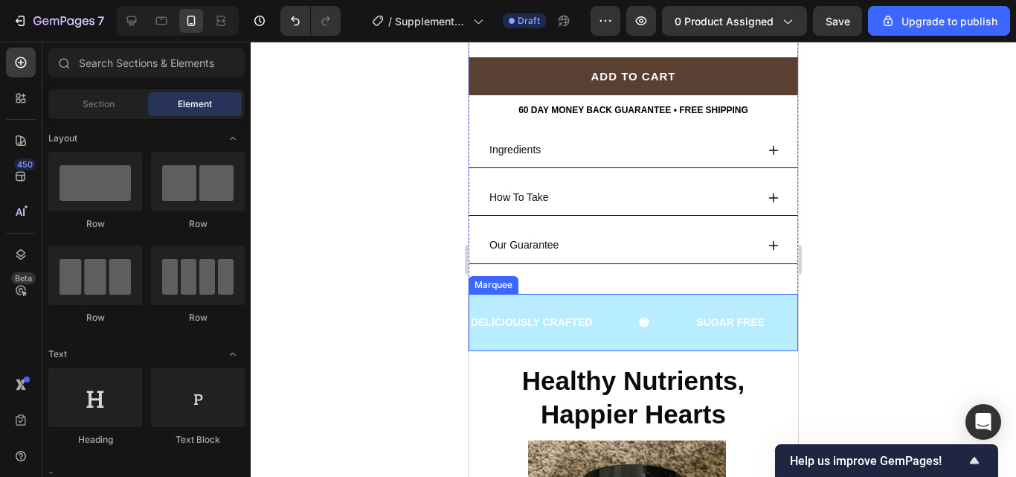
click at [592, 332] on div "DELICIOUSLY CRAFTED Text Block SUGAR FREE Text Block LOW CALORIES Text Block DO…" at bounding box center [634, 322] width 330 height 57
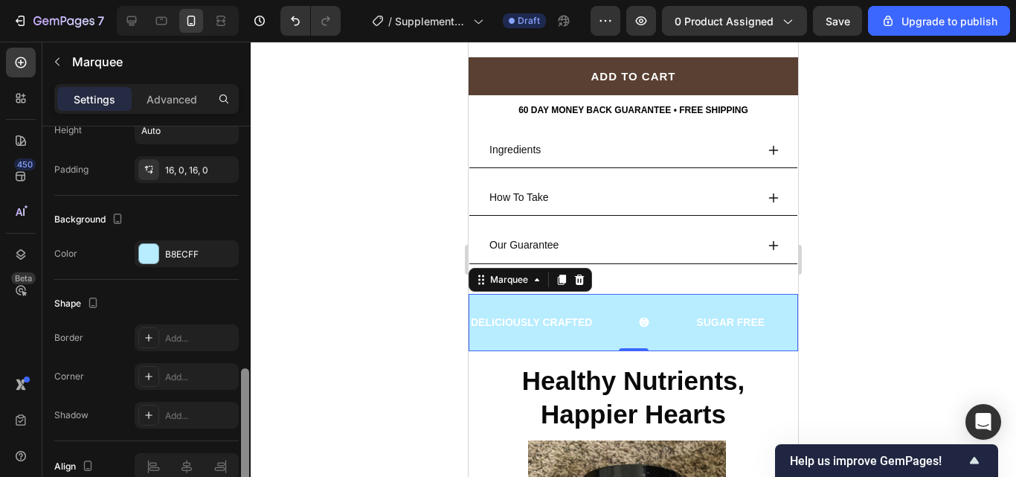
scroll to position [758, 0]
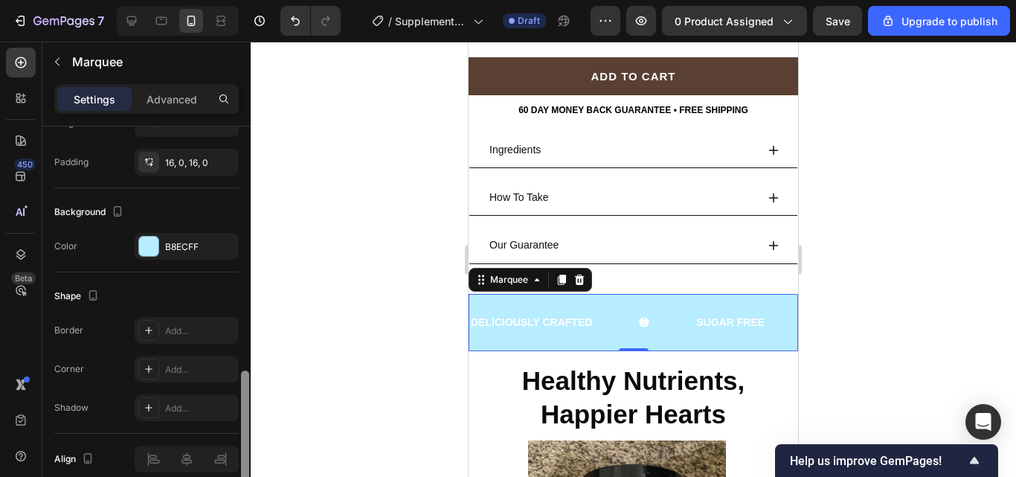
drag, startPoint x: 247, startPoint y: 238, endPoint x: 259, endPoint y: 483, distance: 245.0
click at [259, 0] on html "7 / Supplements Cocoa Flavanols New LP | WIP Draft Preview 0 product assigned S…" at bounding box center [508, 0] width 1016 height 0
click at [206, 264] on div "Background Color B8ECFF" at bounding box center [146, 230] width 184 height 84
click at [202, 251] on div "B8ECFF" at bounding box center [186, 246] width 43 height 13
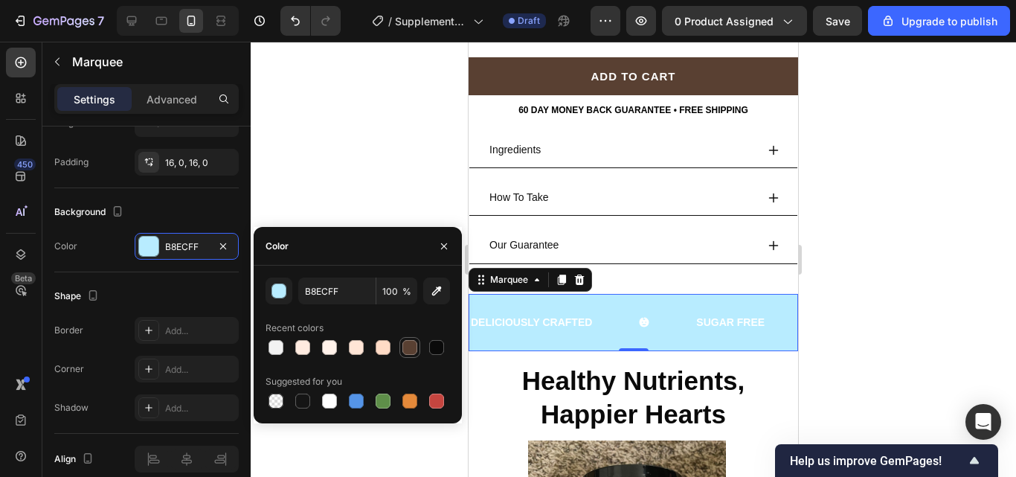
drag, startPoint x: 402, startPoint y: 354, endPoint x: 55, endPoint y: 309, distance: 349.6
click at [402, 354] on div at bounding box center [410, 347] width 18 height 18
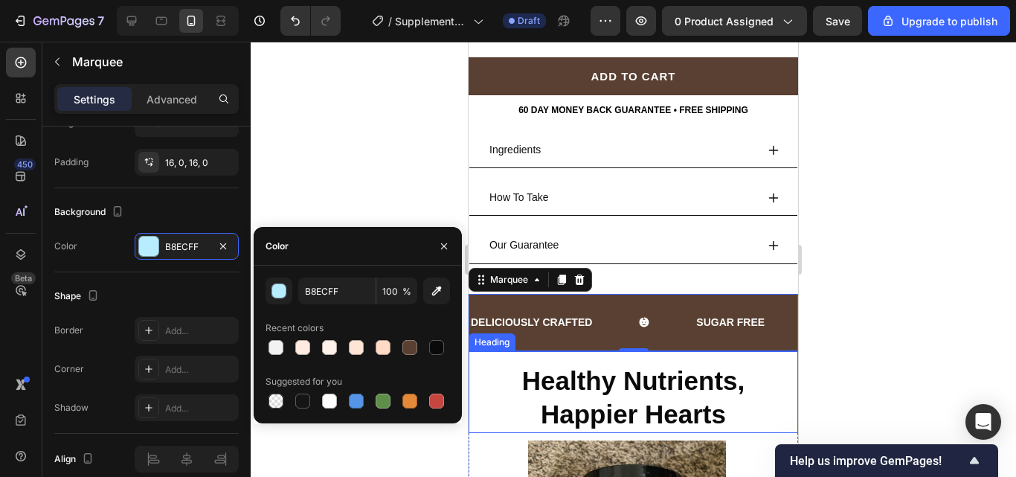
type input "594032"
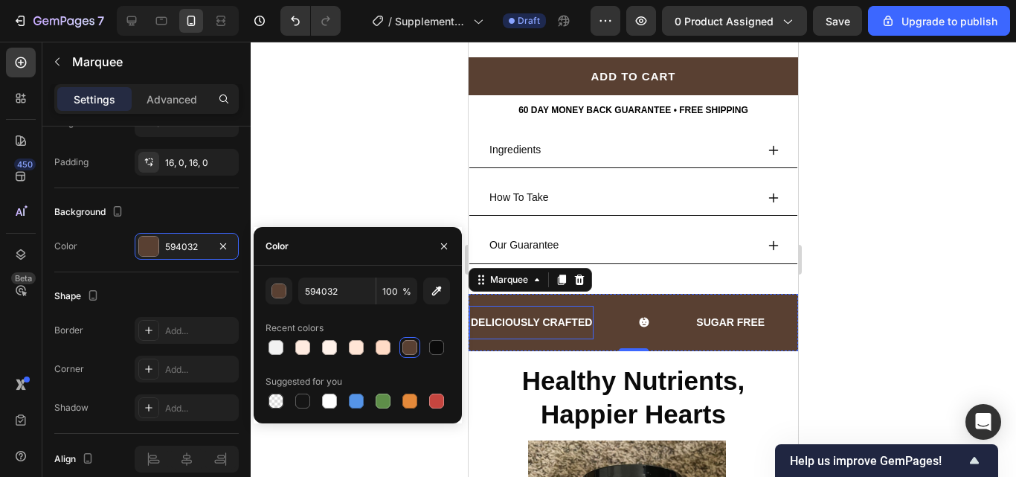
click at [564, 313] on p "DELICIOUSLY CRAFTED" at bounding box center [531, 322] width 121 height 19
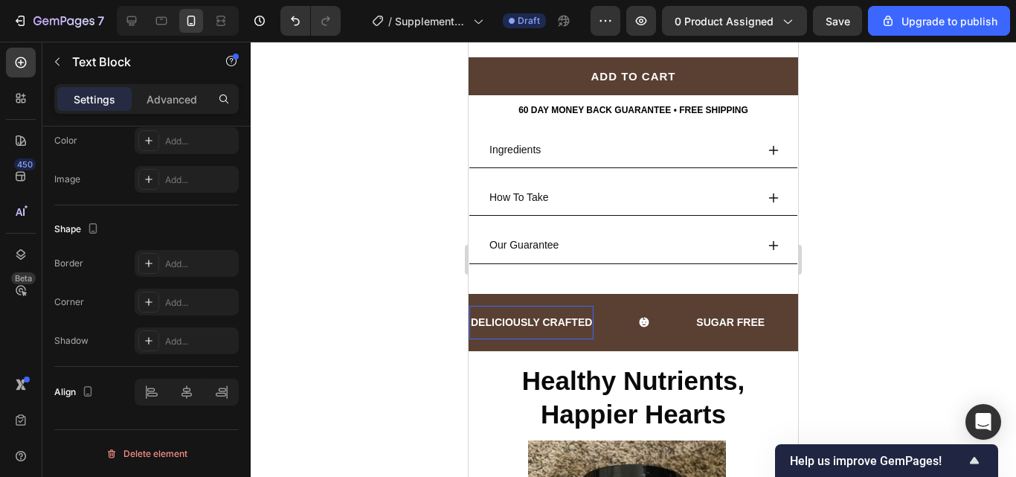
scroll to position [0, 0]
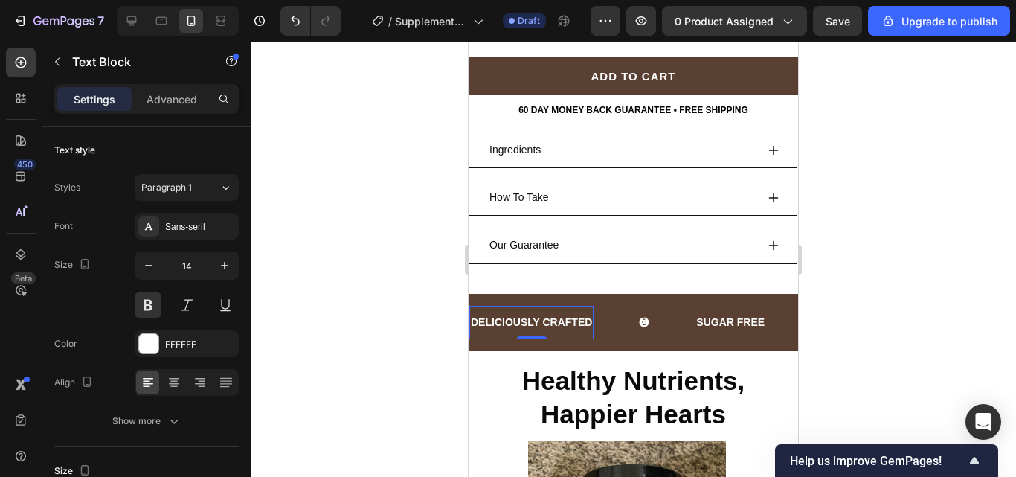
click at [524, 313] on p "DELICIOUSLY CRAFTED" at bounding box center [531, 322] width 121 height 19
click at [740, 314] on p "SUGAR FREE" at bounding box center [730, 322] width 68 height 19
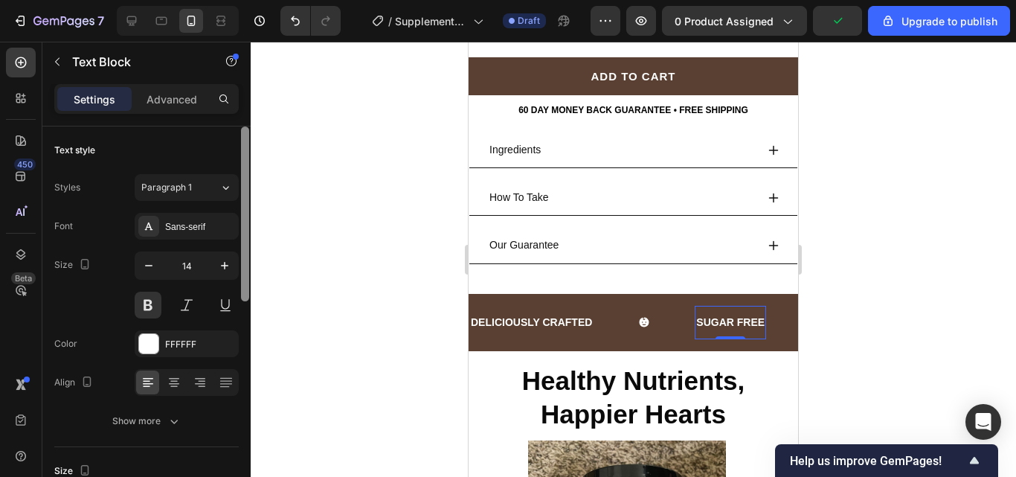
drag, startPoint x: 242, startPoint y: 242, endPoint x: 256, endPoint y: 214, distance: 30.6
click at [256, 0] on div "7 / Supplements Cocoa Flavanols New LP | WIP Draft Preview 0 product assigned U…" at bounding box center [508, 0] width 1016 height 0
click at [242, 212] on div at bounding box center [245, 213] width 8 height 175
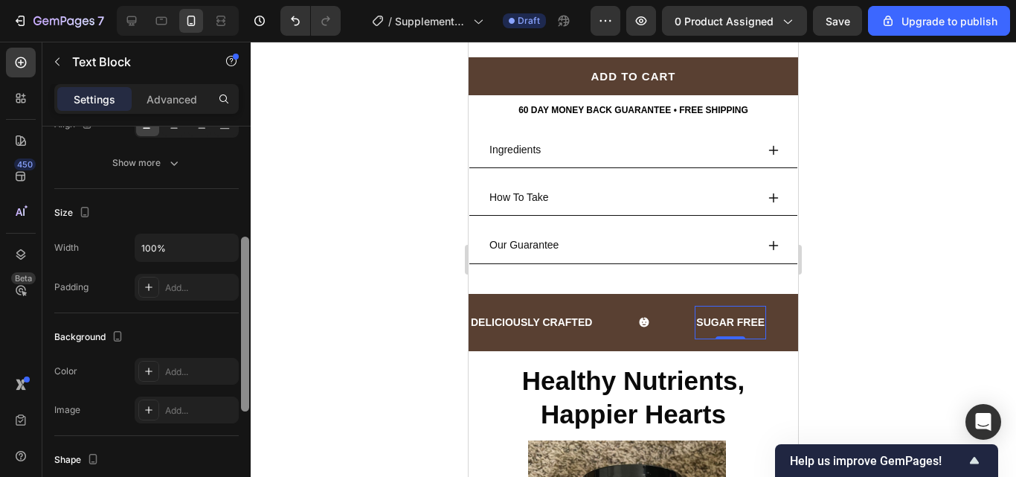
scroll to position [262, 0]
drag, startPoint x: 245, startPoint y: 277, endPoint x: 244, endPoint y: 393, distance: 116.8
click at [244, 393] on div at bounding box center [245, 329] width 8 height 175
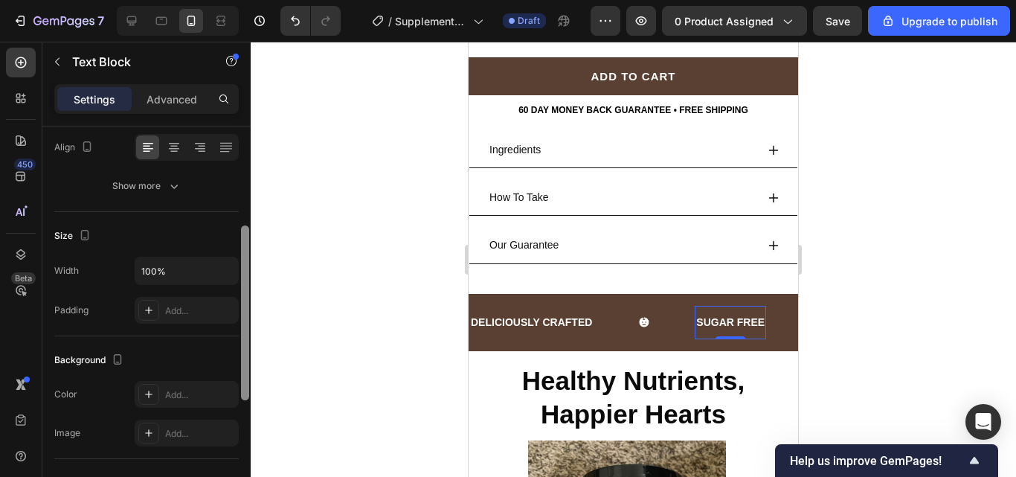
drag, startPoint x: 247, startPoint y: 295, endPoint x: 251, endPoint y: 285, distance: 10.4
click at [251, 0] on div "7 / Supplements Cocoa Flavanols New LP | WIP Draft Preview 0 product assigned S…" at bounding box center [508, 0] width 1016 height 0
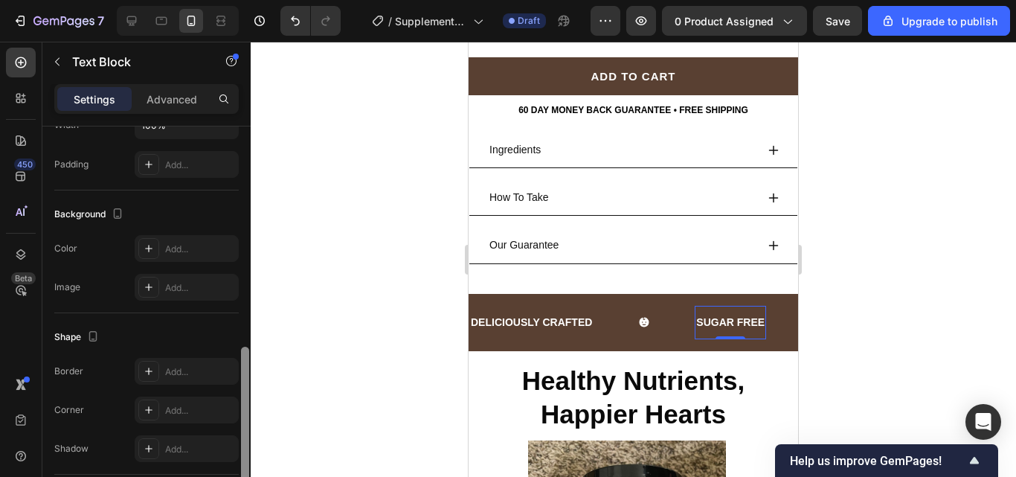
scroll to position [334, 0]
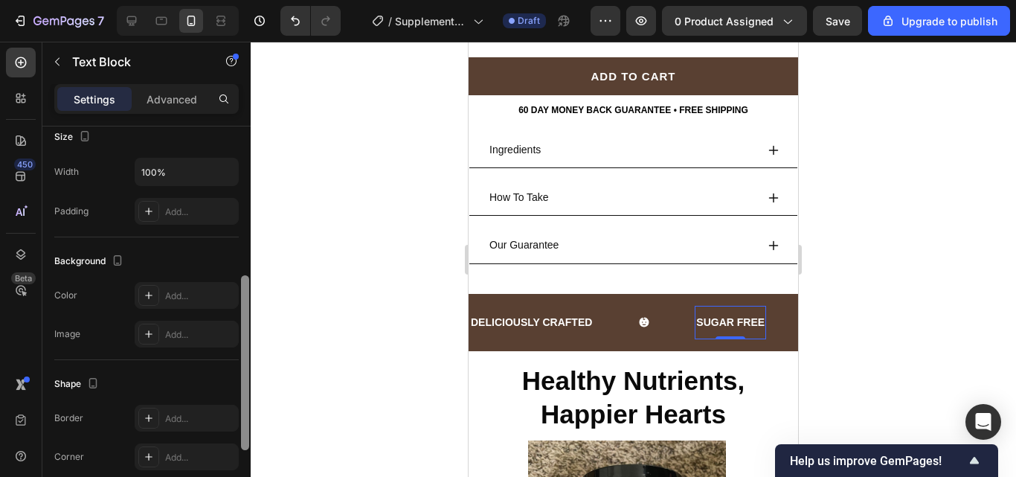
drag, startPoint x: 245, startPoint y: 286, endPoint x: 247, endPoint y: 328, distance: 42.4
click at [247, 328] on div at bounding box center [245, 362] width 8 height 175
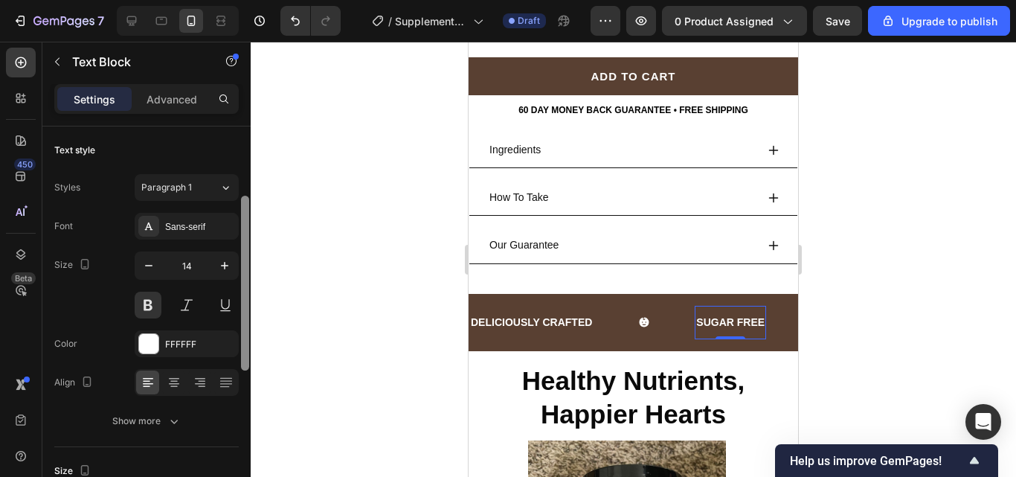
drag, startPoint x: 241, startPoint y: 299, endPoint x: 251, endPoint y: 143, distance: 156.5
click at [251, 0] on div "7 / Supplements Cocoa Flavanols New LP | WIP Draft Preview 0 product assigned S…" at bounding box center [508, 0] width 1016 height 0
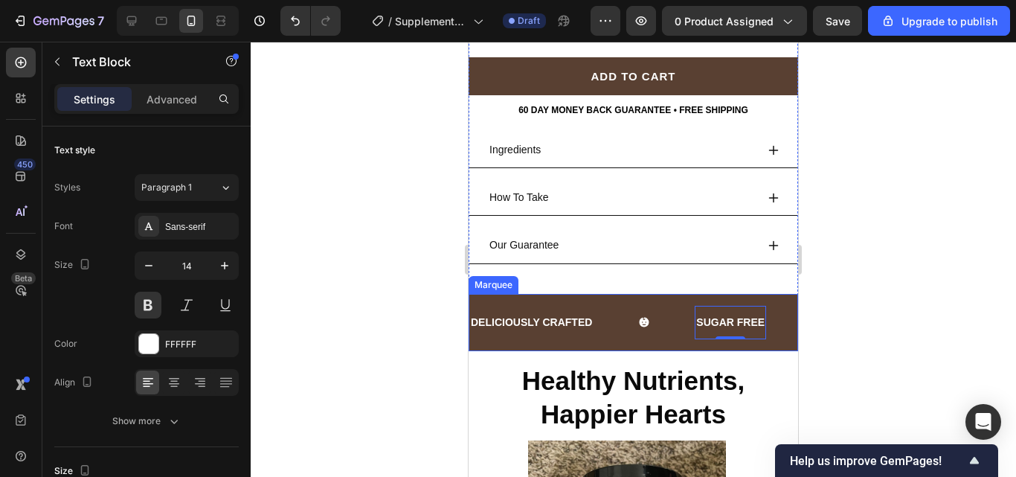
click at [612, 306] on div "DELICIOUSLY CRAFTED Text Block" at bounding box center [581, 322] width 225 height 33
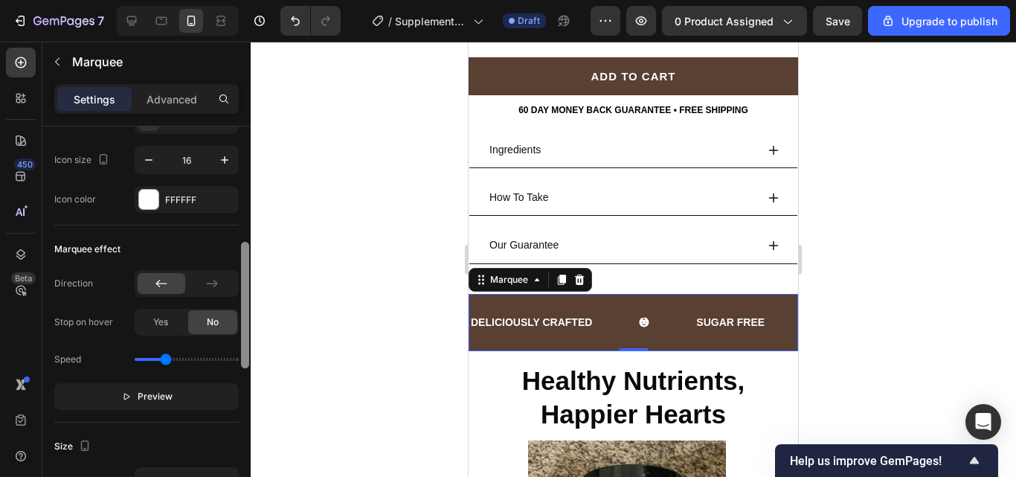
scroll to position [408, 0]
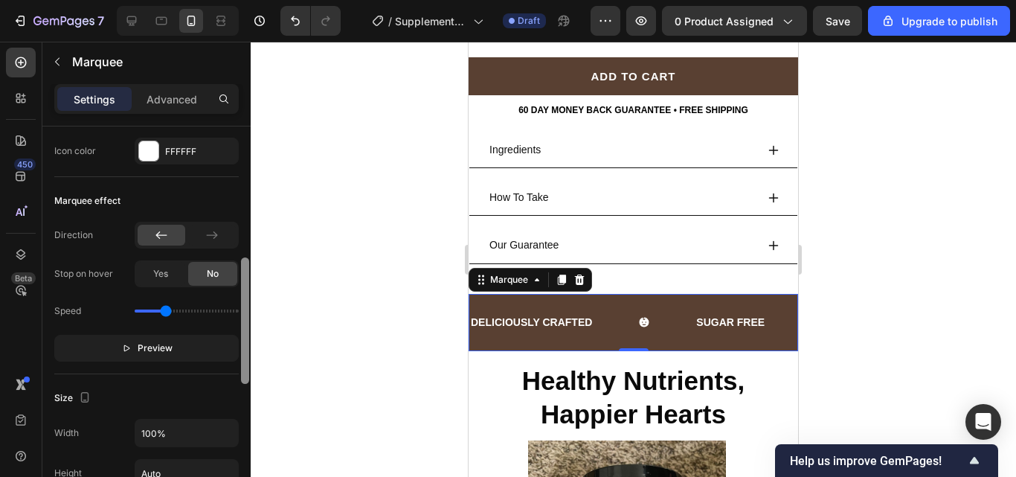
drag, startPoint x: 244, startPoint y: 225, endPoint x: 243, endPoint y: 353, distance: 128.7
click at [243, 353] on div at bounding box center [245, 320] width 8 height 126
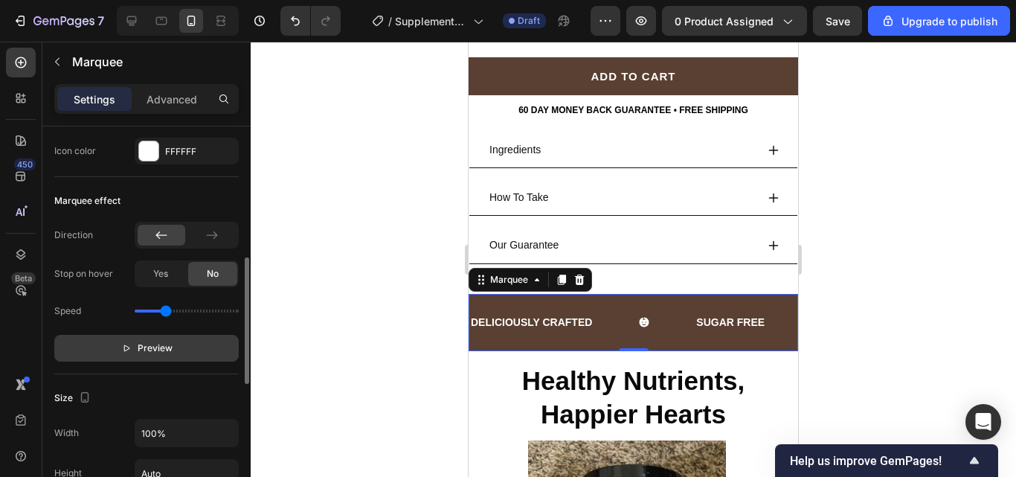
click at [207, 344] on button "Preview" at bounding box center [146, 348] width 184 height 27
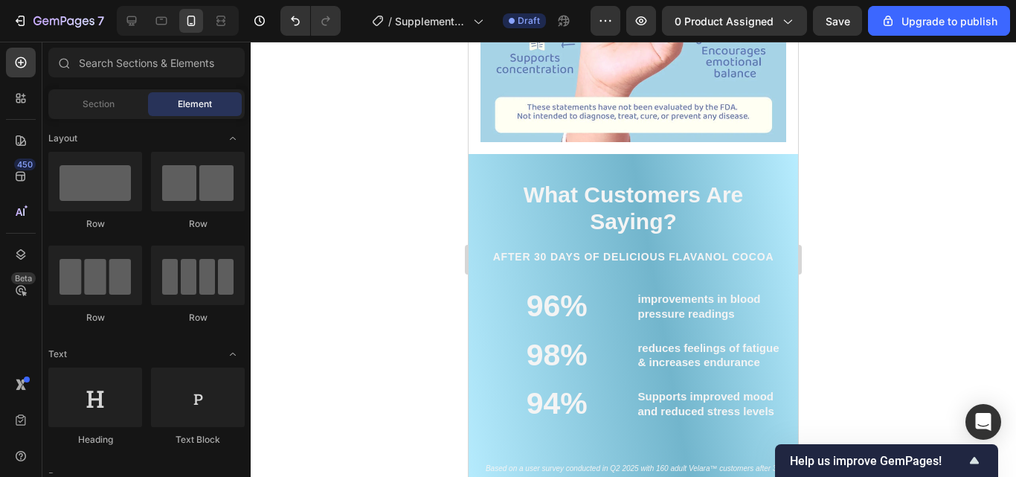
scroll to position [2345, 0]
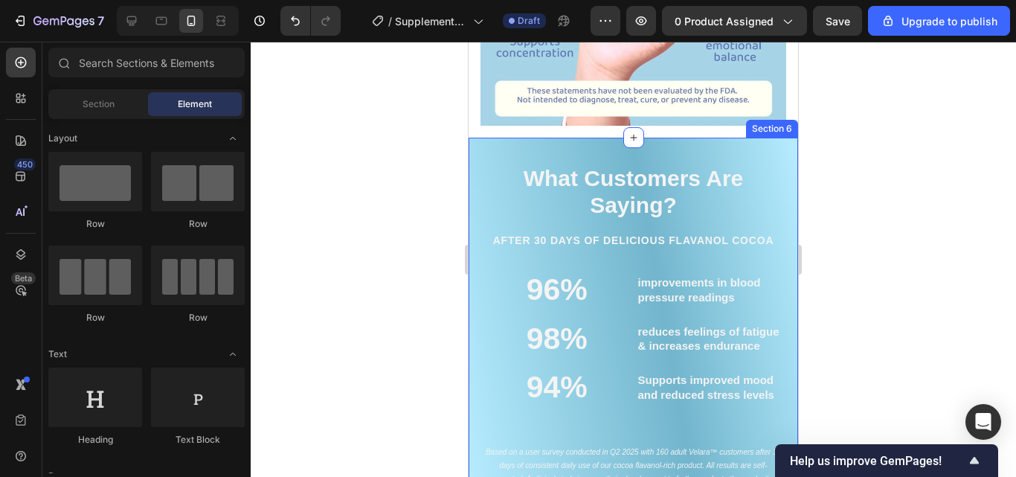
click at [773, 175] on div "What Customers Are Saying? Heading AFTER 30 DAYS OF DELICIOUS FLAVANOL COCOA He…" at bounding box center [634, 323] width 330 height 370
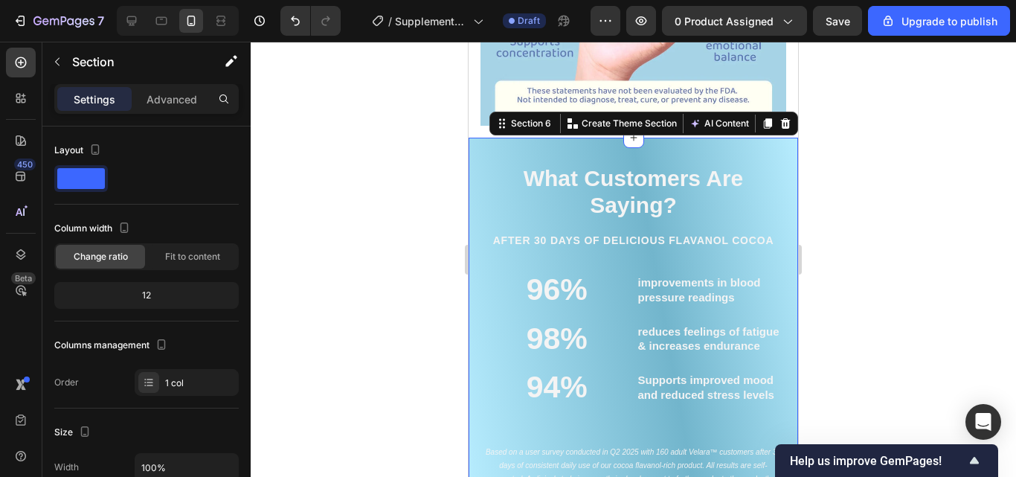
scroll to position [393, 0]
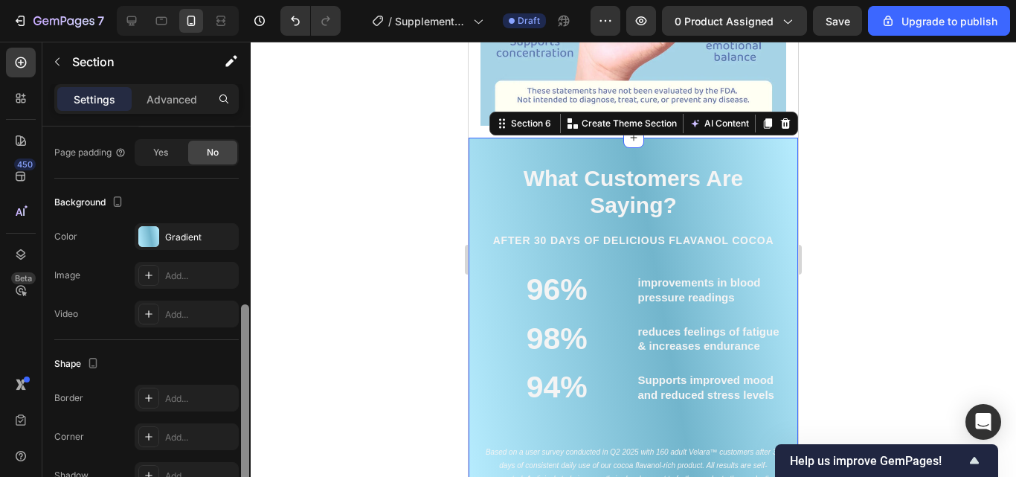
drag, startPoint x: 249, startPoint y: 181, endPoint x: 242, endPoint y: 228, distance: 48.2
click at [242, 228] on div at bounding box center [245, 322] width 11 height 393
click at [180, 236] on div "Gradient" at bounding box center [186, 237] width 43 height 13
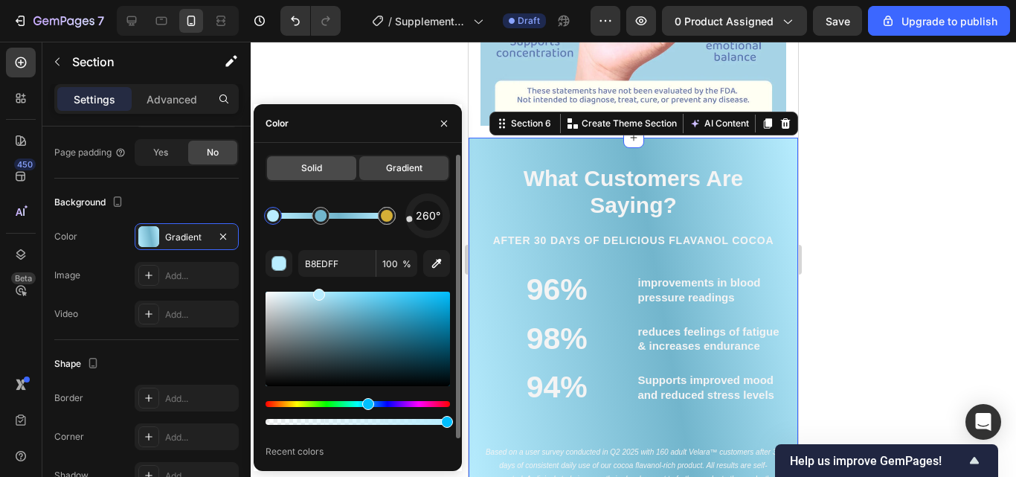
click at [301, 177] on div "Solid" at bounding box center [311, 168] width 89 height 24
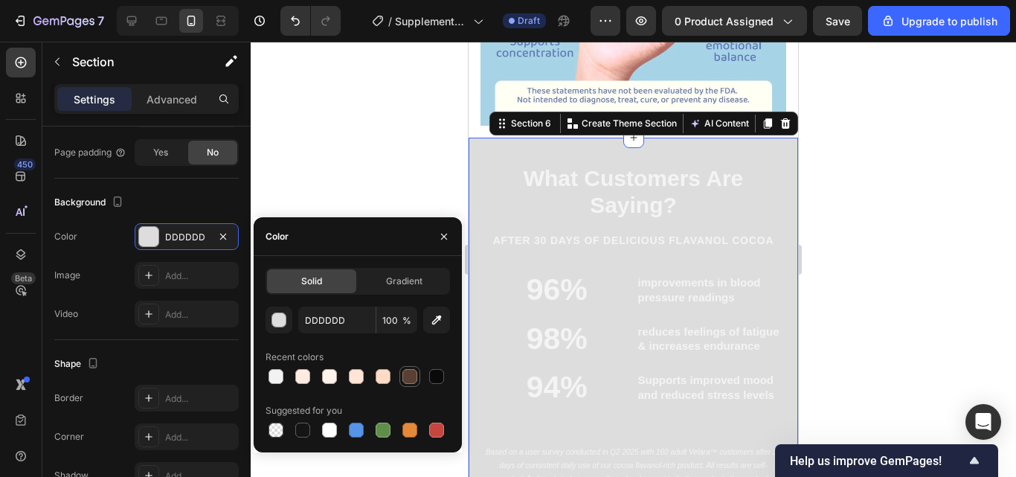
click at [404, 383] on div at bounding box center [409, 376] width 15 height 15
type input "594032"
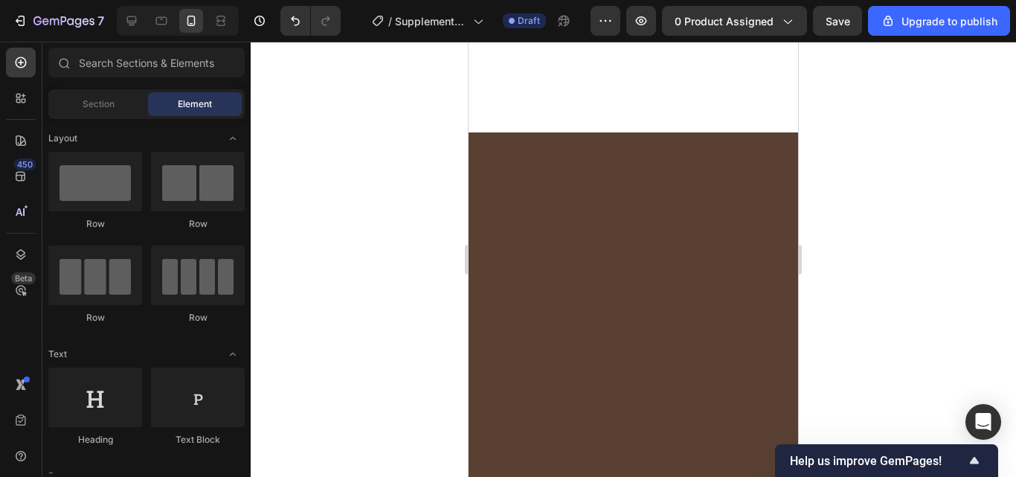
scroll to position [2916, 0]
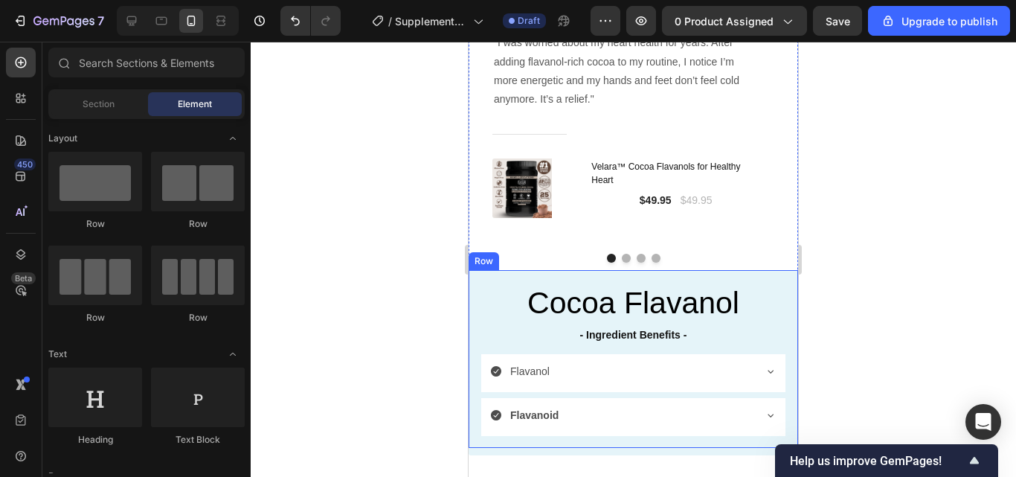
click at [779, 282] on div "Cocoa Flavanol Heading - Ingredient Benefits - Text Block Flavanol Flavanoid Ac…" at bounding box center [634, 359] width 330 height 178
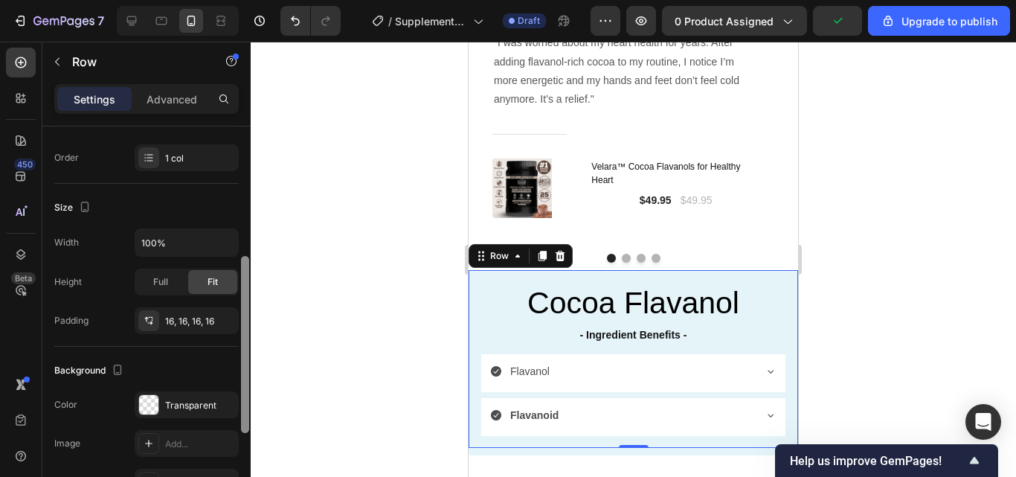
scroll to position [244, 0]
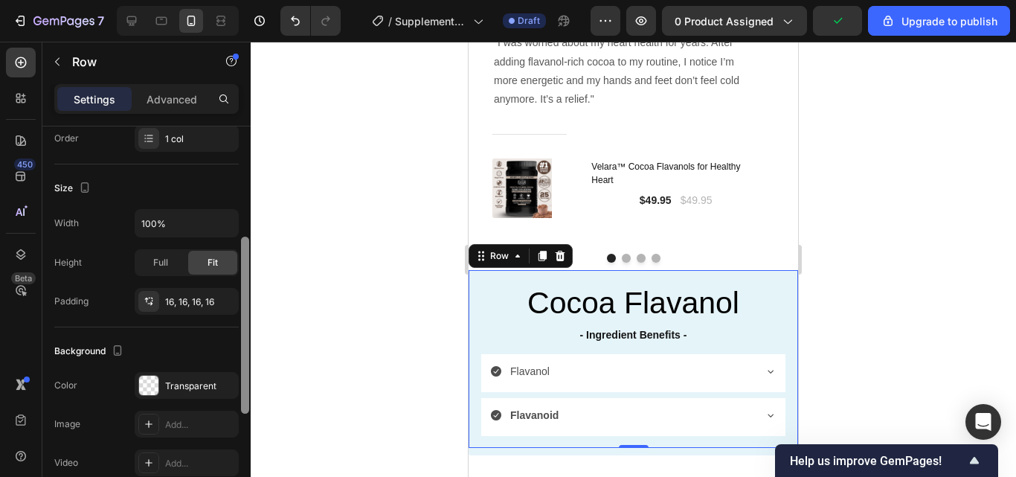
drag, startPoint x: 246, startPoint y: 275, endPoint x: 241, endPoint y: 386, distance: 110.9
click at [241, 386] on div at bounding box center [245, 325] width 8 height 177
click at [192, 383] on div "Transparent" at bounding box center [186, 385] width 43 height 13
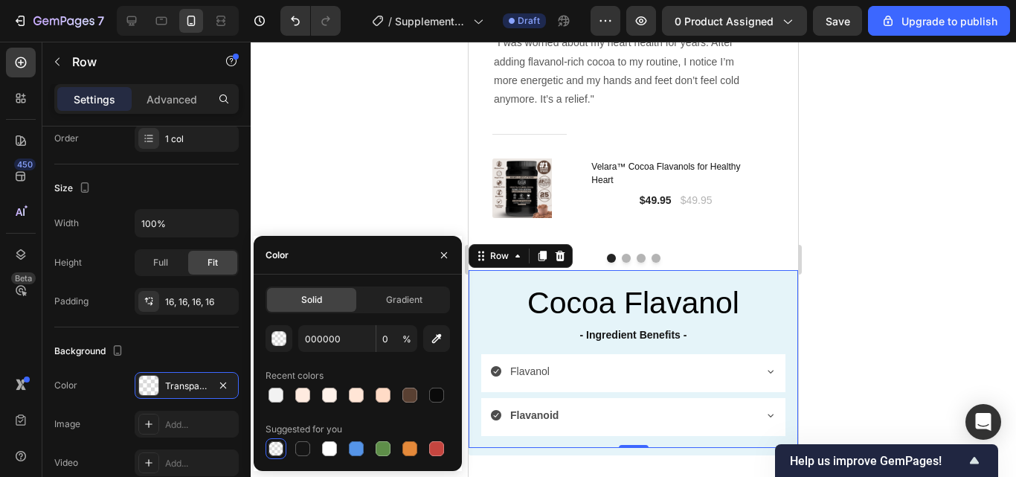
click at [733, 277] on div "Cocoa Flavanol Heading - Ingredient Benefits - Text Block Flavanol Flavanoid Ac…" at bounding box center [634, 359] width 330 height 178
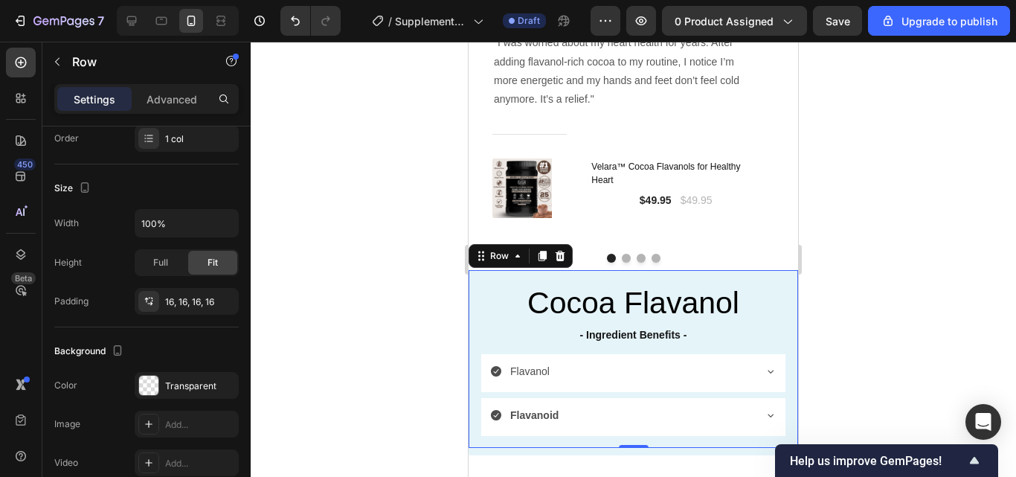
click at [733, 277] on div "Cocoa Flavanol Heading - Ingredient Benefits - Text Block Flavanol Flavanoid Ac…" at bounding box center [634, 359] width 330 height 178
click at [680, 282] on h2 "Cocoa Flavanol" at bounding box center [633, 303] width 306 height 42
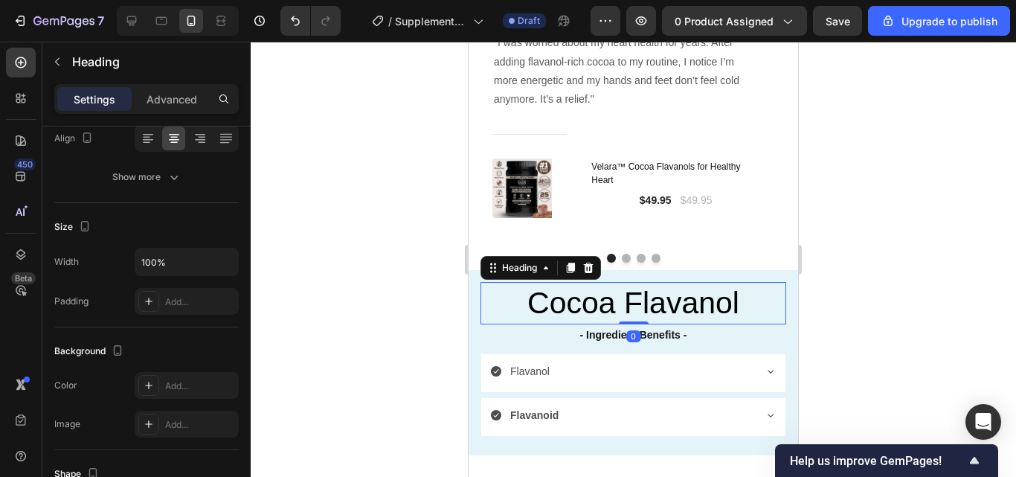
scroll to position [0, 0]
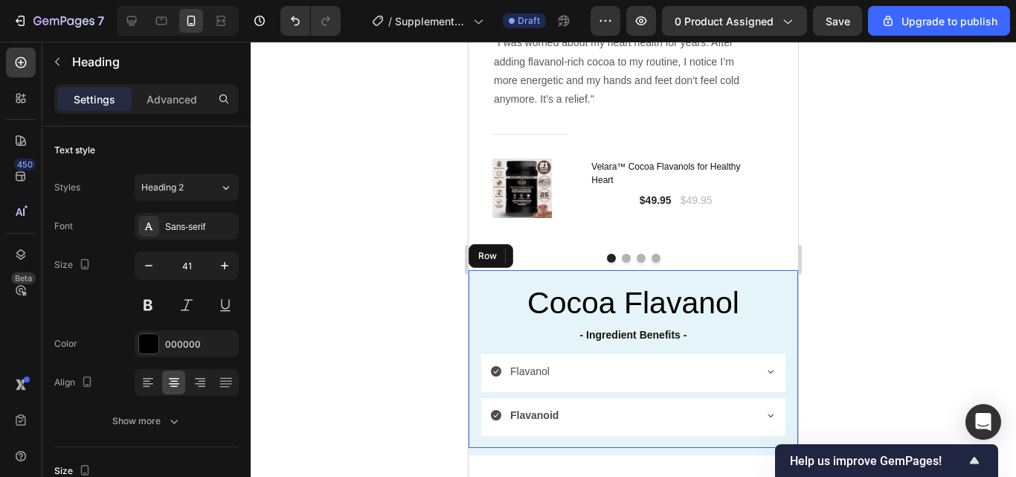
click at [473, 346] on div "Cocoa Flavanol Heading 0 - Ingredient Benefits - Text Block Flavanol Flavanoid …" at bounding box center [634, 359] width 330 height 178
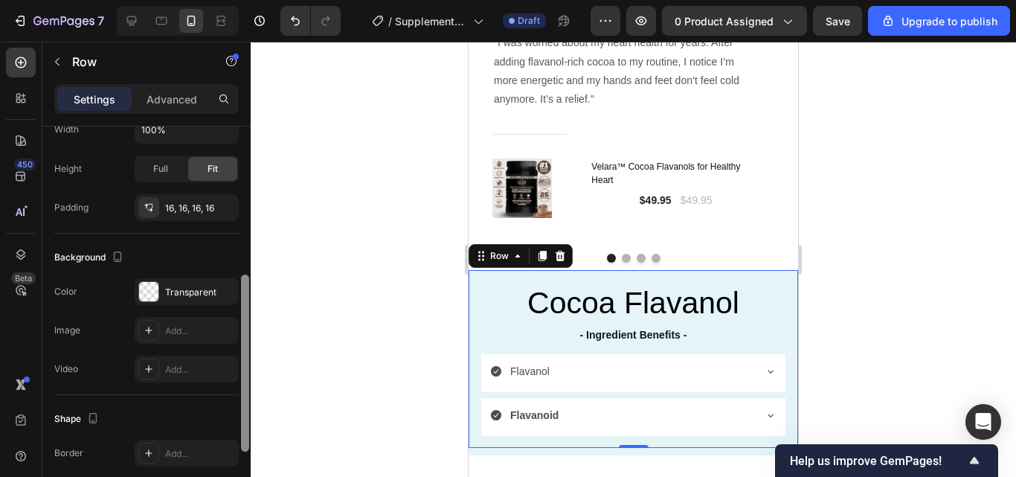
drag, startPoint x: 243, startPoint y: 239, endPoint x: 239, endPoint y: 393, distance: 154.0
click at [239, 393] on div "Layout Column width Change ratio Fit to content 12 Columns management Order 1 c…" at bounding box center [146, 322] width 208 height 393
click at [202, 297] on div "Transparent" at bounding box center [186, 290] width 43 height 13
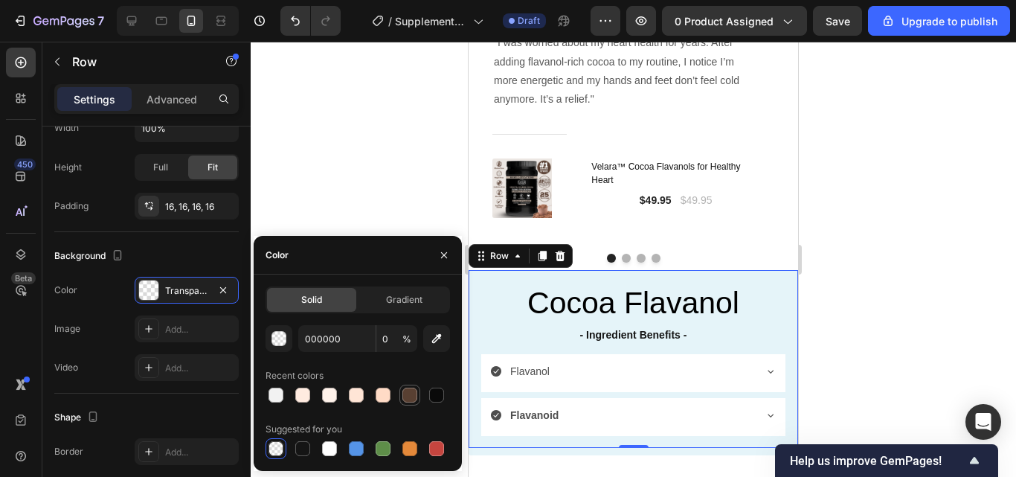
click at [403, 397] on div at bounding box center [409, 395] width 15 height 15
type input "594032"
type input "100"
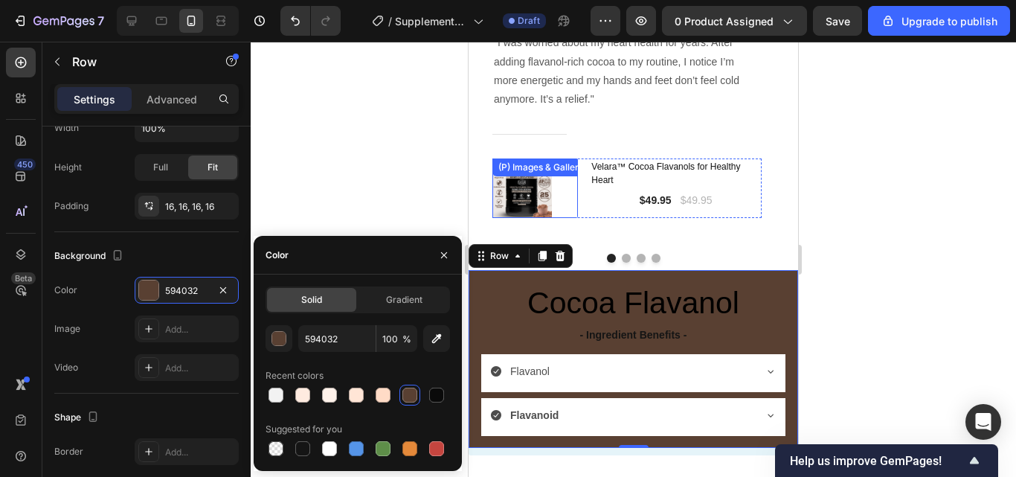
click at [393, 178] on div at bounding box center [633, 259] width 765 height 435
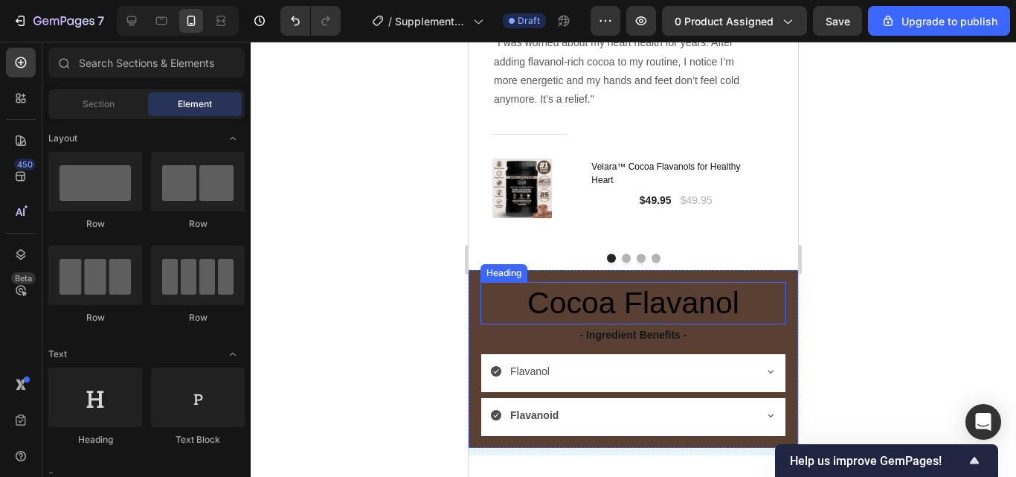
click at [706, 304] on h2 "Cocoa Flavanol" at bounding box center [633, 303] width 306 height 42
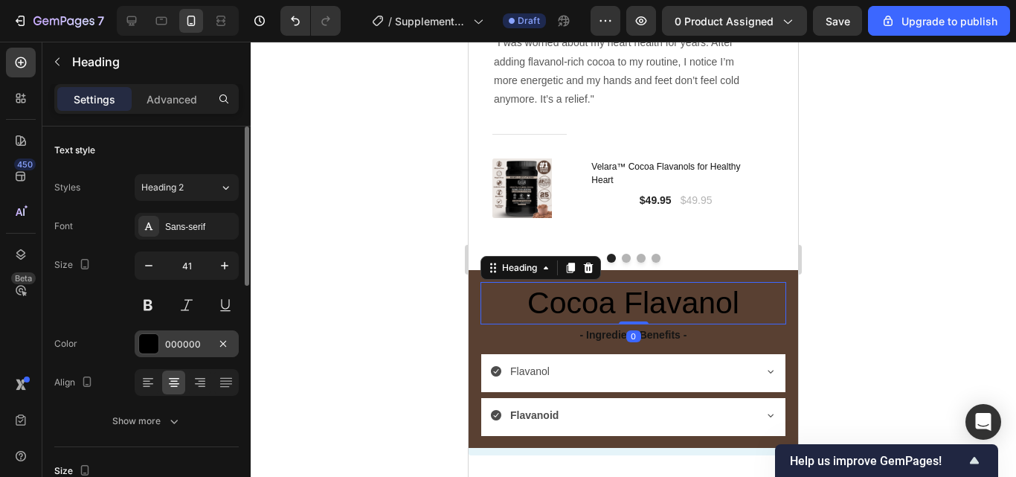
click at [167, 350] on div "000000" at bounding box center [186, 344] width 43 height 13
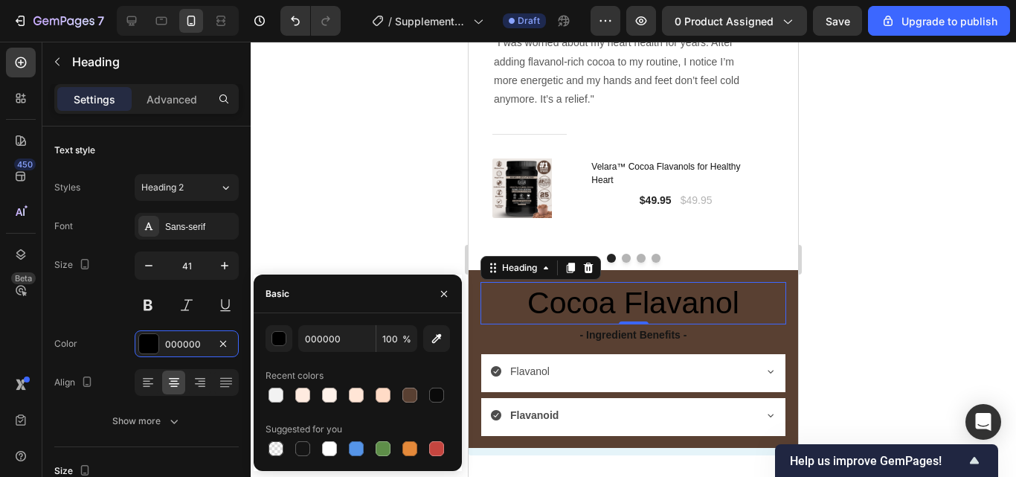
click at [272, 383] on div "Recent colors" at bounding box center [358, 376] width 184 height 24
click at [274, 390] on div at bounding box center [276, 395] width 15 height 15
type input "F2F2F2"
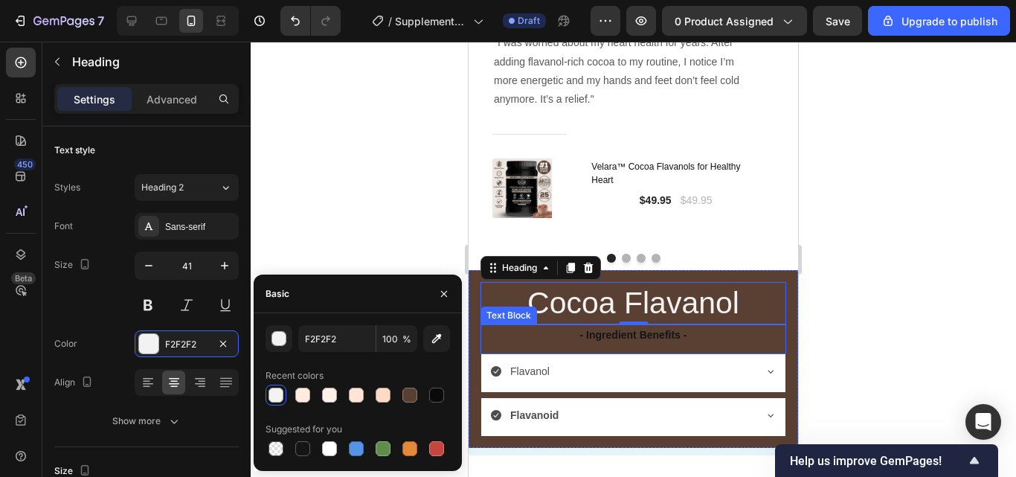
click at [648, 336] on strong "- Ingredient Benefits -" at bounding box center [633, 335] width 107 height 12
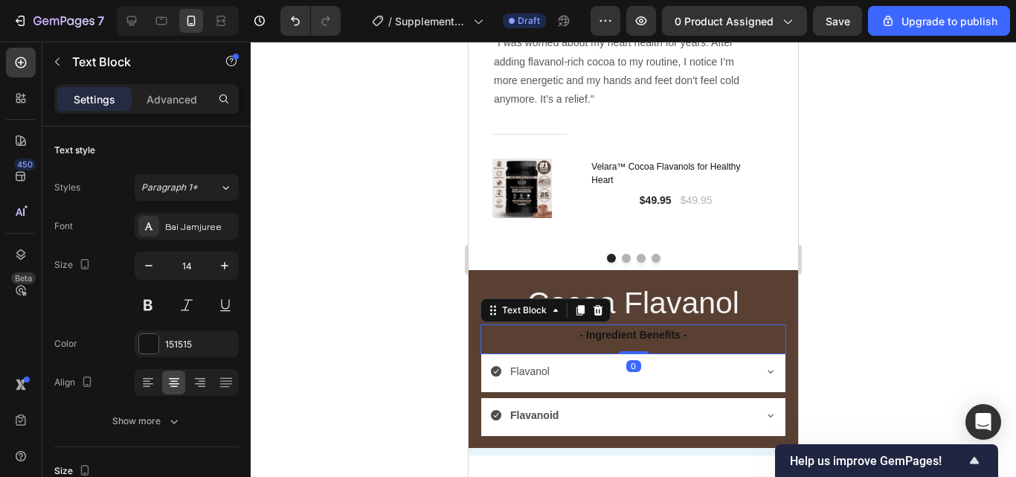
click at [646, 333] on strong "- Ingredient Benefits -" at bounding box center [633, 335] width 107 height 12
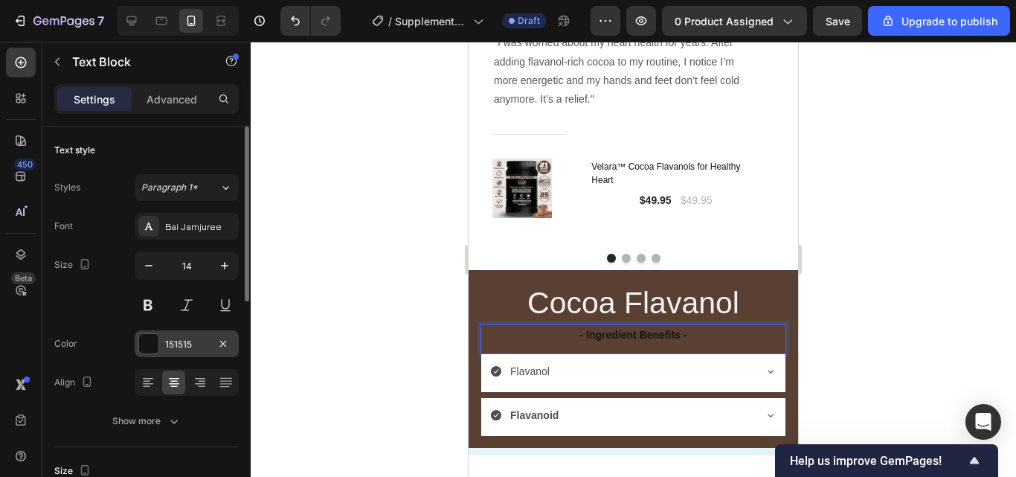
click at [182, 347] on div "151515" at bounding box center [186, 344] width 43 height 13
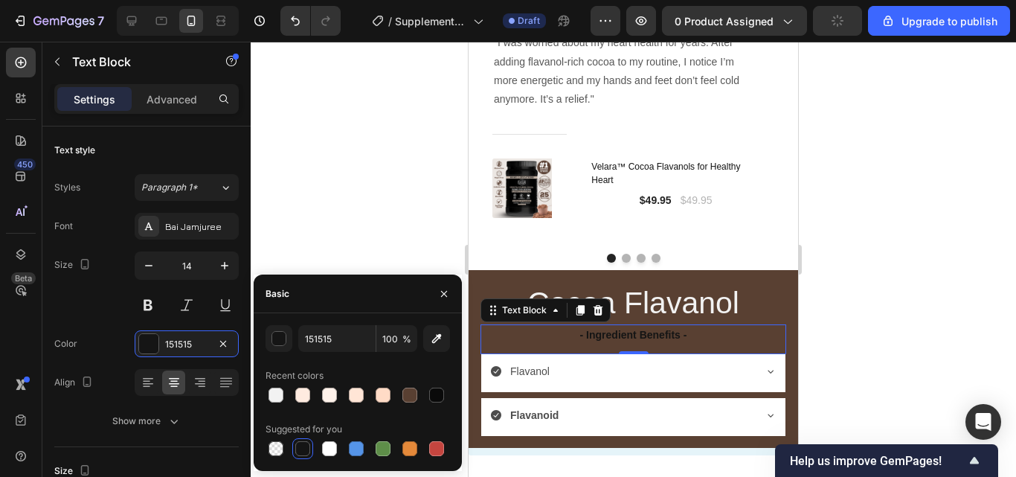
drag, startPoint x: 271, startPoint y: 393, endPoint x: 315, endPoint y: 208, distance: 189.8
click at [271, 392] on div at bounding box center [276, 395] width 15 height 15
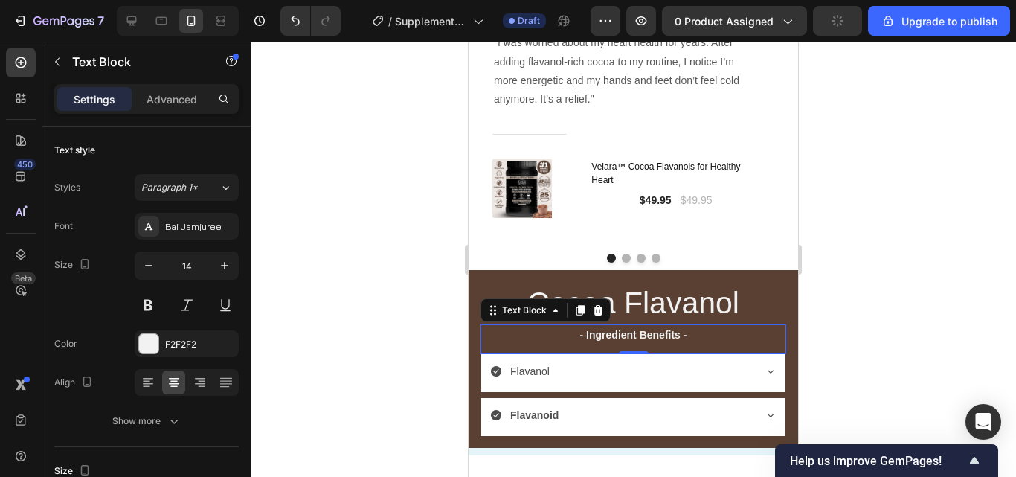
click at [331, 170] on div at bounding box center [633, 259] width 765 height 435
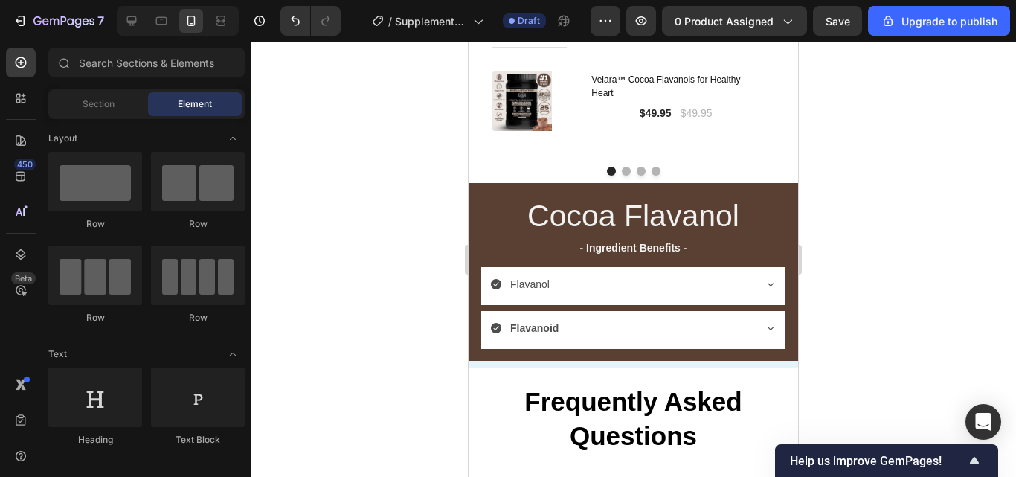
scroll to position [3012, 0]
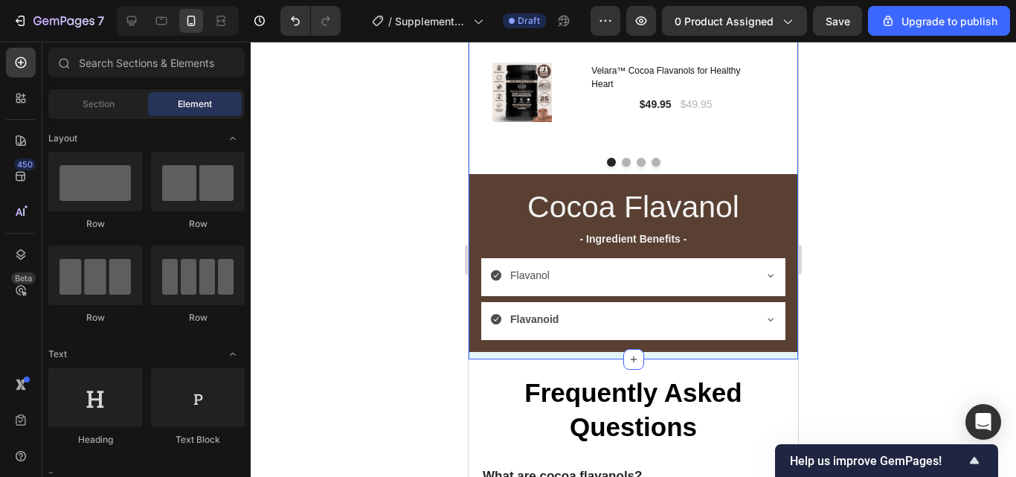
click at [749, 358] on div "Image Icon Icon Icon Icon Icon Row Emily M. - Age 44 Text block Row "I was worr…" at bounding box center [634, 99] width 330 height 520
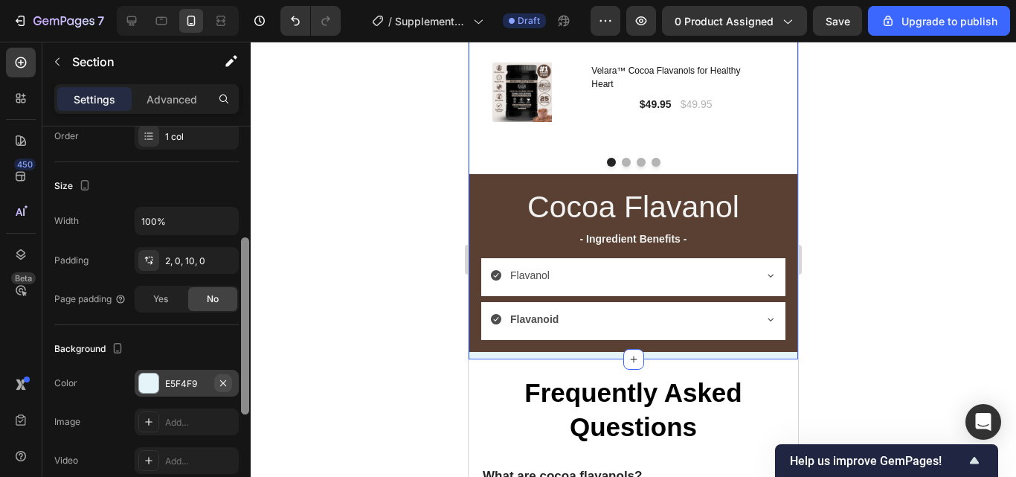
drag, startPoint x: 245, startPoint y: 271, endPoint x: 231, endPoint y: 383, distance: 112.4
click at [231, 382] on div "Layout Column width Change ratio Fit to content 12 Columns management Order 1 c…" at bounding box center [146, 322] width 208 height 393
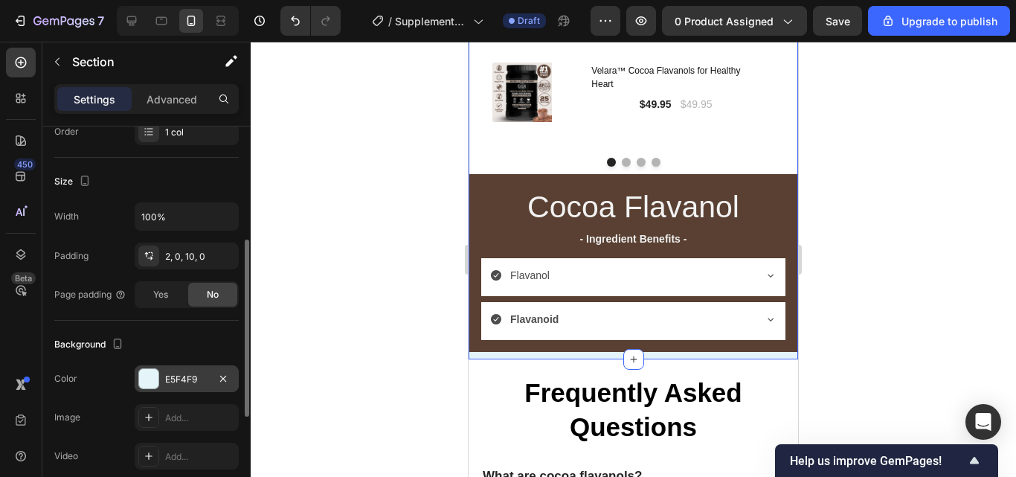
click at [171, 370] on div "E5F4F9" at bounding box center [187, 378] width 104 height 27
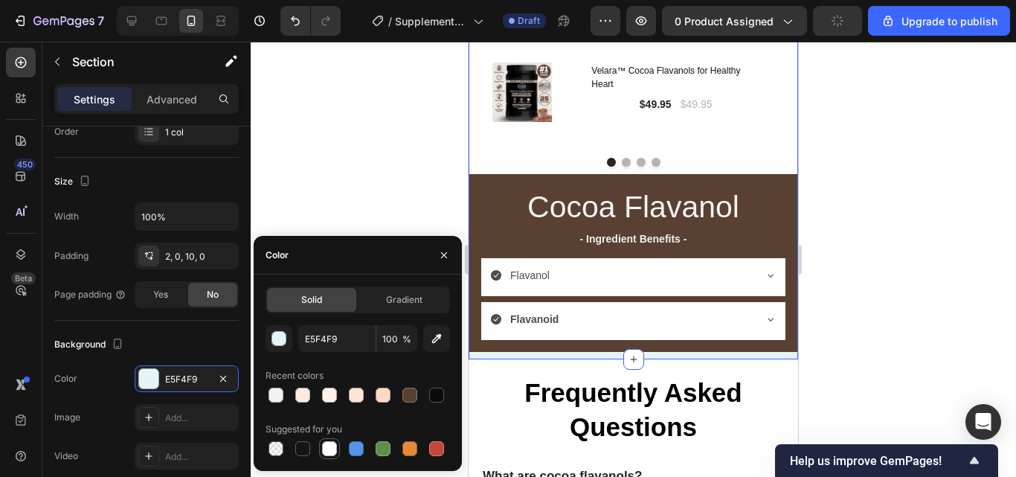
click at [325, 442] on div at bounding box center [329, 448] width 15 height 15
type input "FFFFFF"
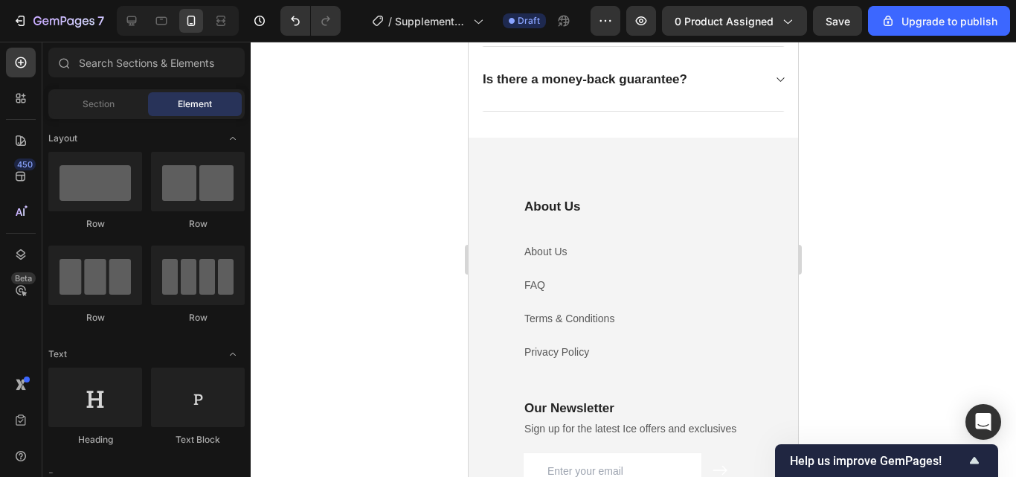
scroll to position [3442, 0]
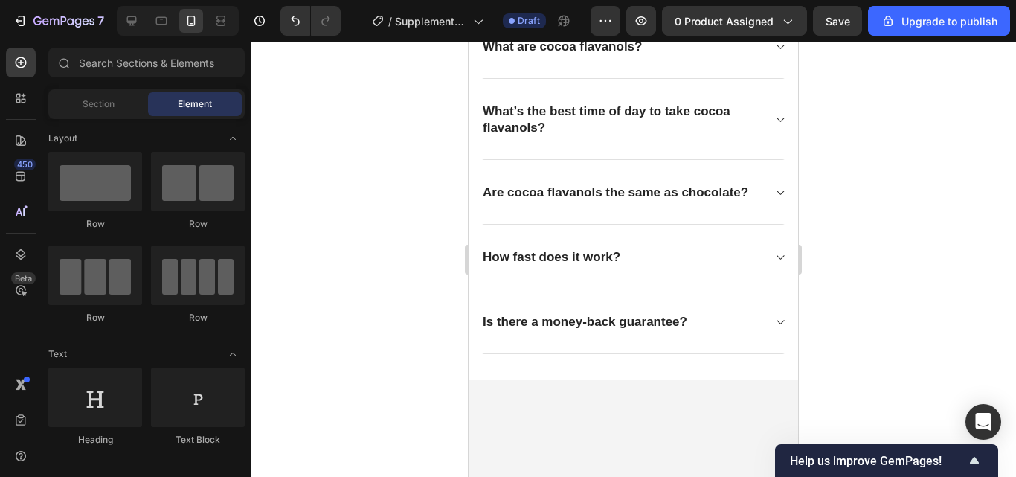
click at [833, 306] on div at bounding box center [633, 259] width 765 height 435
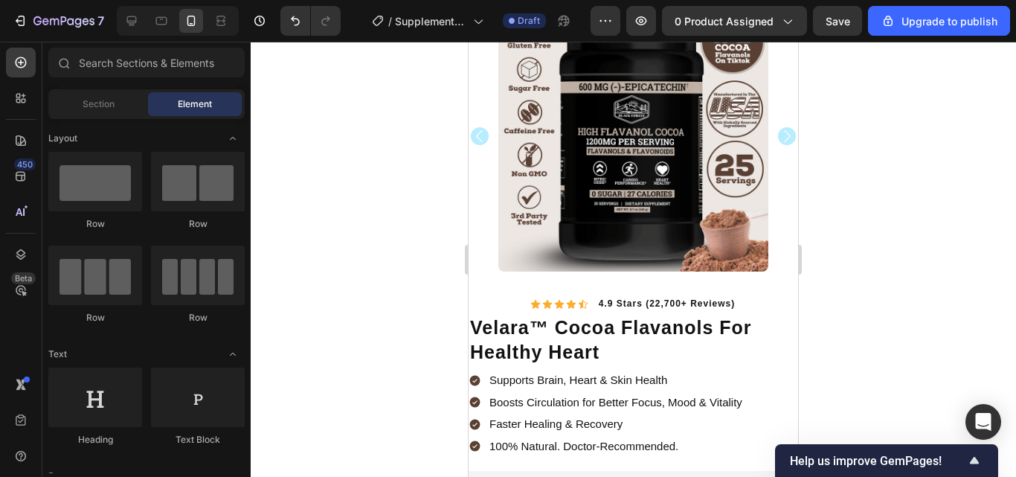
scroll to position [152, 0]
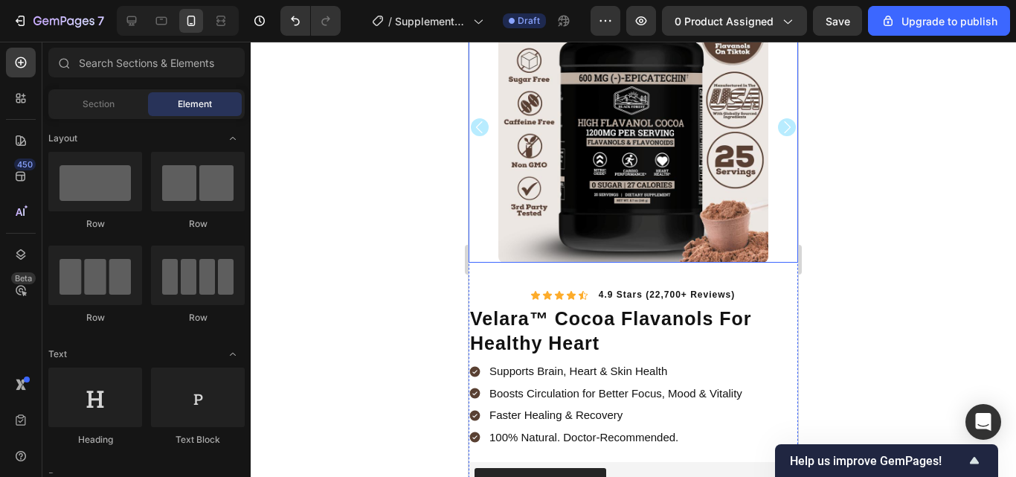
click at [778, 118] on icon "Carousel Next Arrow" at bounding box center [787, 127] width 18 height 18
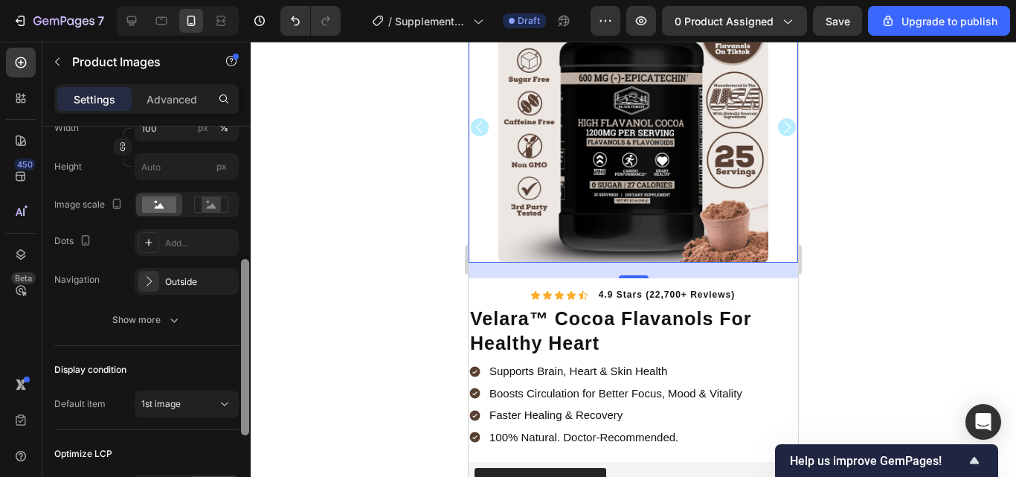
drag, startPoint x: 242, startPoint y: 187, endPoint x: 248, endPoint y: 320, distance: 133.3
click at [248, 320] on div at bounding box center [245, 347] width 8 height 176
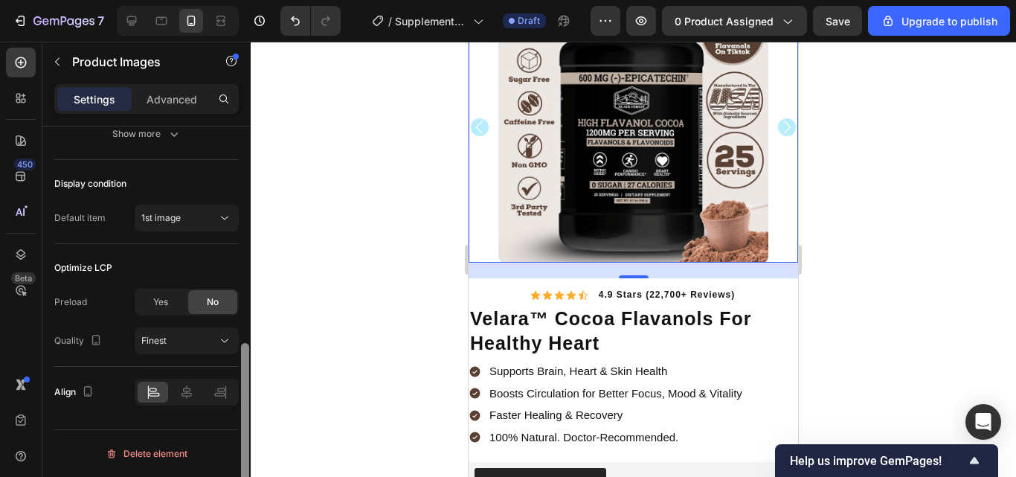
drag, startPoint x: 248, startPoint y: 320, endPoint x: 248, endPoint y: 412, distance: 92.2
click at [248, 412] on div at bounding box center [245, 431] width 8 height 176
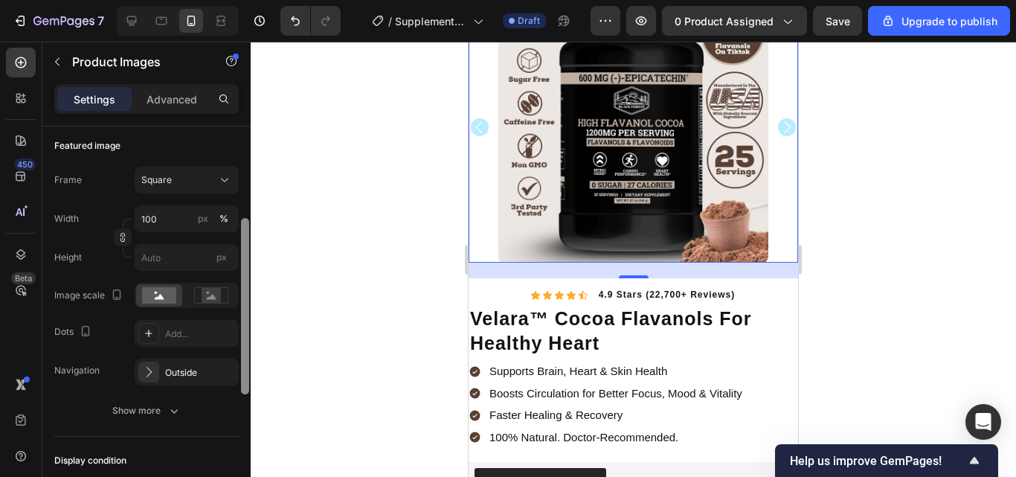
scroll to position [155, 0]
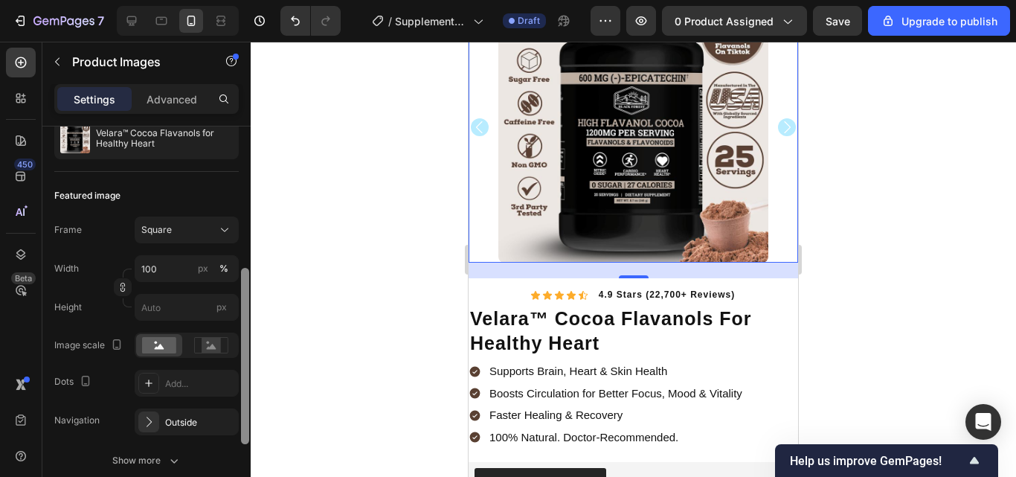
drag, startPoint x: 248, startPoint y: 412, endPoint x: 253, endPoint y: 266, distance: 146.6
click at [253, 0] on div "7 / Supplements Cocoa Flavanols New LP | WIP Draft Preview 0 product assigned S…" at bounding box center [508, 0] width 1016 height 0
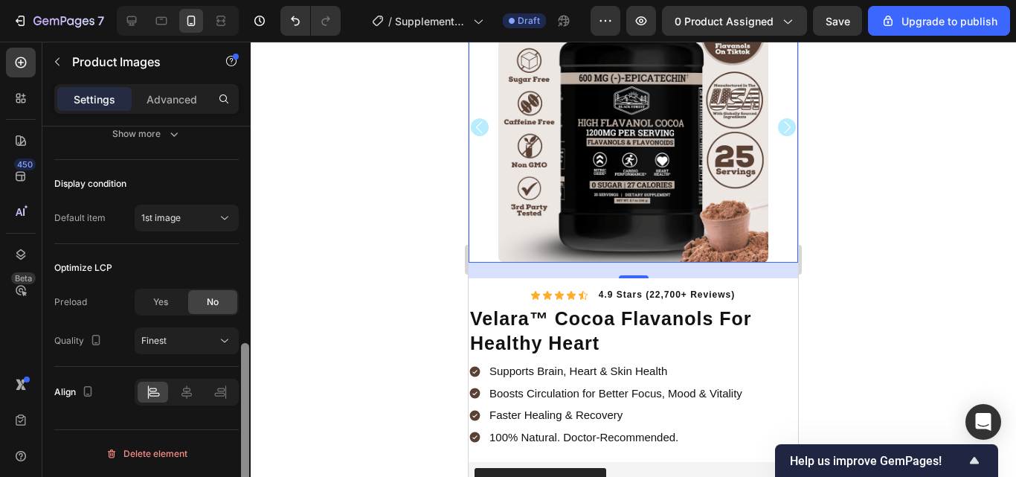
drag, startPoint x: 249, startPoint y: 303, endPoint x: 243, endPoint y: 328, distance: 26.0
click at [243, 328] on div at bounding box center [245, 322] width 11 height 393
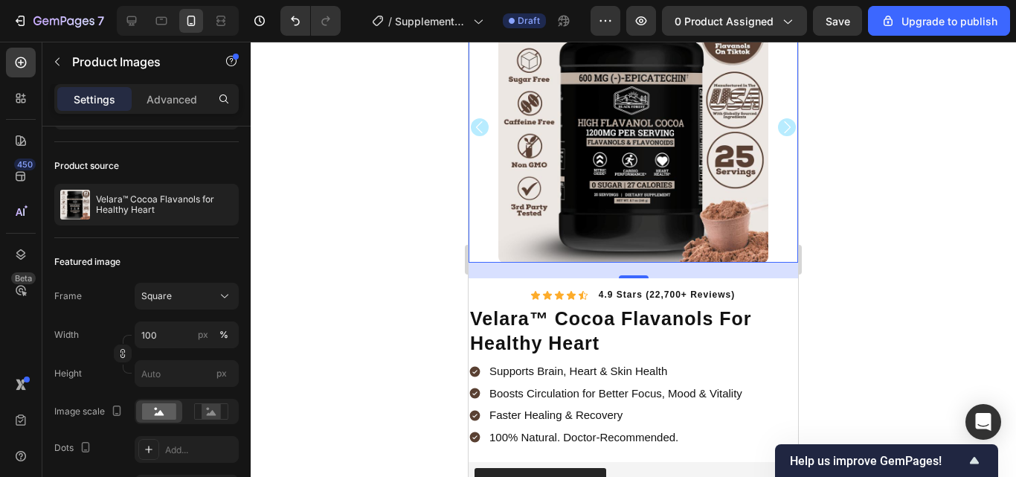
drag, startPoint x: 243, startPoint y: 328, endPoint x: 290, endPoint y: 283, distance: 64.7
click at [290, 0] on div "7 / Supplements Cocoa Flavanols New LP | WIP Draft Preview 0 product assigned S…" at bounding box center [508, 0] width 1016 height 0
click at [290, 283] on div at bounding box center [633, 259] width 765 height 435
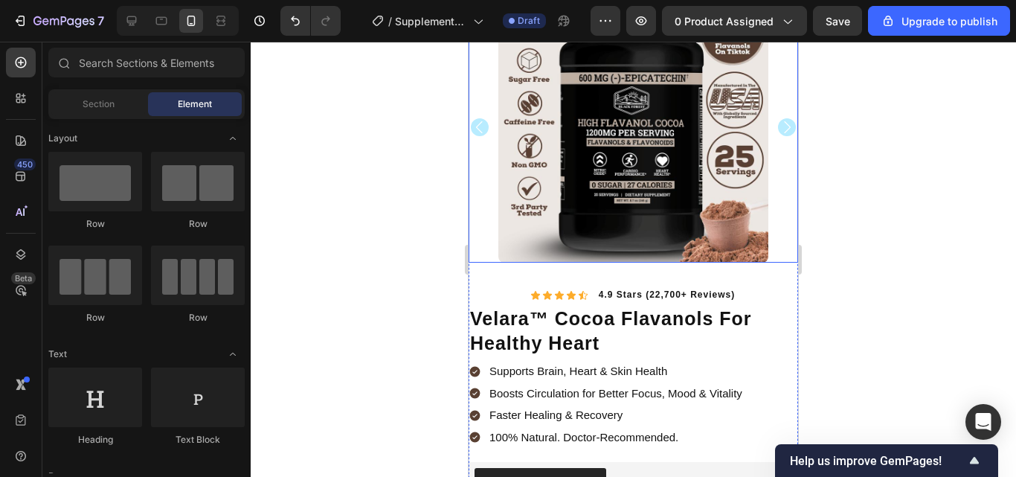
click at [476, 123] on icon "Carousel Back Arrow" at bounding box center [480, 127] width 18 height 18
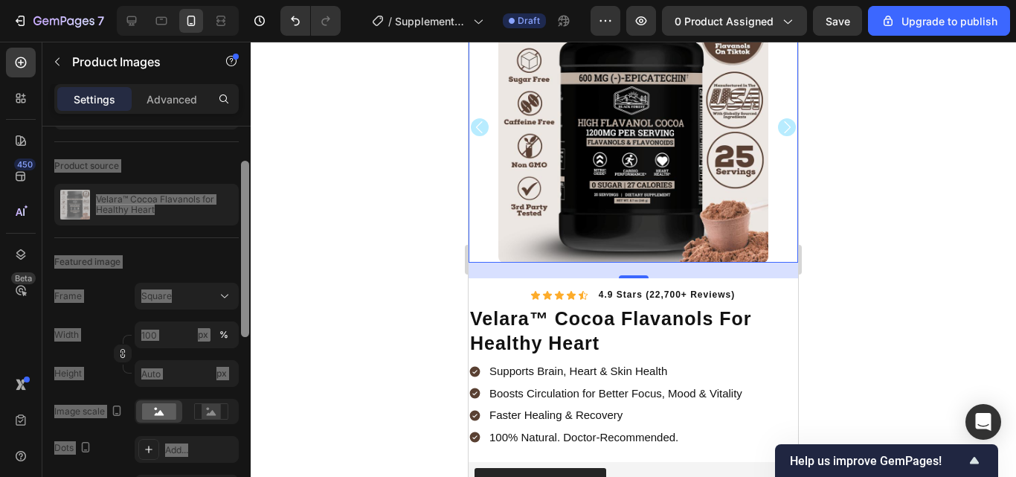
drag, startPoint x: 245, startPoint y: 245, endPoint x: 242, endPoint y: 285, distance: 40.3
click at [242, 285] on div at bounding box center [245, 249] width 8 height 176
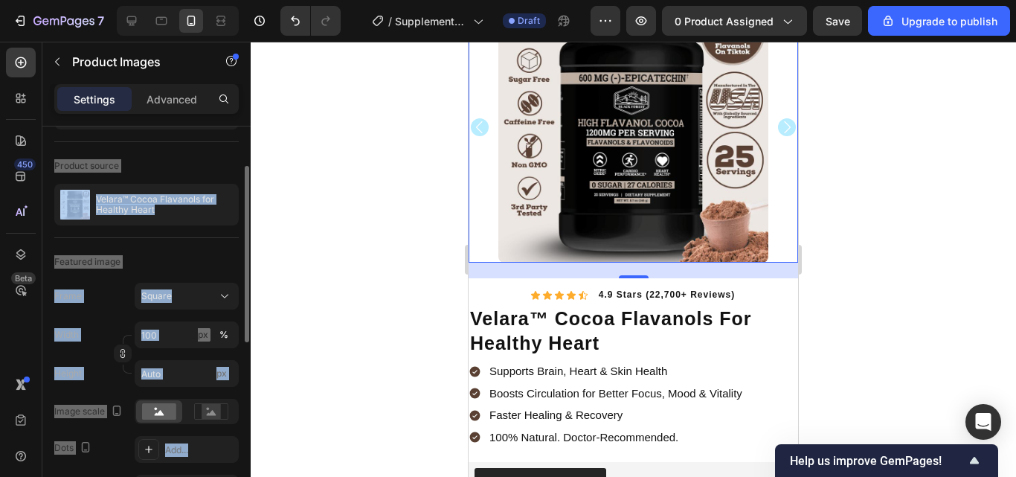
click at [209, 254] on div "Featured image" at bounding box center [146, 262] width 184 height 24
click at [227, 254] on div "Featured image" at bounding box center [146, 262] width 184 height 24
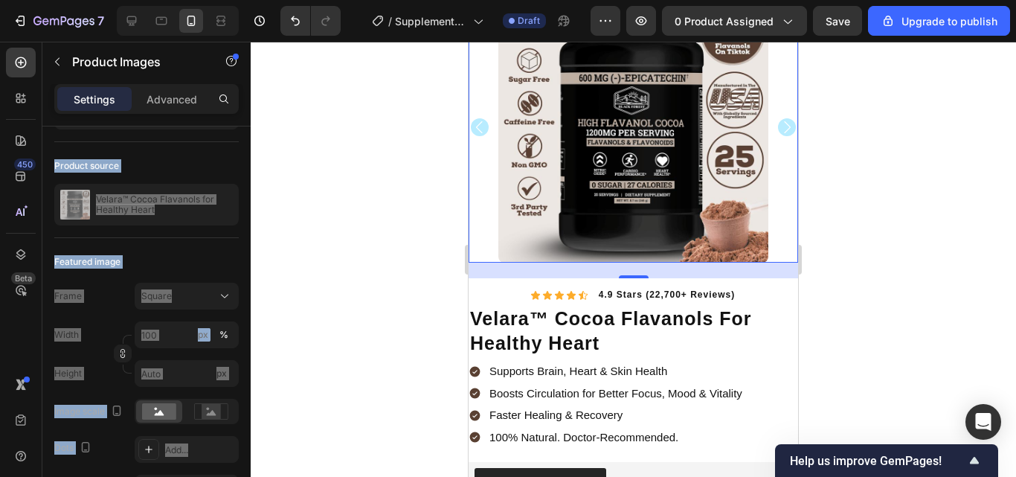
click at [482, 170] on div at bounding box center [634, 128] width 330 height 270
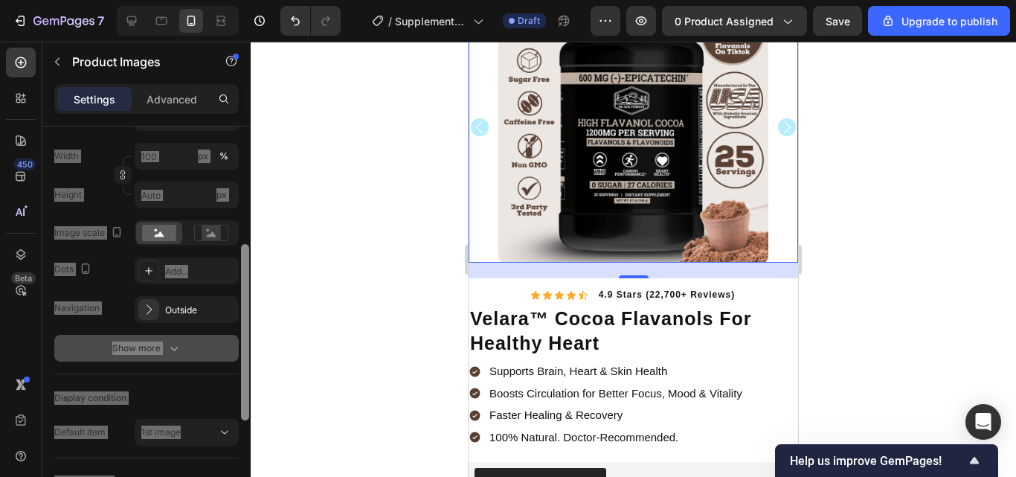
scroll to position [269, 0]
drag, startPoint x: 242, startPoint y: 266, endPoint x: 230, endPoint y: 347, distance: 81.9
click at [230, 347] on div "Layout Featured only Product source Velara™ Cocoa Flavanols for Healthy Heart F…" at bounding box center [146, 322] width 208 height 393
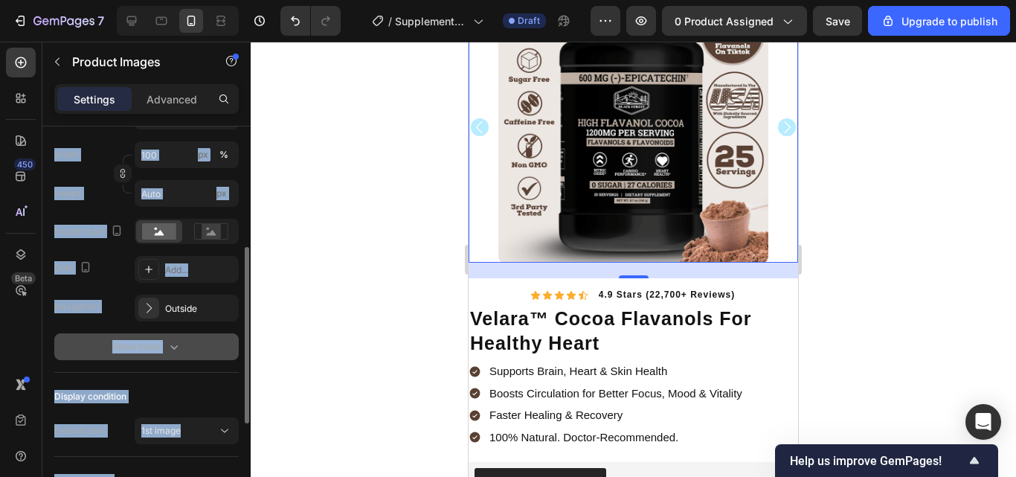
click at [191, 345] on button "Show more" at bounding box center [146, 346] width 184 height 27
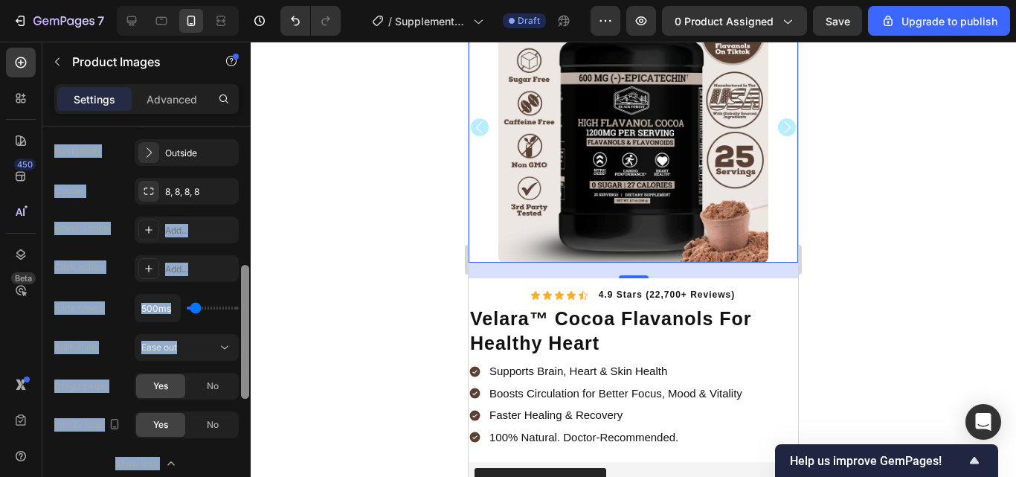
scroll to position [433, 0]
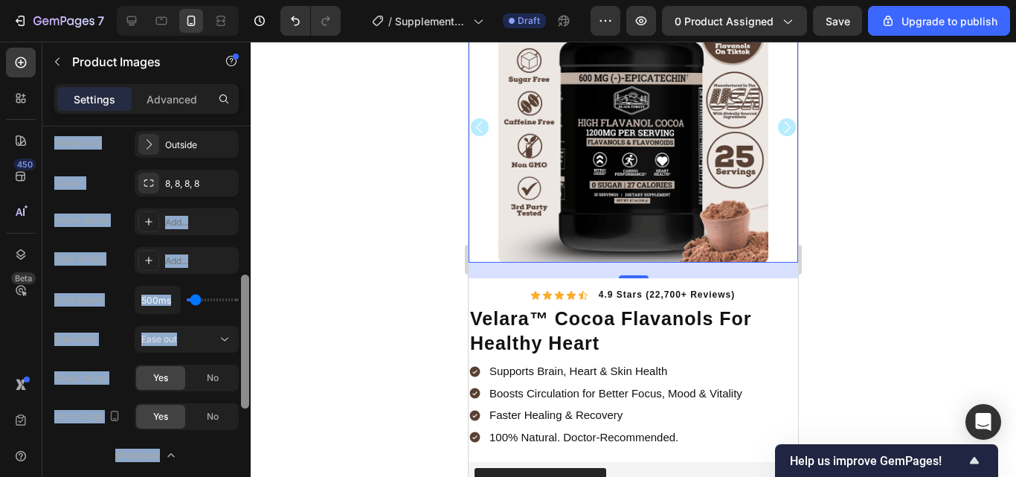
drag, startPoint x: 243, startPoint y: 321, endPoint x: 236, endPoint y: 394, distance: 74.0
click at [236, 394] on div "Layout Featured only Product source Velara™ Cocoa Flavanols for Healthy Heart F…" at bounding box center [146, 322] width 208 height 393
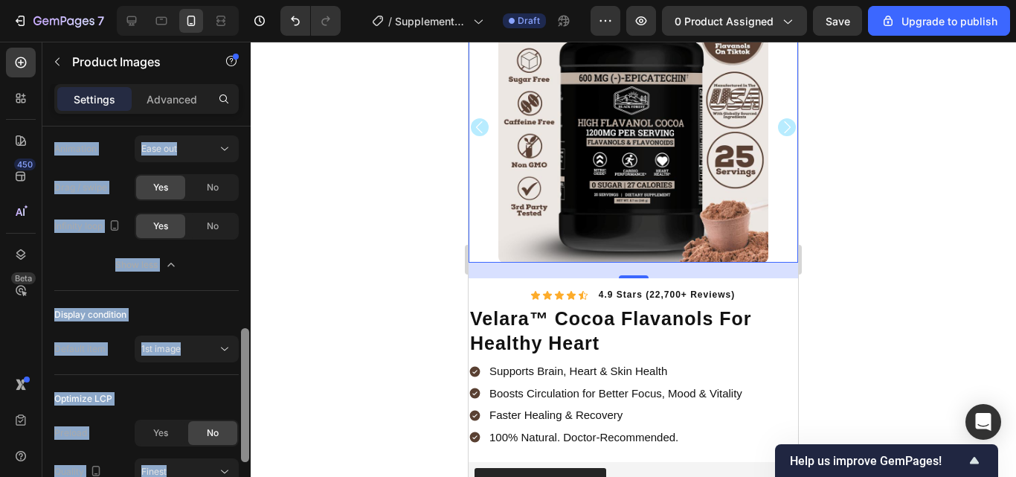
scroll to position [626, 0]
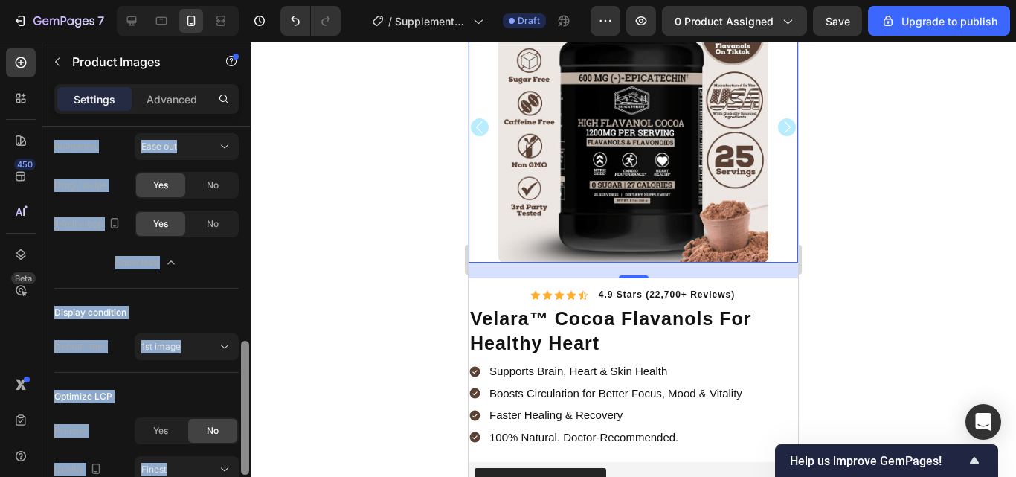
drag, startPoint x: 244, startPoint y: 376, endPoint x: 243, endPoint y: 442, distance: 66.2
click at [243, 442] on div at bounding box center [245, 408] width 8 height 134
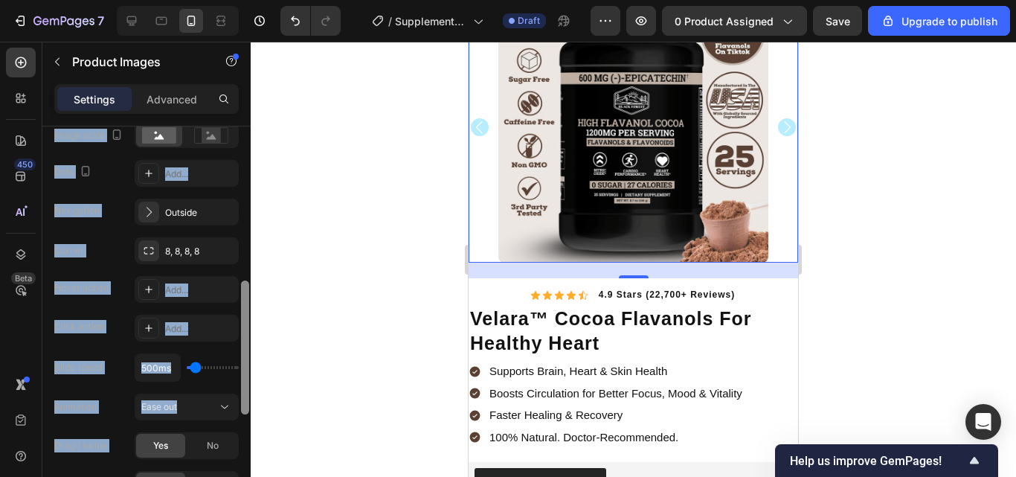
scroll to position [359, 0]
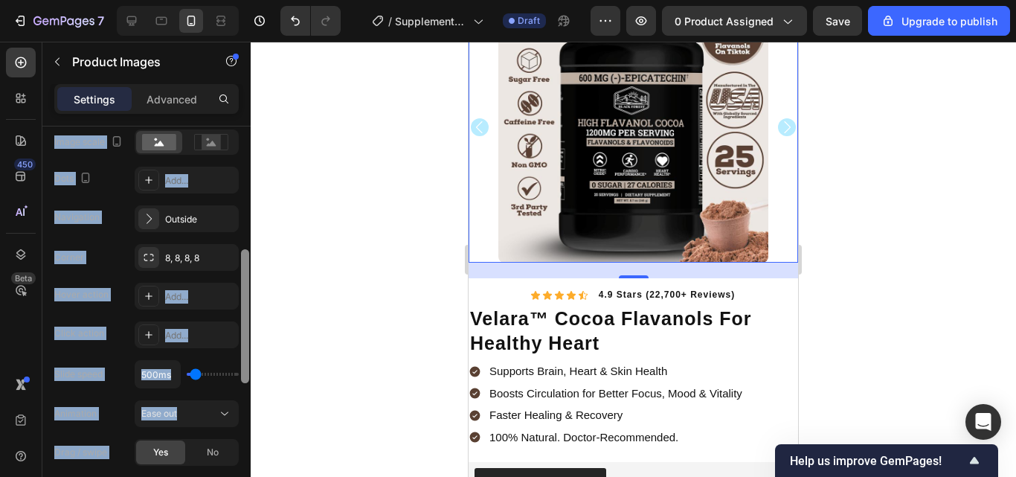
drag, startPoint x: 245, startPoint y: 417, endPoint x: 251, endPoint y: 325, distance: 91.7
click at [251, 0] on div "7 / Supplements Cocoa Flavanols New LP | WIP Draft Preview 0 product assigned S…" at bounding box center [508, 0] width 1016 height 0
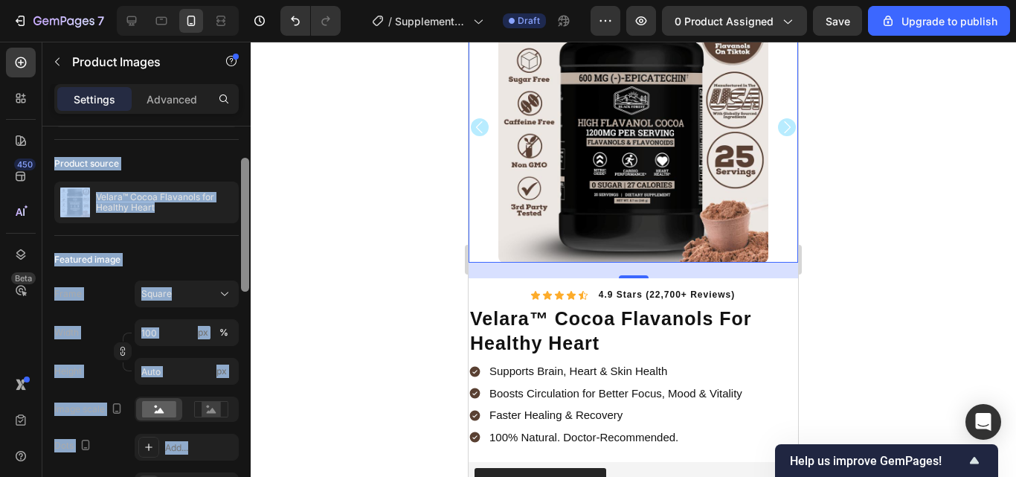
drag, startPoint x: 246, startPoint y: 327, endPoint x: 251, endPoint y: 235, distance: 92.4
click at [251, 0] on div "7 / Supplements Cocoa Flavanols New LP | WIP Draft Preview 0 product assigned S…" at bounding box center [508, 0] width 1016 height 0
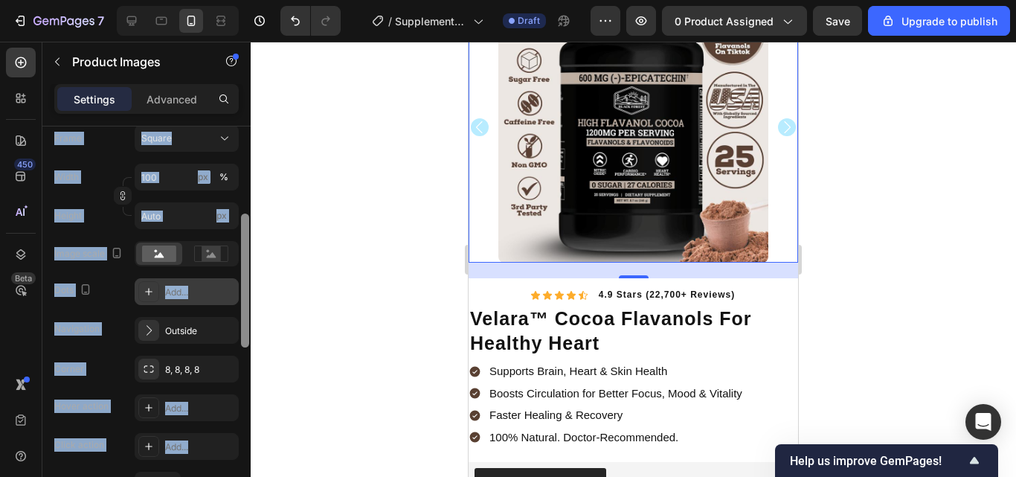
scroll to position [249, 0]
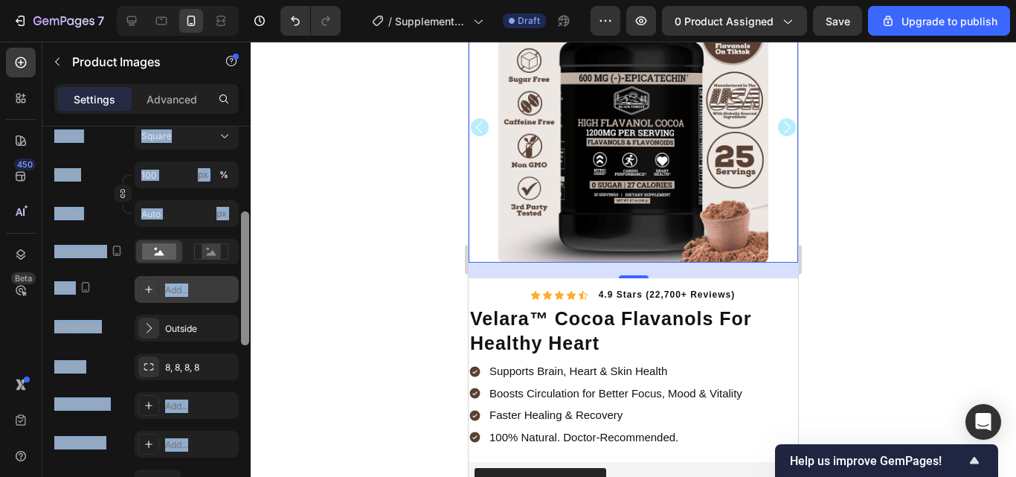
drag, startPoint x: 245, startPoint y: 235, endPoint x: 238, endPoint y: 290, distance: 55.4
click at [238, 290] on div "Layout Featured only Product source Velara™ Cocoa Flavanols for Healthy Heart F…" at bounding box center [146, 322] width 208 height 393
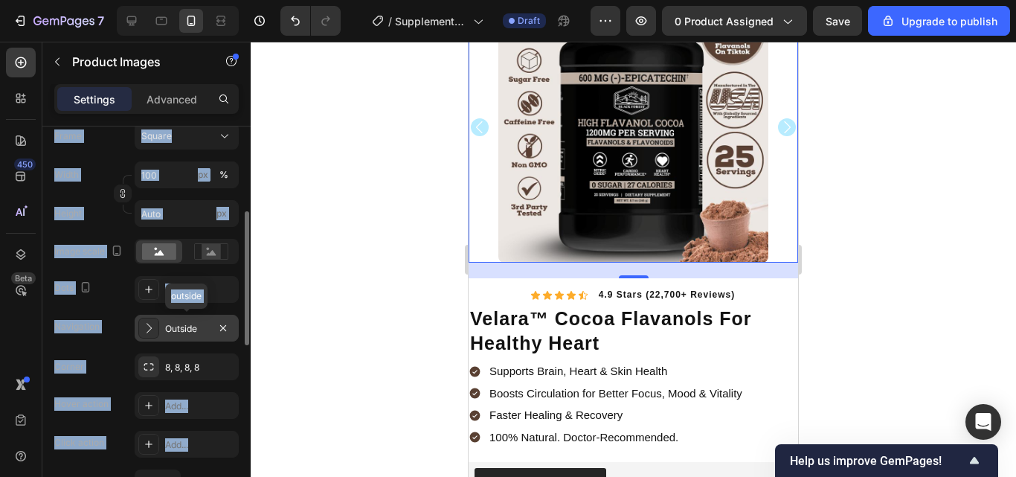
click at [152, 330] on icon at bounding box center [148, 328] width 15 height 15
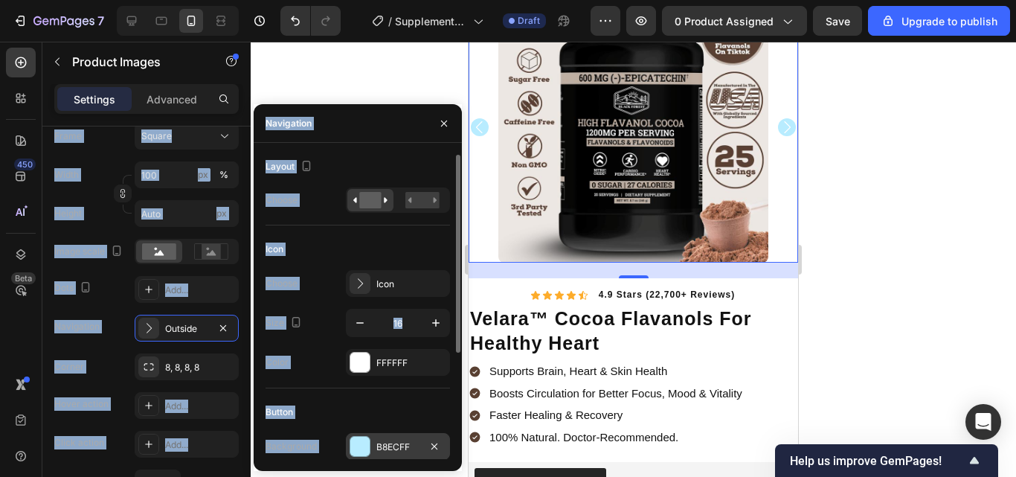
click at [386, 437] on div "B8ECFF" at bounding box center [398, 446] width 104 height 27
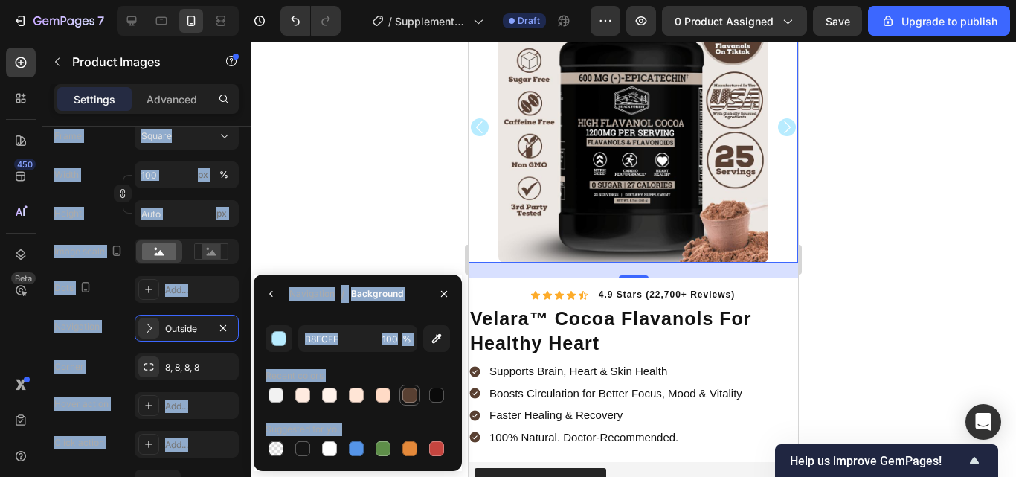
click at [411, 393] on div at bounding box center [409, 395] width 15 height 15
type input "594032"
click at [373, 195] on div at bounding box center [633, 259] width 765 height 435
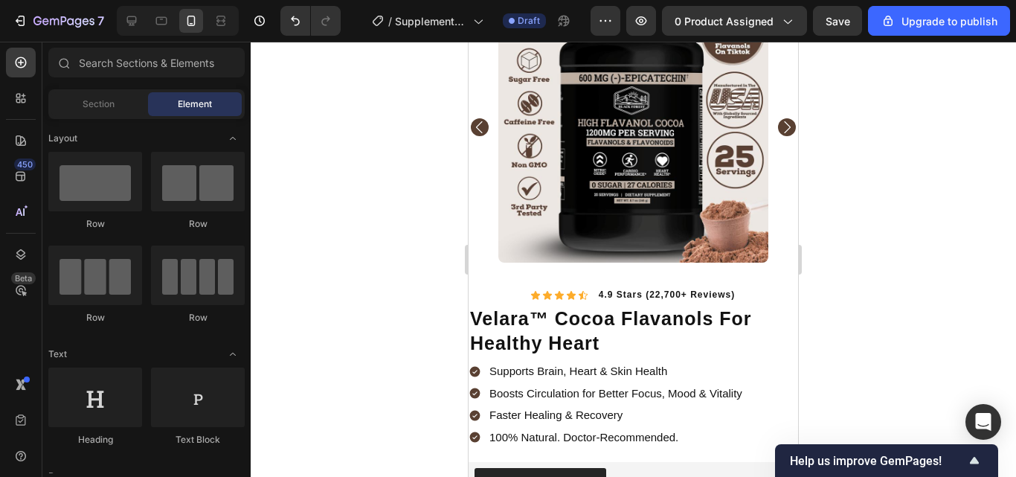
scroll to position [1399, 0]
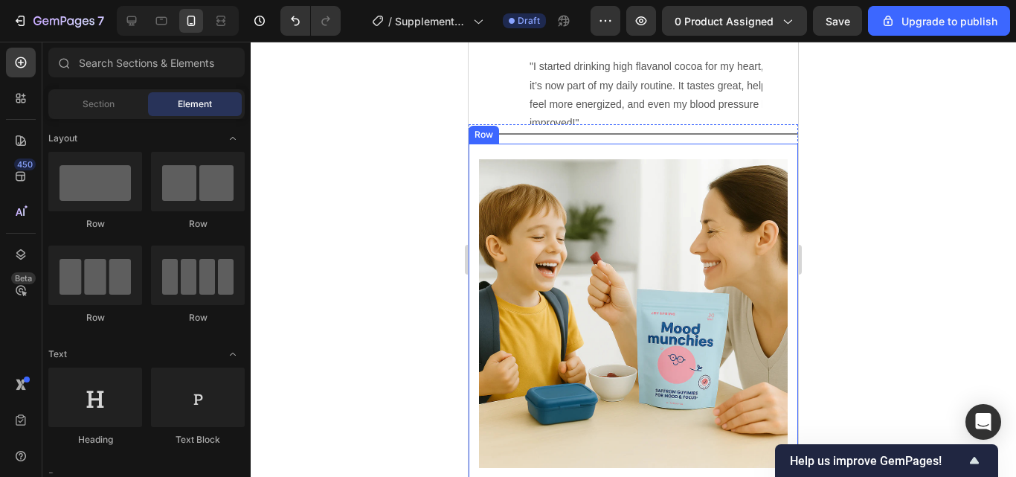
click at [605, 272] on img at bounding box center [633, 313] width 309 height 309
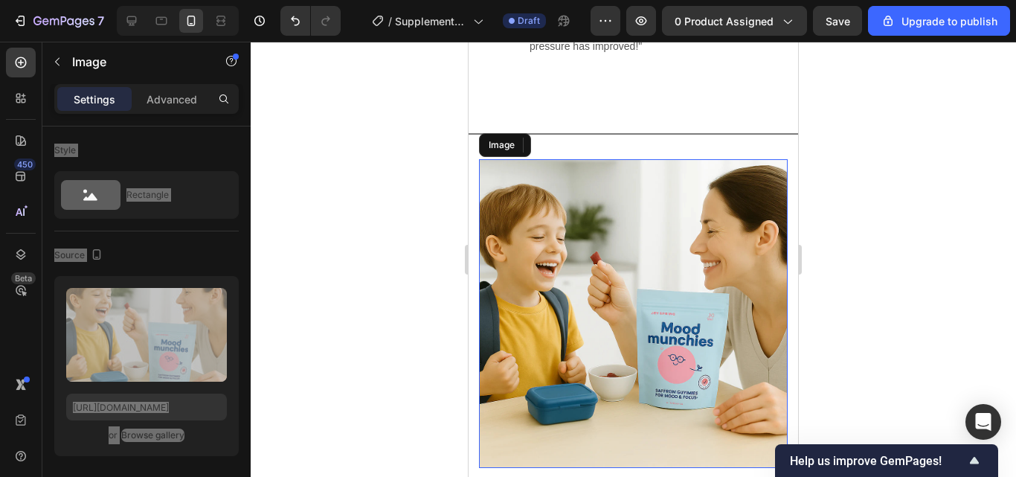
scroll to position [1401, 0]
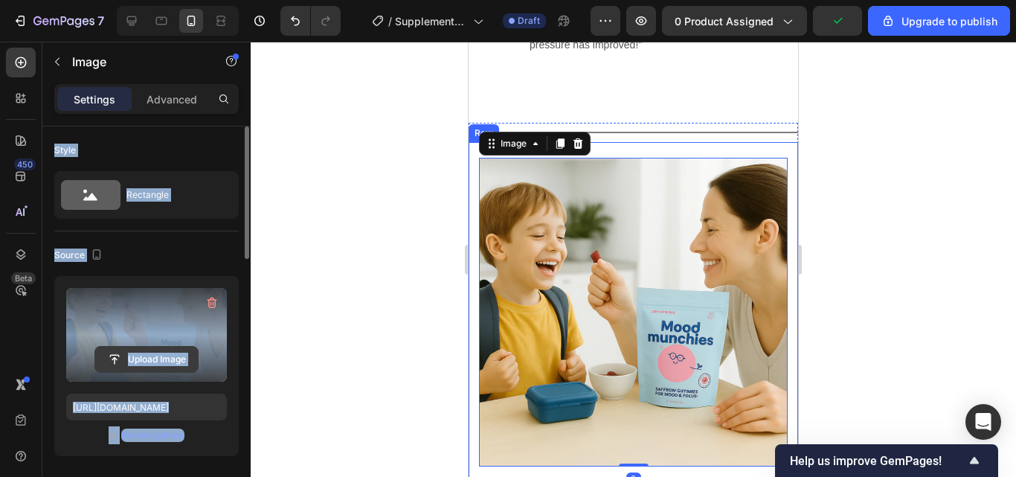
click at [146, 354] on input "file" at bounding box center [146, 359] width 103 height 25
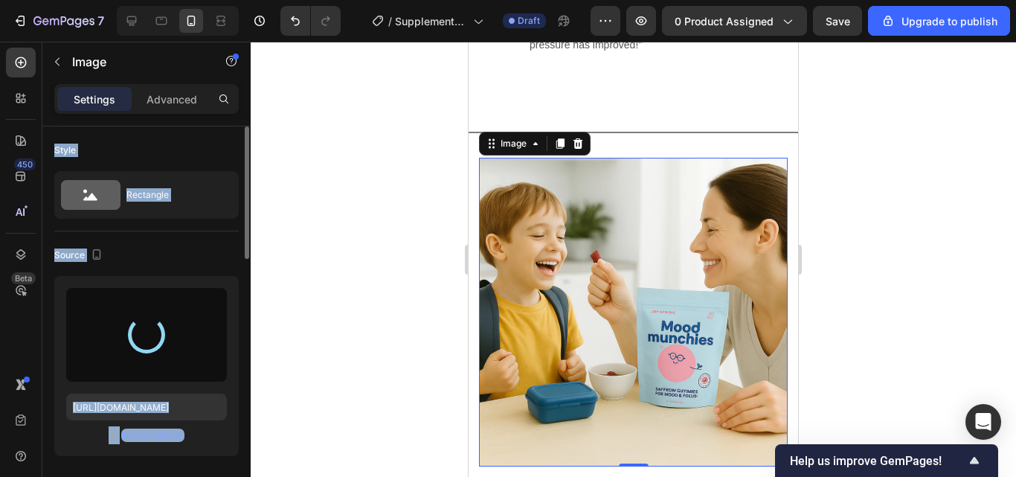
type input "https://cdn.shopify.com/s/files/1/0967/5446/7108/files/gempages_586040185100174…"
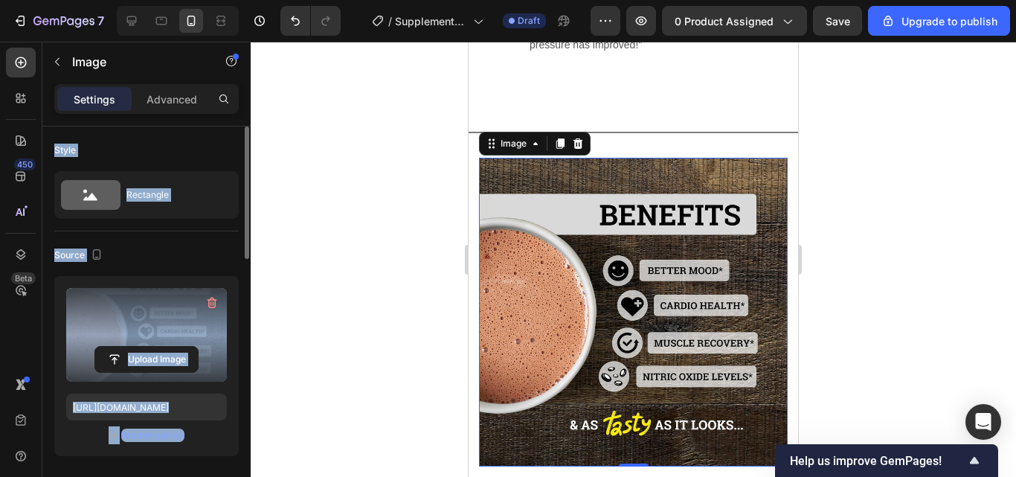
click at [872, 208] on div at bounding box center [633, 259] width 765 height 435
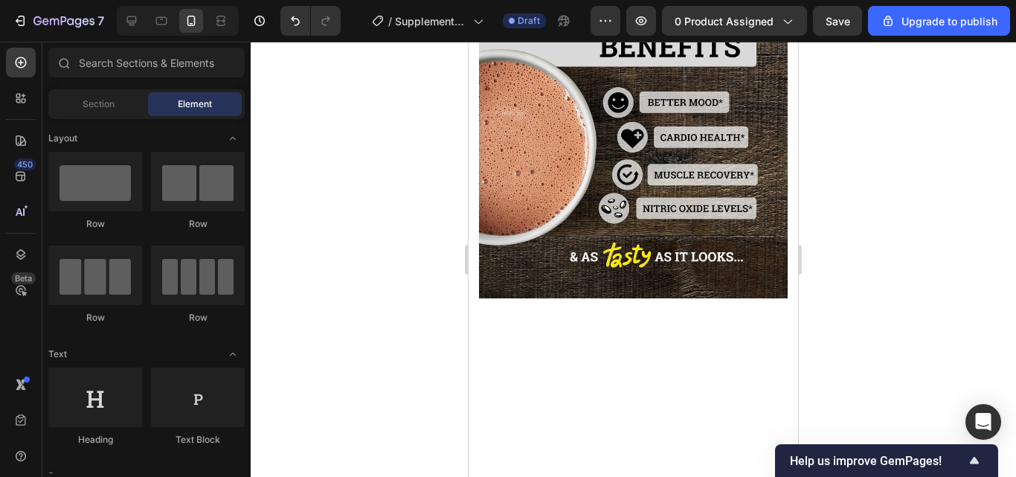
scroll to position [1502, 0]
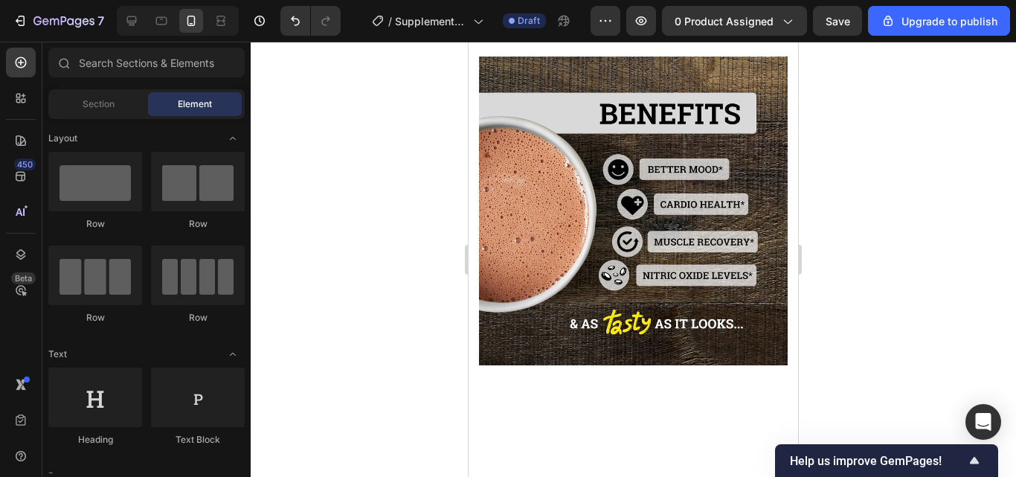
drag, startPoint x: 791, startPoint y: 227, endPoint x: 881, endPoint y: 140, distance: 125.2
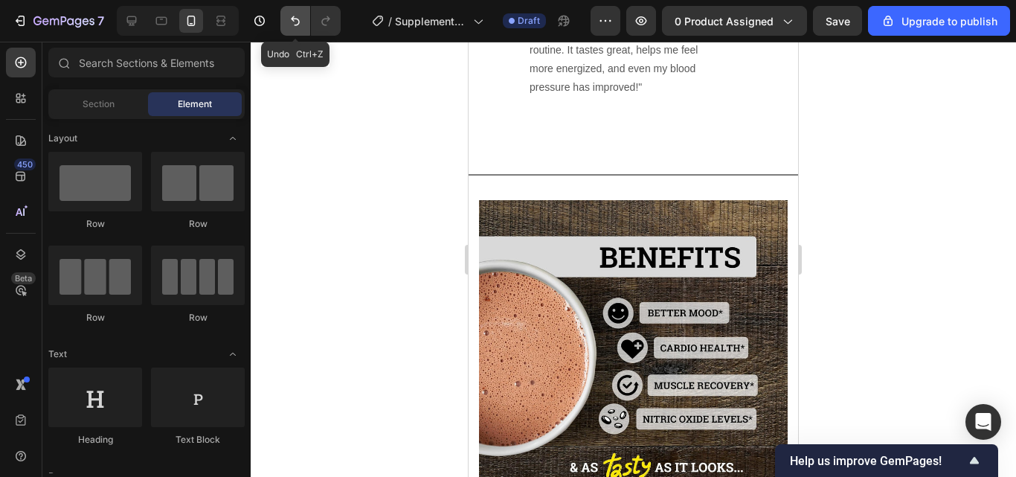
click at [295, 13] on button "Undo/Redo" at bounding box center [295, 21] width 30 height 30
click at [299, 21] on icon "Undo/Redo" at bounding box center [295, 21] width 9 height 10
click at [291, 19] on icon "Undo/Redo" at bounding box center [295, 20] width 15 height 15
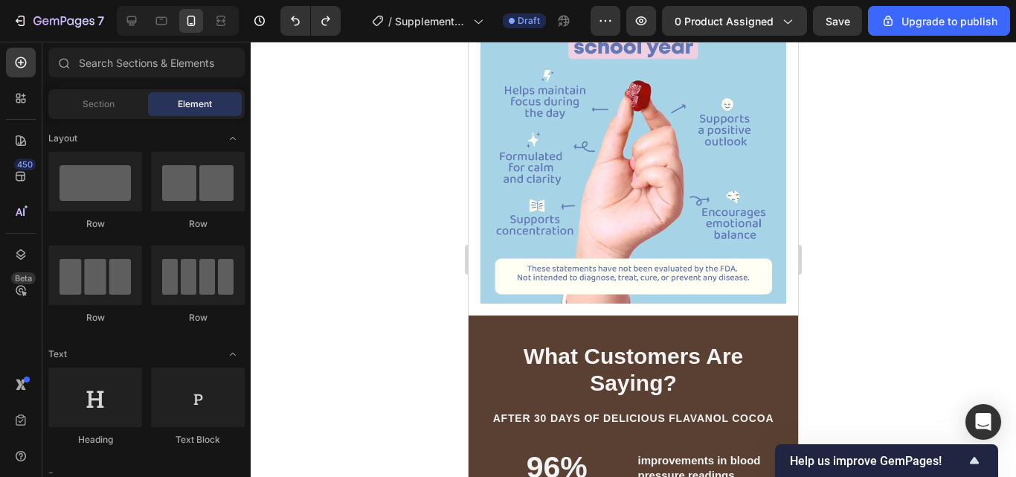
scroll to position [2034, 0]
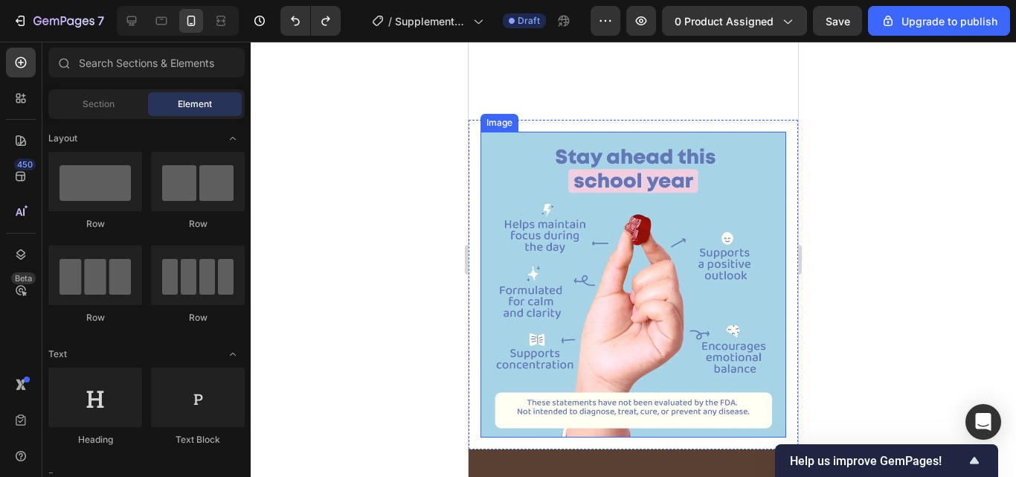
click at [649, 279] on img at bounding box center [633, 285] width 306 height 306
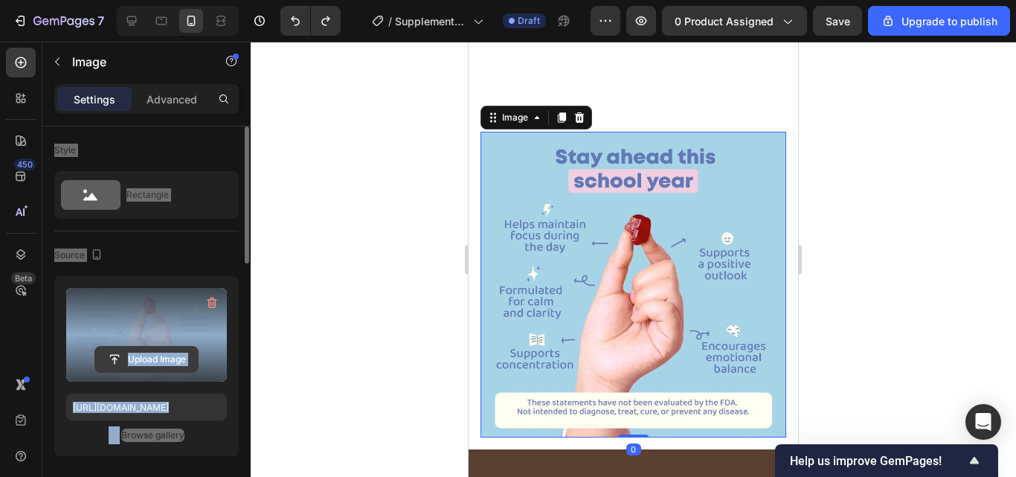
click at [148, 353] on input "file" at bounding box center [146, 359] width 103 height 25
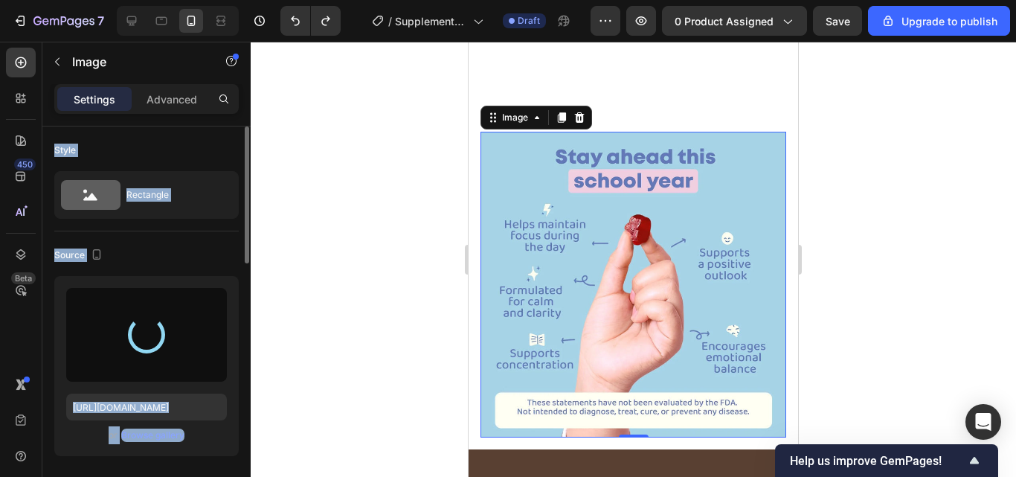
type input "https://cdn.shopify.com/s/files/1/0967/5446/7108/files/gempages_586040185100174…"
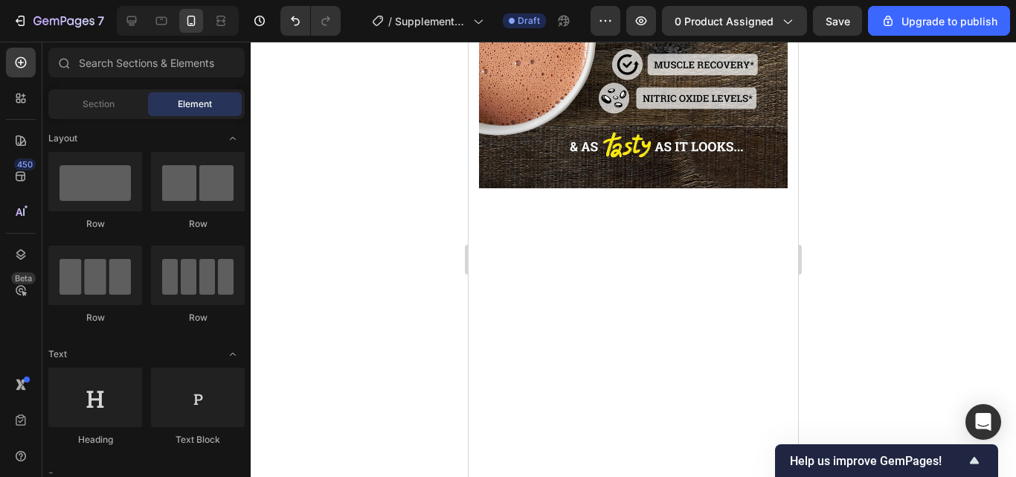
scroll to position [1594, 0]
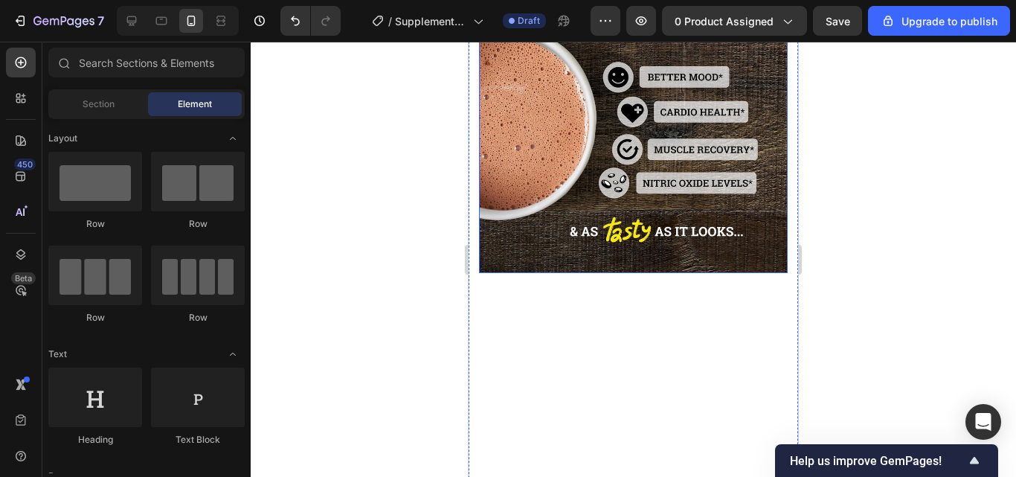
click at [739, 222] on img at bounding box center [633, 118] width 309 height 309
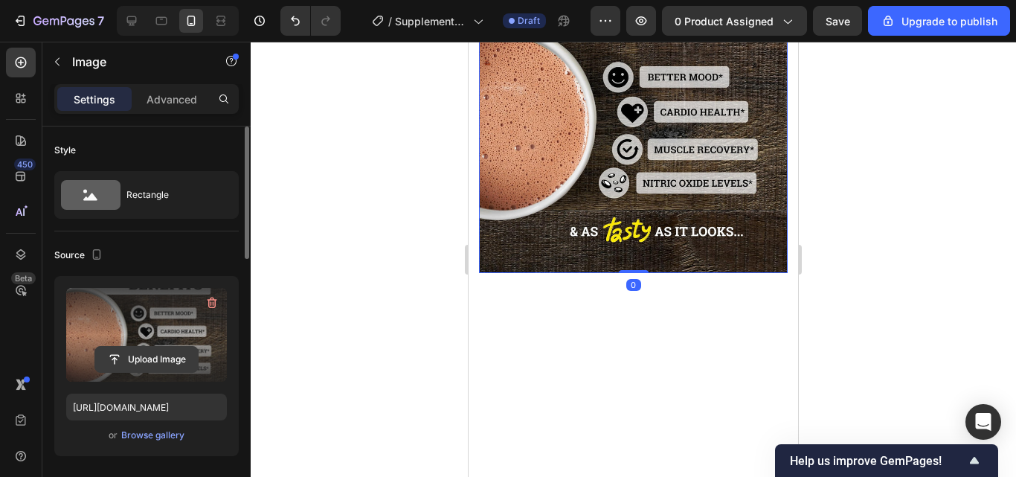
click at [136, 354] on input "file" at bounding box center [146, 359] width 103 height 25
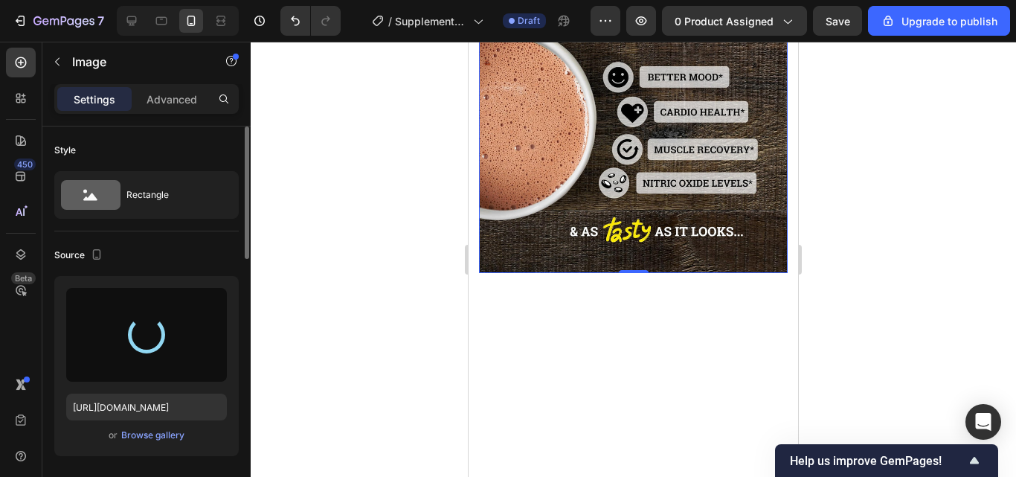
type input "https://cdn.shopify.com/s/files/1/0967/5446/7108/files/gempages_586040185100174…"
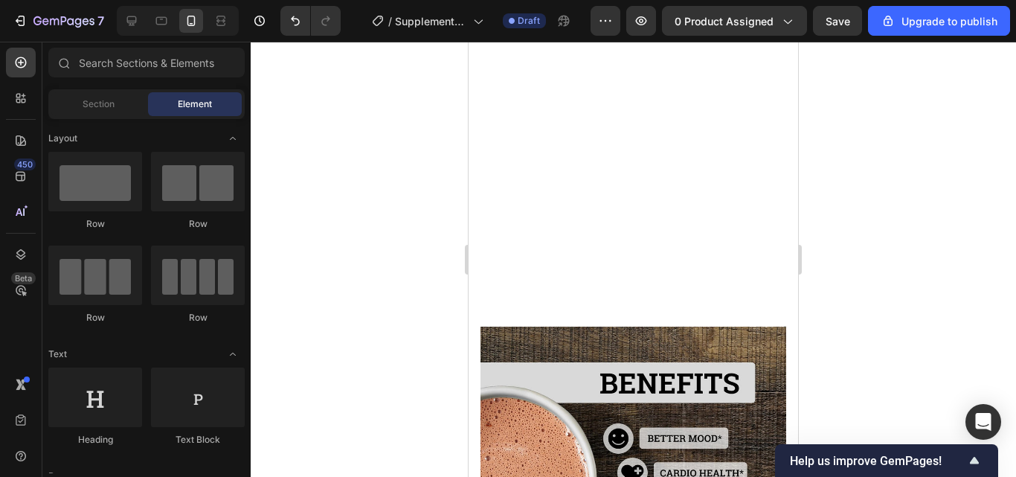
scroll to position [1746, 0]
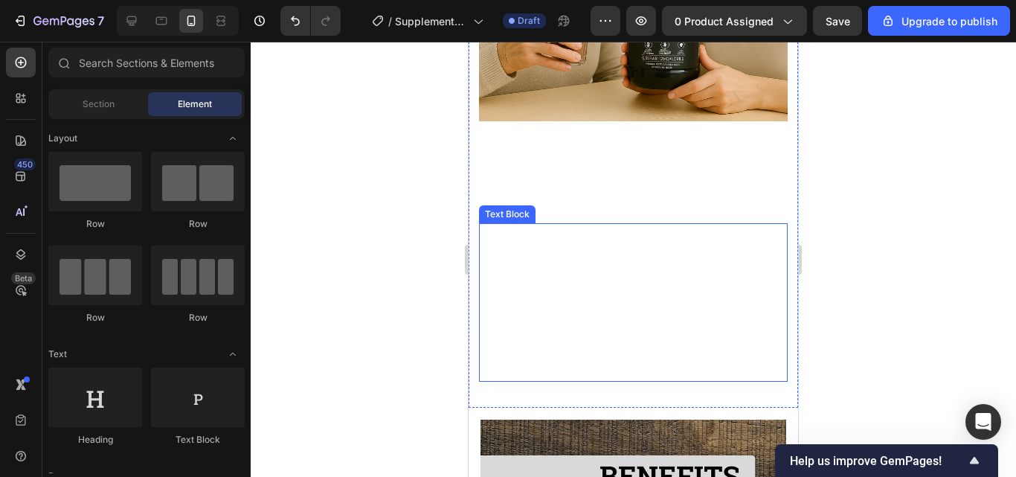
click at [673, 240] on p "Made with high flavanol cocoa and heart-supporting antioxidants, this delicious…" at bounding box center [633, 280] width 306 height 80
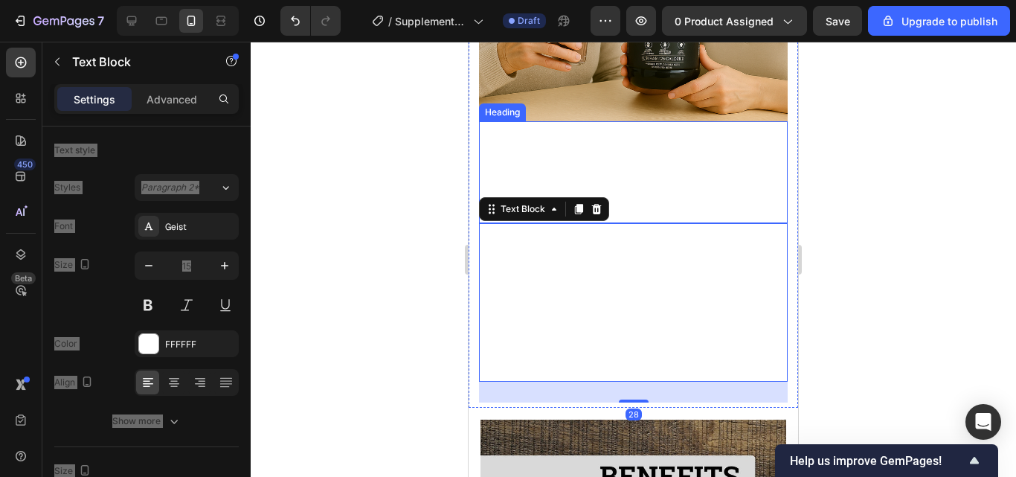
click at [671, 192] on h2 "Experience a Calmer Heart and Clearer Mind — One Cup at a Time" at bounding box center [633, 174] width 309 height 99
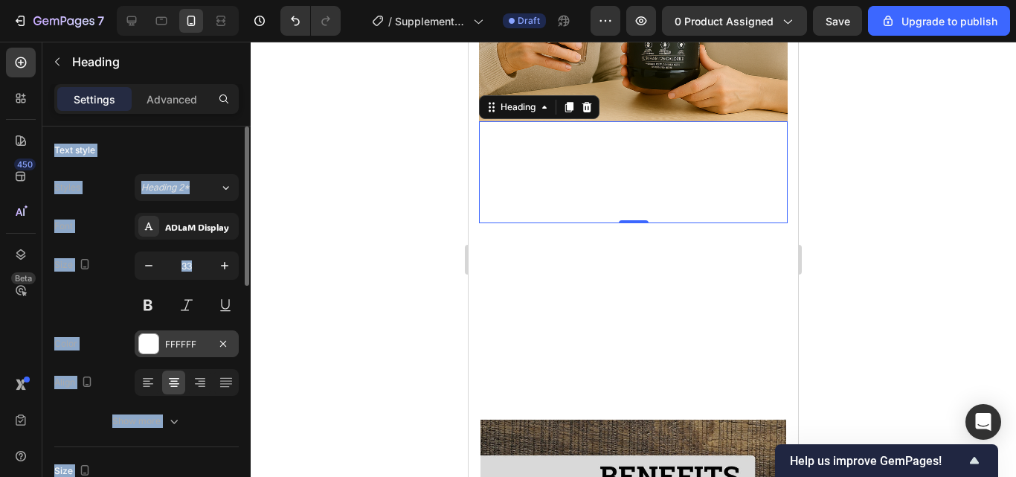
click at [185, 332] on div "FFFFFF" at bounding box center [187, 343] width 104 height 27
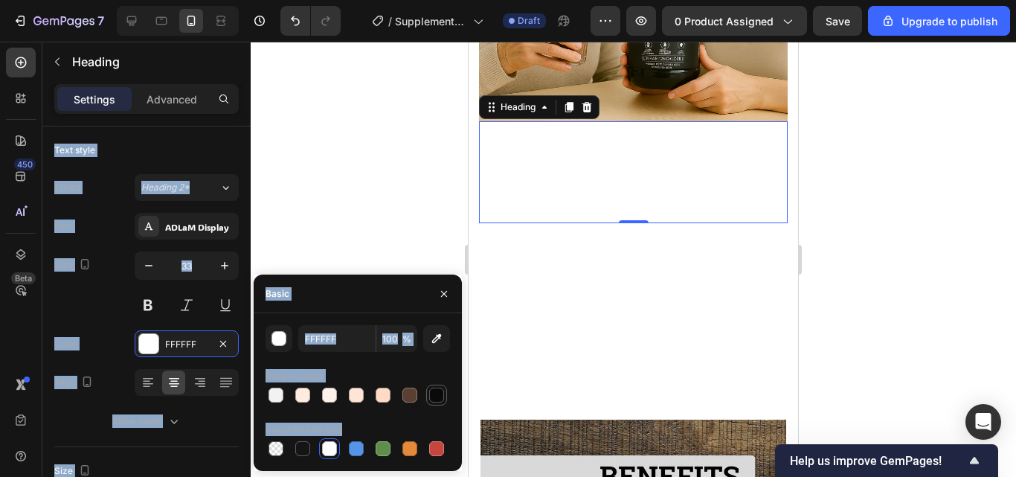
click at [429, 395] on div at bounding box center [436, 395] width 15 height 15
type input "0A0A0A"
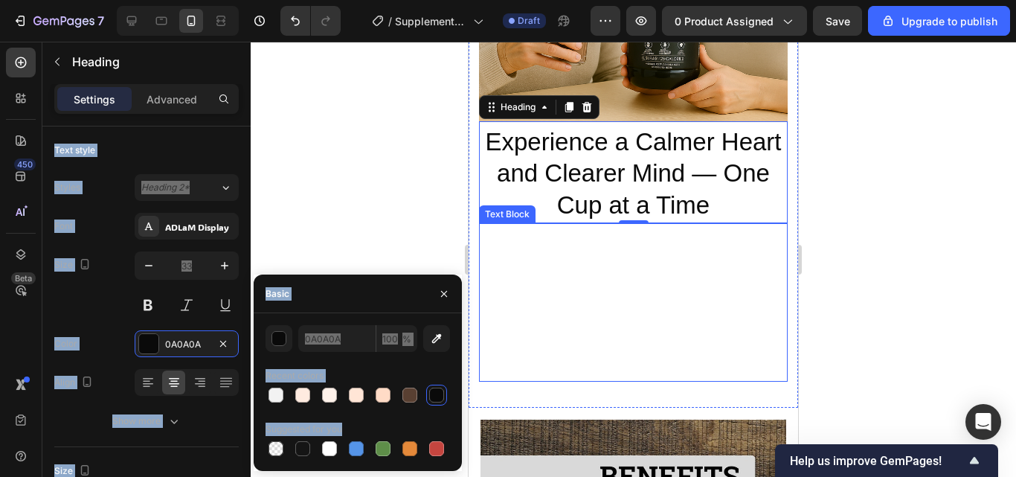
click at [594, 356] on p "The best part? It’s rich, smooth, and satisfying, so supporting your heart heal…" at bounding box center [633, 360] width 306 height 40
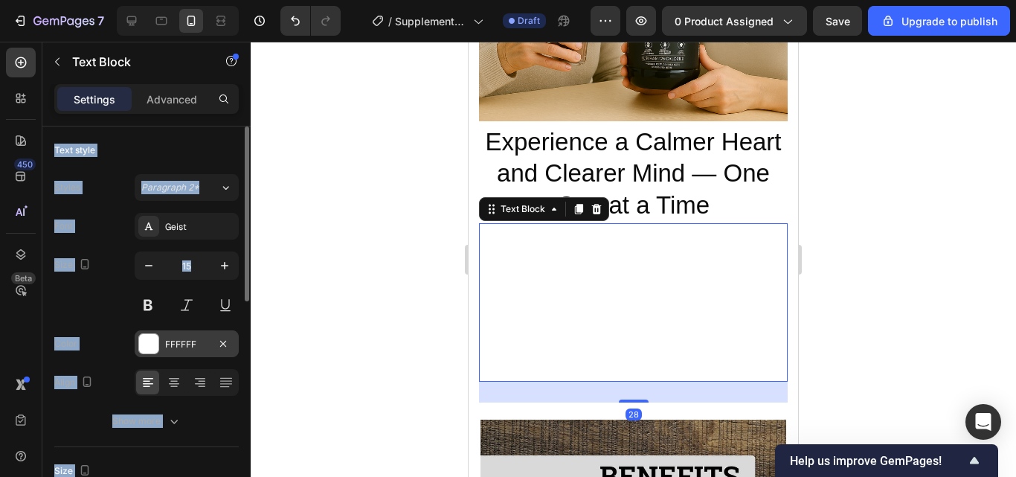
click at [198, 344] on div "FFFFFF" at bounding box center [186, 344] width 43 height 13
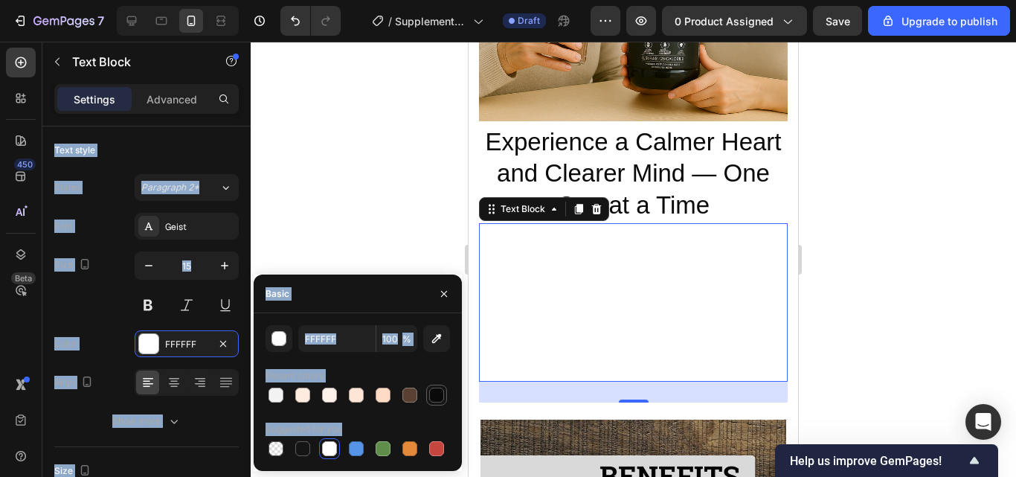
click at [437, 388] on div at bounding box center [436, 395] width 15 height 15
type input "0A0A0A"
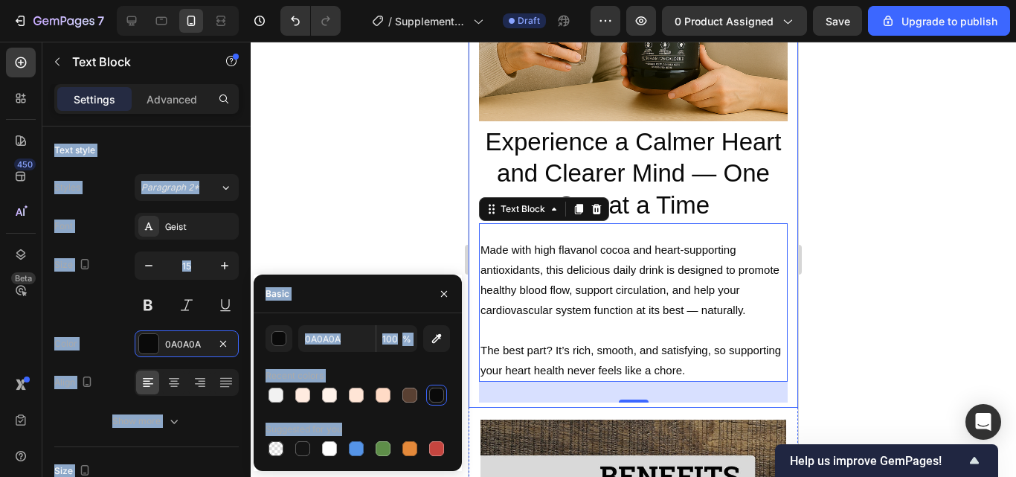
click at [867, 315] on div at bounding box center [633, 259] width 765 height 435
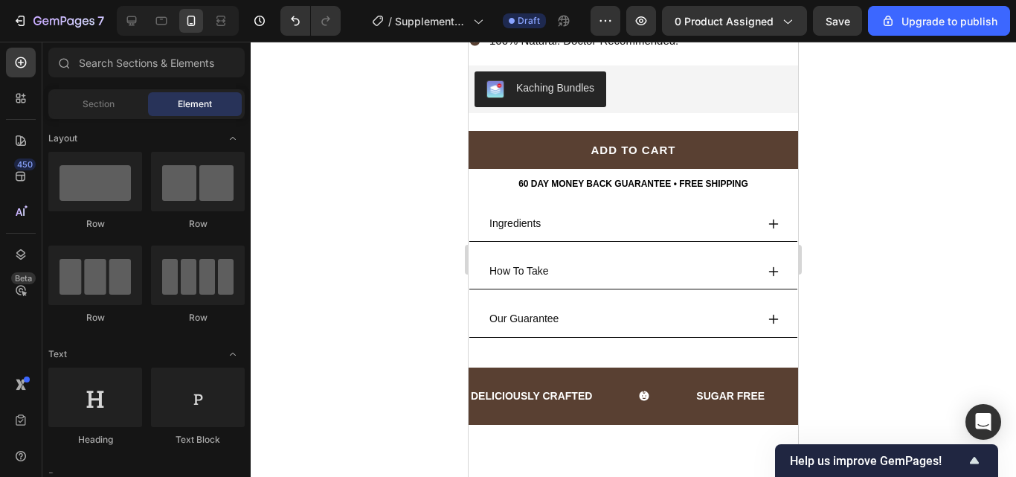
scroll to position [118, 0]
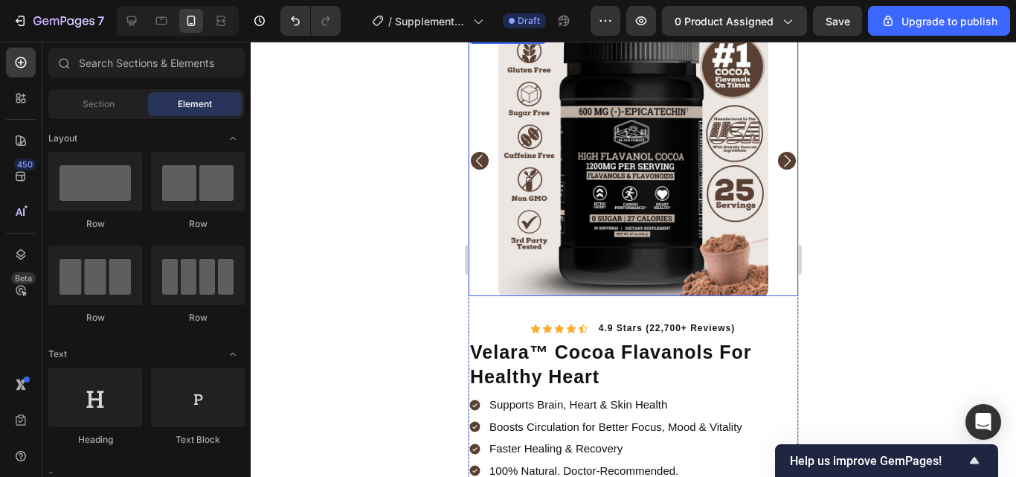
click at [778, 154] on icon "Carousel Next Arrow" at bounding box center [787, 161] width 18 height 18
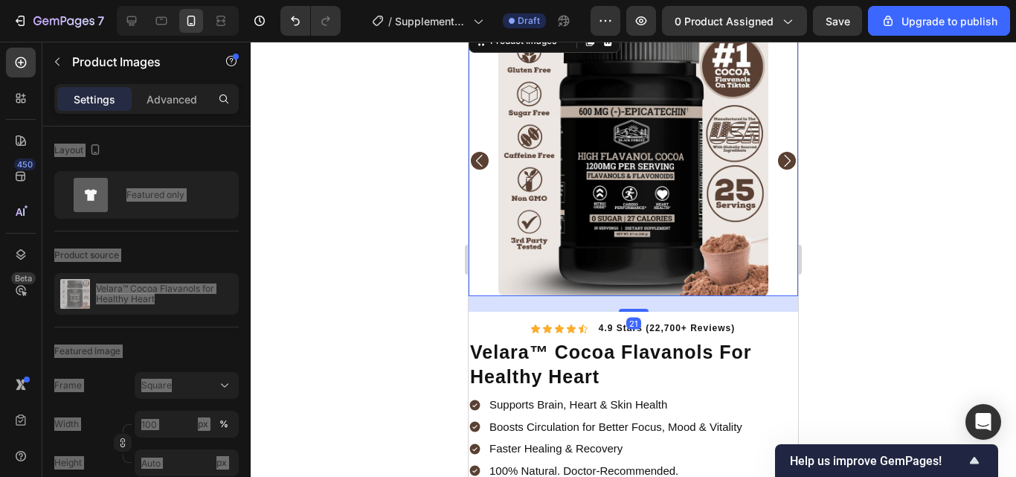
click at [778, 154] on icon "Carousel Next Arrow" at bounding box center [787, 161] width 18 height 18
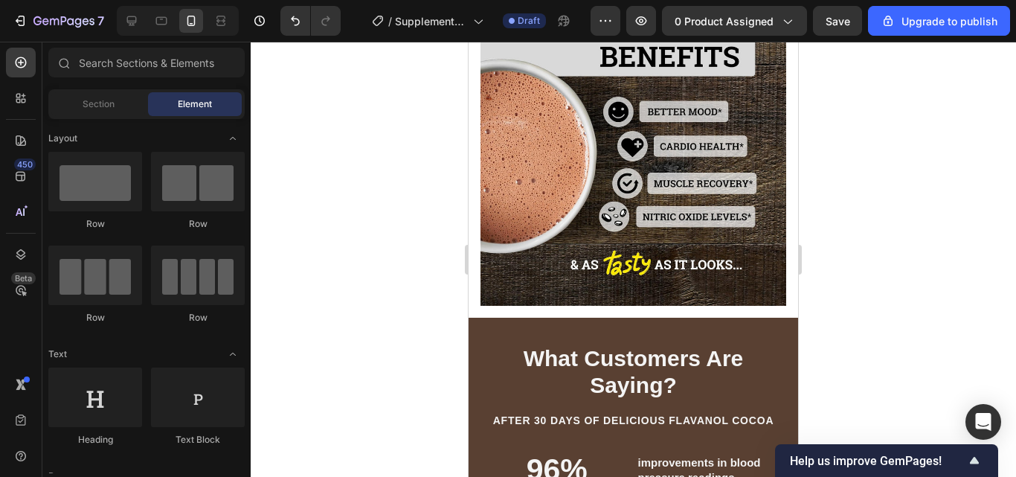
scroll to position [1784, 0]
